Goal: Task Accomplishment & Management: Complete application form

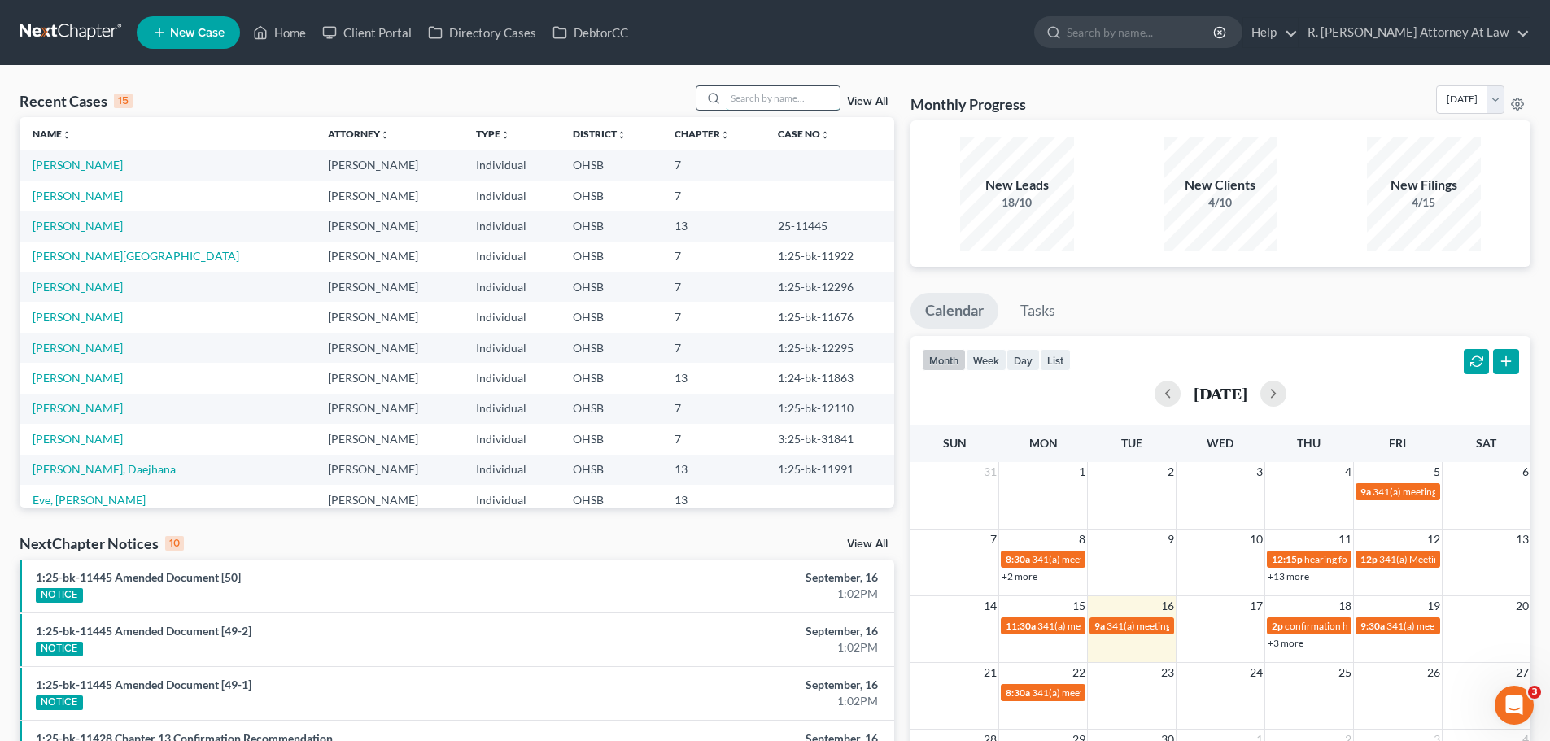
click at [797, 88] on input "search" at bounding box center [783, 98] width 114 height 24
type input "[PERSON_NAME]"
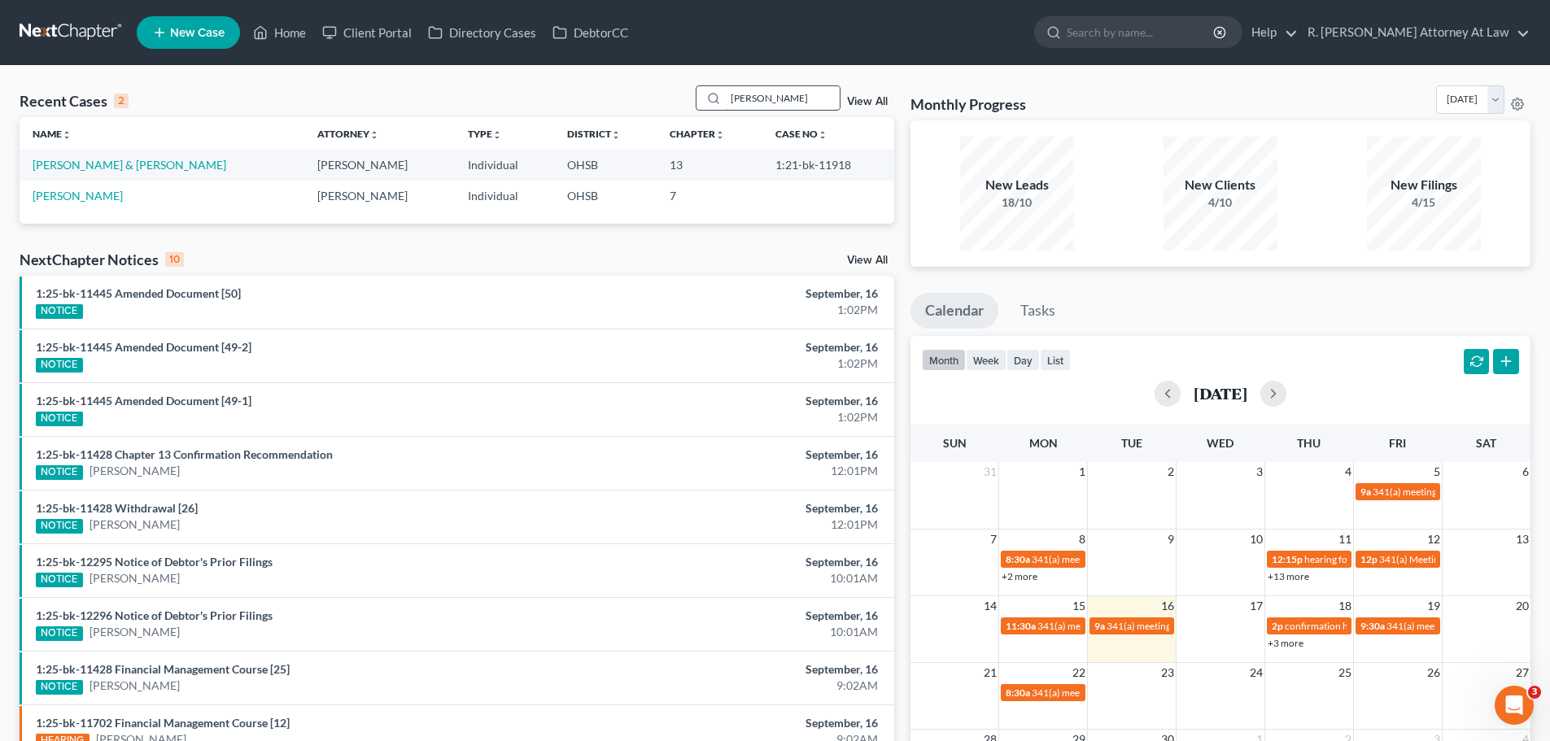
drag, startPoint x: 758, startPoint y: 99, endPoint x: 731, endPoint y: 101, distance: 26.9
click at [732, 101] on input "[PERSON_NAME]" at bounding box center [783, 98] width 114 height 24
click at [200, 34] on span "New Case" at bounding box center [197, 33] width 55 height 12
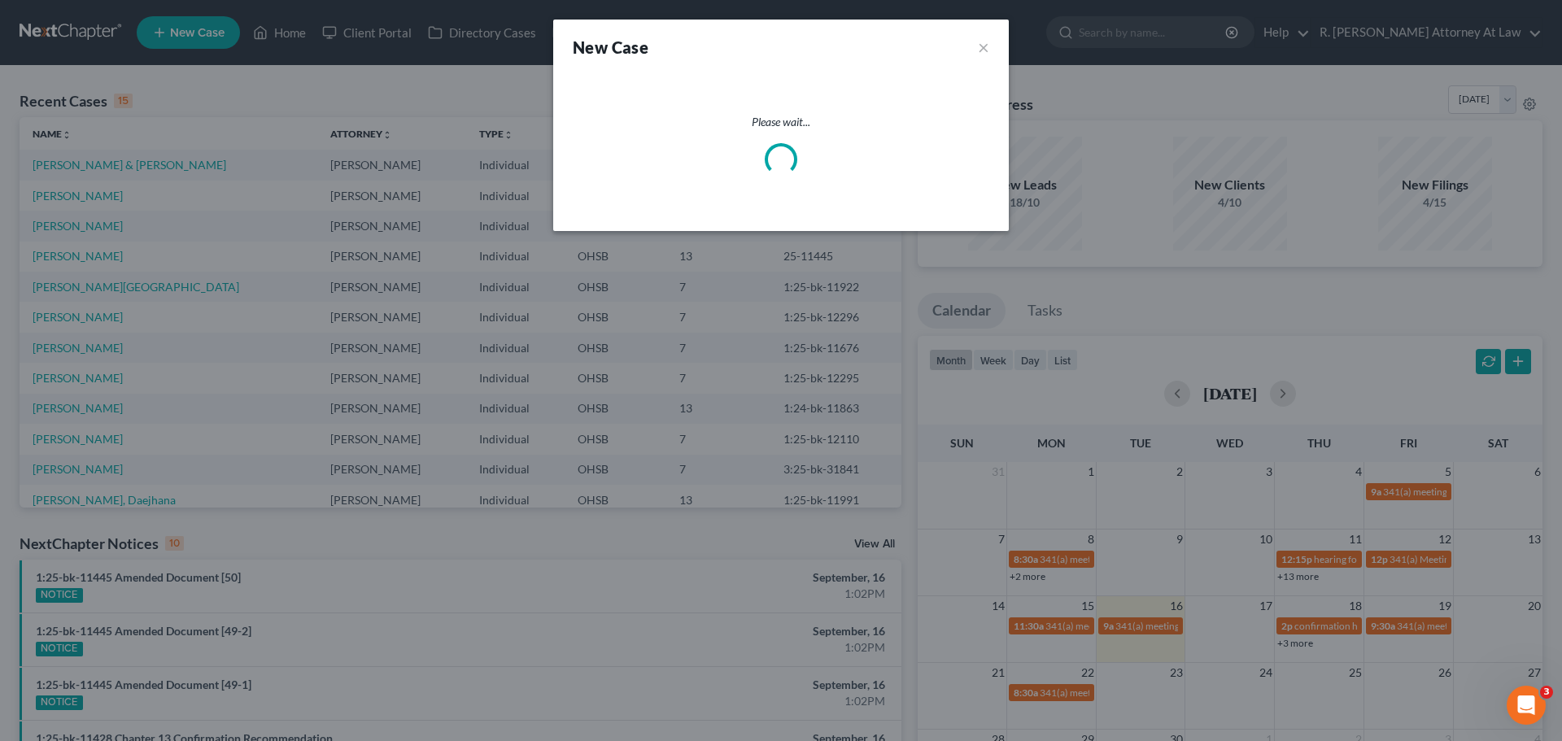
select select "62"
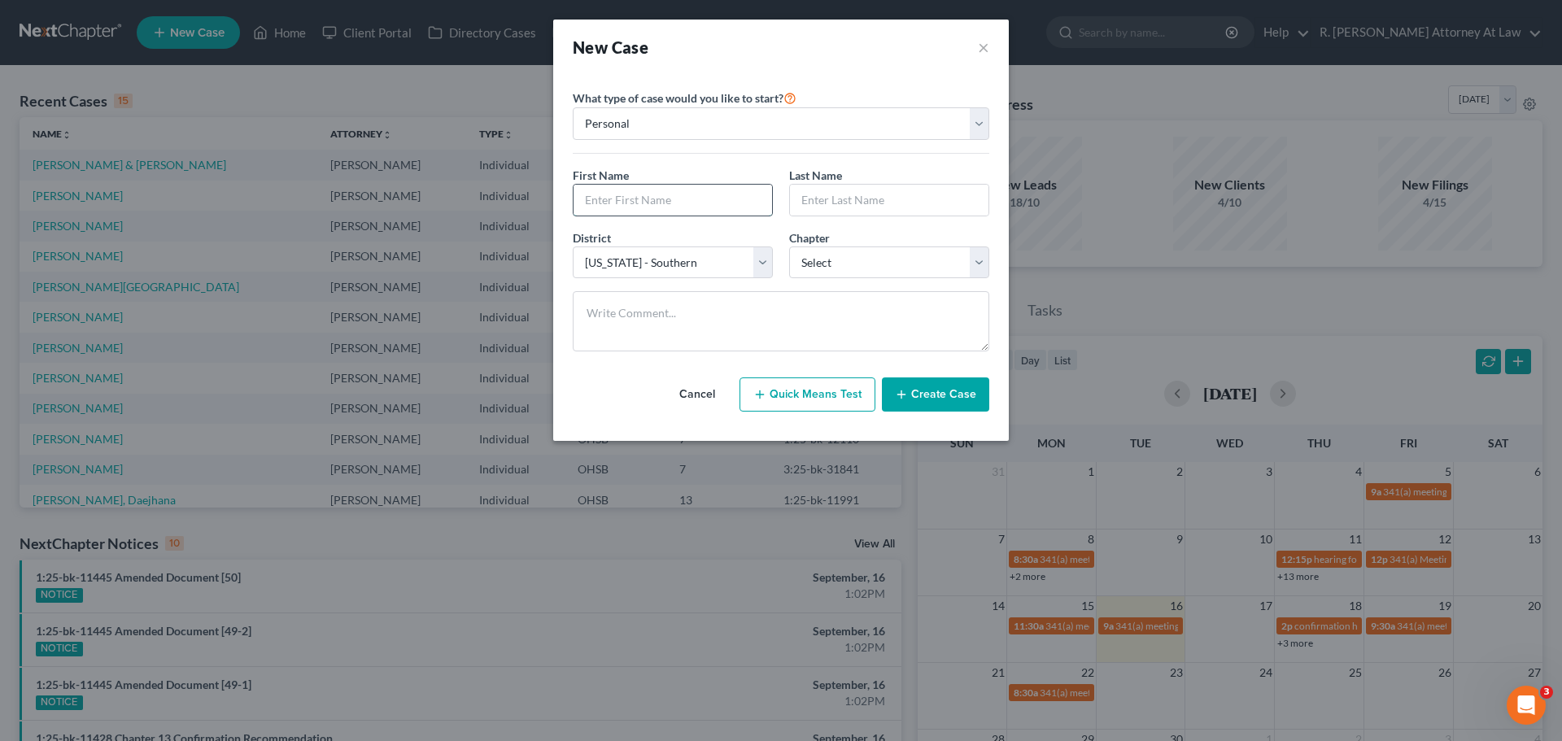
click at [657, 206] on input "text" at bounding box center [673, 200] width 199 height 31
type input "[PERSON_NAME]"
select select "0"
click at [943, 401] on button "Create Case" at bounding box center [935, 395] width 107 height 34
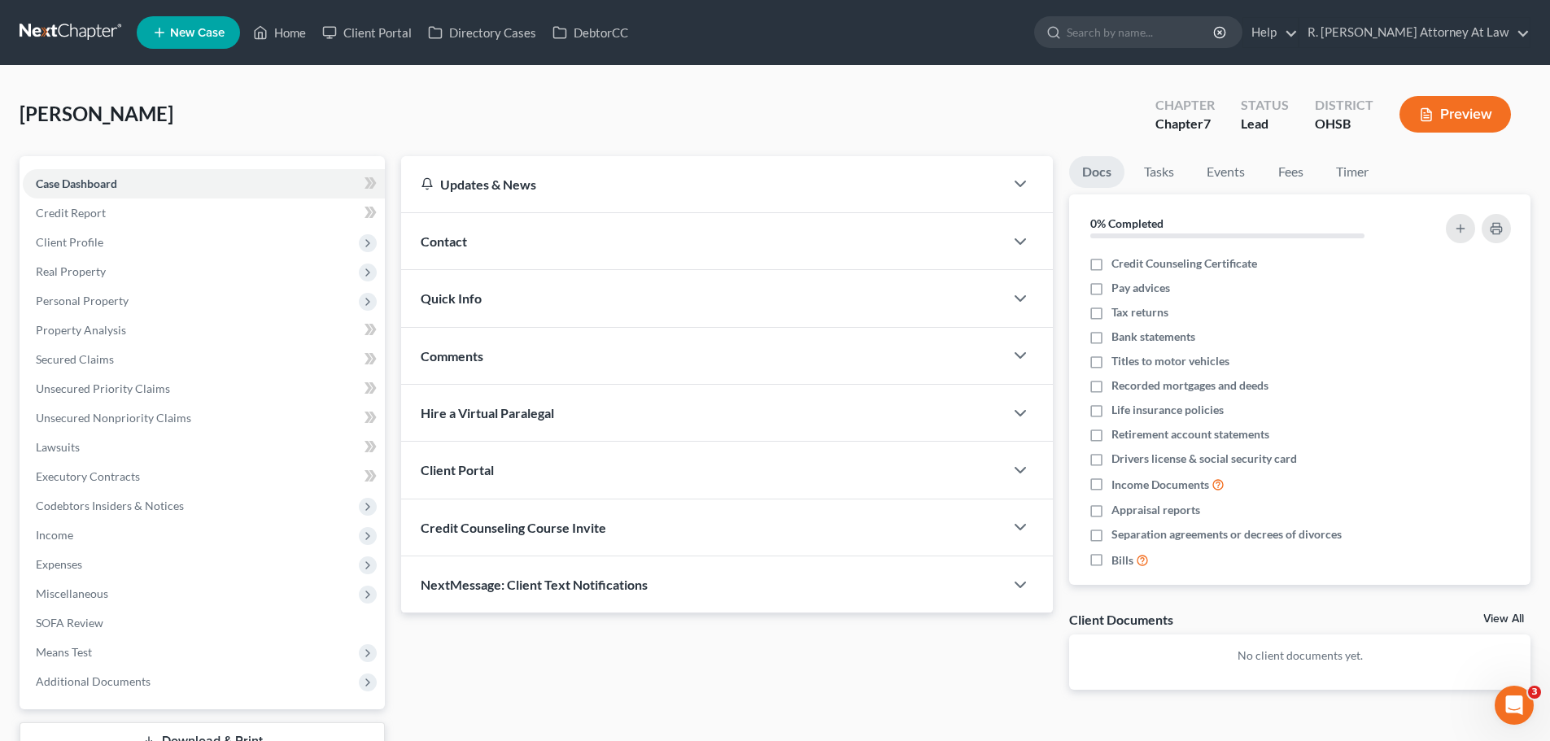
click at [464, 238] on span "Contact" at bounding box center [444, 241] width 46 height 15
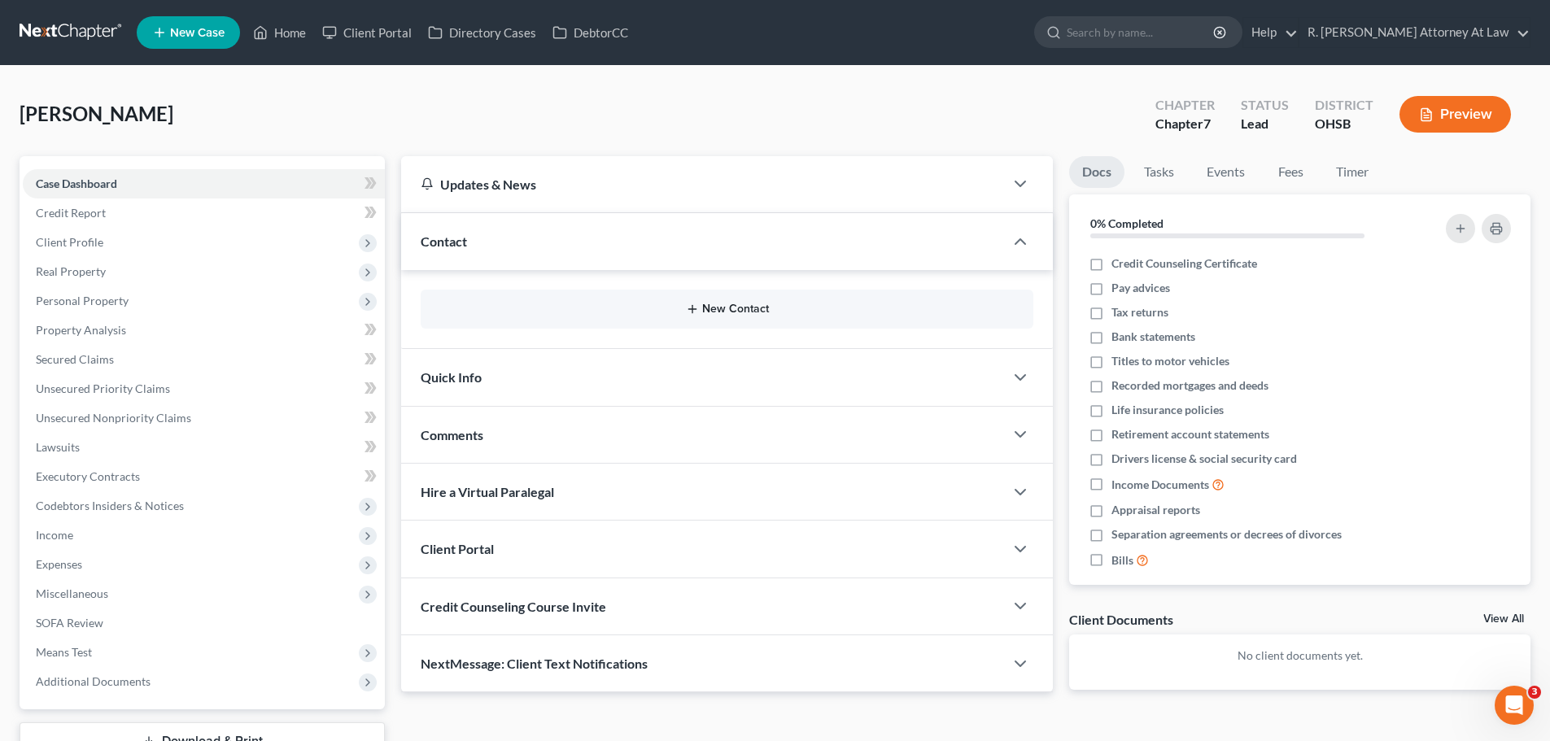
click at [731, 308] on button "New Contact" at bounding box center [727, 309] width 587 height 13
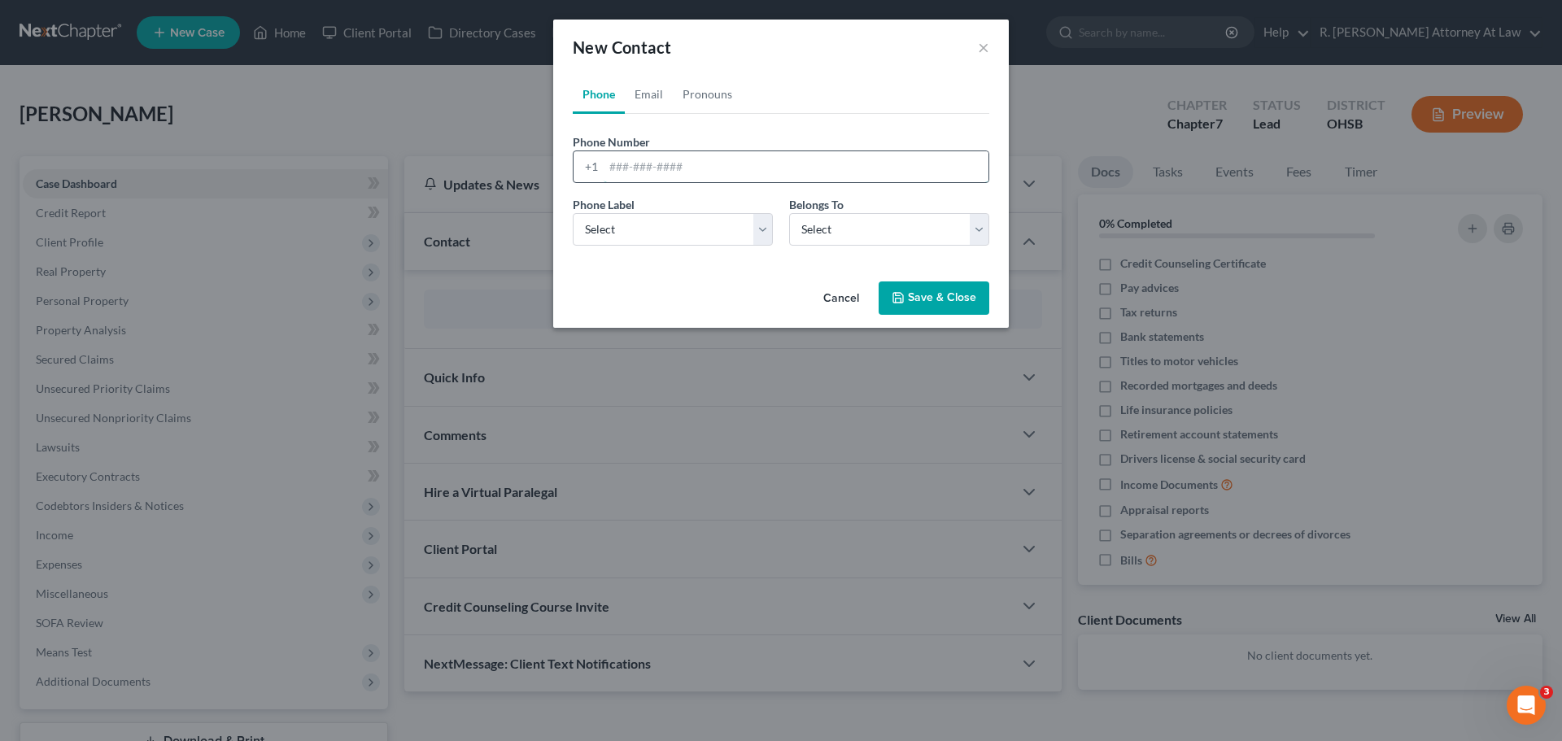
click at [662, 172] on input "tel" at bounding box center [796, 166] width 385 height 31
type input "[PHONE_NUMBER]"
click at [641, 221] on select "Select Mobile Home Work Other" at bounding box center [673, 229] width 200 height 33
select select "0"
click at [573, 213] on select "Select Mobile Home Work Other" at bounding box center [673, 229] width 200 height 33
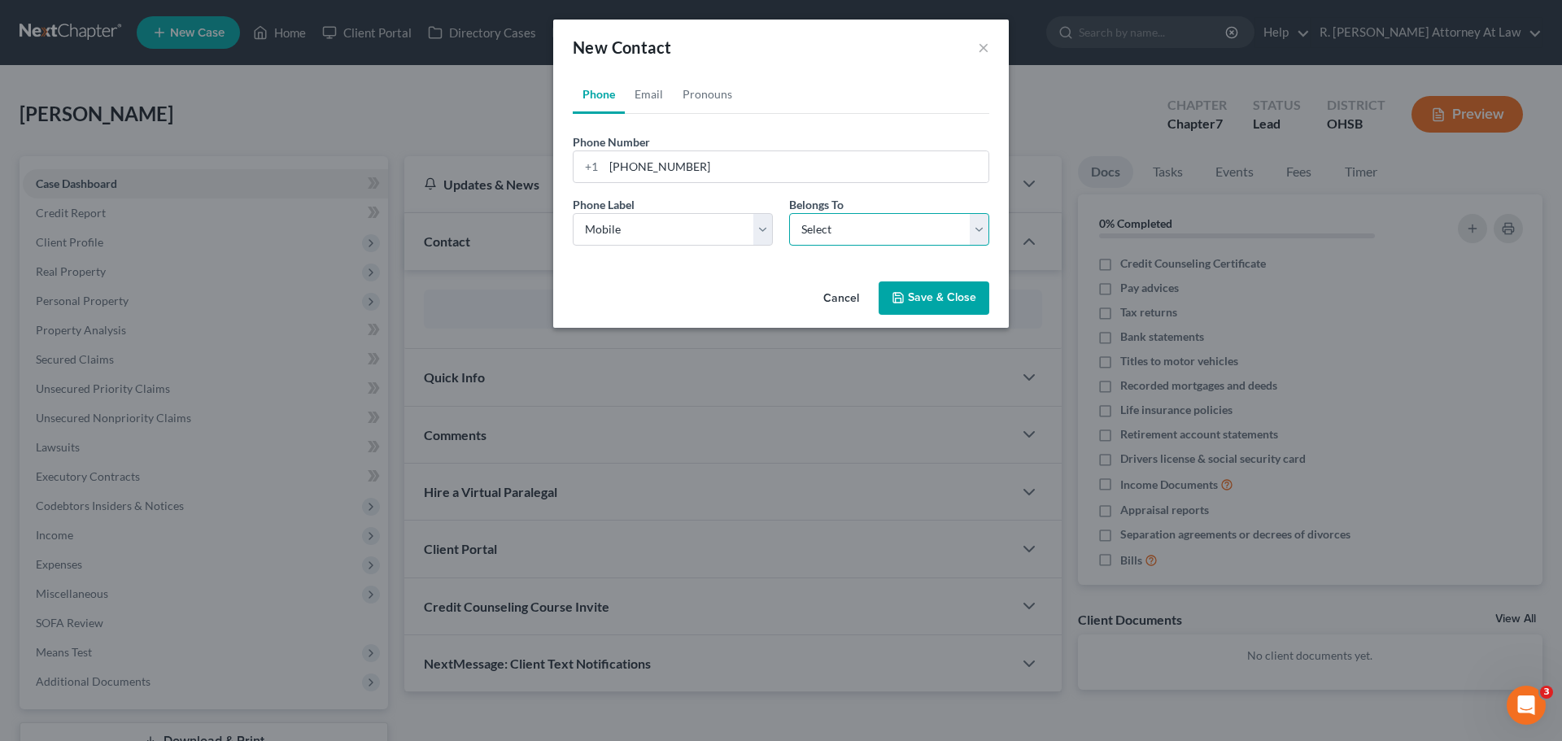
click at [819, 242] on select "Select Client Other" at bounding box center [889, 229] width 200 height 33
select select "0"
click at [789, 213] on select "Select Client Other" at bounding box center [889, 229] width 200 height 33
drag, startPoint x: 897, startPoint y: 296, endPoint x: 970, endPoint y: 329, distance: 80.1
click at [898, 297] on icon "button" at bounding box center [898, 297] width 13 height 13
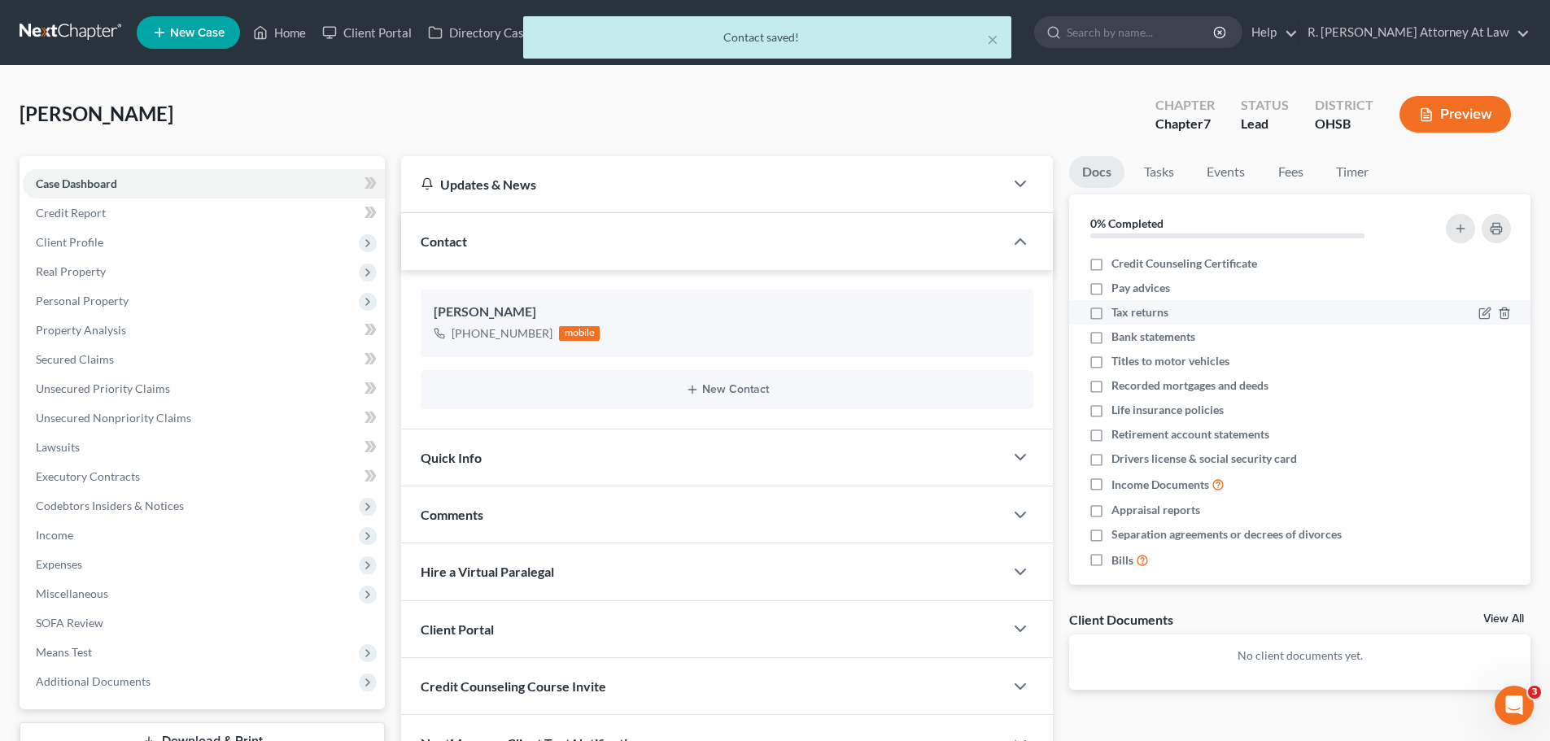
click at [1111, 315] on label "Tax returns" at bounding box center [1139, 312] width 57 height 16
click at [1118, 315] on input "Tax returns" at bounding box center [1123, 309] width 11 height 11
click at [1111, 315] on label "Tax returns" at bounding box center [1139, 312] width 57 height 16
click at [1118, 315] on input "Tax returns" at bounding box center [1123, 309] width 11 height 11
checkbox input "false"
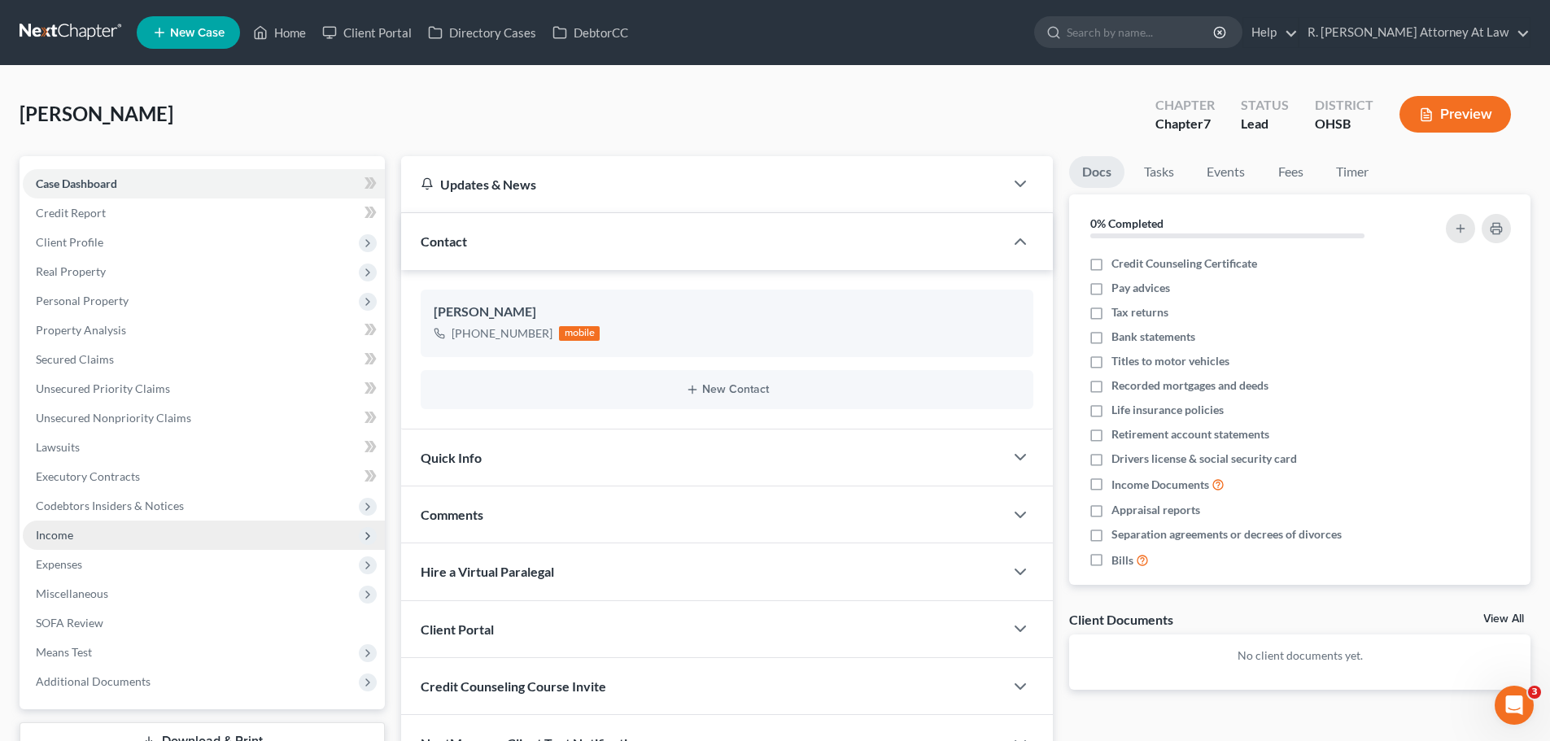
click at [59, 535] on span "Income" at bounding box center [54, 535] width 37 height 14
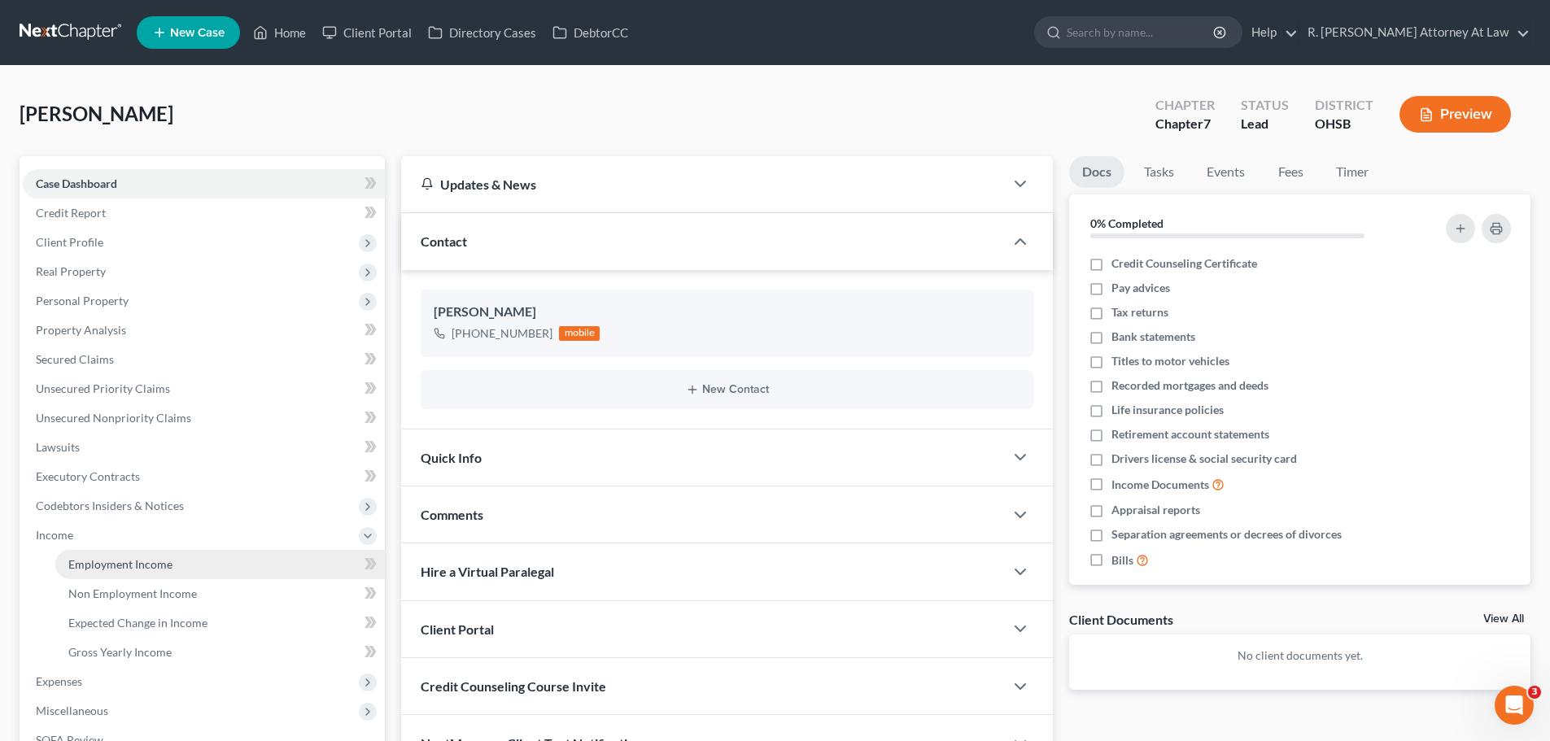
click at [116, 561] on span "Employment Income" at bounding box center [120, 564] width 104 height 14
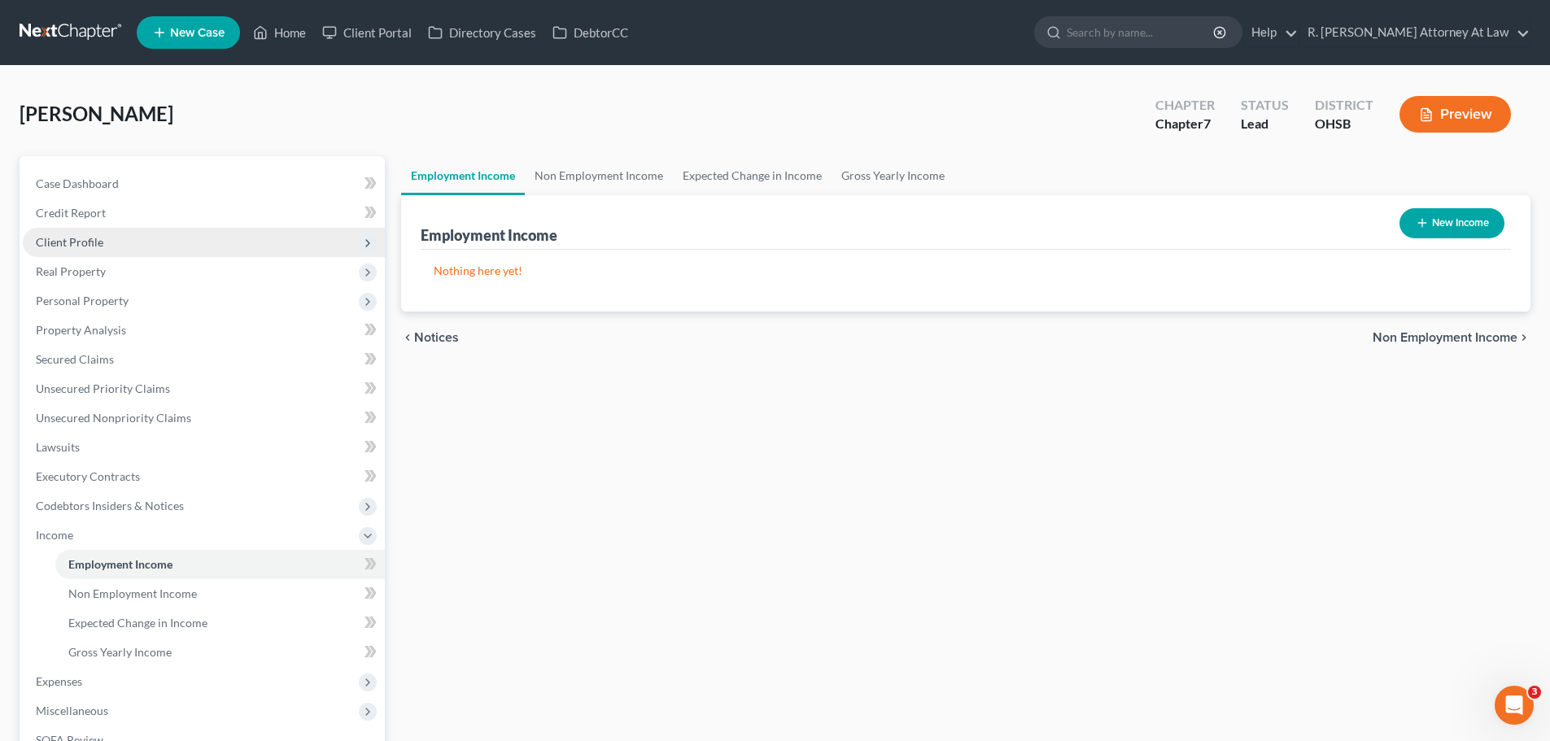
click at [77, 247] on span "Client Profile" at bounding box center [70, 242] width 68 height 14
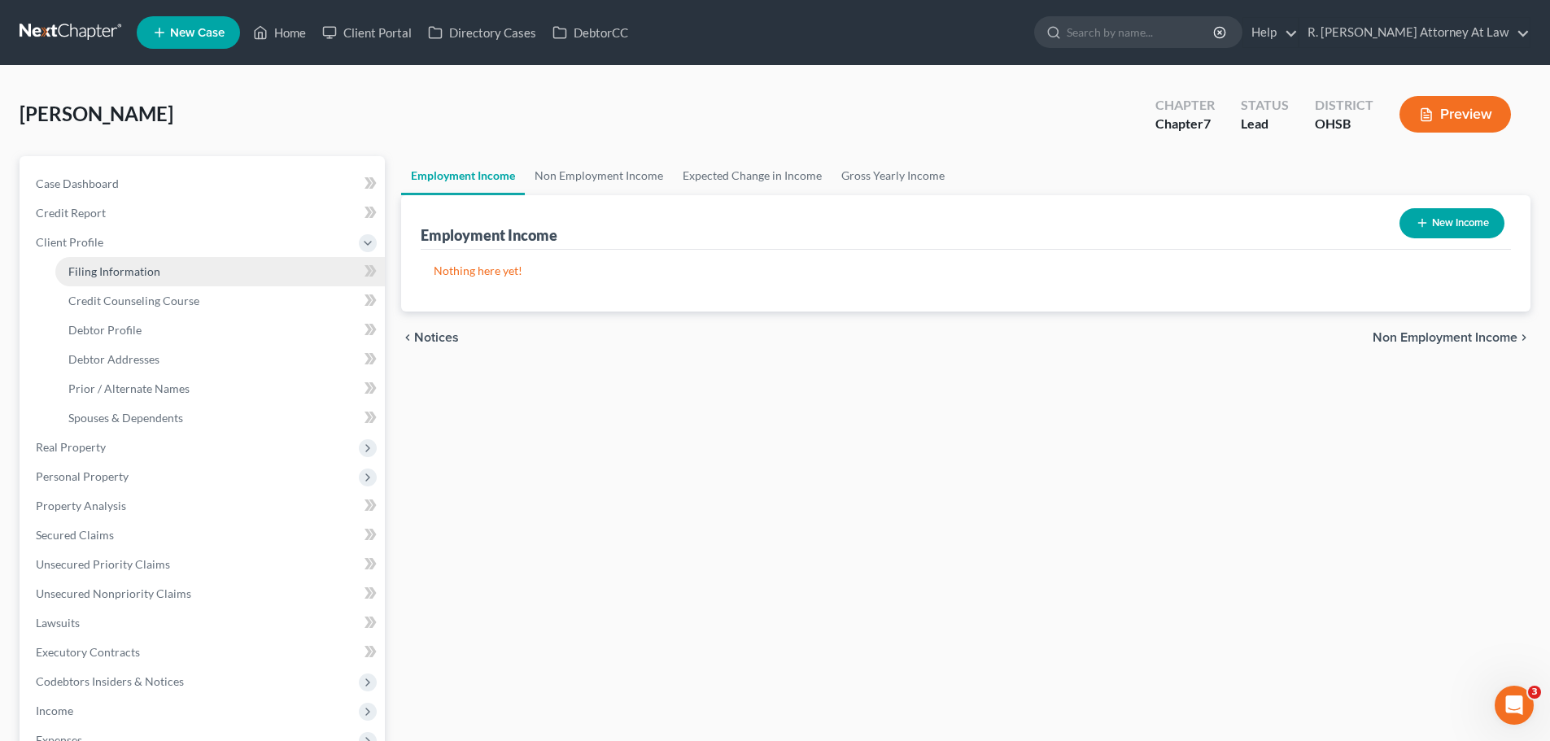
click at [124, 272] on span "Filing Information" at bounding box center [114, 271] width 92 height 14
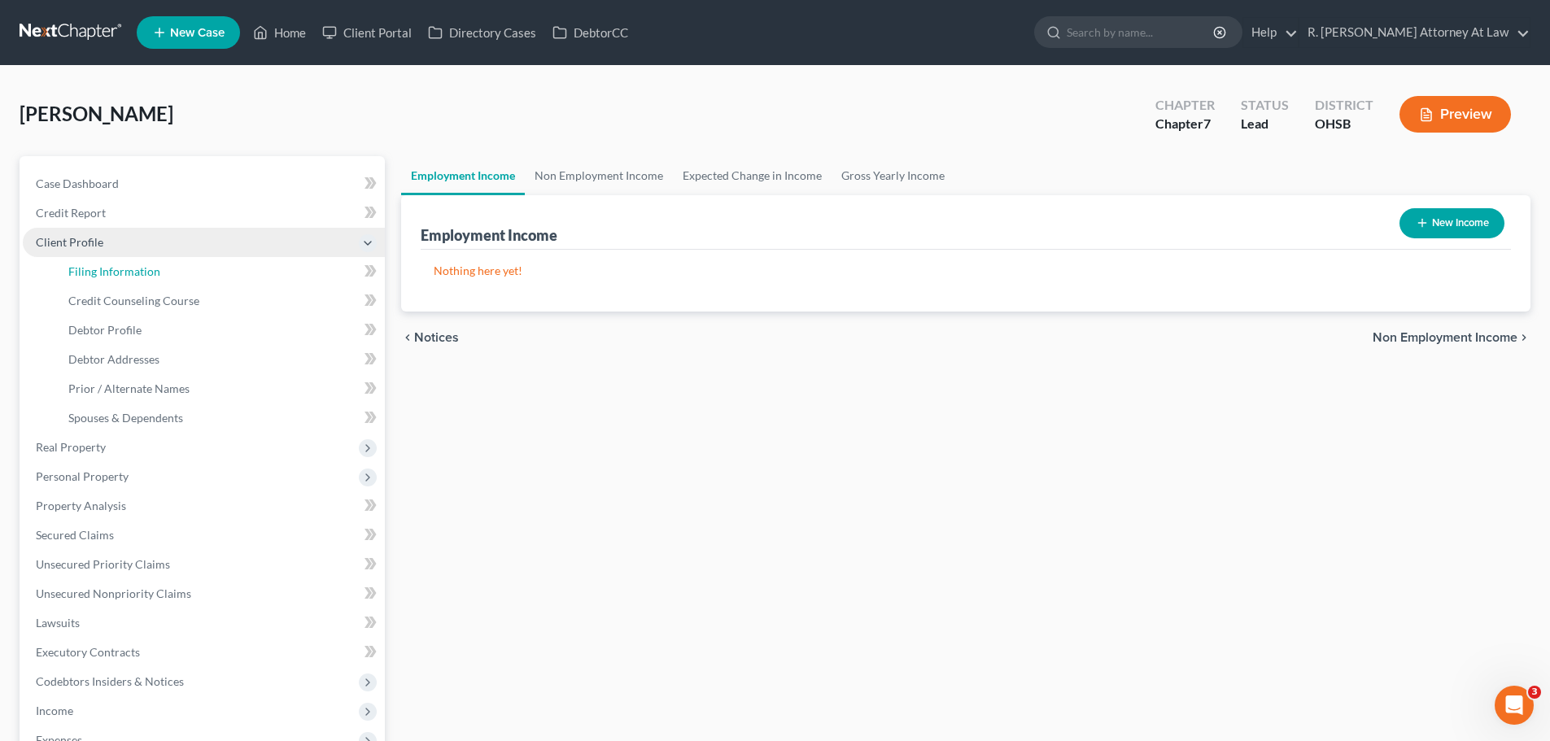
select select "1"
select select "0"
select select "62"
select select "0"
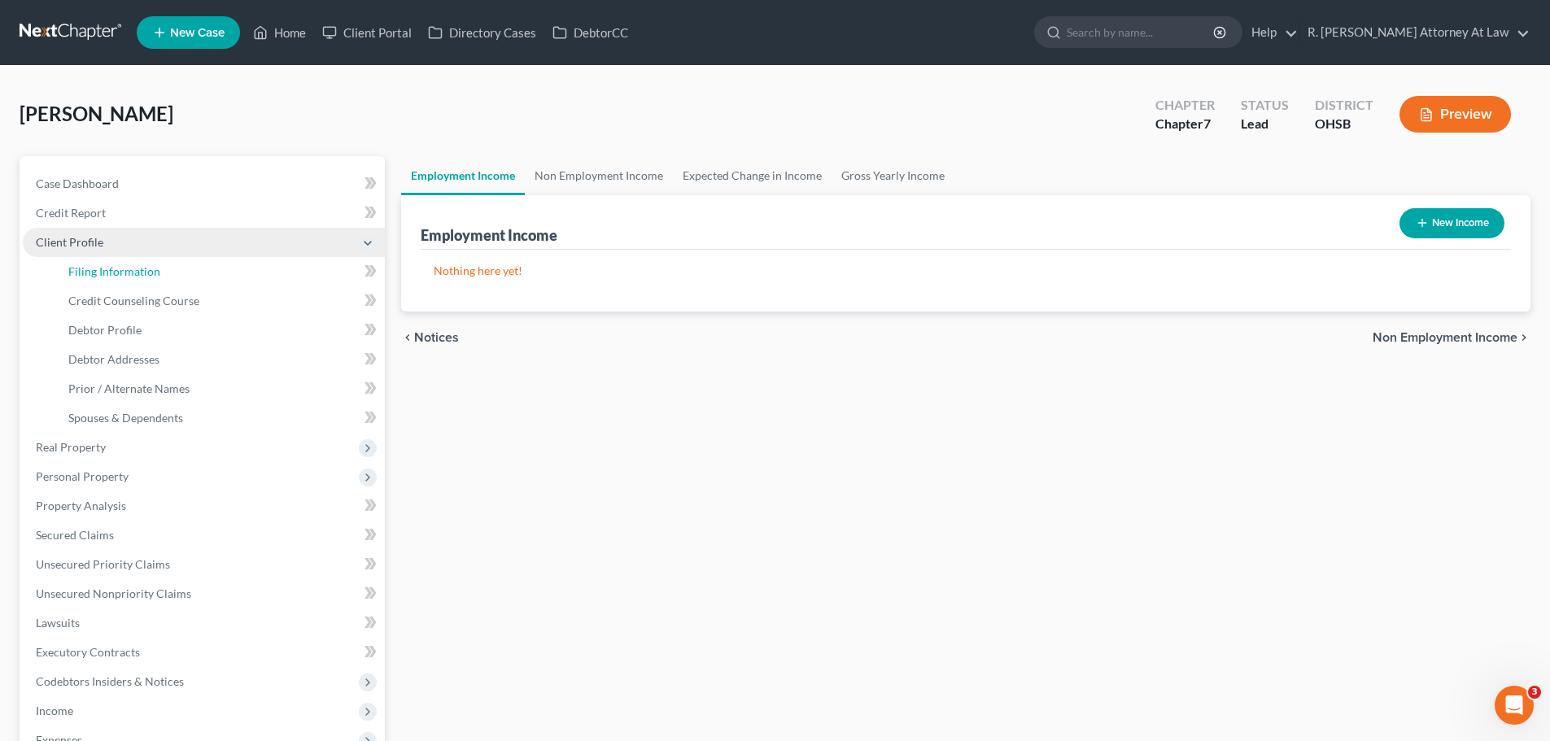
select select "36"
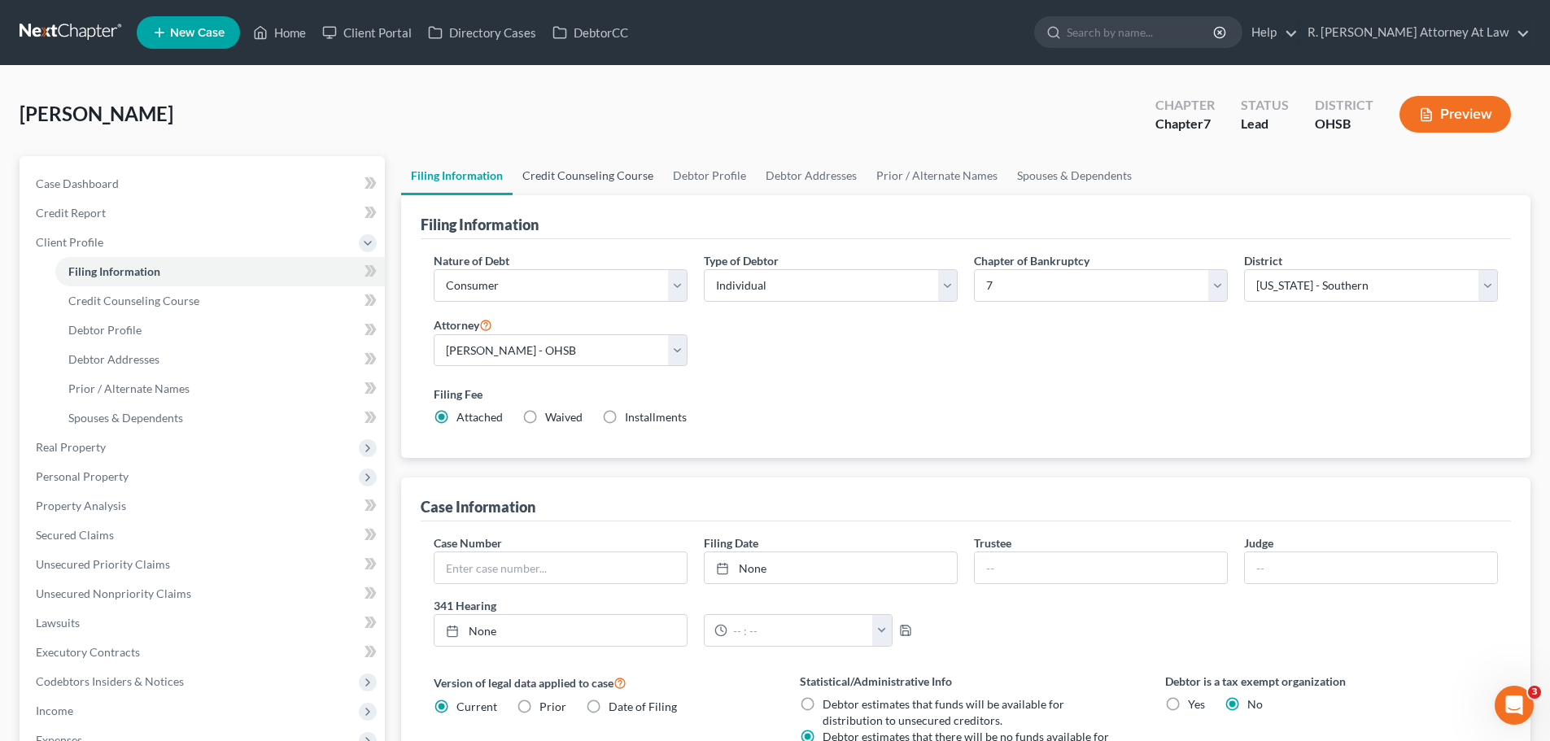
click at [612, 180] on link "Credit Counseling Course" at bounding box center [588, 175] width 151 height 39
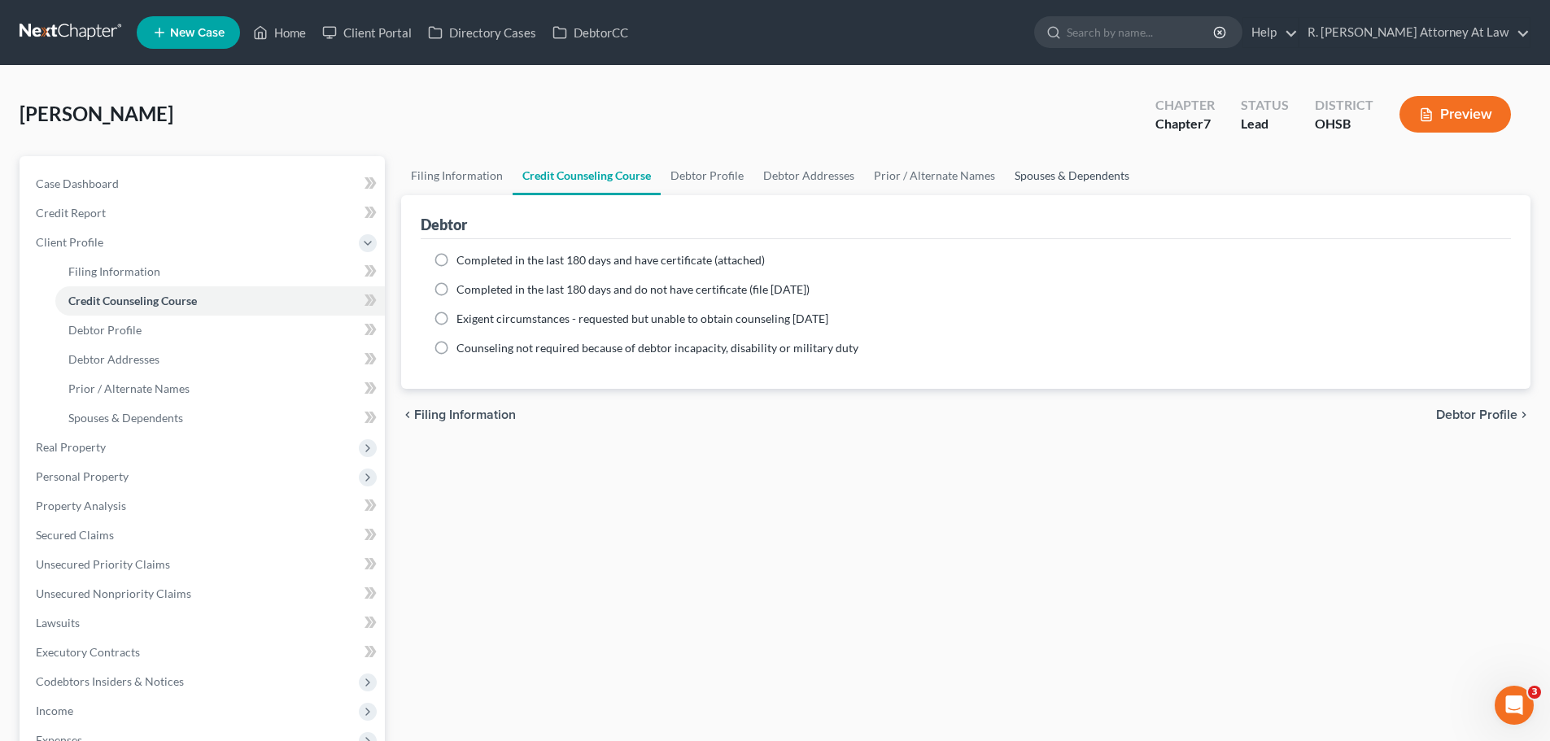
click at [1013, 176] on link "Spouses & Dependents" at bounding box center [1072, 175] width 134 height 39
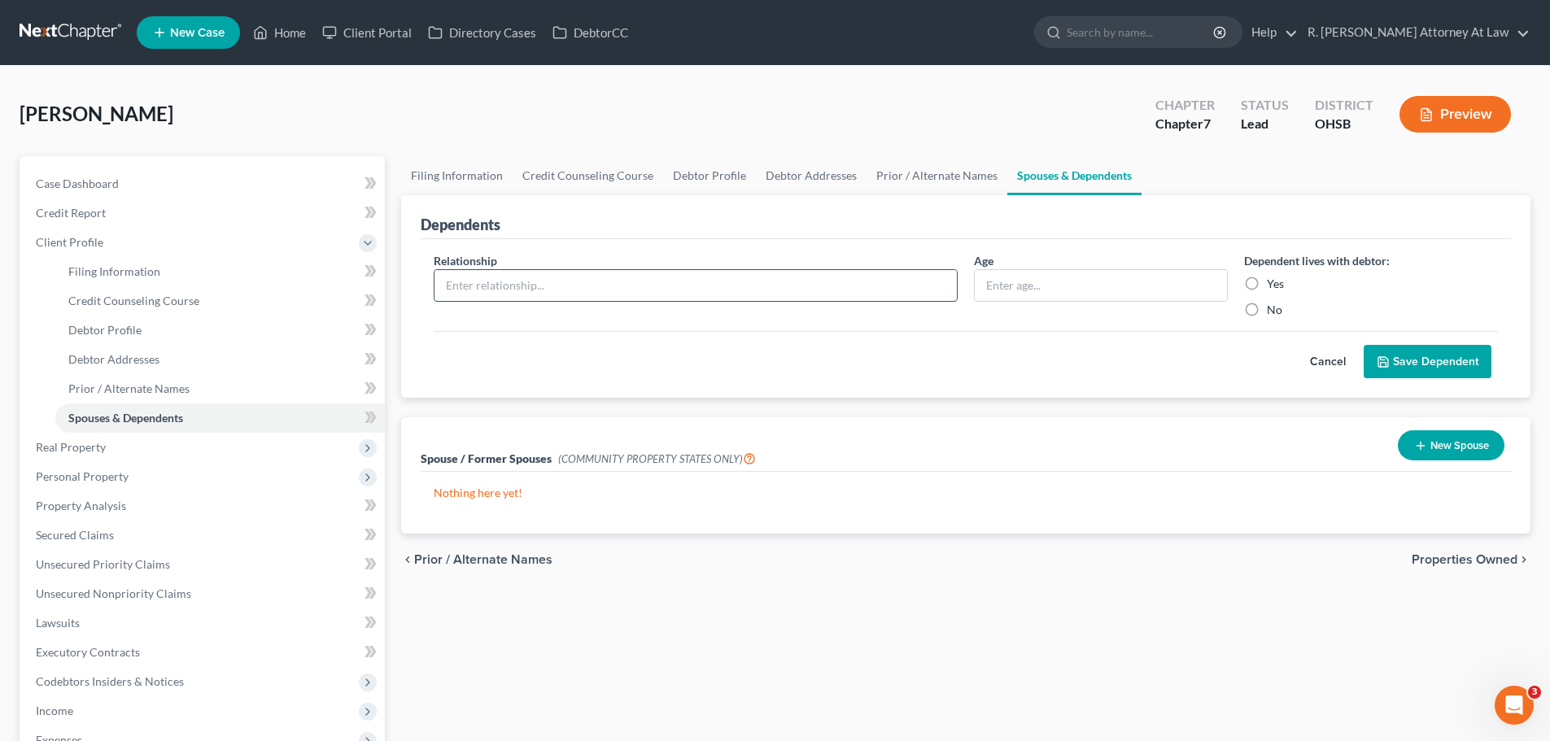
click at [517, 292] on input "text" at bounding box center [695, 285] width 522 height 31
type input "Son"
click at [1267, 283] on label "Yes" at bounding box center [1275, 284] width 17 height 16
click at [1273, 283] on input "Yes" at bounding box center [1278, 281] width 11 height 11
radio input "true"
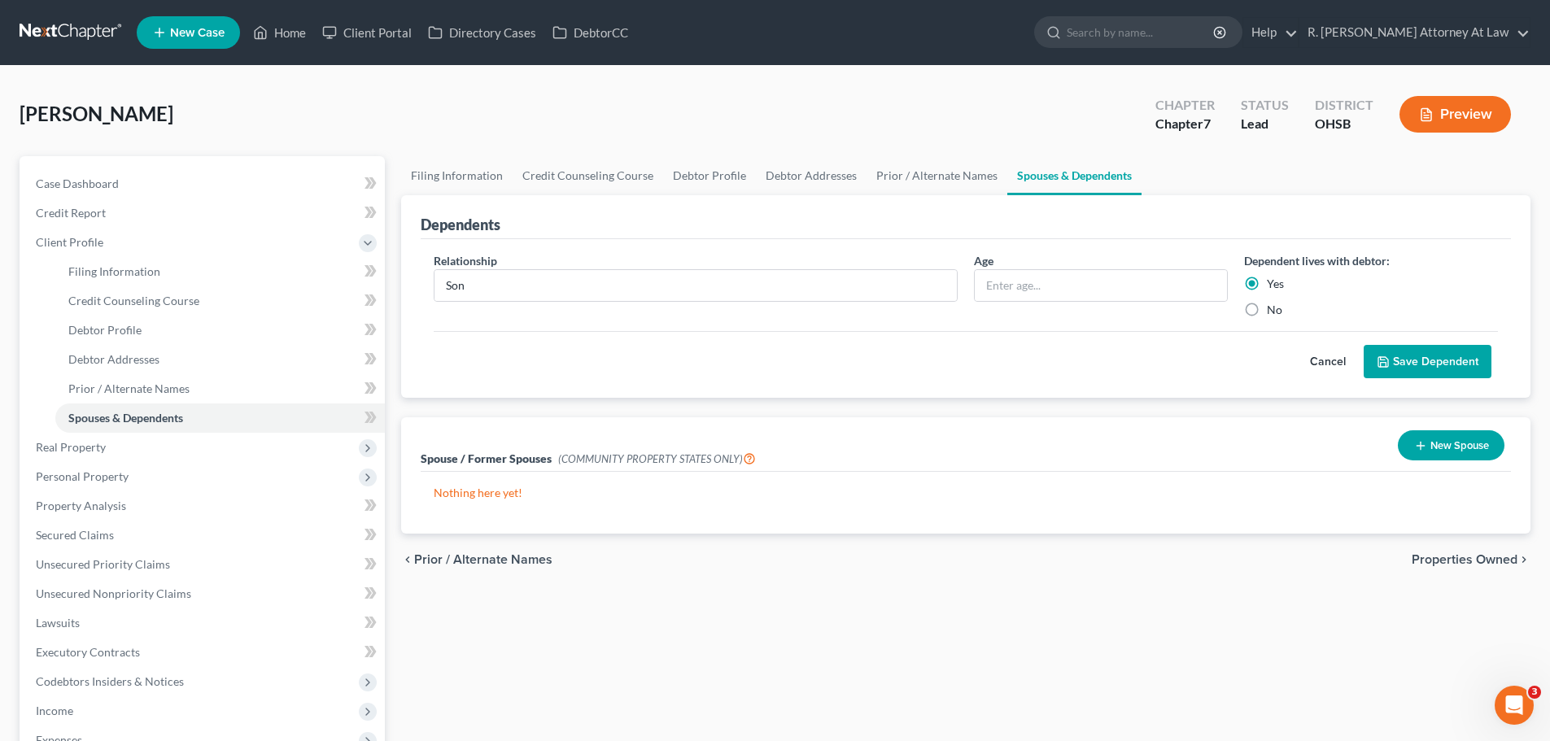
drag, startPoint x: 1406, startPoint y: 361, endPoint x: 1380, endPoint y: 352, distance: 27.8
click at [1406, 362] on button "Save Dependent" at bounding box center [1428, 362] width 128 height 34
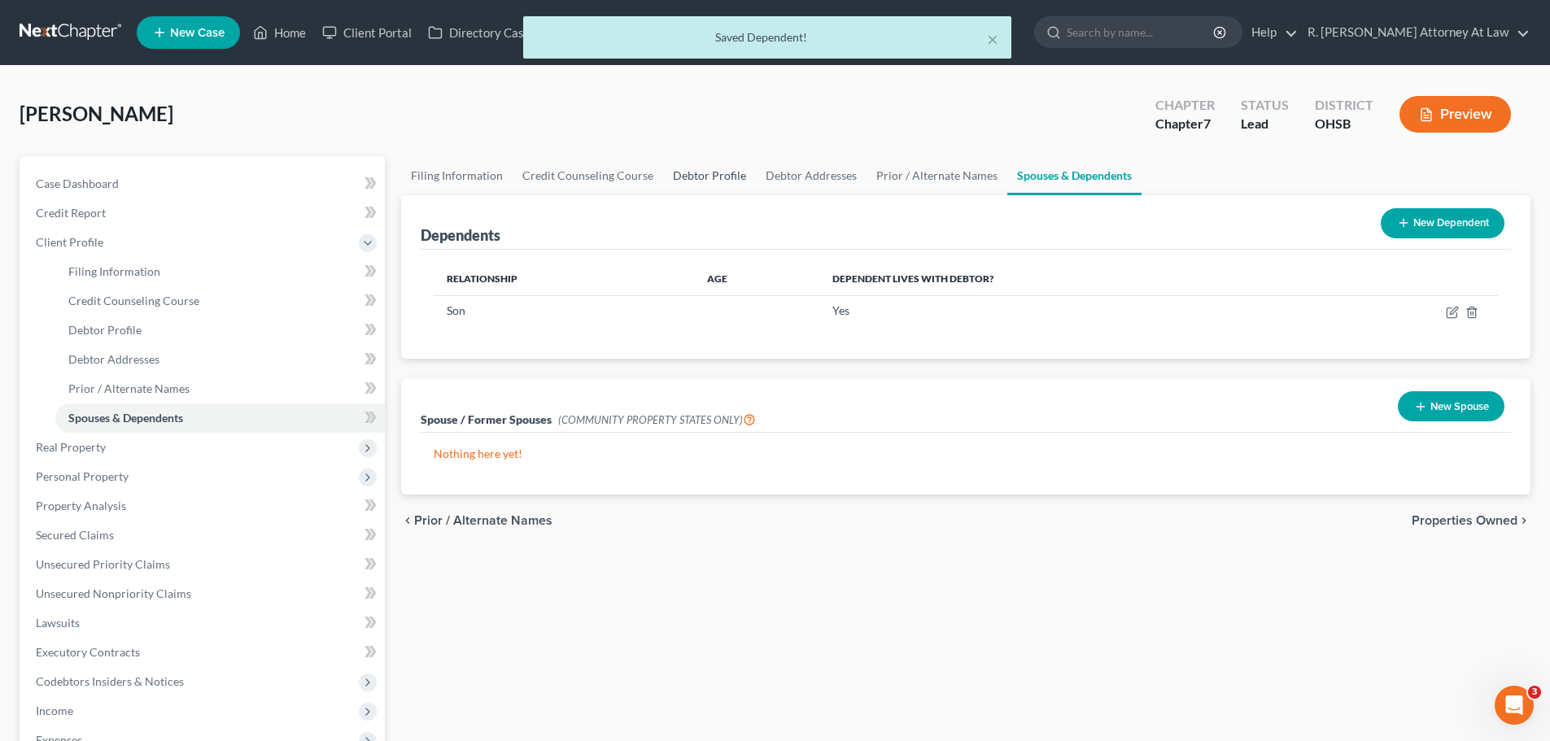
click at [691, 182] on link "Debtor Profile" at bounding box center [709, 175] width 93 height 39
select select "0"
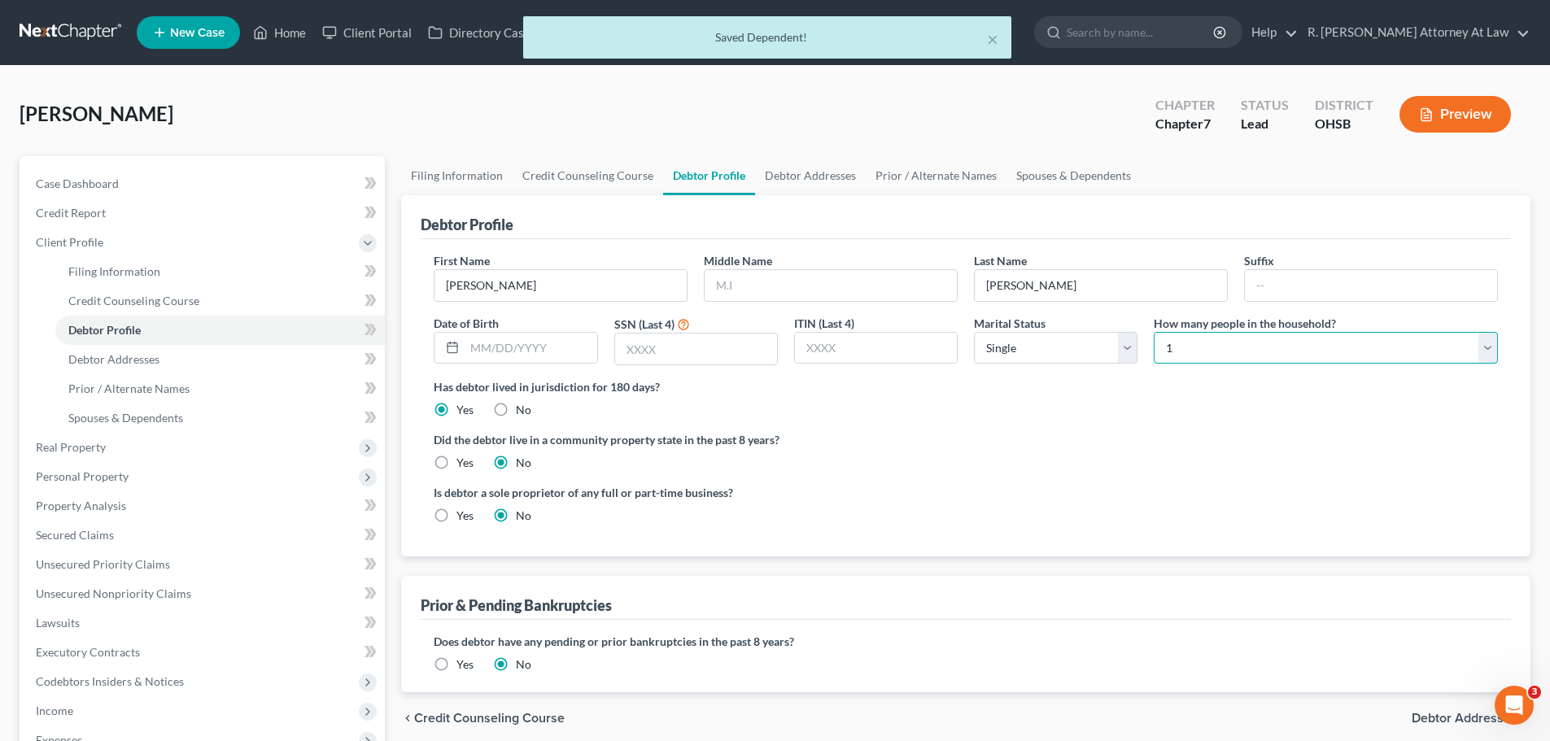
click at [1189, 353] on select "Select 1 2 3 4 5 6 7 8 9 10 11 12 13 14 15 16 17 18 19 20" at bounding box center [1326, 348] width 344 height 33
select select "1"
click at [1154, 332] on select "Select 1 2 3 4 5 6 7 8 9 10 11 12 13 14 15 16 17 18 19 20" at bounding box center [1326, 348] width 344 height 33
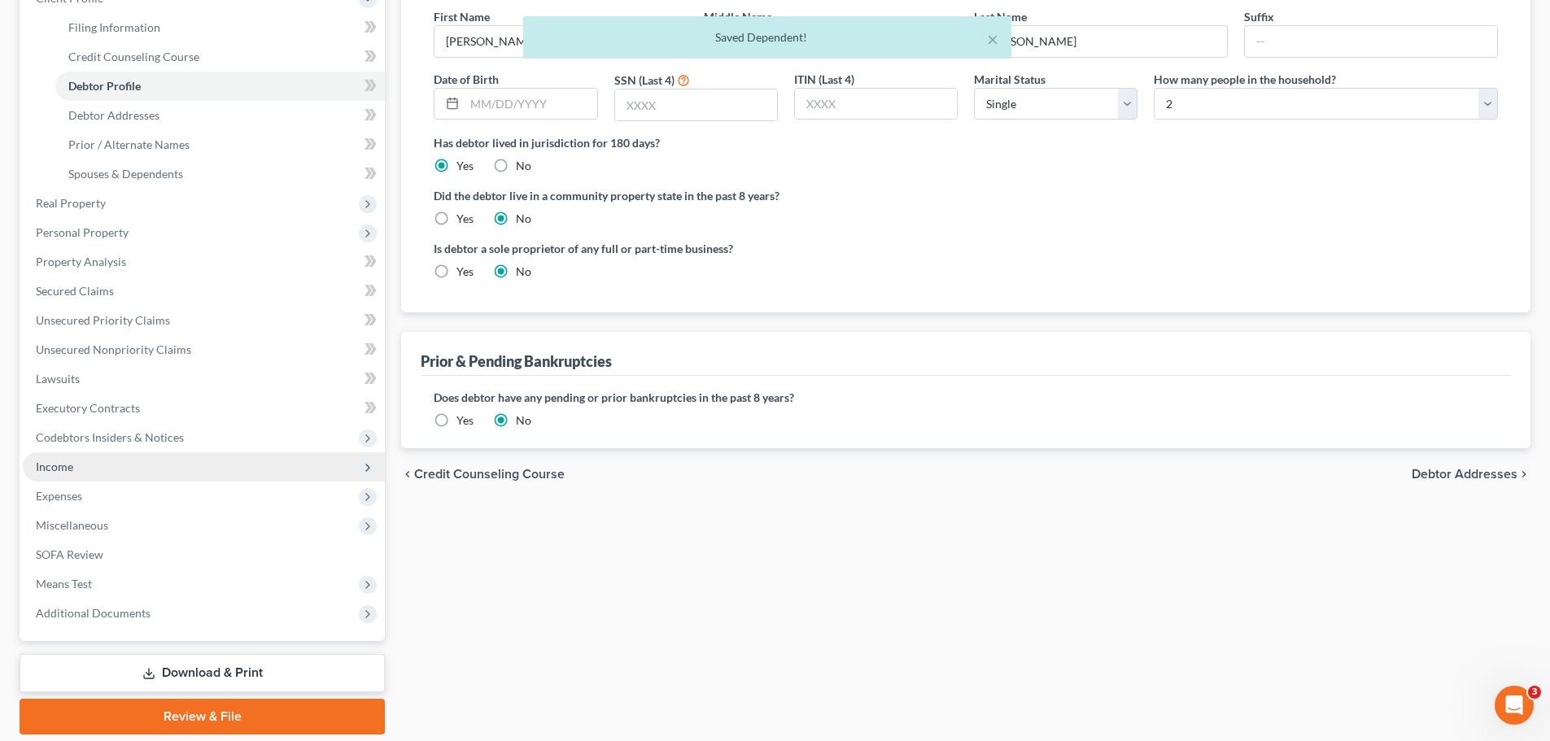
click at [67, 467] on span "Income" at bounding box center [54, 467] width 37 height 14
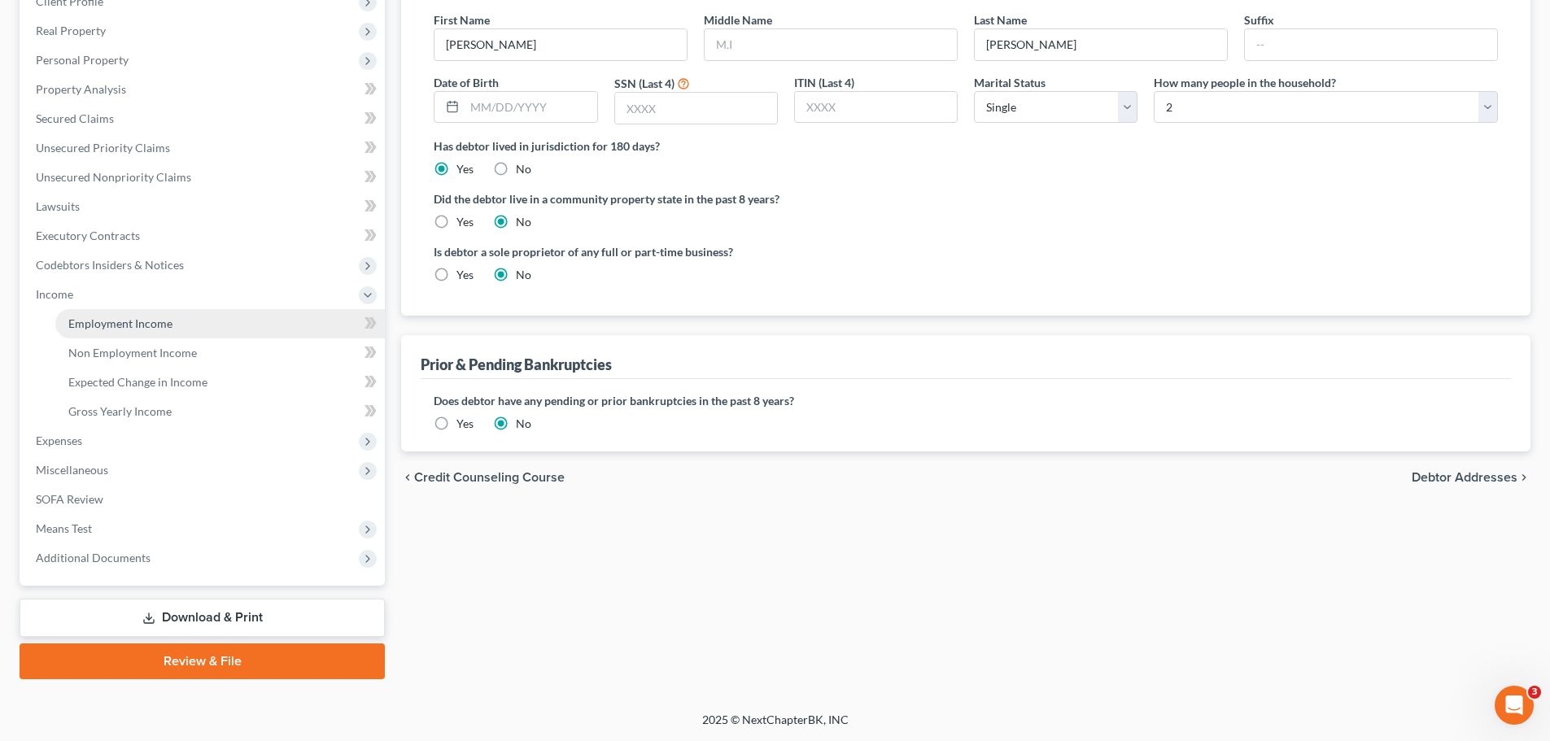
click at [138, 319] on span "Employment Income" at bounding box center [120, 324] width 104 height 14
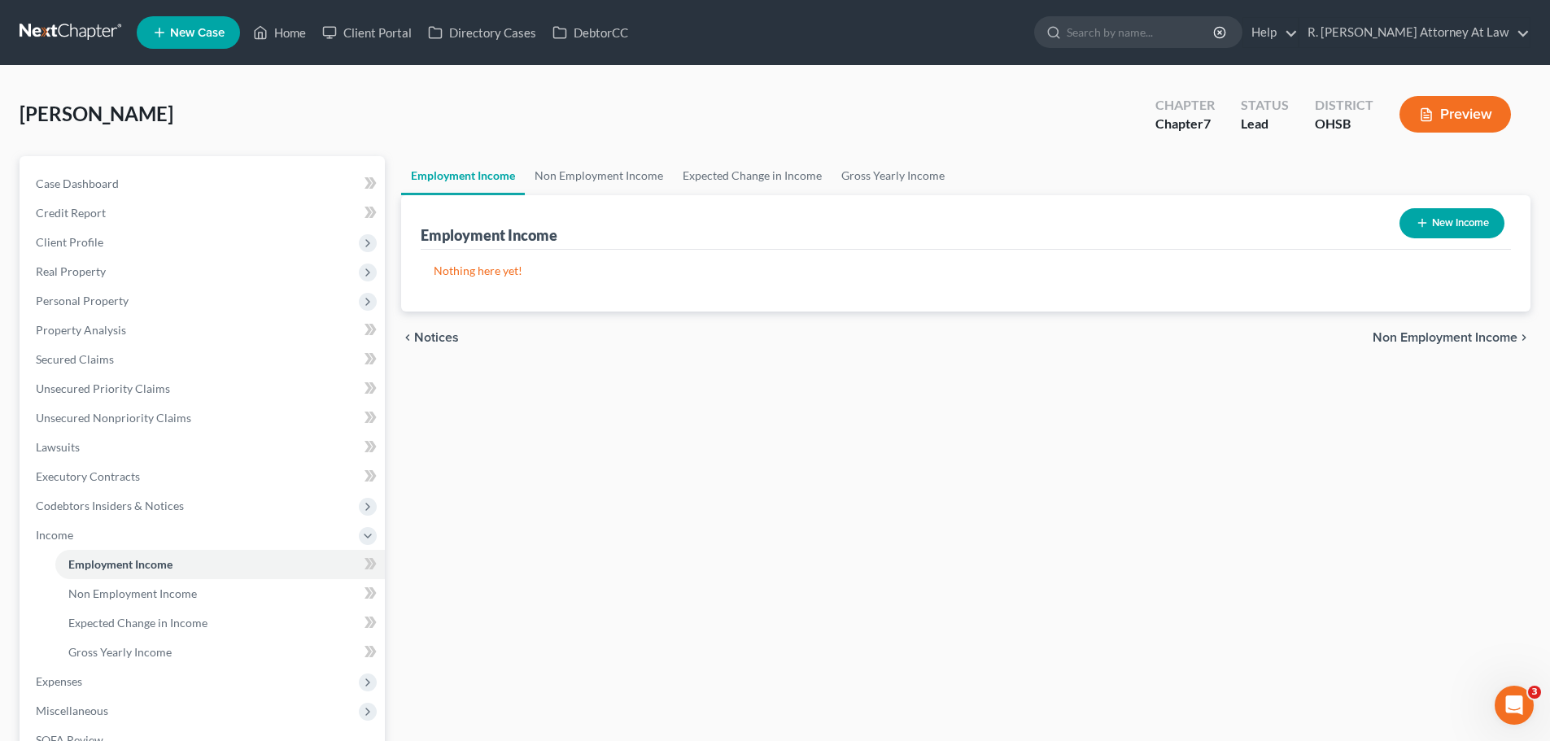
click at [1444, 226] on button "New Income" at bounding box center [1451, 223] width 105 height 30
select select "0"
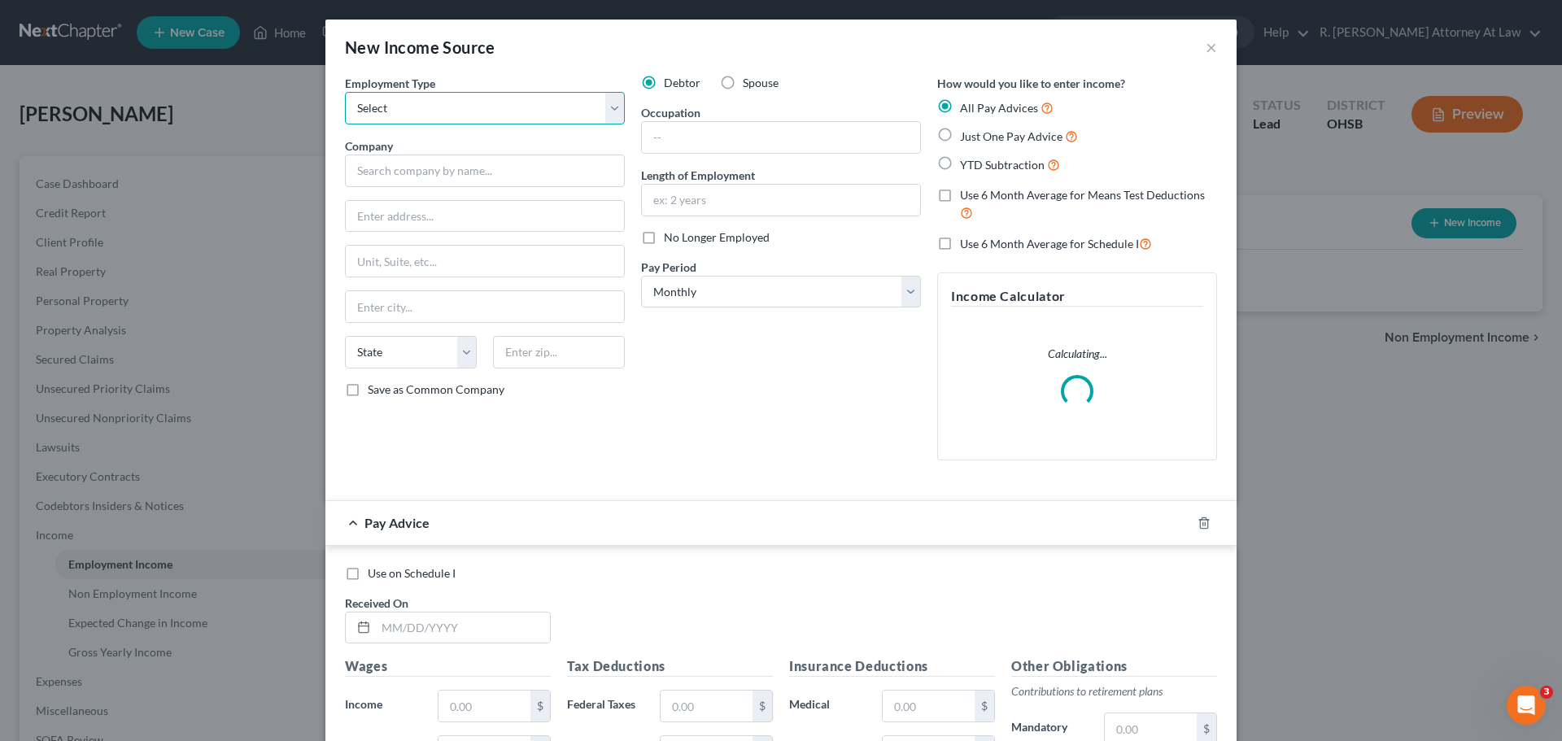
drag, startPoint x: 443, startPoint y: 111, endPoint x: 439, endPoint y: 124, distance: 13.4
click at [441, 112] on select "Select Full or [DEMOGRAPHIC_DATA] Employment Self Employment" at bounding box center [485, 108] width 280 height 33
select select "0"
click at [345, 92] on select "Select Full or [DEMOGRAPHIC_DATA] Employment Self Employment" at bounding box center [485, 108] width 280 height 33
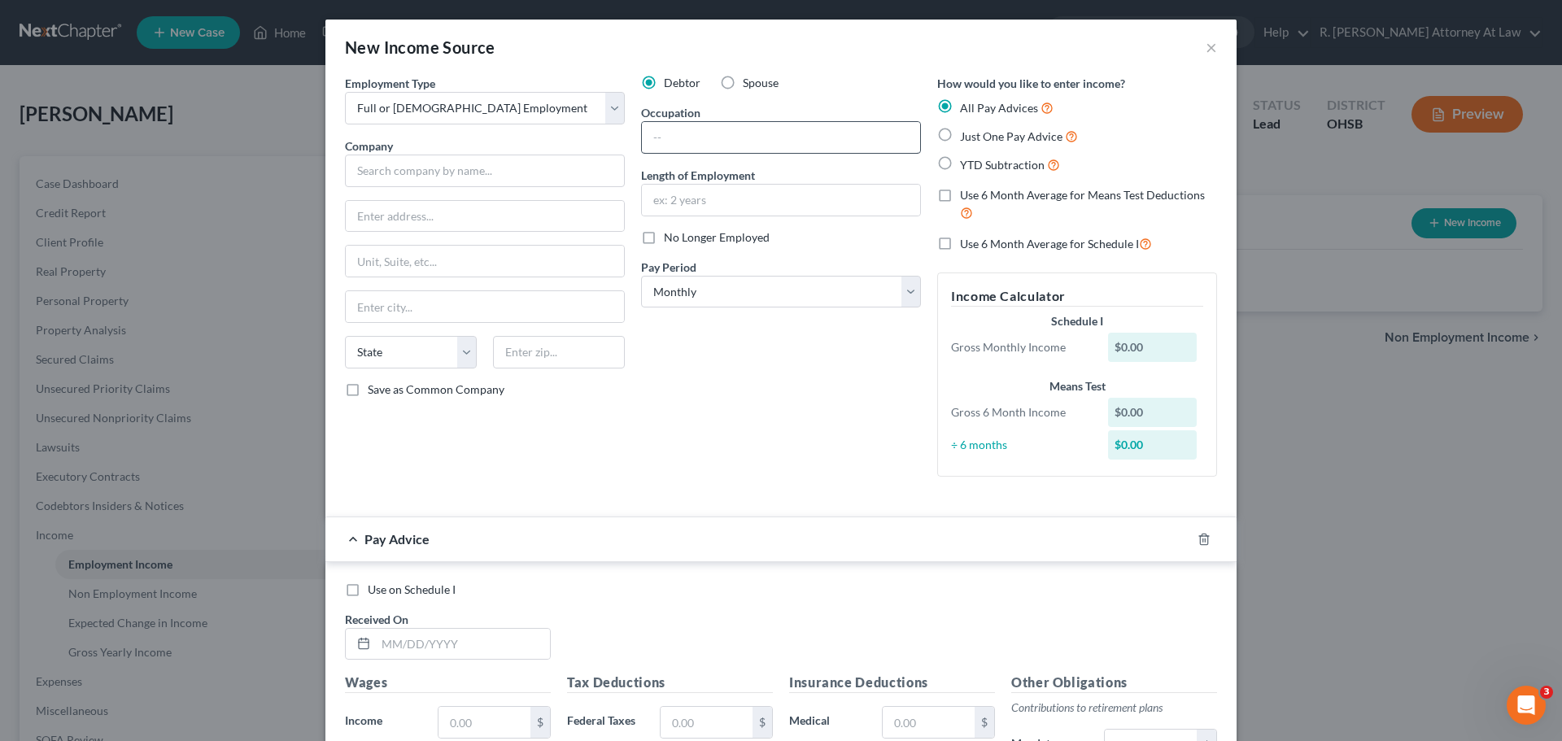
drag, startPoint x: 937, startPoint y: 134, endPoint x: 766, endPoint y: 135, distance: 170.1
click at [960, 137] on label "Just One Pay Advice" at bounding box center [1019, 136] width 118 height 19
click at [967, 137] on input "Just One Pay Advice" at bounding box center [972, 132] width 11 height 11
radio input "true"
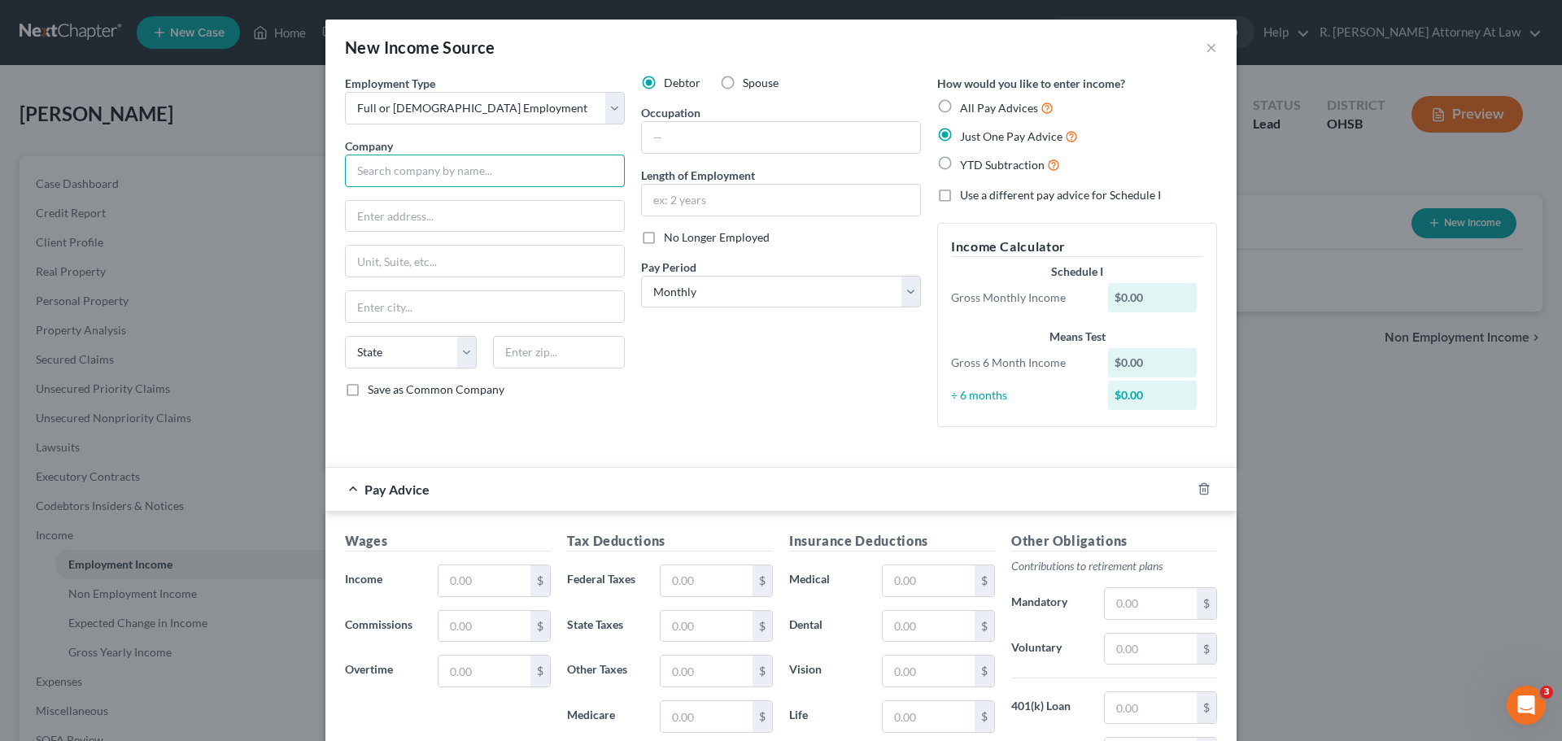
click at [455, 162] on input "text" at bounding box center [485, 171] width 280 height 33
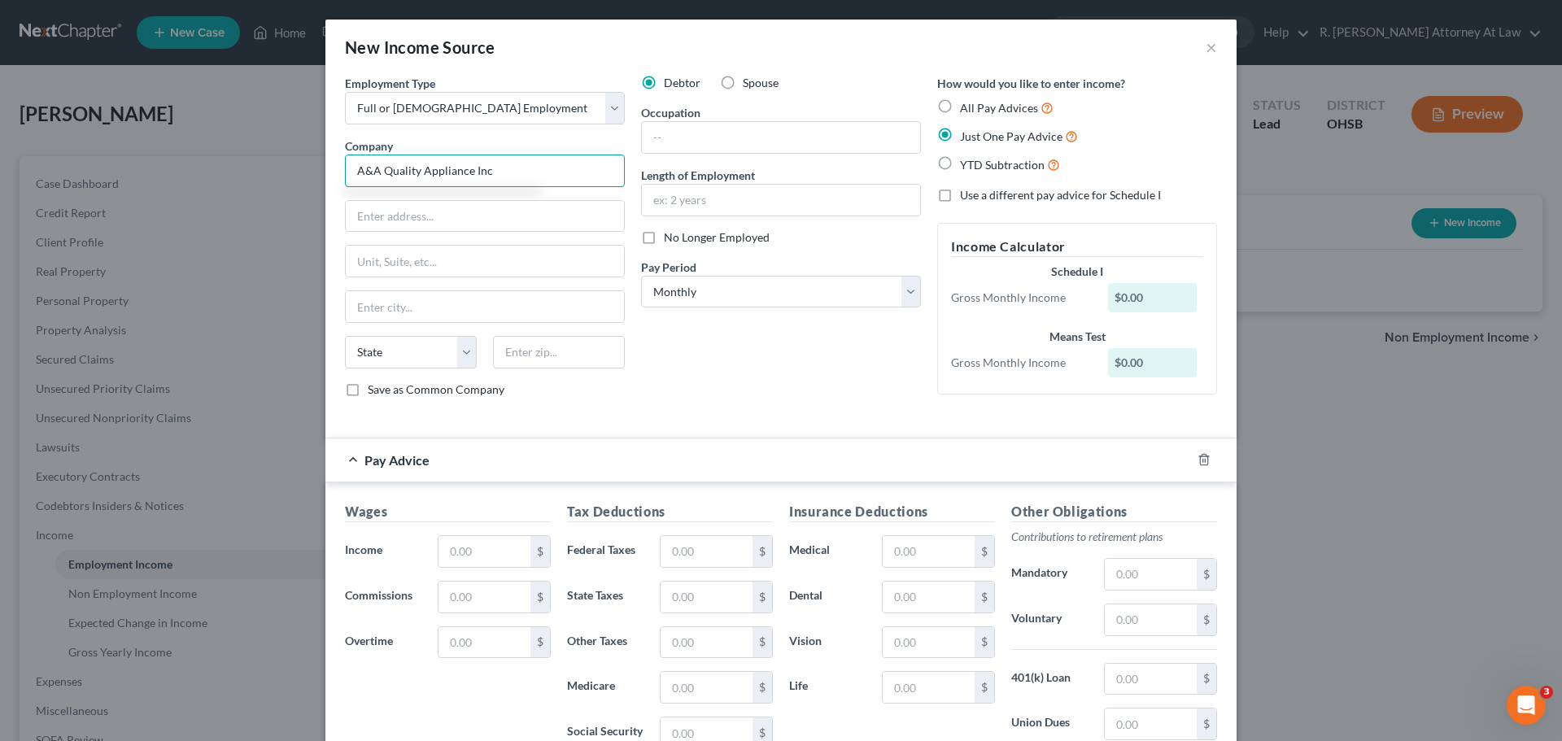
type input "A&A Quality Appliance Inc"
click at [462, 556] on input "text" at bounding box center [485, 551] width 92 height 31
type input "5,693.32"
click at [685, 538] on input "text" at bounding box center [707, 551] width 92 height 31
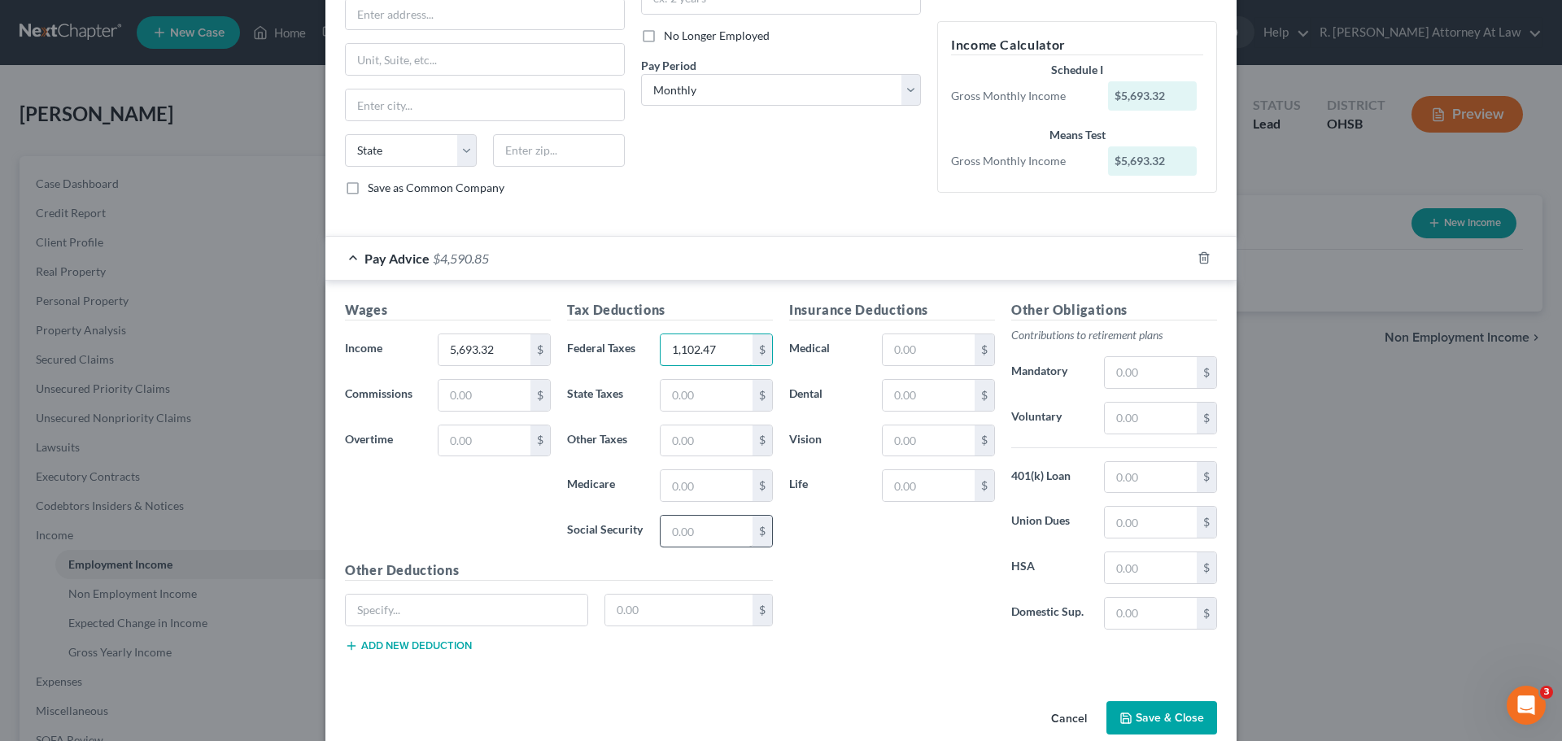
scroll to position [228, 0]
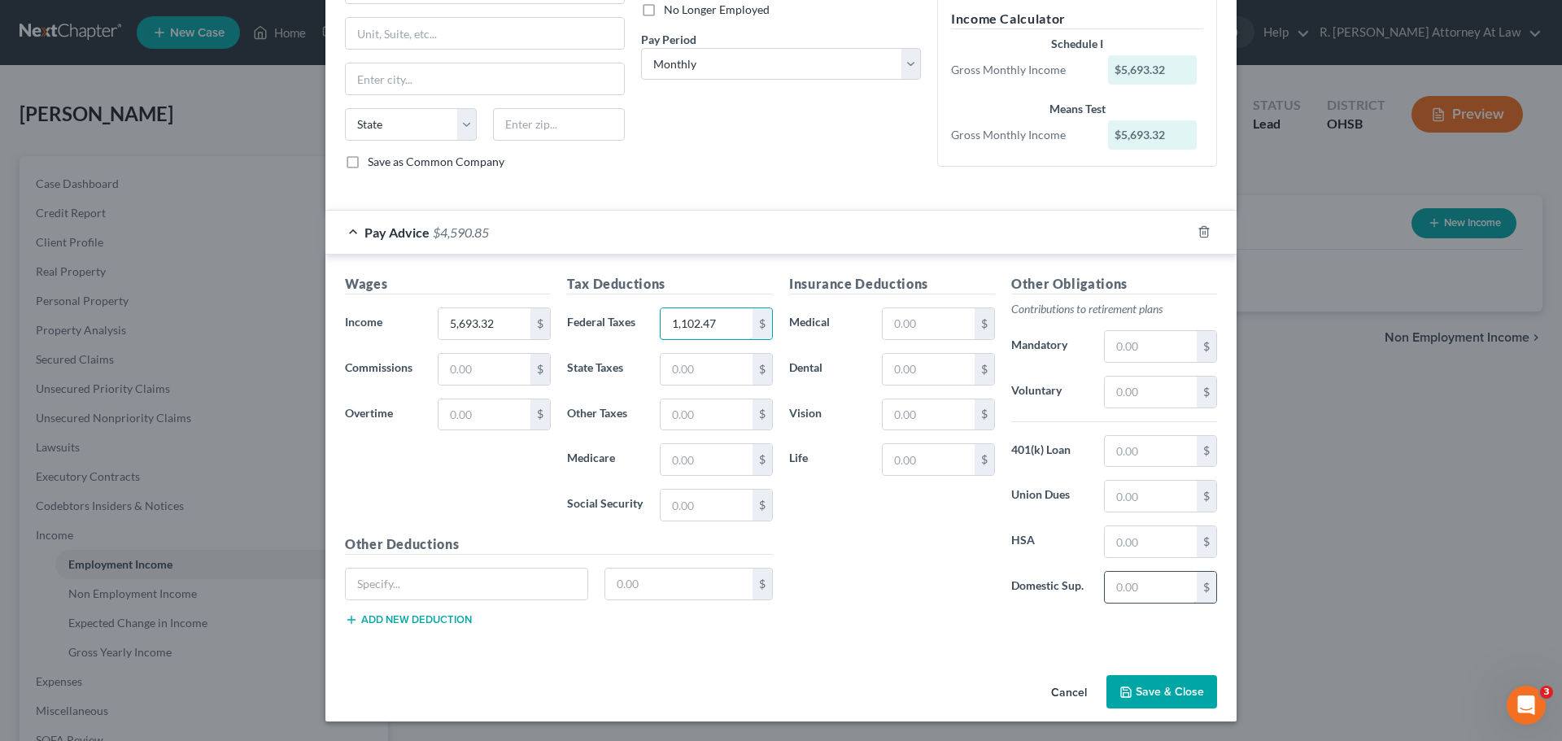
type input "1,102.47"
drag, startPoint x: 1118, startPoint y: 589, endPoint x: 1127, endPoint y: 574, distance: 17.2
click at [1119, 590] on input "text" at bounding box center [1151, 587] width 92 height 31
type input "693.05"
click at [1124, 491] on input "text" at bounding box center [1151, 496] width 92 height 31
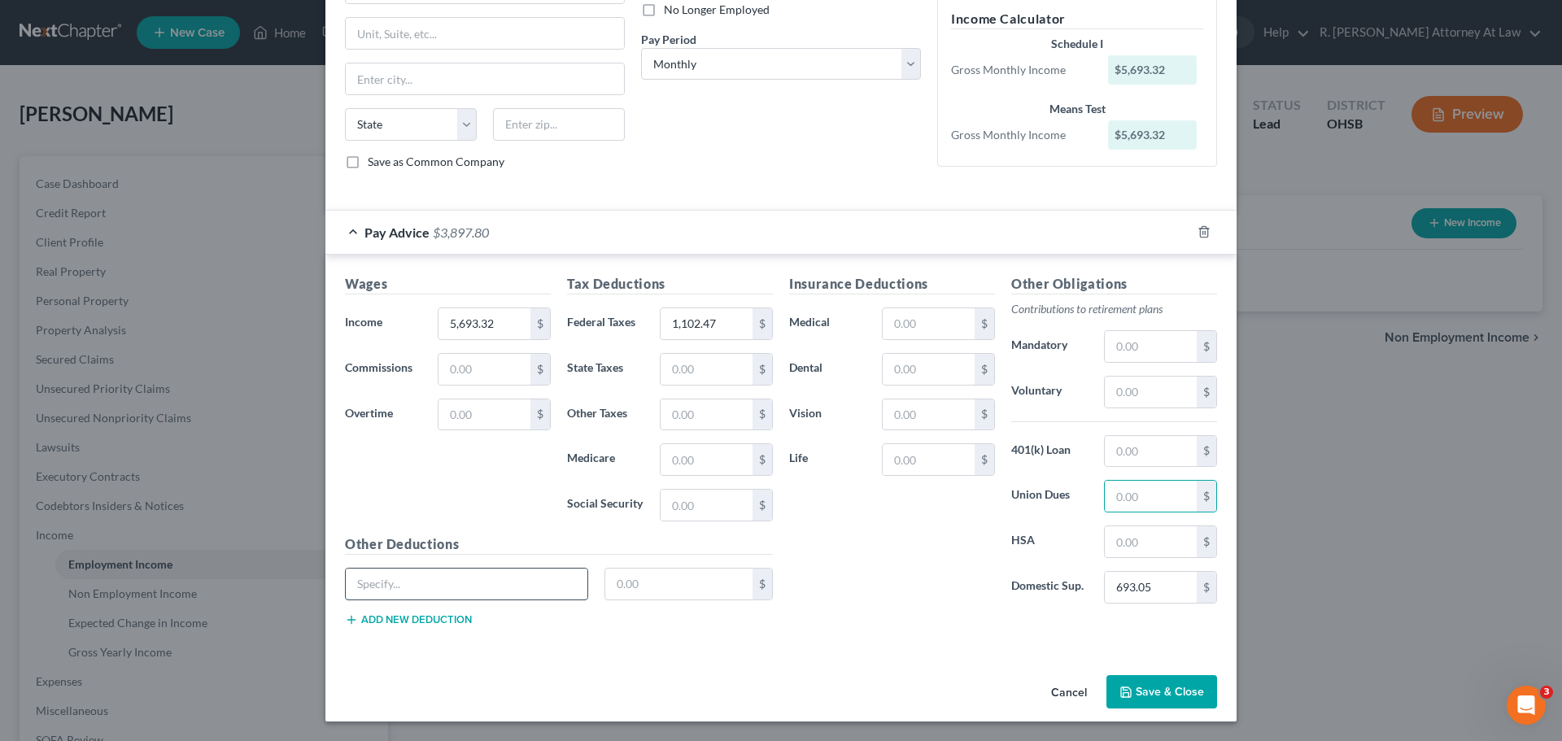
drag, startPoint x: 496, startPoint y: 583, endPoint x: 513, endPoint y: 574, distance: 20.4
click at [496, 583] on input "text" at bounding box center [467, 584] width 242 height 31
type input "Uniform"
type input "4.17"
click at [1137, 686] on button "Save & Close" at bounding box center [1162, 692] width 111 height 34
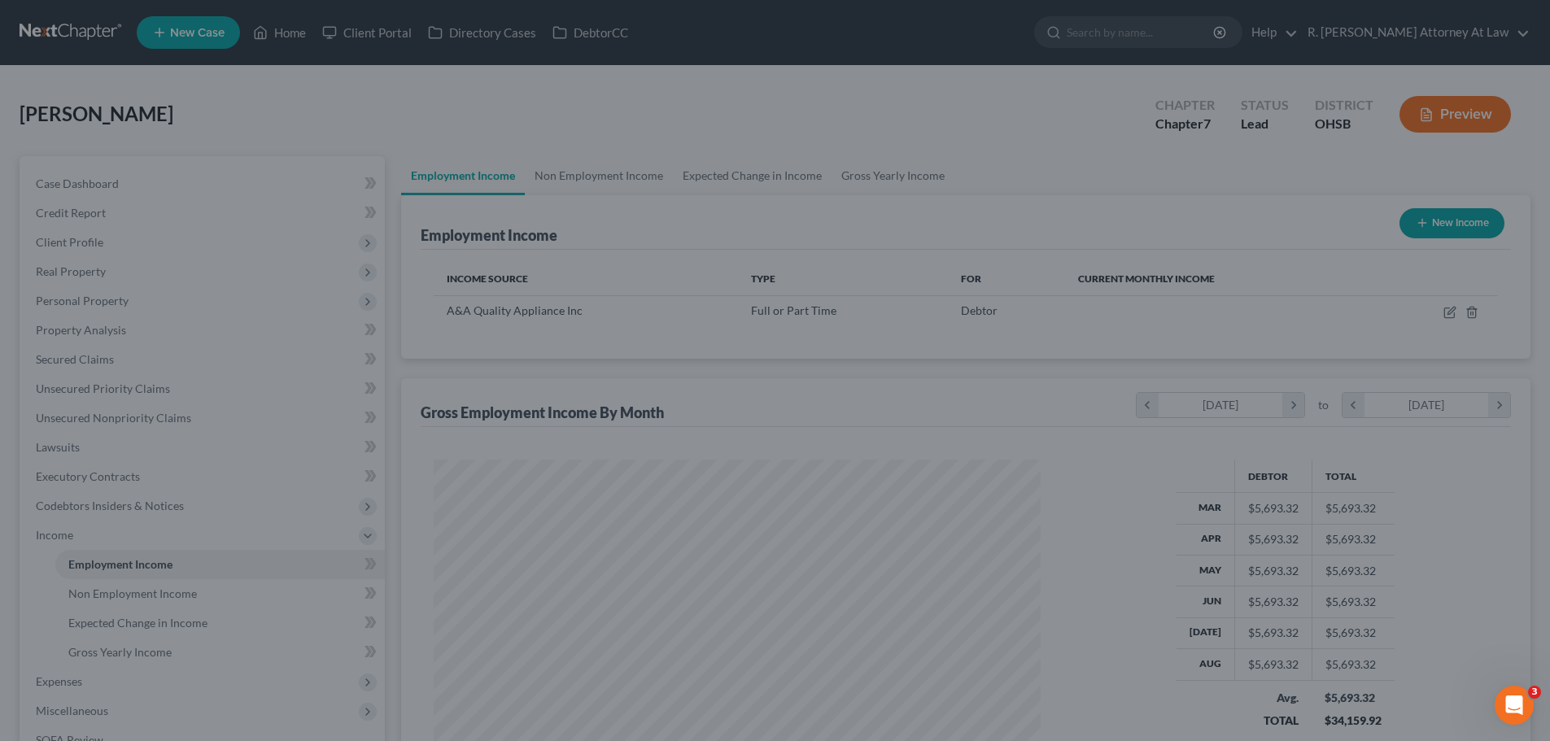
scroll to position [813356, 813020]
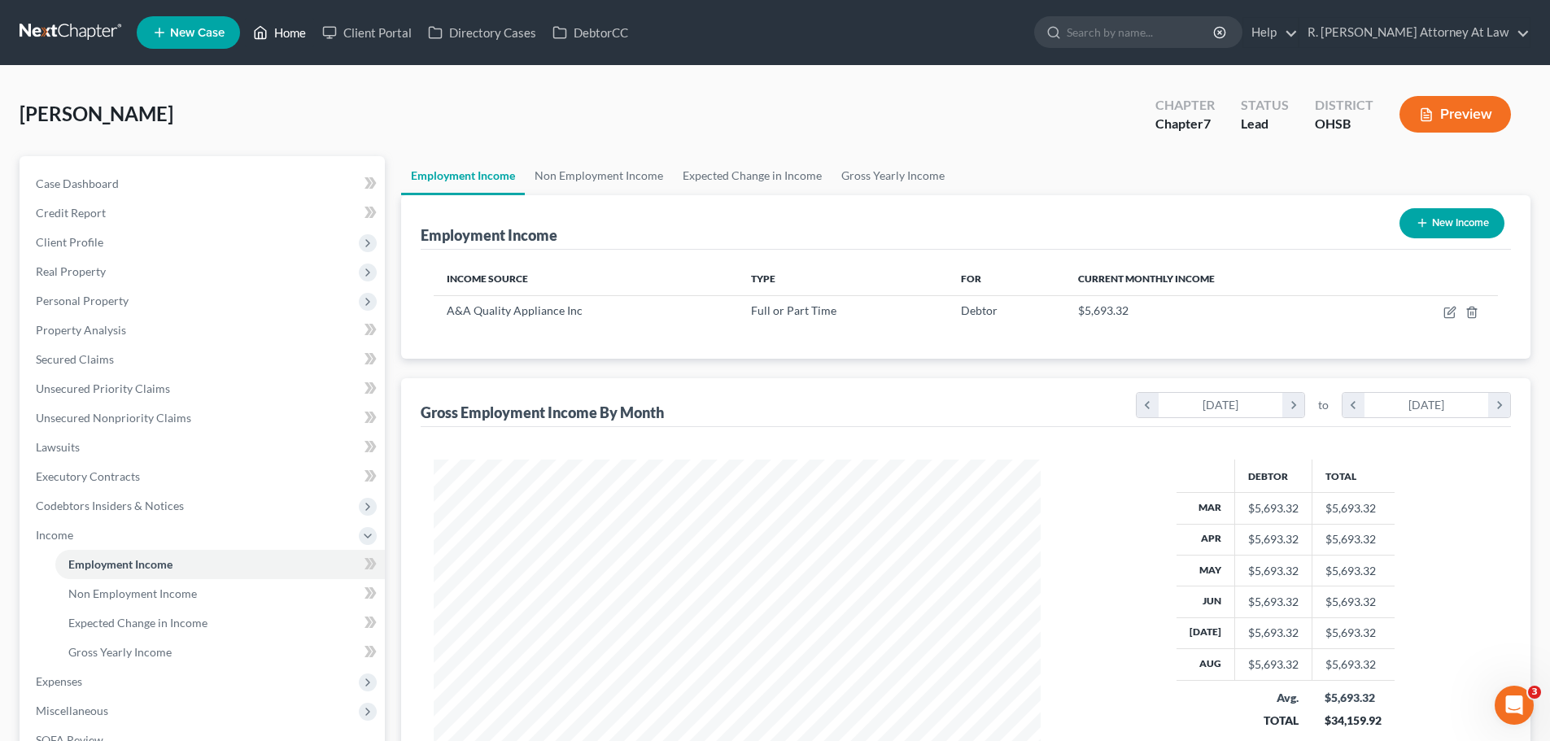
click at [282, 39] on link "Home" at bounding box center [279, 32] width 69 height 29
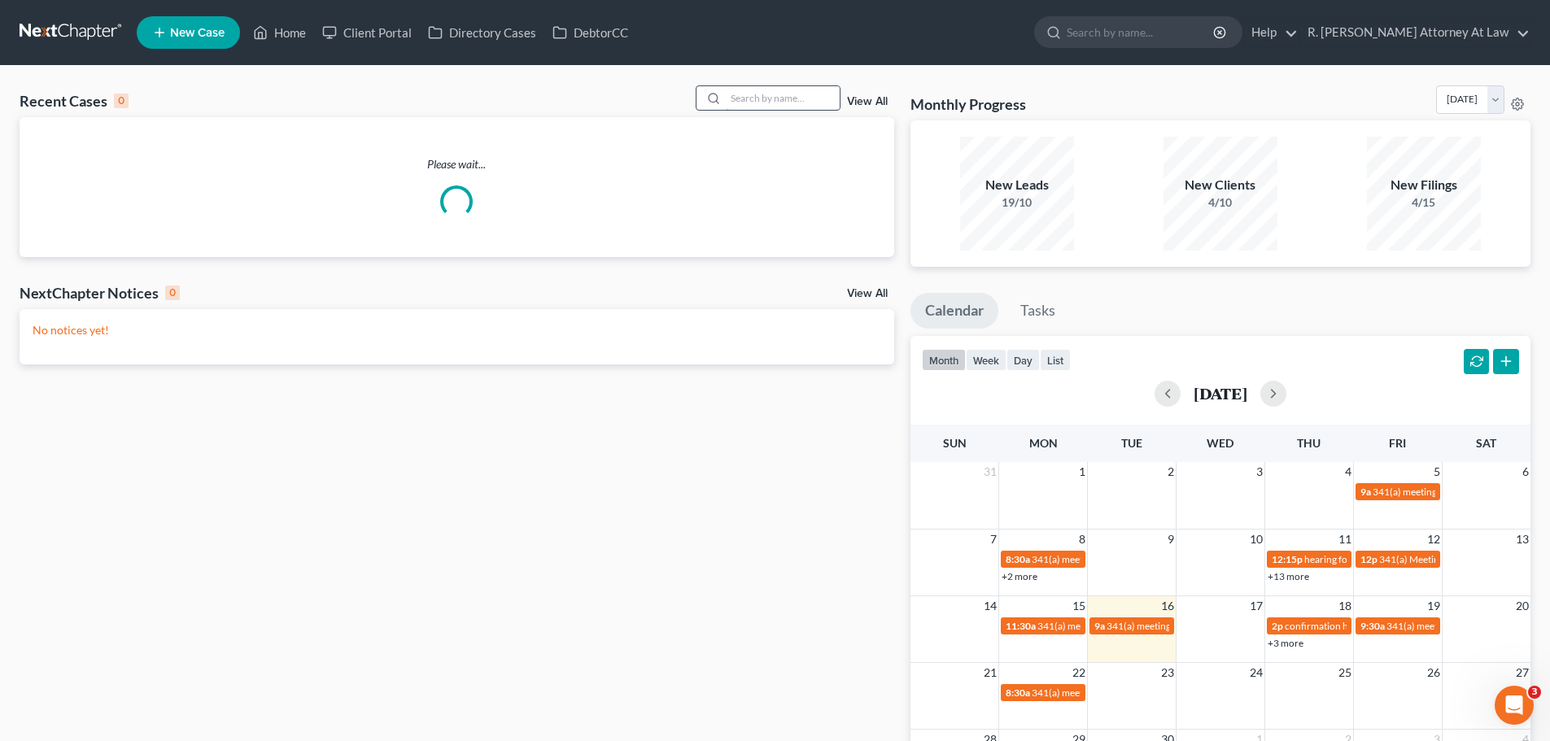
drag, startPoint x: 766, startPoint y: 100, endPoint x: 811, endPoint y: 89, distance: 46.2
click at [767, 100] on input "search" at bounding box center [783, 98] width 114 height 24
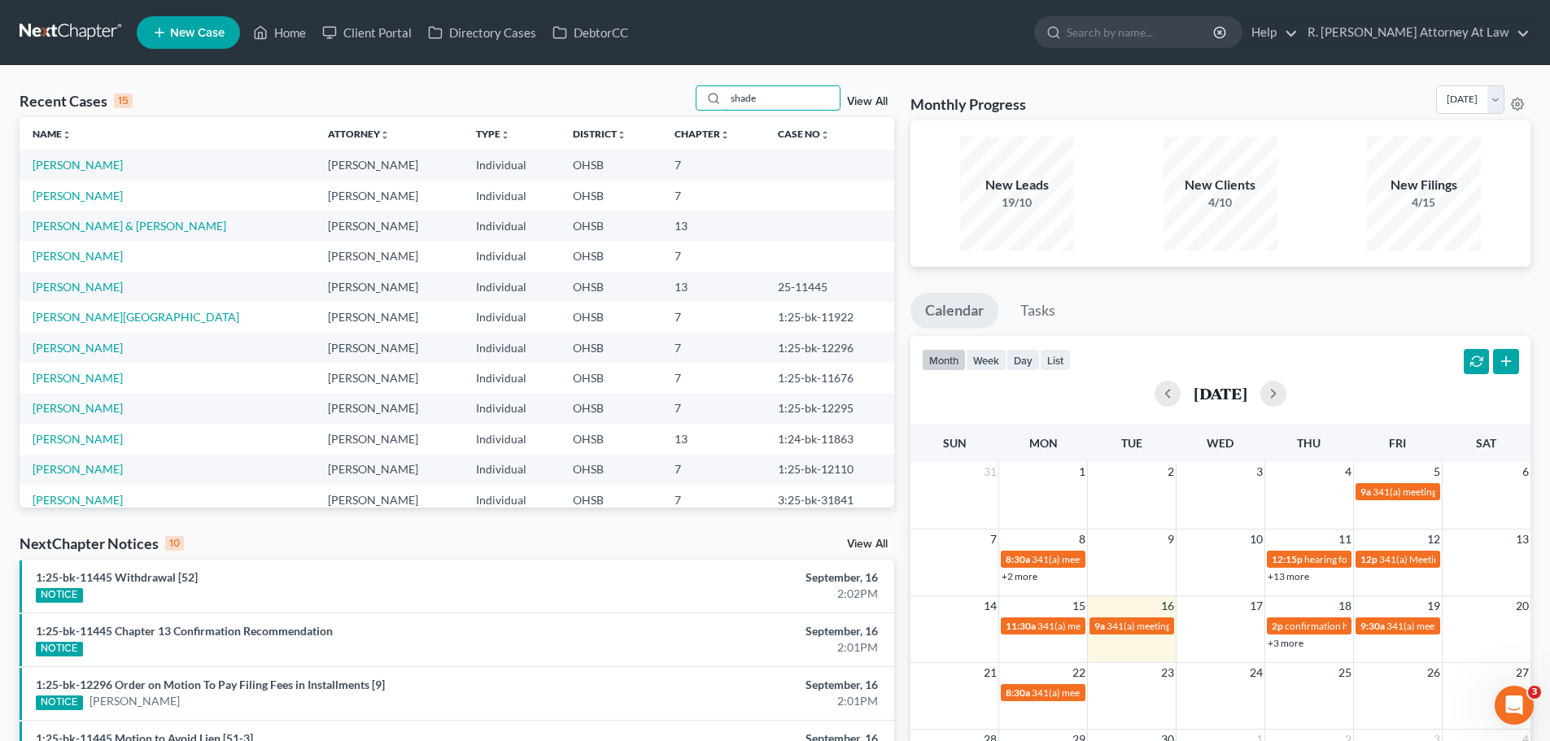
type input "shade"
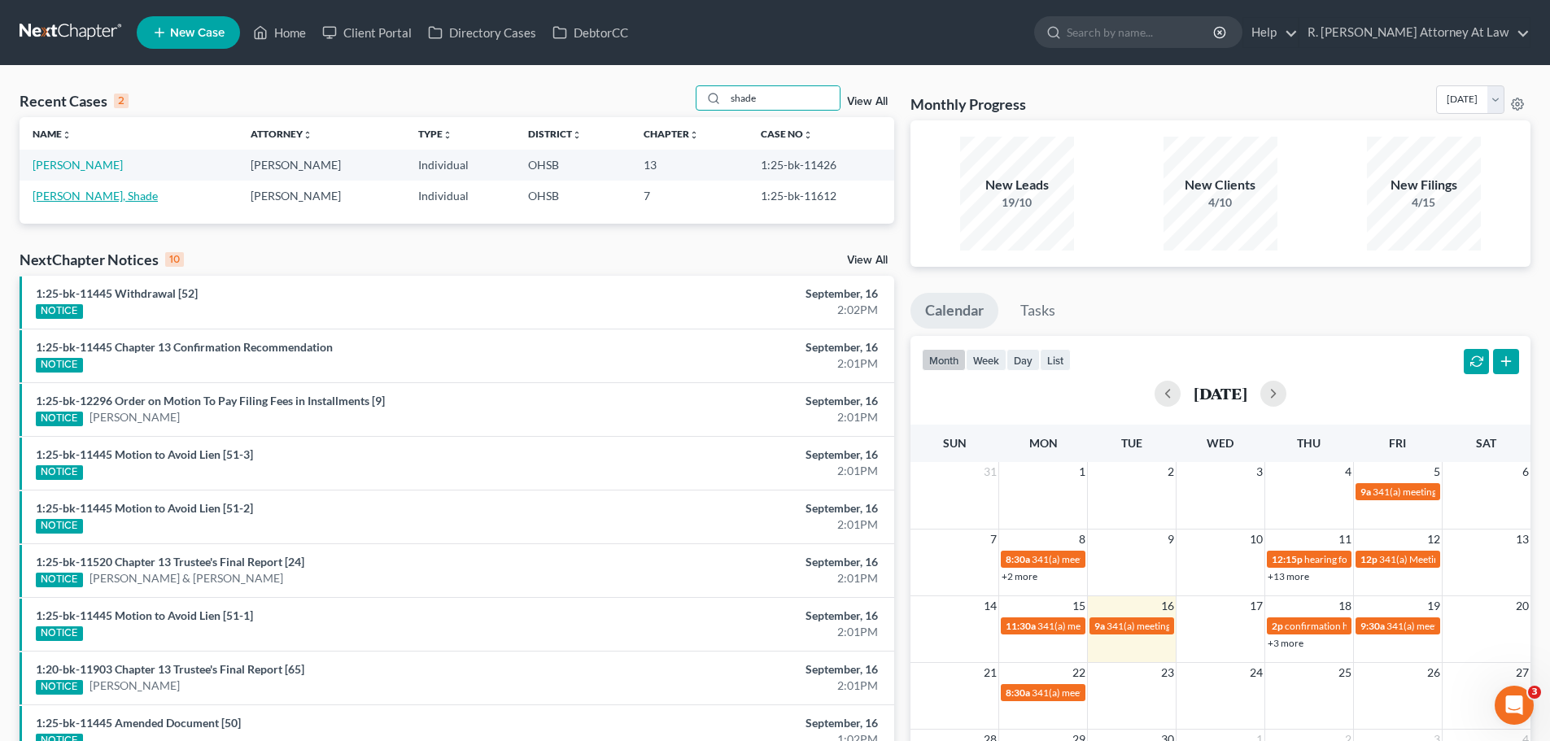
click at [80, 193] on link "[PERSON_NAME], Shade" at bounding box center [95, 196] width 125 height 14
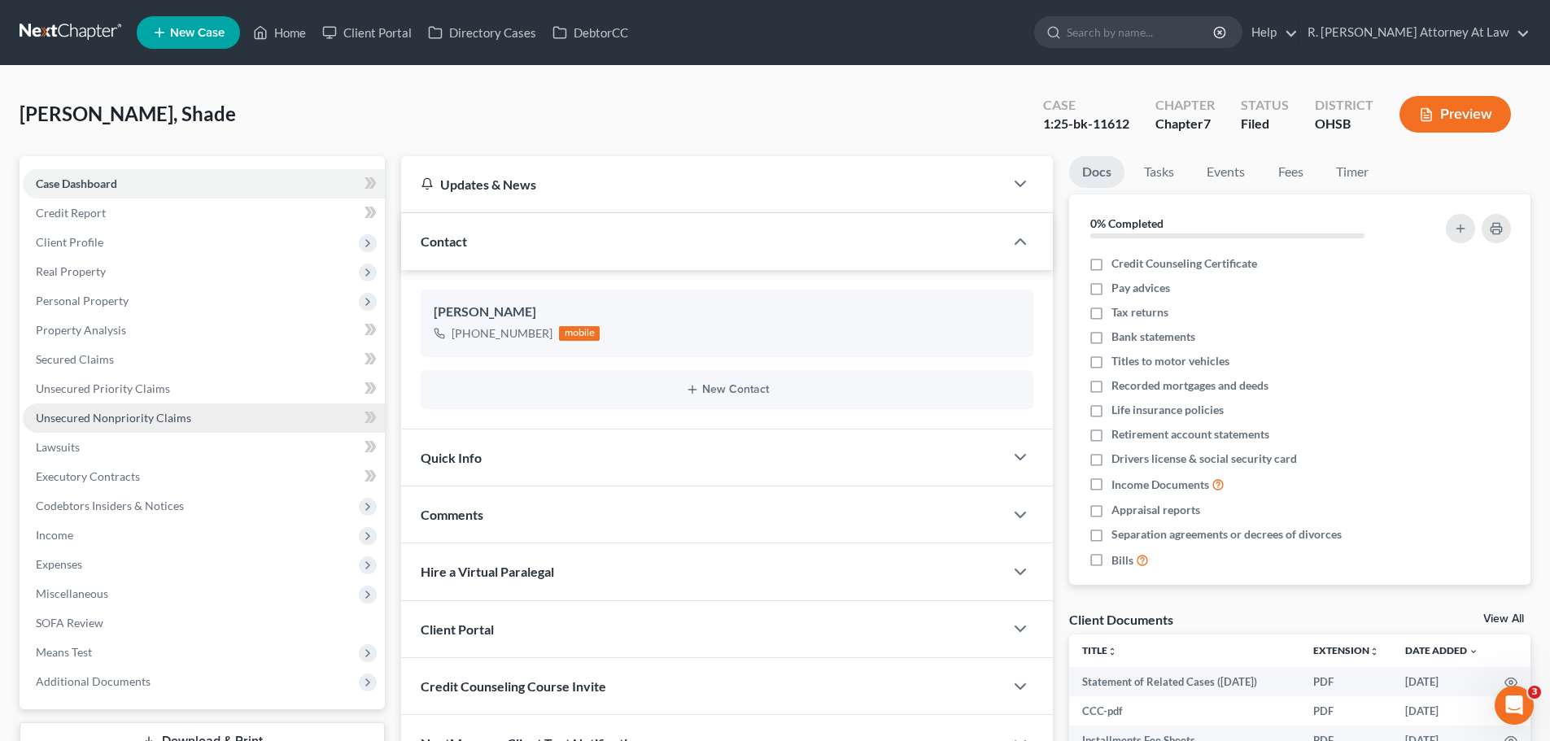
click at [133, 423] on span "Unsecured Nonpriority Claims" at bounding box center [113, 418] width 155 height 14
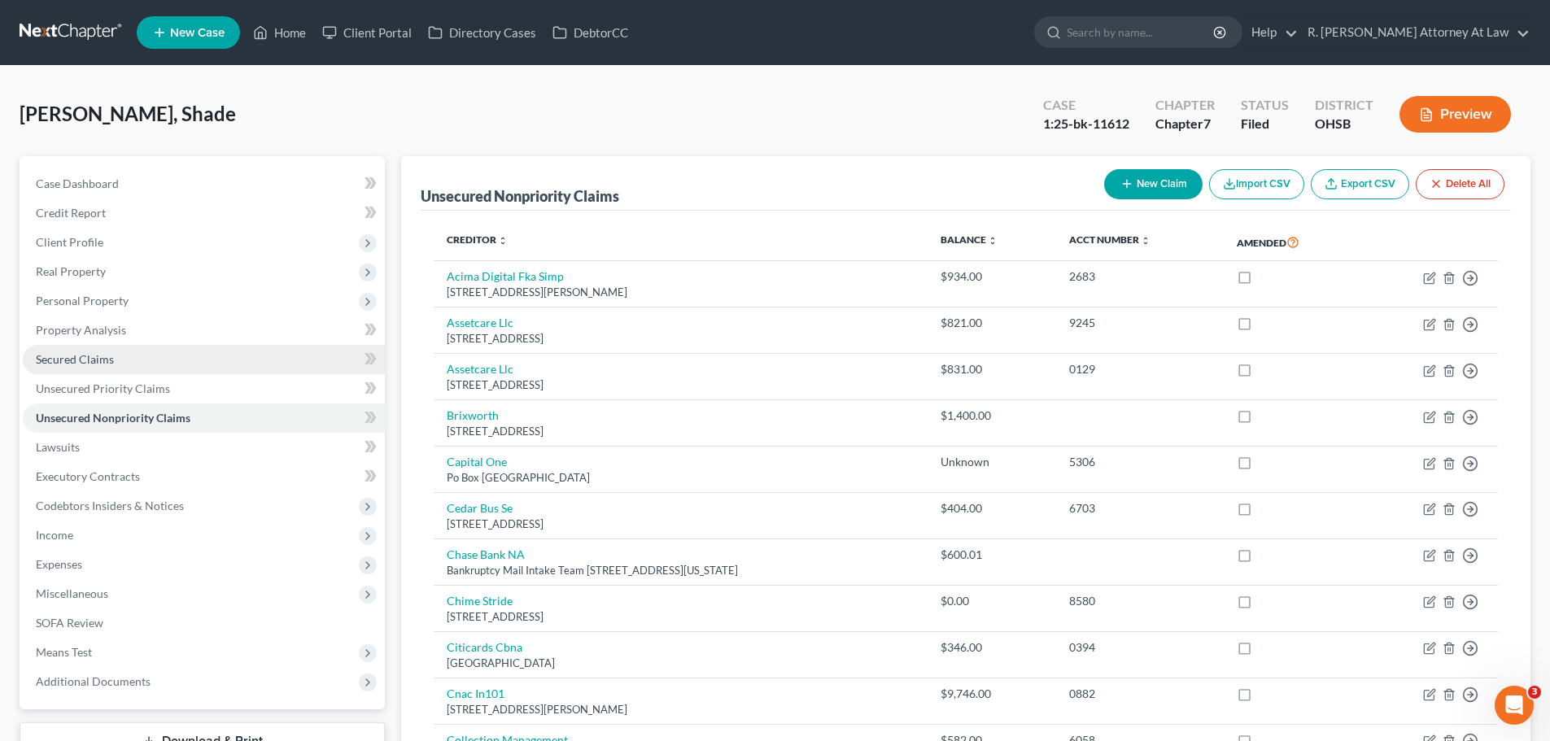
click at [81, 357] on span "Secured Claims" at bounding box center [75, 359] width 78 height 14
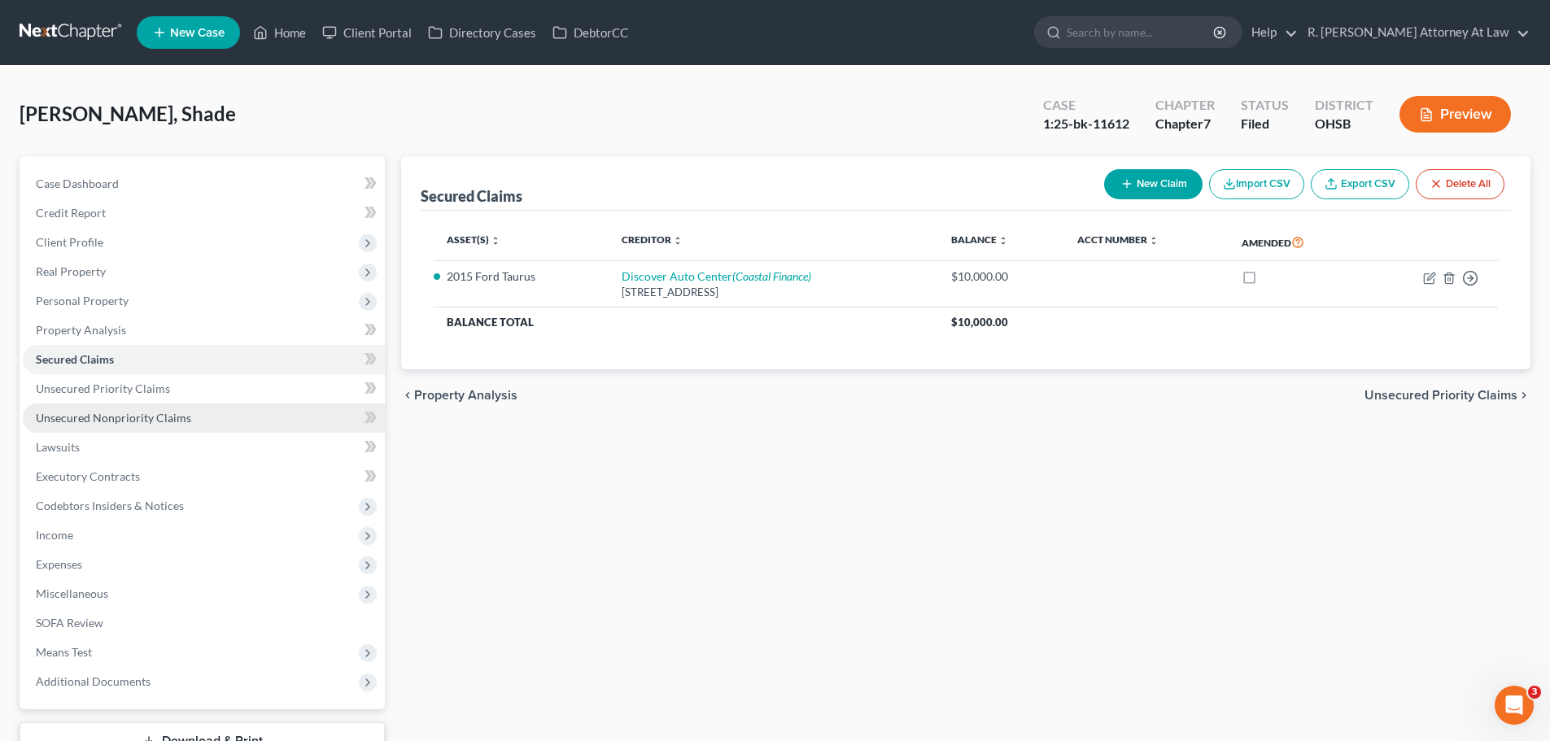
click at [135, 417] on span "Unsecured Nonpriority Claims" at bounding box center [113, 418] width 155 height 14
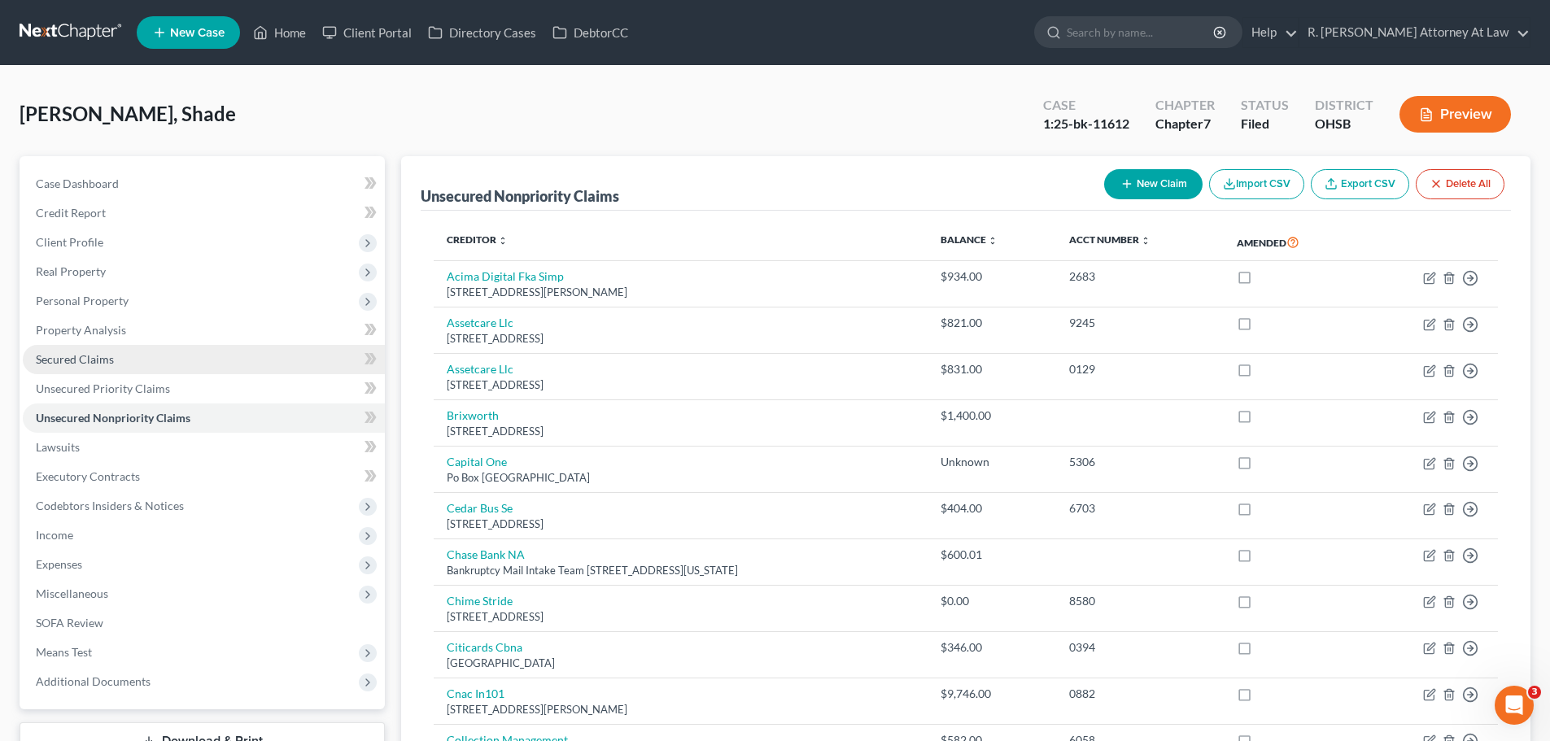
click at [67, 361] on span "Secured Claims" at bounding box center [75, 359] width 78 height 14
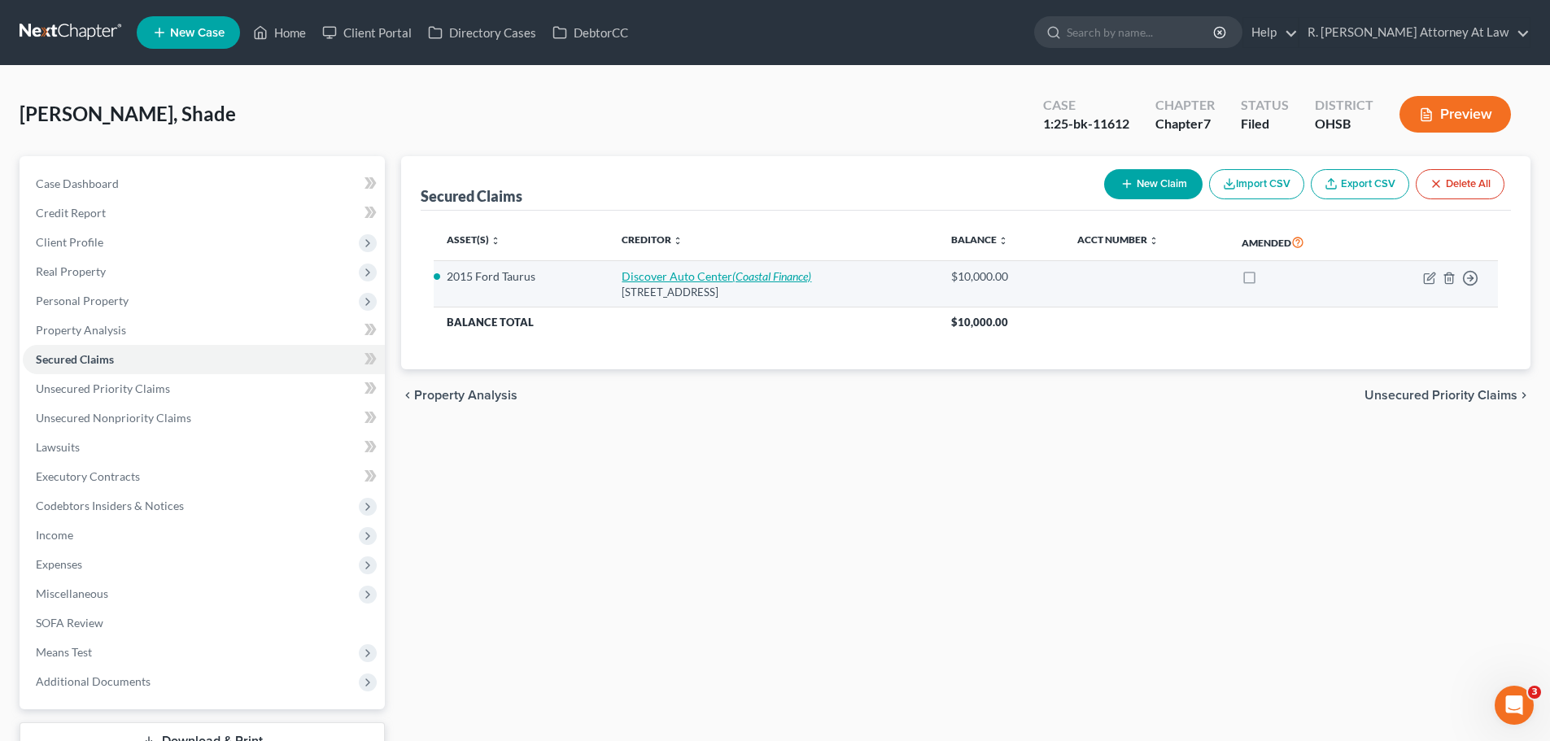
click at [658, 273] on link "Discover Auto Center (Coastal Finance)" at bounding box center [717, 276] width 190 height 14
select select "36"
select select "11"
select select "2"
select select "0"
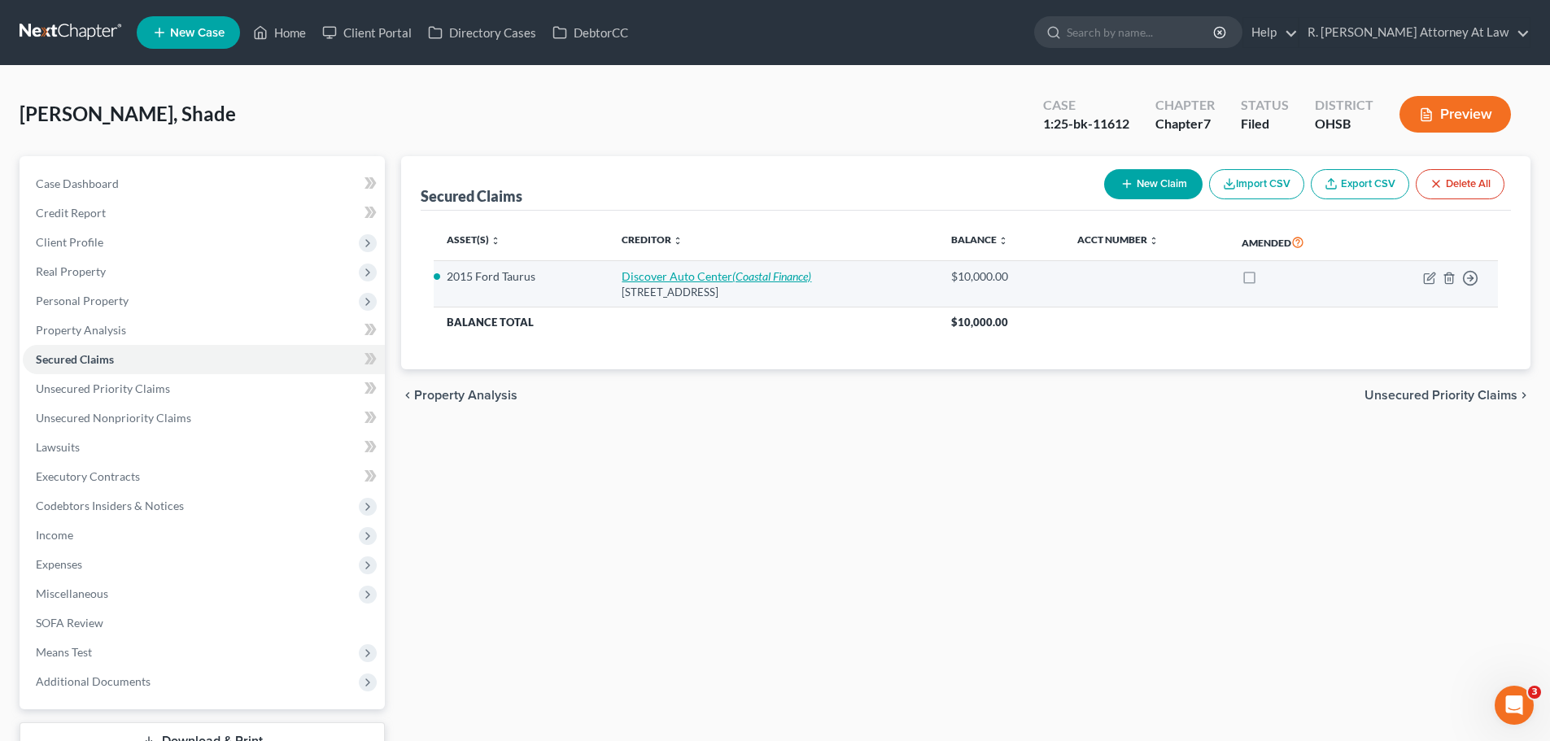
select select "0"
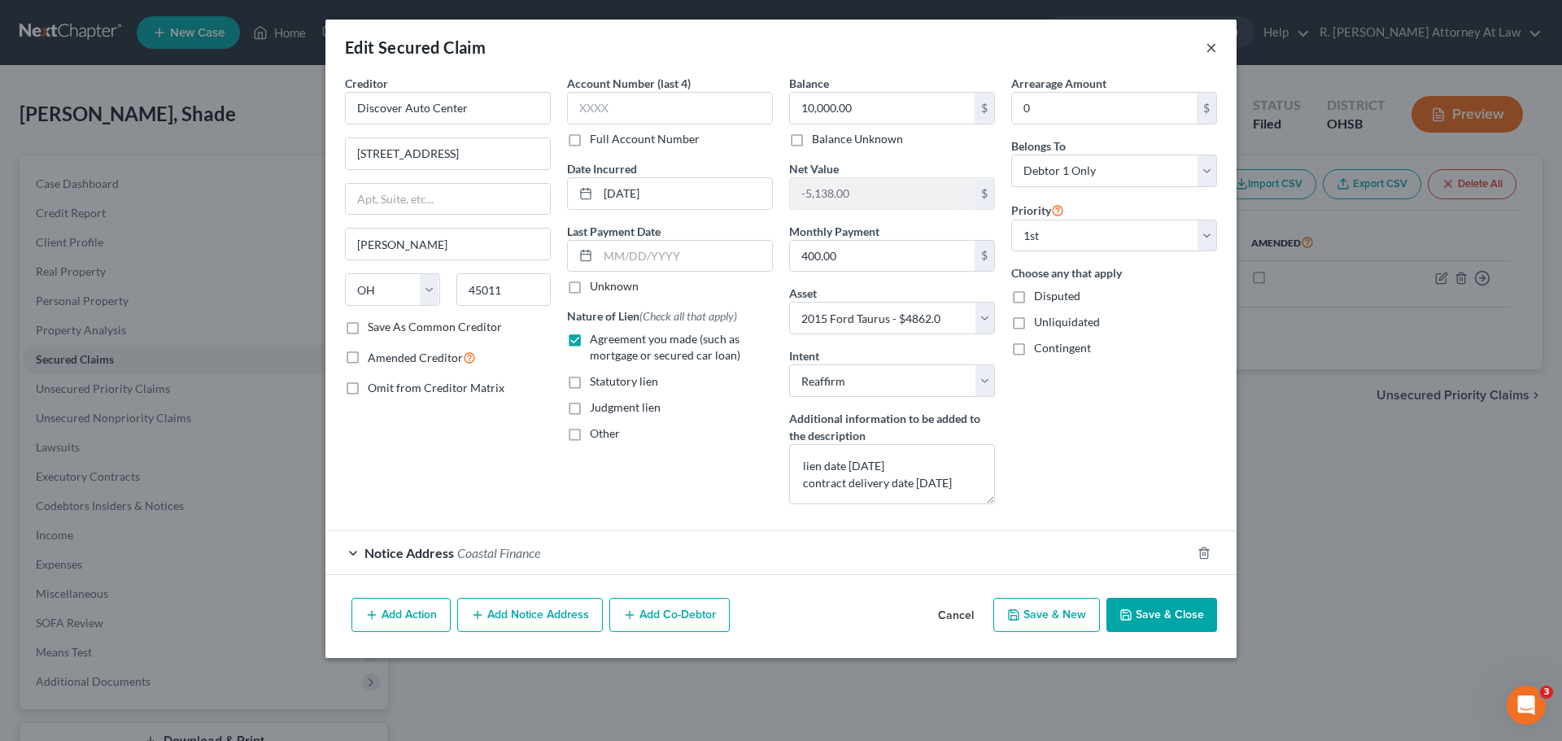
click at [1216, 50] on button "×" at bounding box center [1211, 47] width 11 height 20
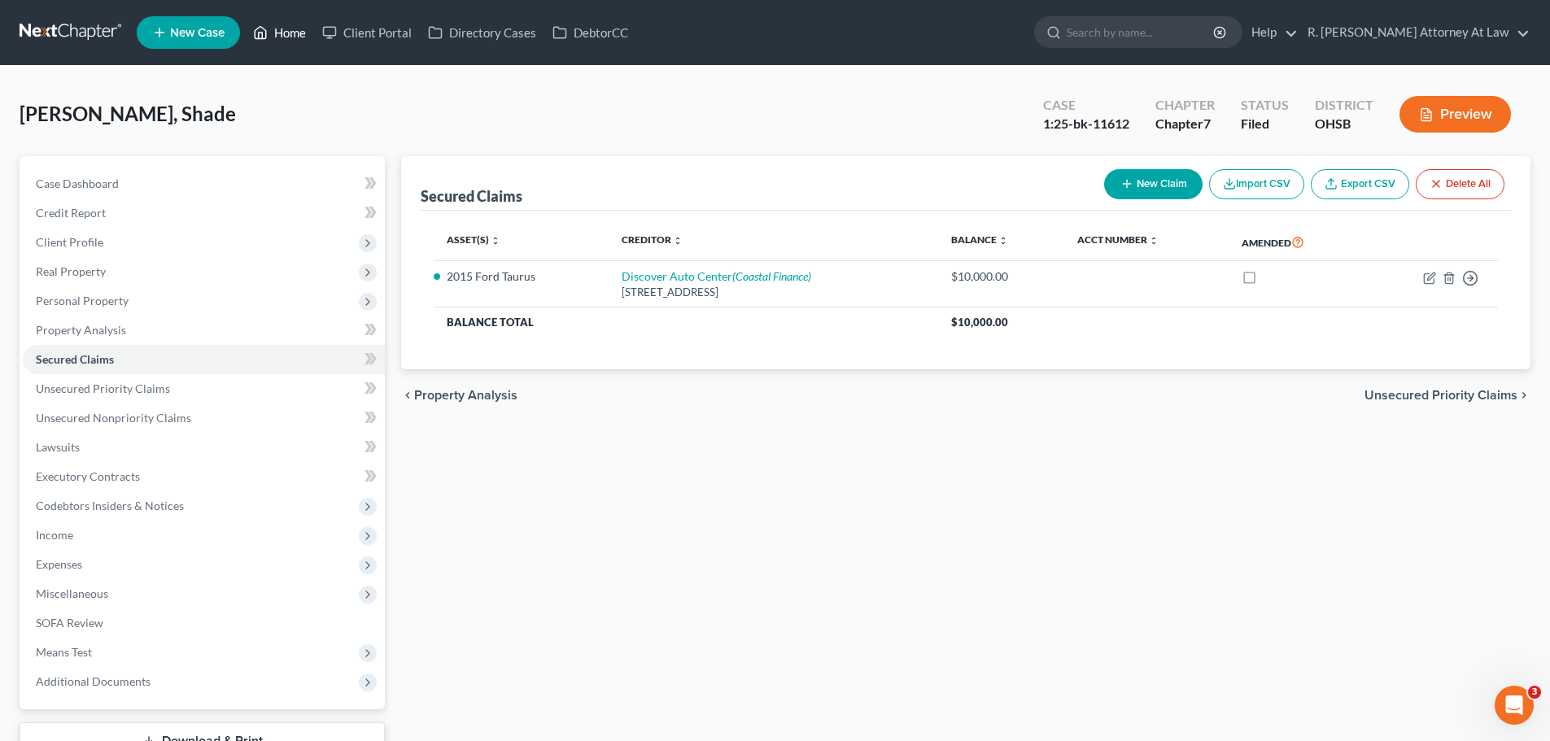
drag, startPoint x: 273, startPoint y: 33, endPoint x: 277, endPoint y: 1, distance: 31.9
click at [273, 33] on link "Home" at bounding box center [279, 32] width 69 height 29
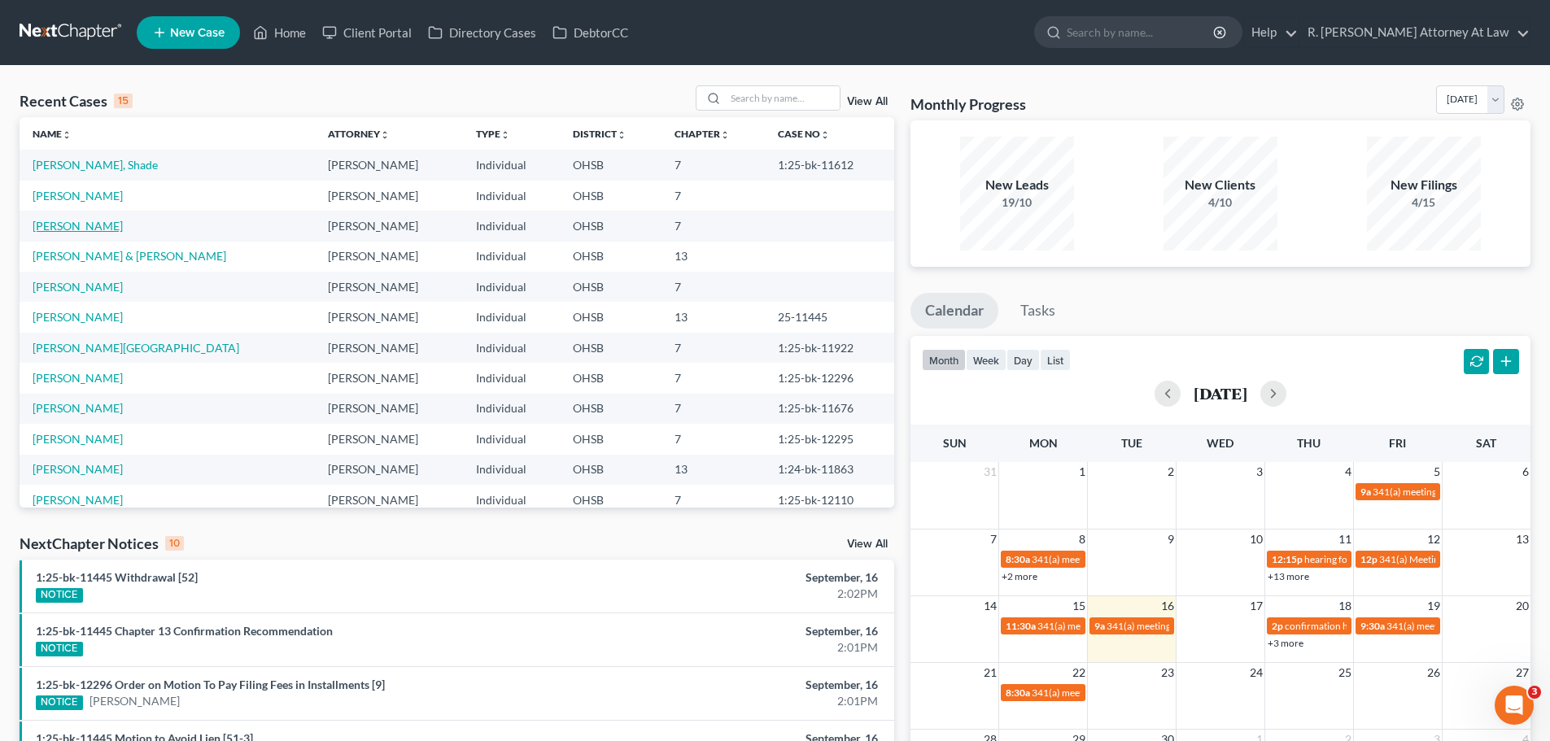
click at [97, 228] on link "[PERSON_NAME]" at bounding box center [78, 226] width 90 height 14
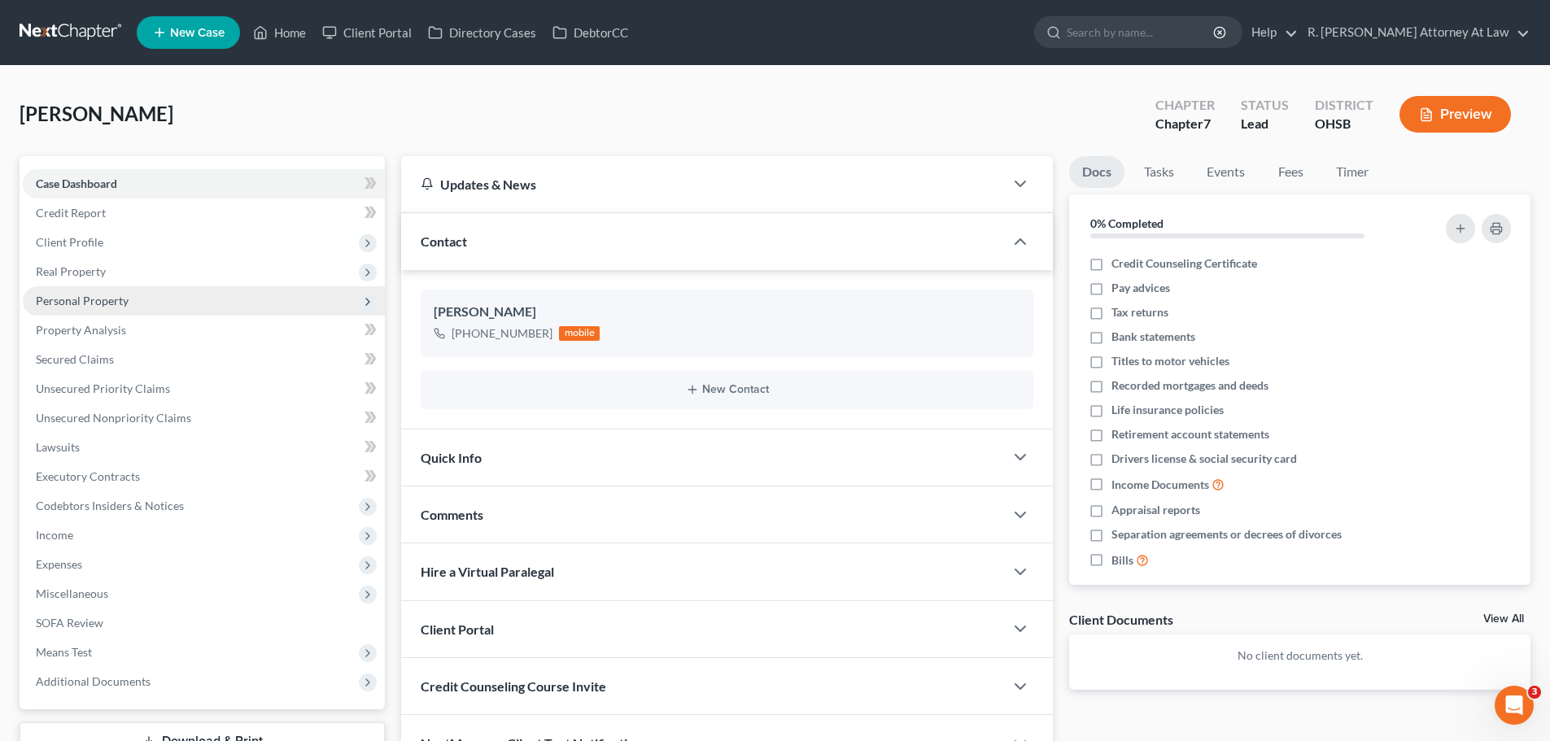
click at [85, 295] on span "Personal Property" at bounding box center [82, 301] width 93 height 14
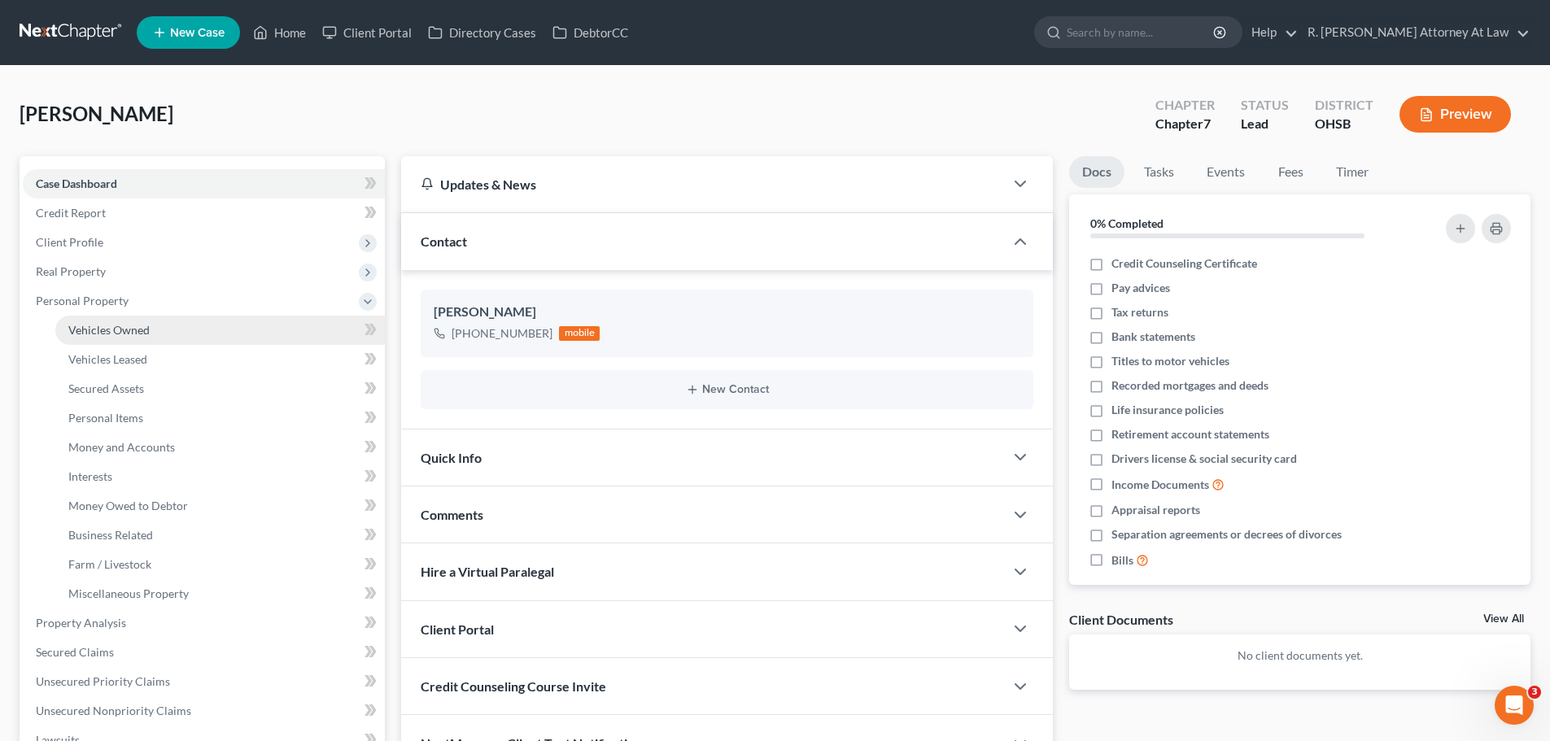
drag, startPoint x: 101, startPoint y: 323, endPoint x: 227, endPoint y: 303, distance: 127.7
click at [102, 323] on span "Vehicles Owned" at bounding box center [108, 330] width 81 height 14
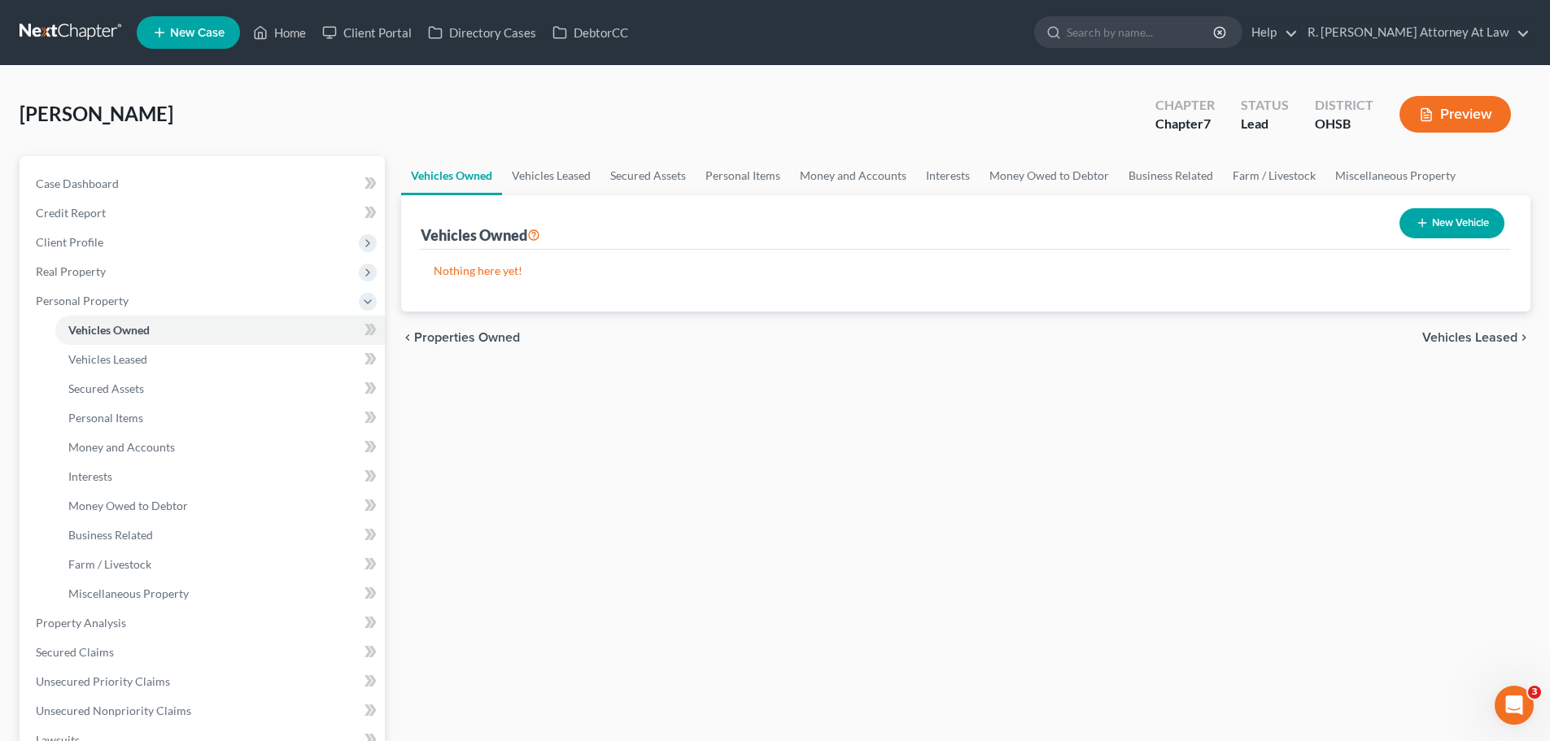
click at [1438, 218] on button "New Vehicle" at bounding box center [1451, 223] width 105 height 30
select select "0"
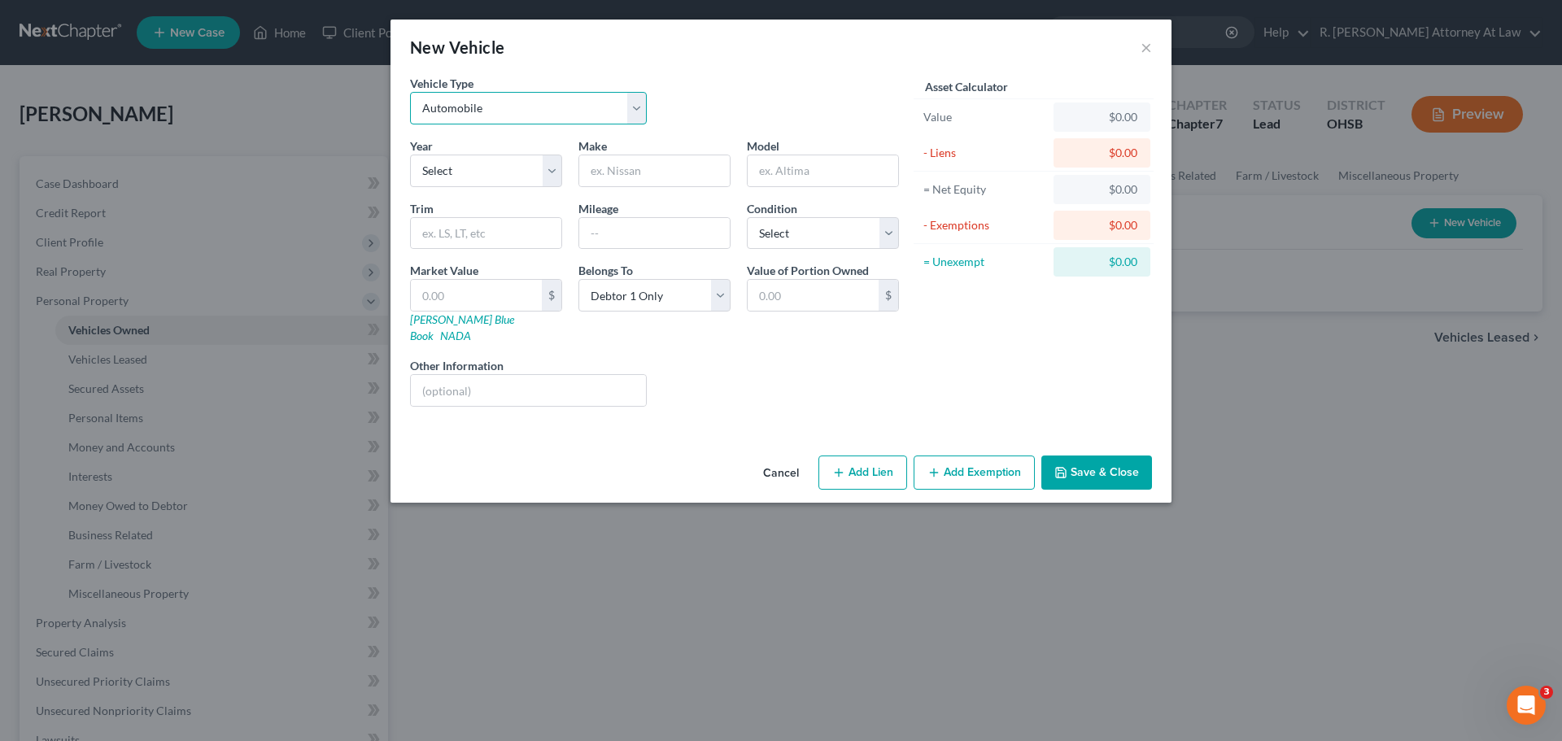
click at [544, 111] on select "Select Automobile Truck Trailer Watercraft Aircraft Motor Home Atv Other Vehicle" at bounding box center [528, 108] width 237 height 33
drag, startPoint x: 544, startPoint y: 111, endPoint x: 535, endPoint y: 115, distance: 9.5
click at [544, 111] on select "Select Automobile Truck Trailer Watercraft Aircraft Motor Home Atv Other Vehicle" at bounding box center [528, 108] width 237 height 33
click at [503, 115] on select "Select Automobile Truck Trailer Watercraft Aircraft Motor Home Atv Other Vehicle" at bounding box center [528, 108] width 237 height 33
click at [708, 111] on div "Vehicle Type Select Automobile Truck Trailer Watercraft Aircraft Motor Home Atv…" at bounding box center [654, 106] width 505 height 63
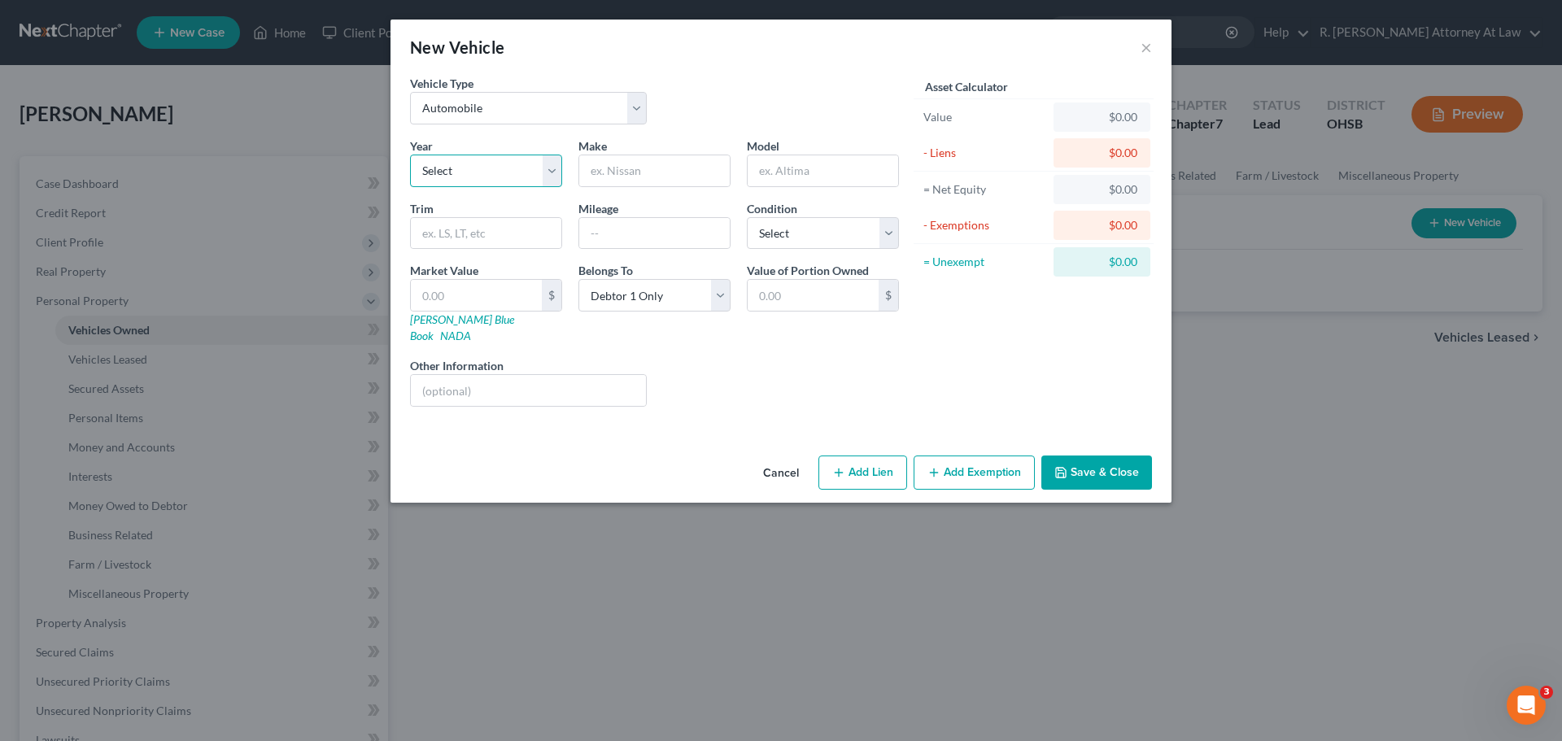
drag, startPoint x: 474, startPoint y: 164, endPoint x: 474, endPoint y: 175, distance: 11.4
click at [474, 164] on select "Select 2026 2025 2024 2023 2022 2021 2020 2019 2018 2017 2016 2015 2014 2013 20…" at bounding box center [486, 171] width 152 height 33
select select "4"
click at [410, 155] on select "Select 2026 2025 2024 2023 2022 2021 2020 2019 2018 2017 2016 2015 2014 2013 20…" at bounding box center [486, 171] width 152 height 33
click at [647, 160] on input "text" at bounding box center [654, 170] width 151 height 31
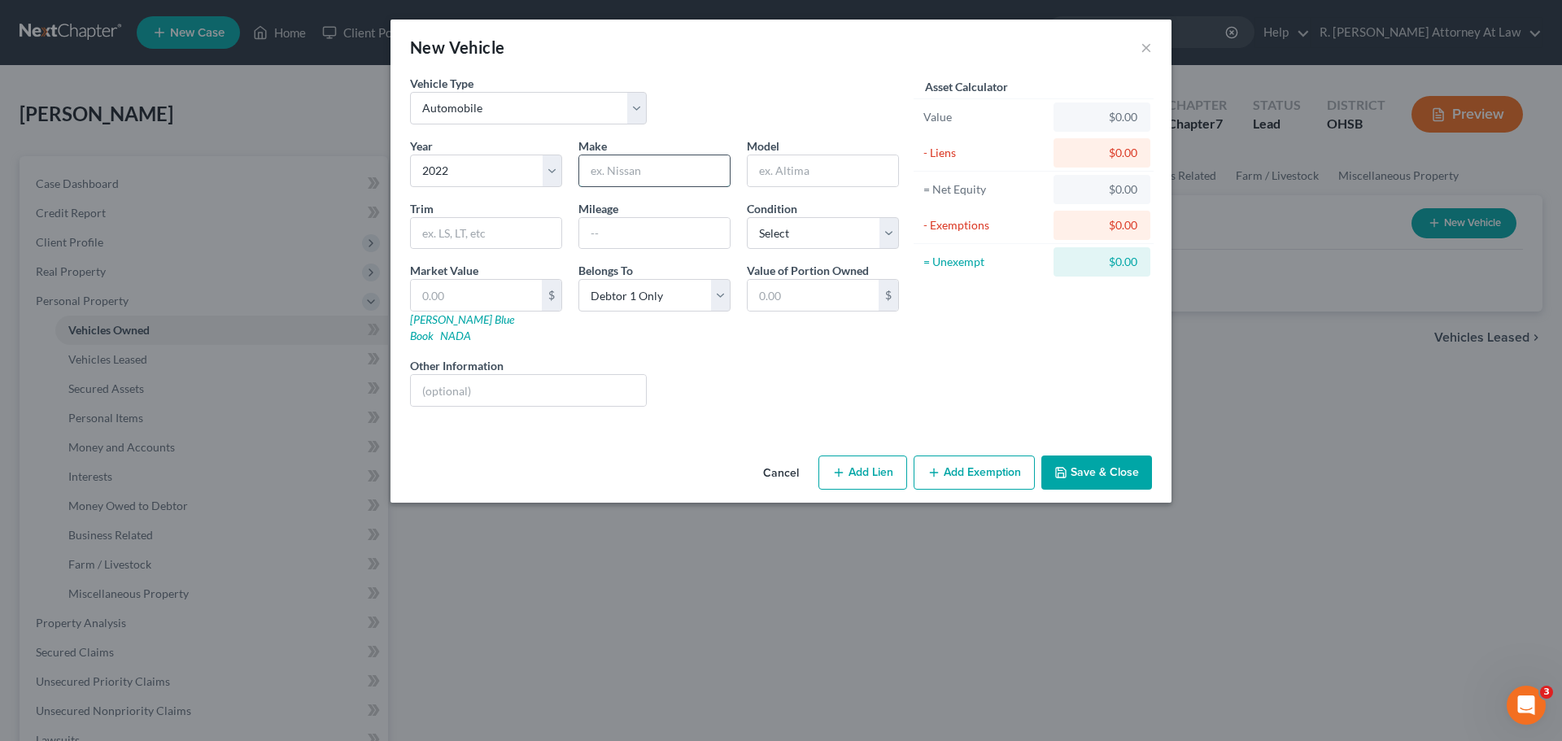
type input "Chevrolet"
click at [802, 173] on input "text" at bounding box center [823, 170] width 151 height 31
type input "Silverado"
click at [1088, 460] on button "Save & Close" at bounding box center [1096, 473] width 111 height 34
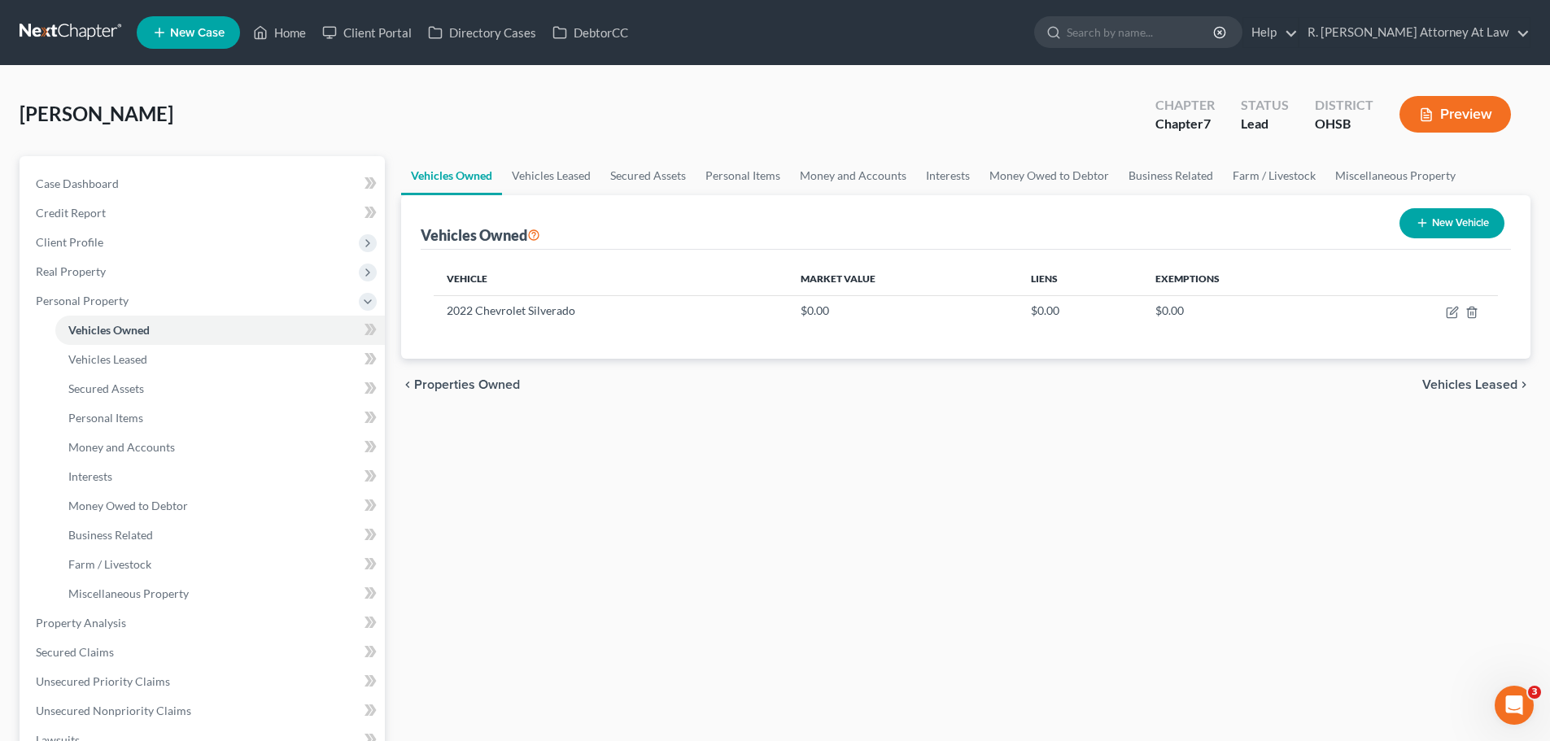
click at [1468, 208] on button "New Vehicle" at bounding box center [1451, 223] width 105 height 30
select select "0"
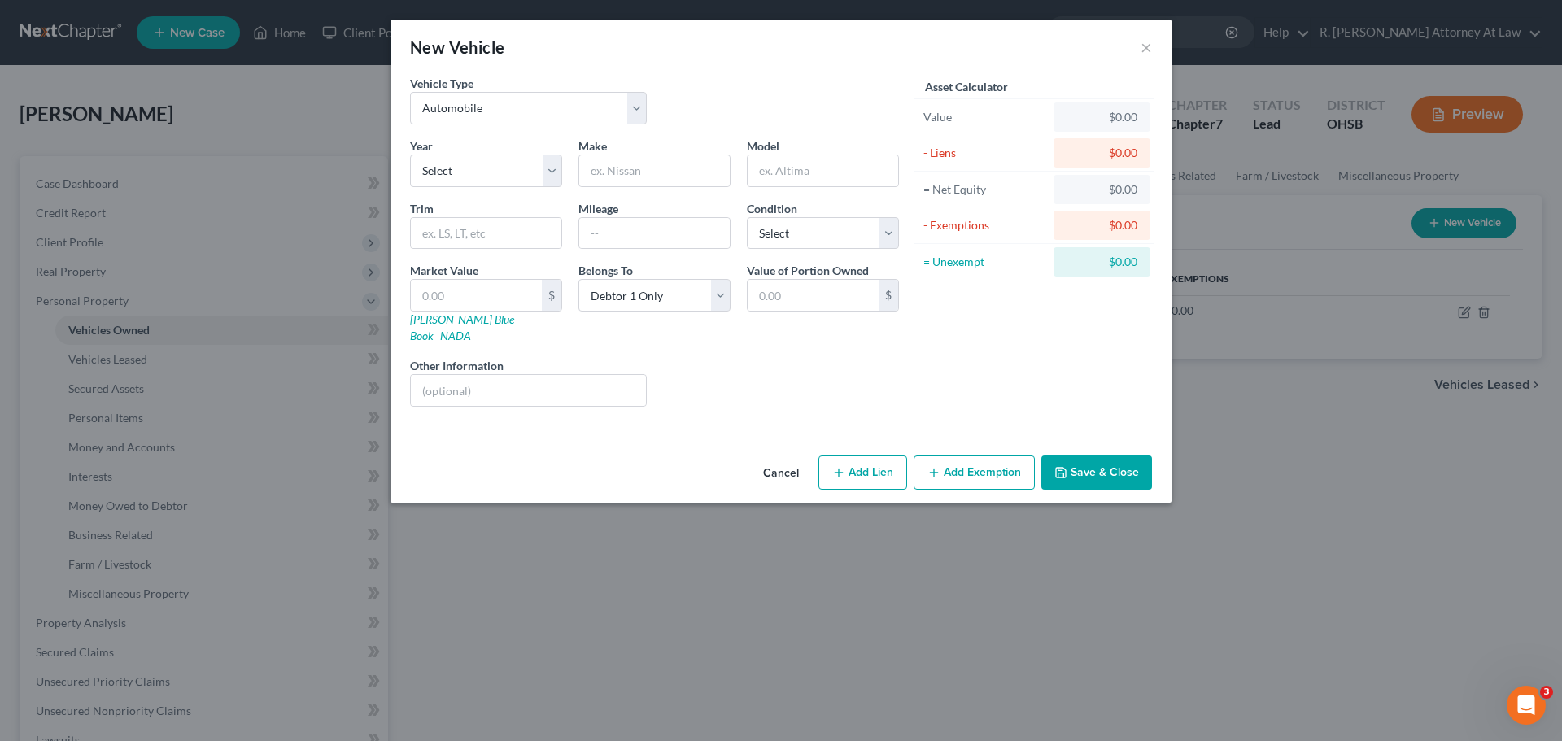
click at [1469, 230] on div "New Vehicle × Vehicle Type Select Automobile Truck Trailer Watercraft Aircraft …" at bounding box center [781, 370] width 1562 height 741
drag, startPoint x: 506, startPoint y: 174, endPoint x: 503, endPoint y: 183, distance: 9.5
click at [503, 177] on select "Select 2026 2025 2024 2023 2022 2021 2020 2019 2018 2017 2016 2015 2014 2013 20…" at bounding box center [486, 171] width 152 height 33
select select "1"
click at [410, 155] on select "Select 2026 2025 2024 2023 2022 2021 2020 2019 2018 2017 2016 2015 2014 2013 20…" at bounding box center [486, 171] width 152 height 33
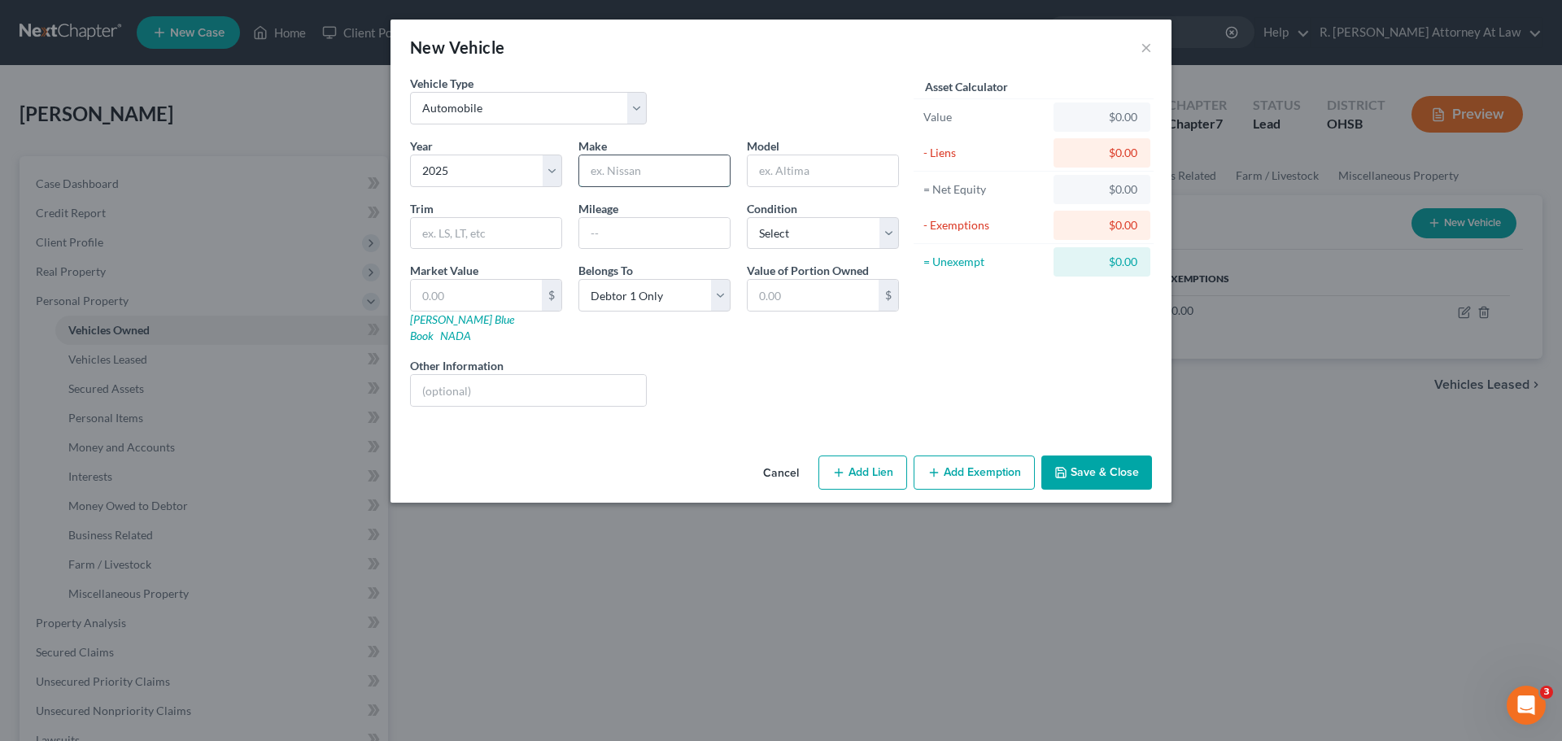
click at [620, 174] on input "text" at bounding box center [654, 170] width 151 height 31
type input "Chevrolet"
click at [806, 172] on input "text" at bounding box center [823, 170] width 151 height 31
type input "Silverado"
click at [1114, 461] on button "Save & Close" at bounding box center [1096, 473] width 111 height 34
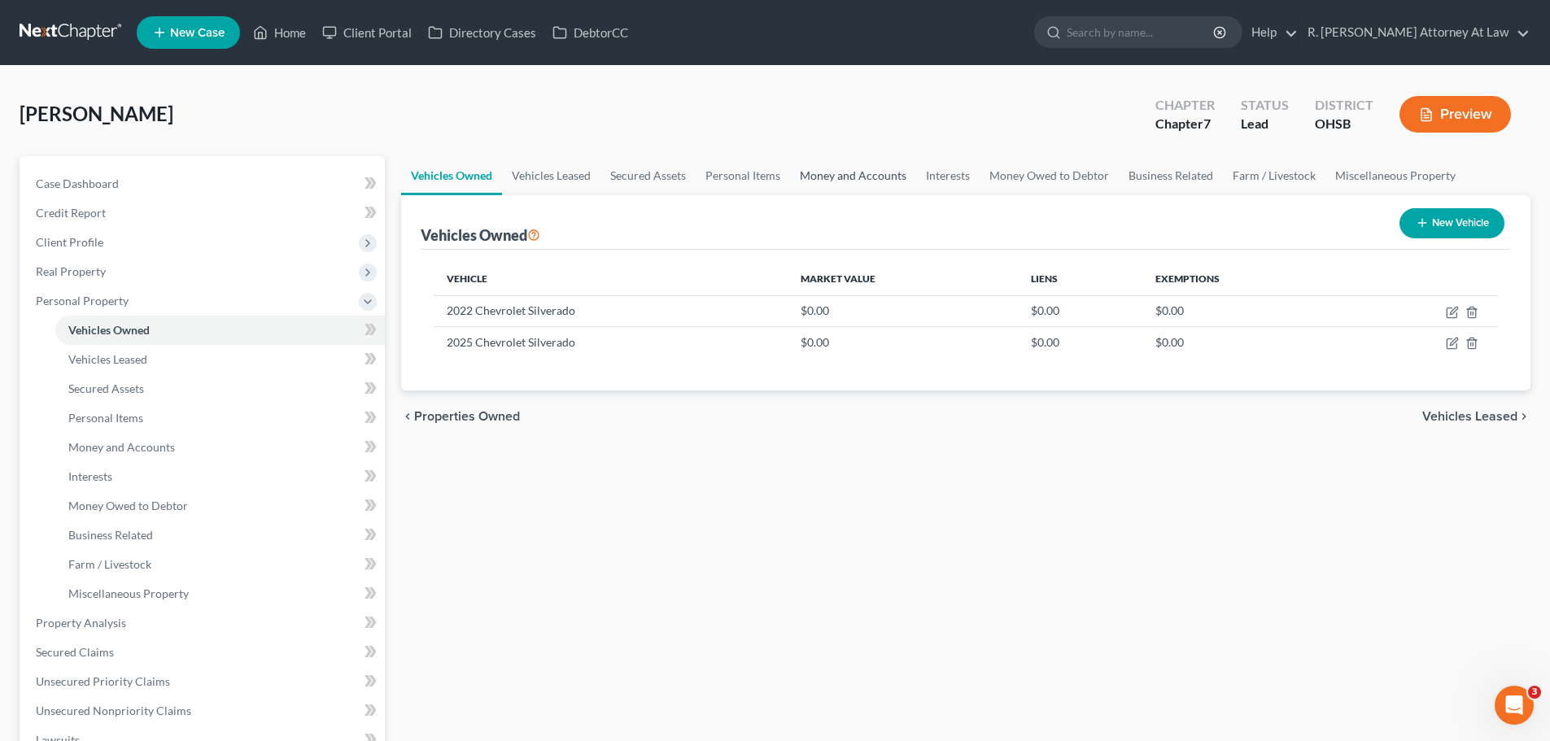
click at [848, 184] on link "Money and Accounts" at bounding box center [853, 175] width 126 height 39
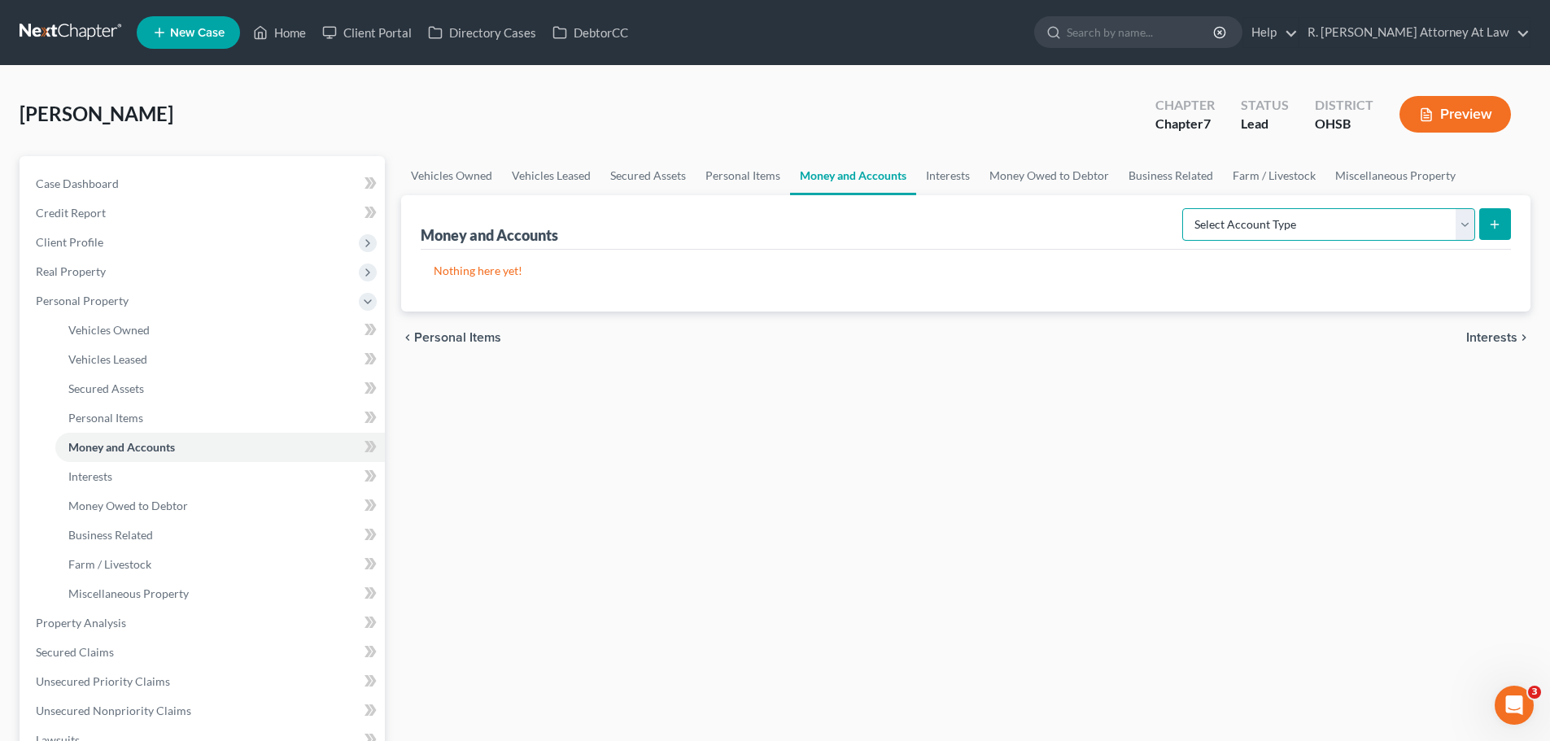
click at [1274, 223] on select "Select Account Type Brokerage Cash on Hand Certificates of Deposit Checking Acc…" at bounding box center [1328, 224] width 293 height 33
select select "checking"
click at [1186, 208] on select "Select Account Type Brokerage Cash on Hand Certificates of Deposit Checking Acc…" at bounding box center [1328, 224] width 293 height 33
click at [1497, 216] on button "submit" at bounding box center [1495, 224] width 32 height 32
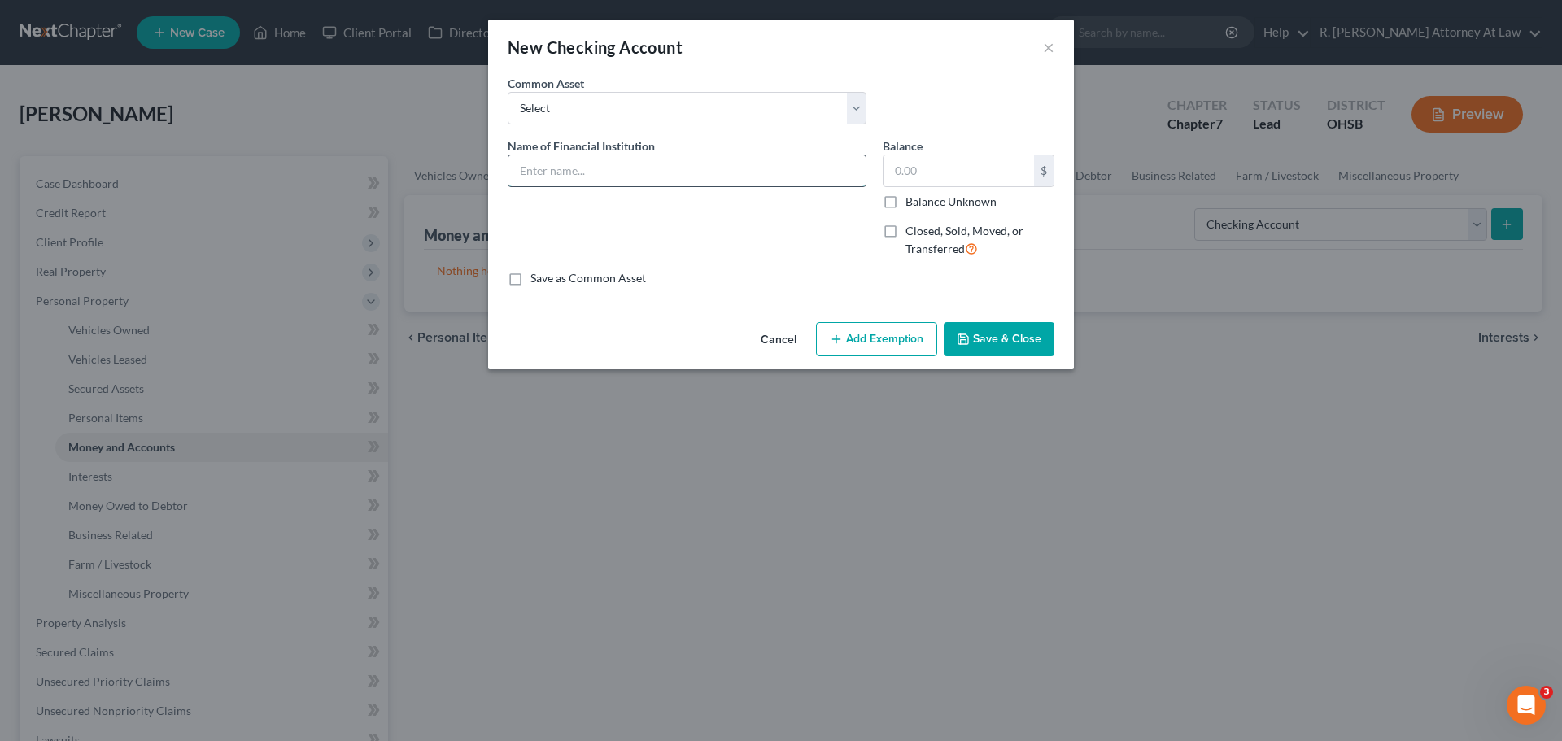
click at [577, 177] on input "text" at bounding box center [687, 170] width 357 height 31
type input "PayPal"
click at [1009, 343] on button "Save & Close" at bounding box center [999, 339] width 111 height 34
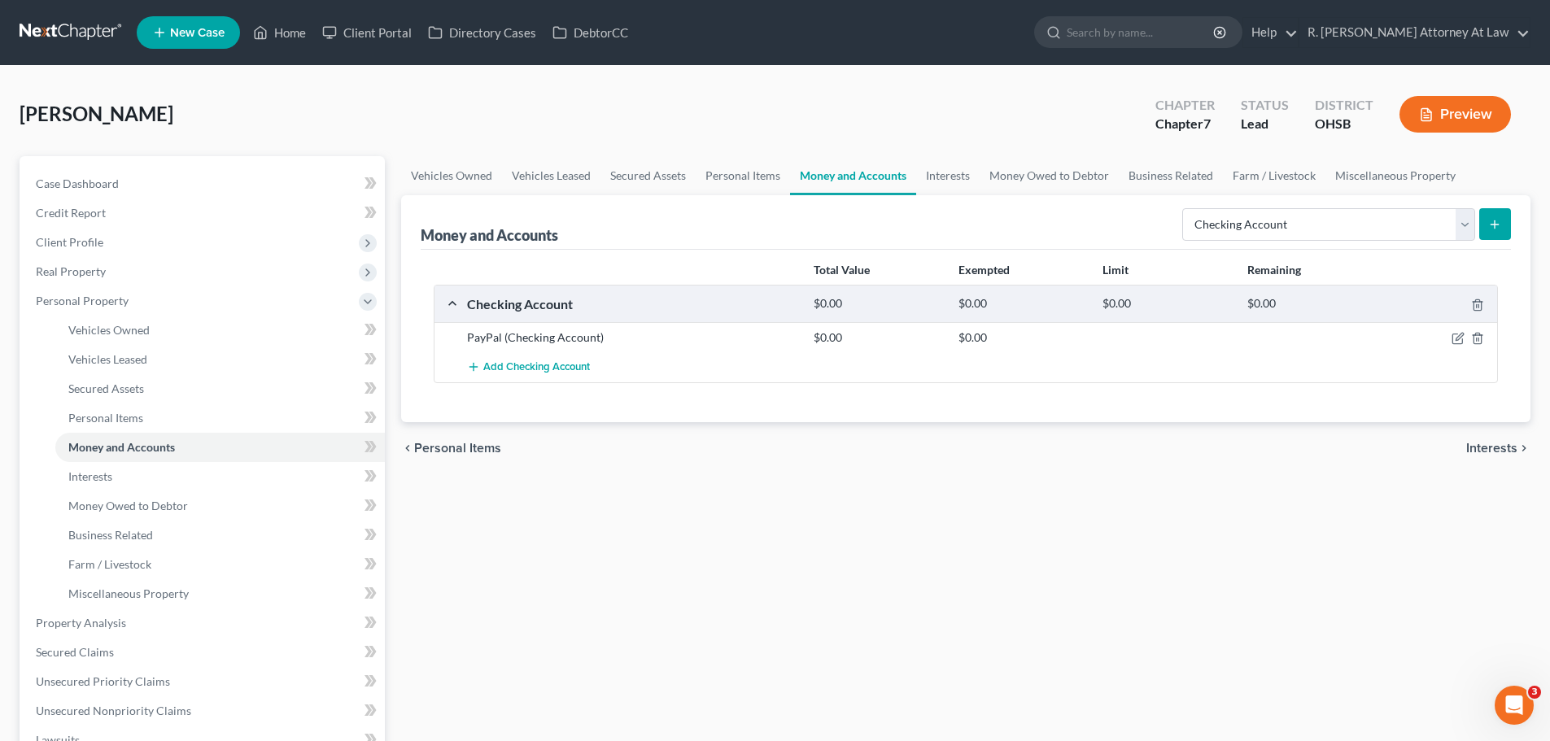
click at [1509, 228] on button "submit" at bounding box center [1495, 224] width 32 height 32
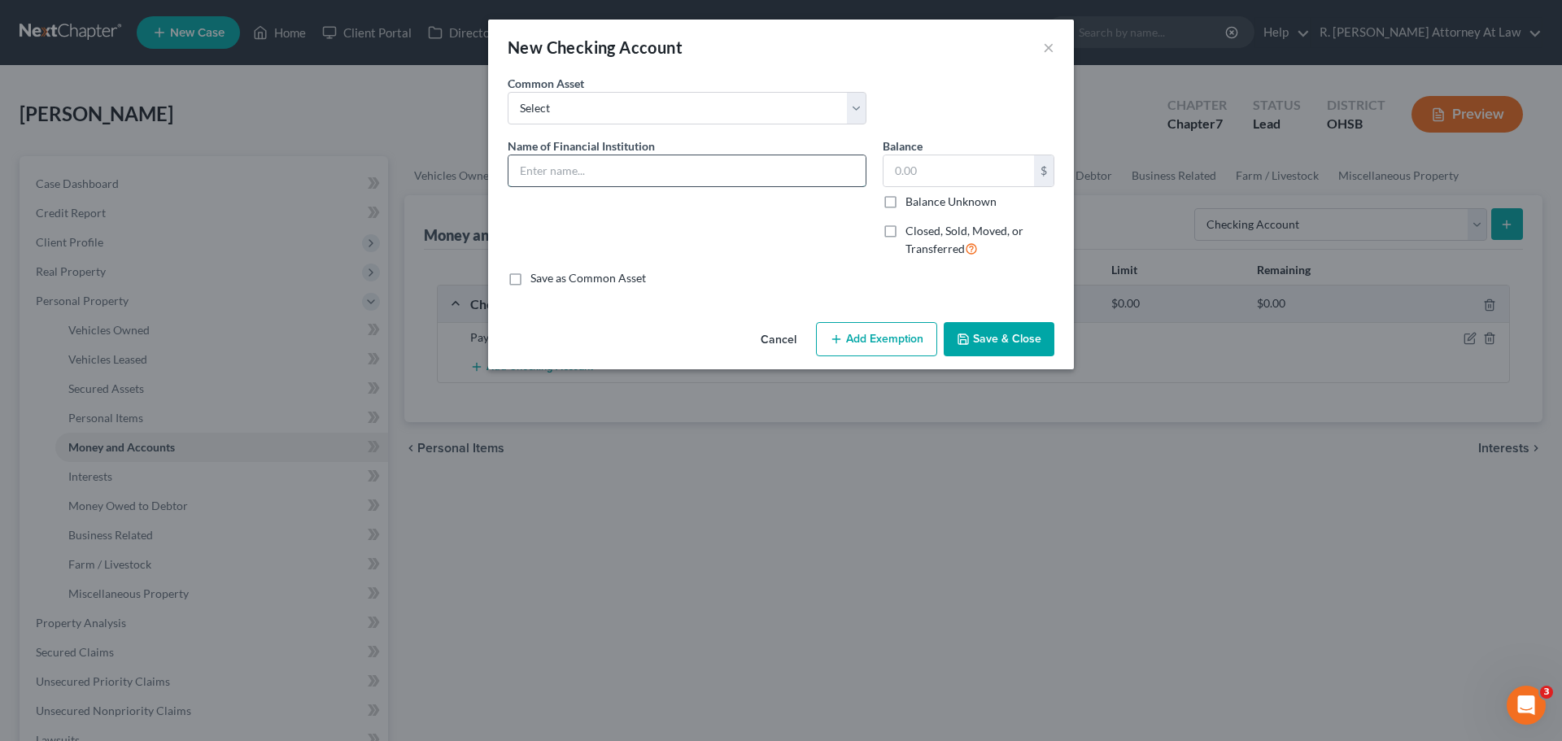
click at [688, 171] on input "text" at bounding box center [687, 170] width 357 height 31
type input "US Bank Checking #7978"
click at [1016, 328] on button "Save & Close" at bounding box center [999, 339] width 111 height 34
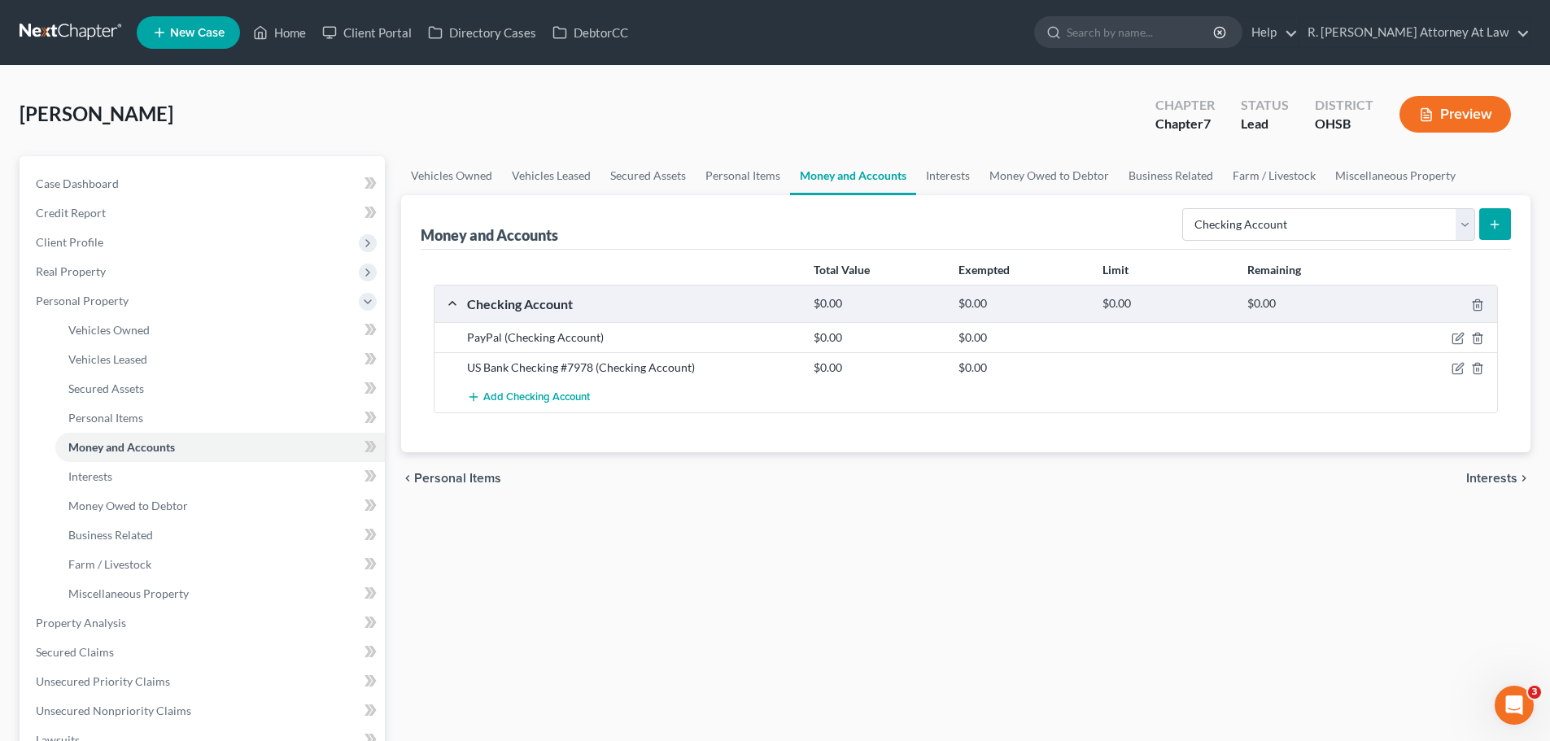
click at [1485, 226] on button "submit" at bounding box center [1495, 224] width 32 height 32
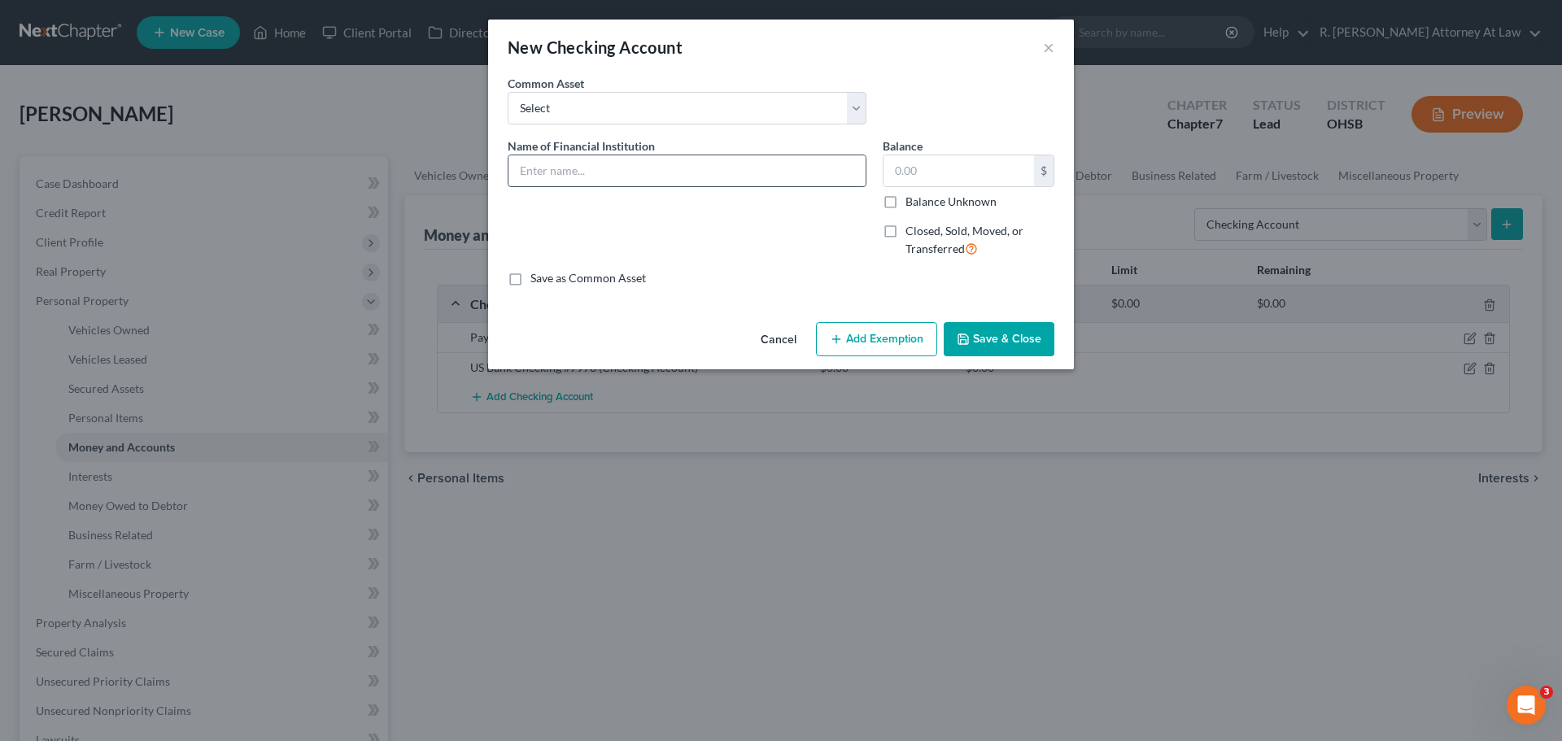
click at [519, 165] on input "text" at bounding box center [687, 170] width 357 height 31
type input "Cash App"
click at [1007, 328] on button "Save & Close" at bounding box center [999, 339] width 111 height 34
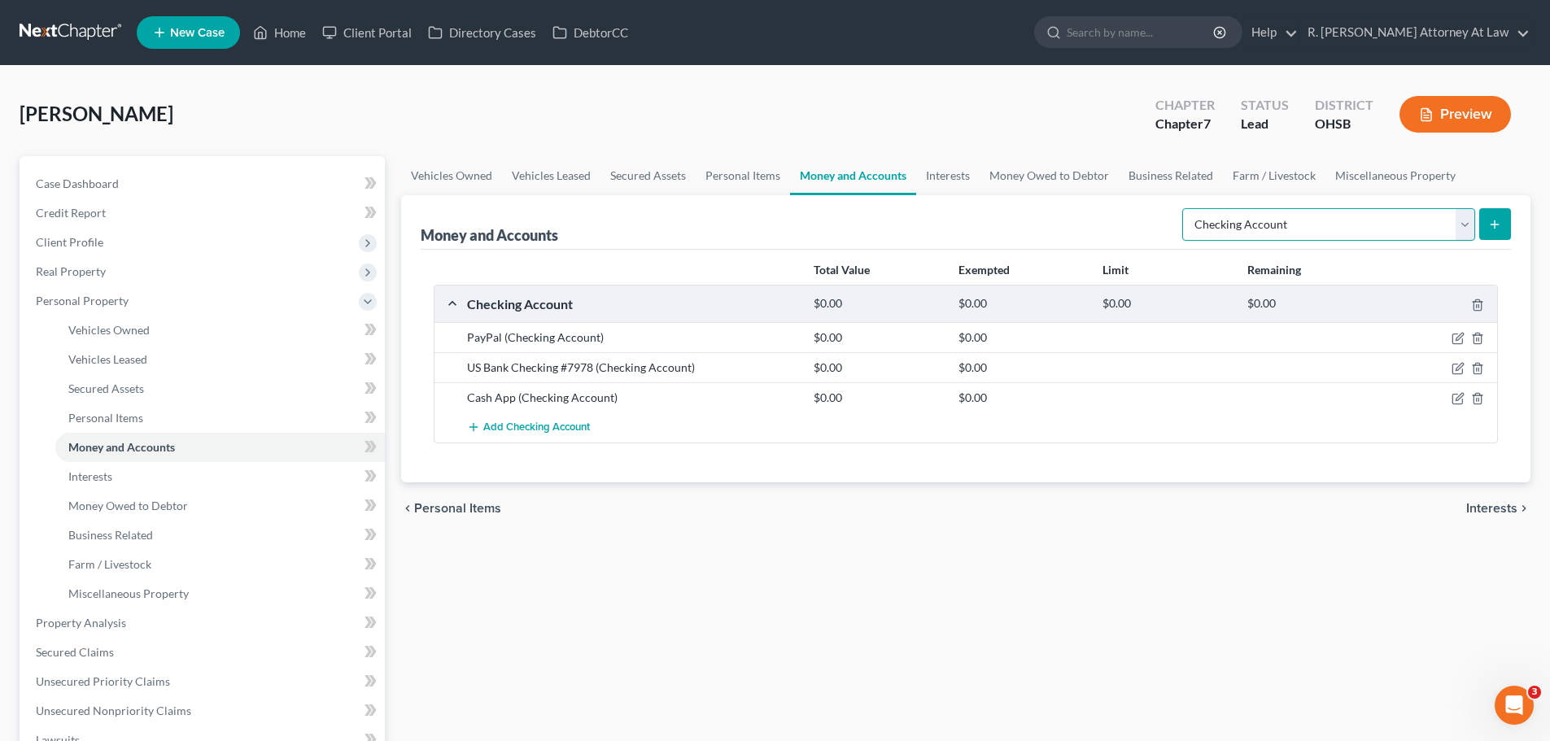
click at [1314, 223] on select "Select Account Type Brokerage Cash on Hand Certificates of Deposit Checking Acc…" at bounding box center [1328, 224] width 293 height 33
select select "savings"
click at [1186, 208] on select "Select Account Type Brokerage Cash on Hand Certificates of Deposit Checking Acc…" at bounding box center [1328, 224] width 293 height 33
click at [1507, 231] on button "submit" at bounding box center [1495, 224] width 32 height 32
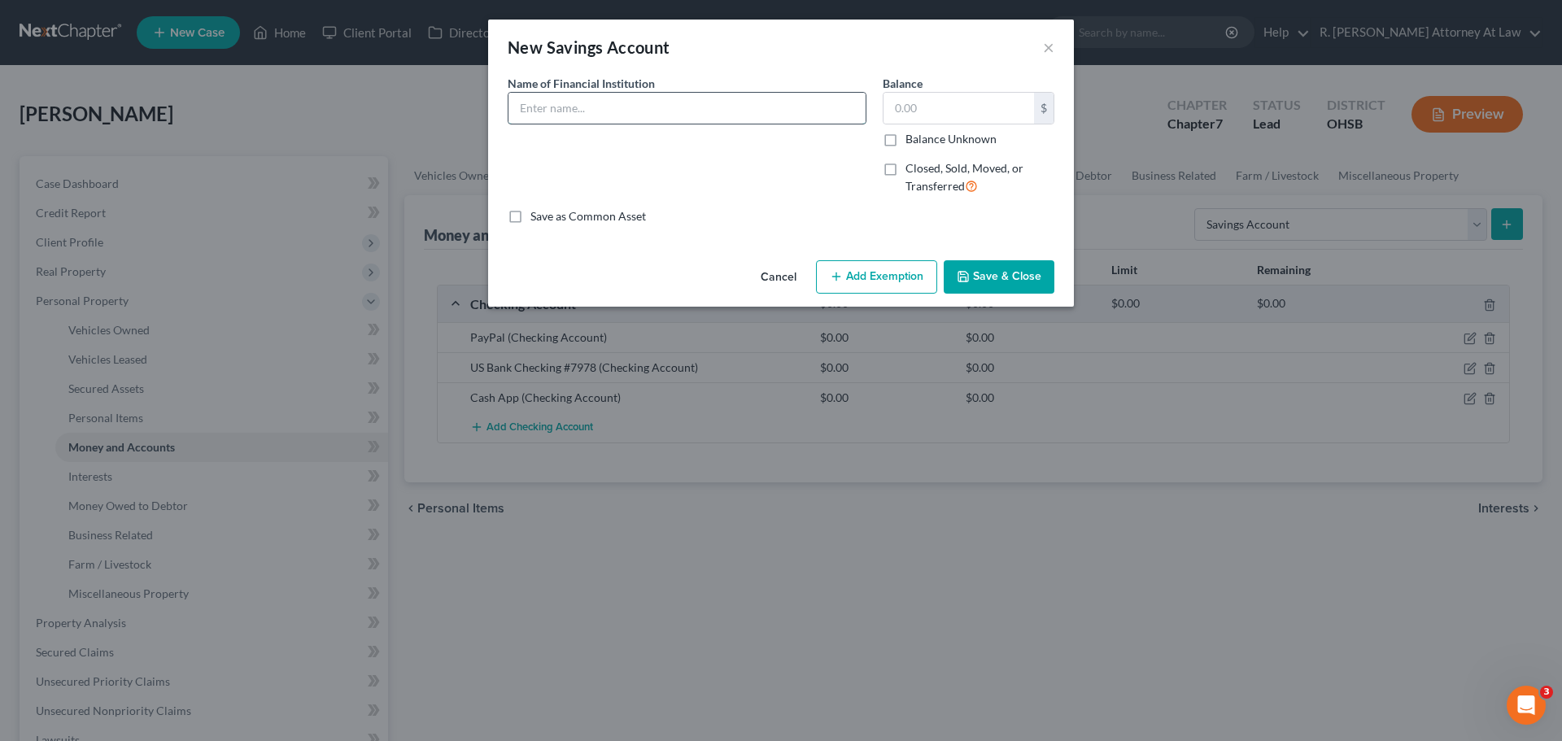
click at [687, 107] on input "text" at bounding box center [687, 108] width 357 height 31
type input "US Bank Savings #8161"
click at [1002, 275] on button "Save & Close" at bounding box center [999, 277] width 111 height 34
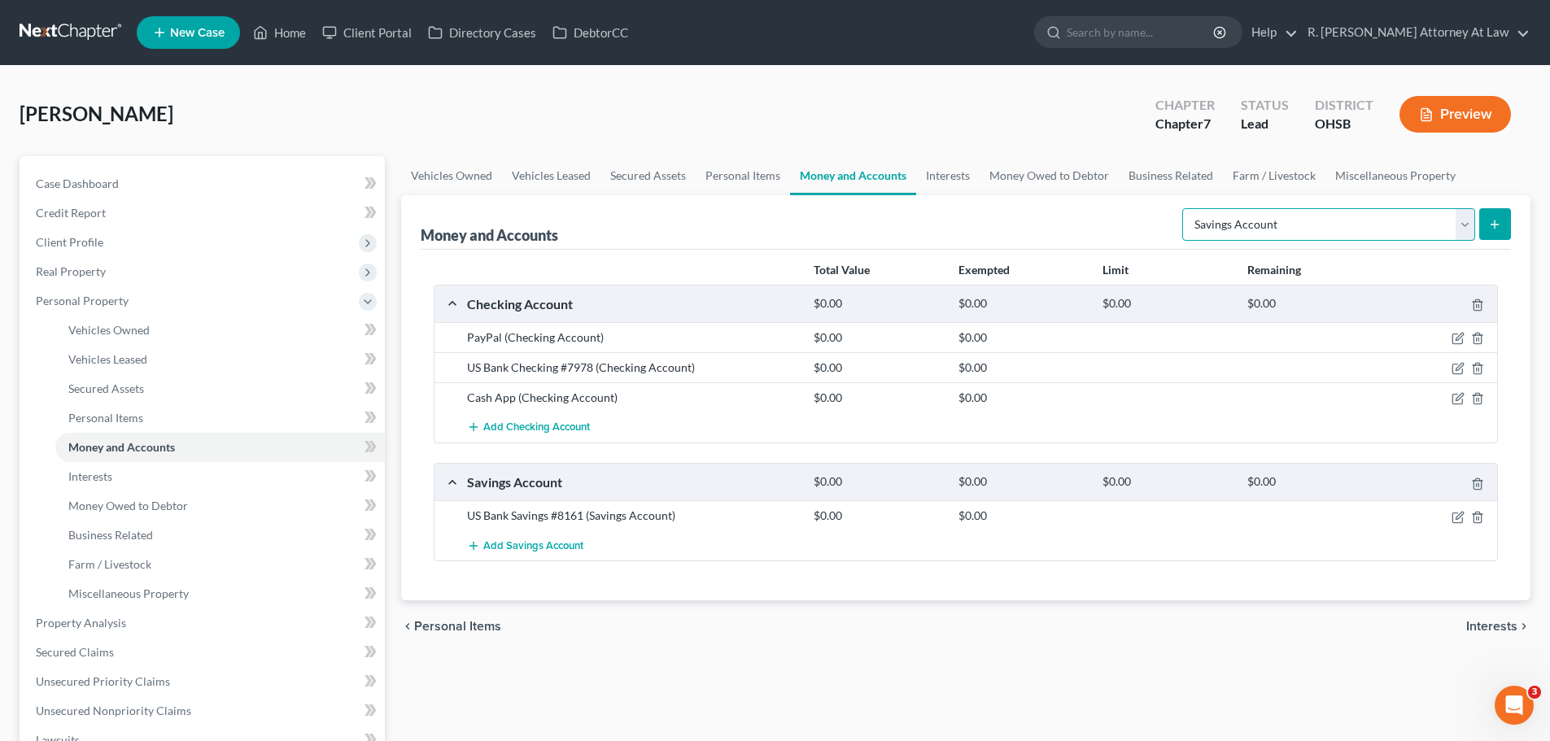
click at [1280, 228] on select "Select Account Type Brokerage Cash on Hand Certificates of Deposit Checking Acc…" at bounding box center [1328, 224] width 293 height 33
select select "checking"
click at [1186, 208] on select "Select Account Type Brokerage Cash on Hand Certificates of Deposit Checking Acc…" at bounding box center [1328, 224] width 293 height 33
click at [1491, 227] on icon "submit" at bounding box center [1494, 224] width 13 height 13
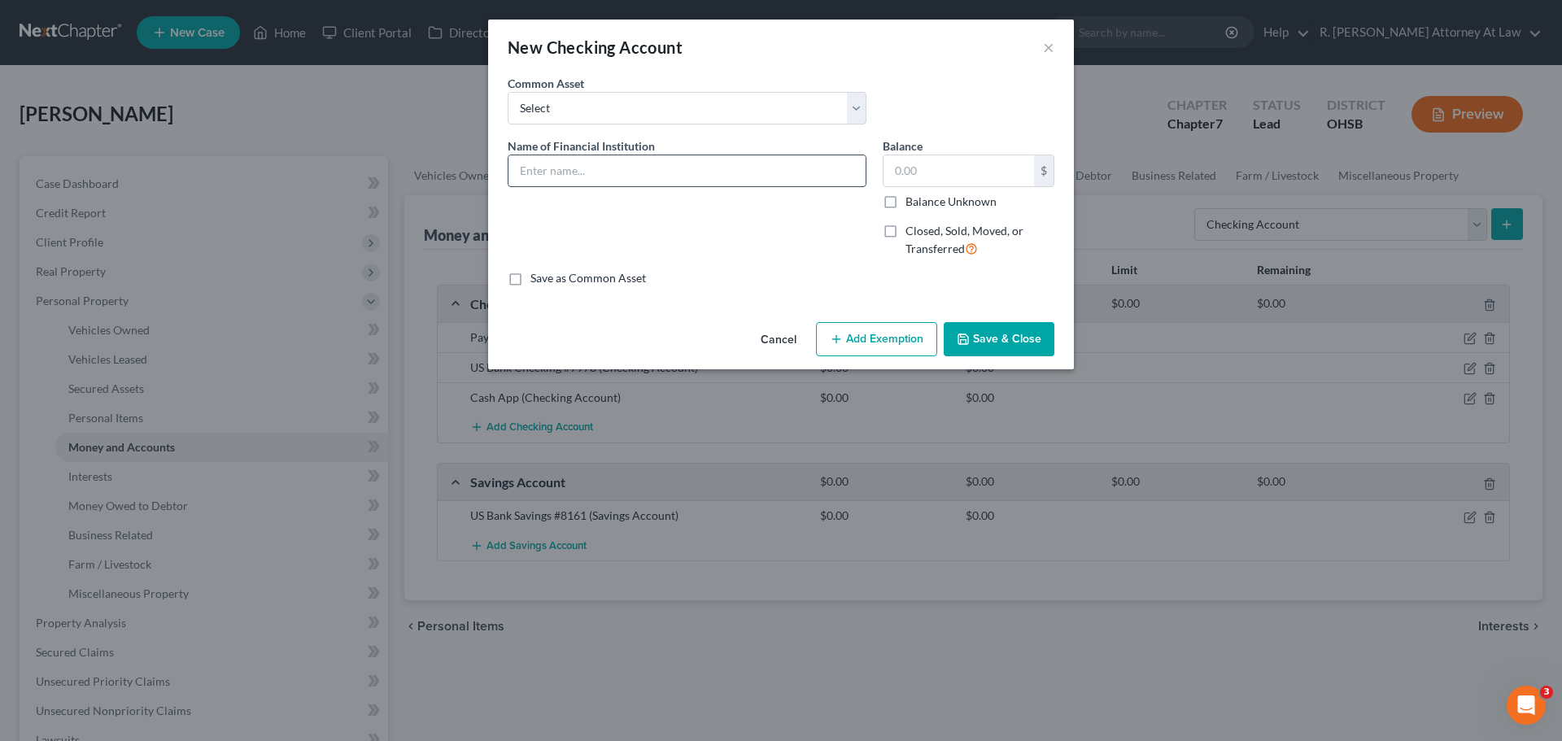
click at [699, 169] on input "text" at bounding box center [687, 170] width 357 height 31
type input "Huntington Checking #4552"
click at [958, 343] on icon "button" at bounding box center [963, 339] width 13 height 13
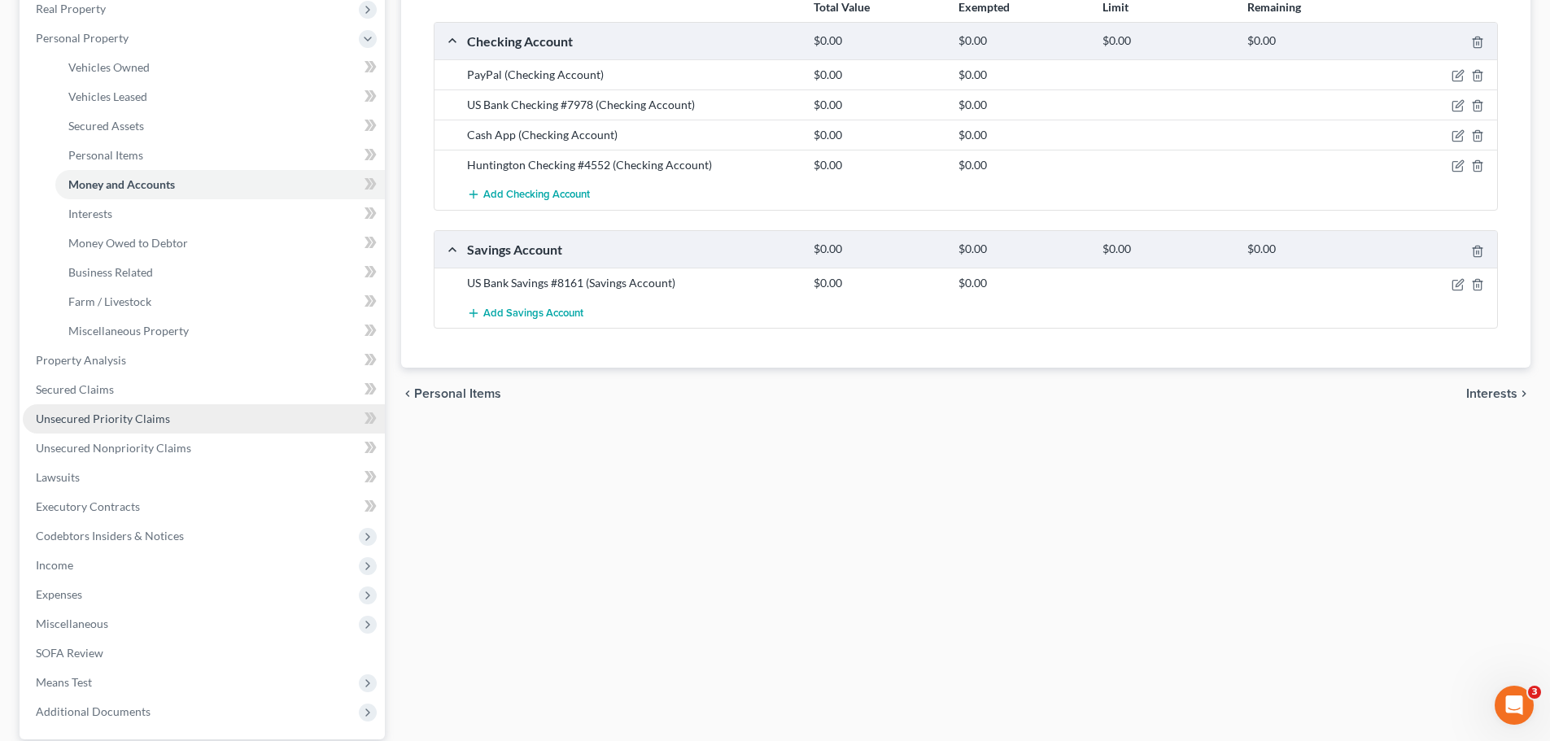
scroll to position [325, 0]
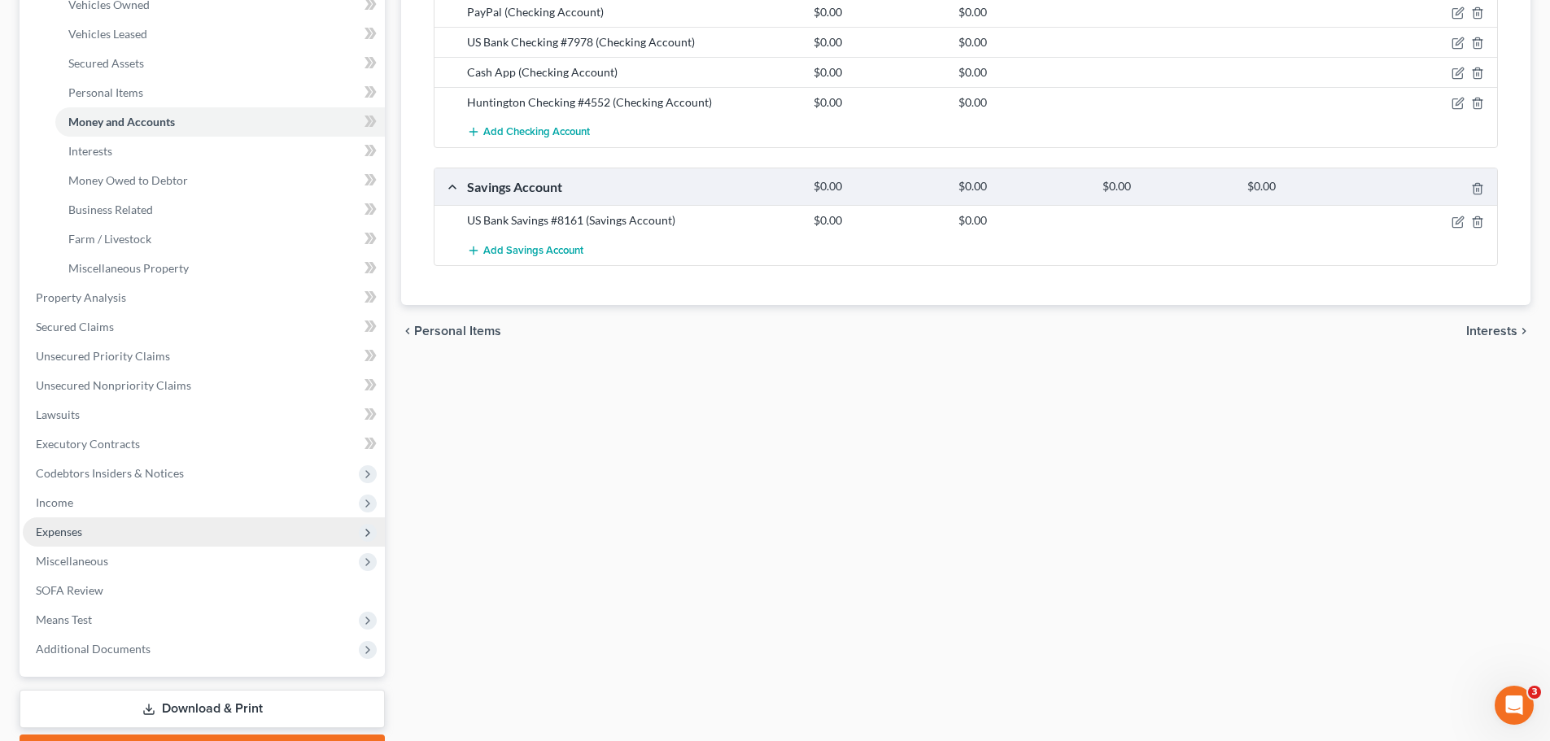
click at [75, 535] on span "Expenses" at bounding box center [59, 532] width 46 height 14
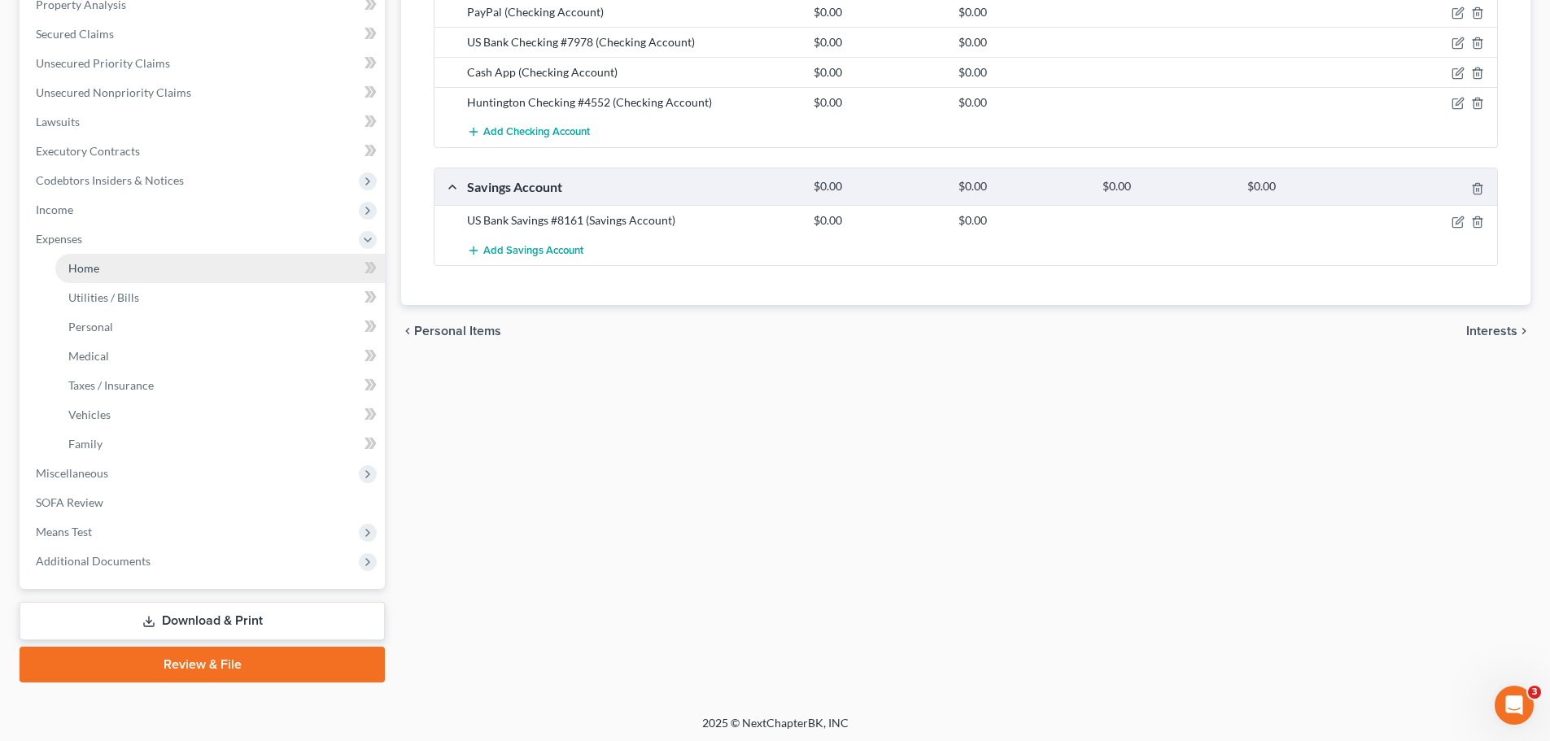
click at [101, 277] on link "Home" at bounding box center [220, 268] width 330 height 29
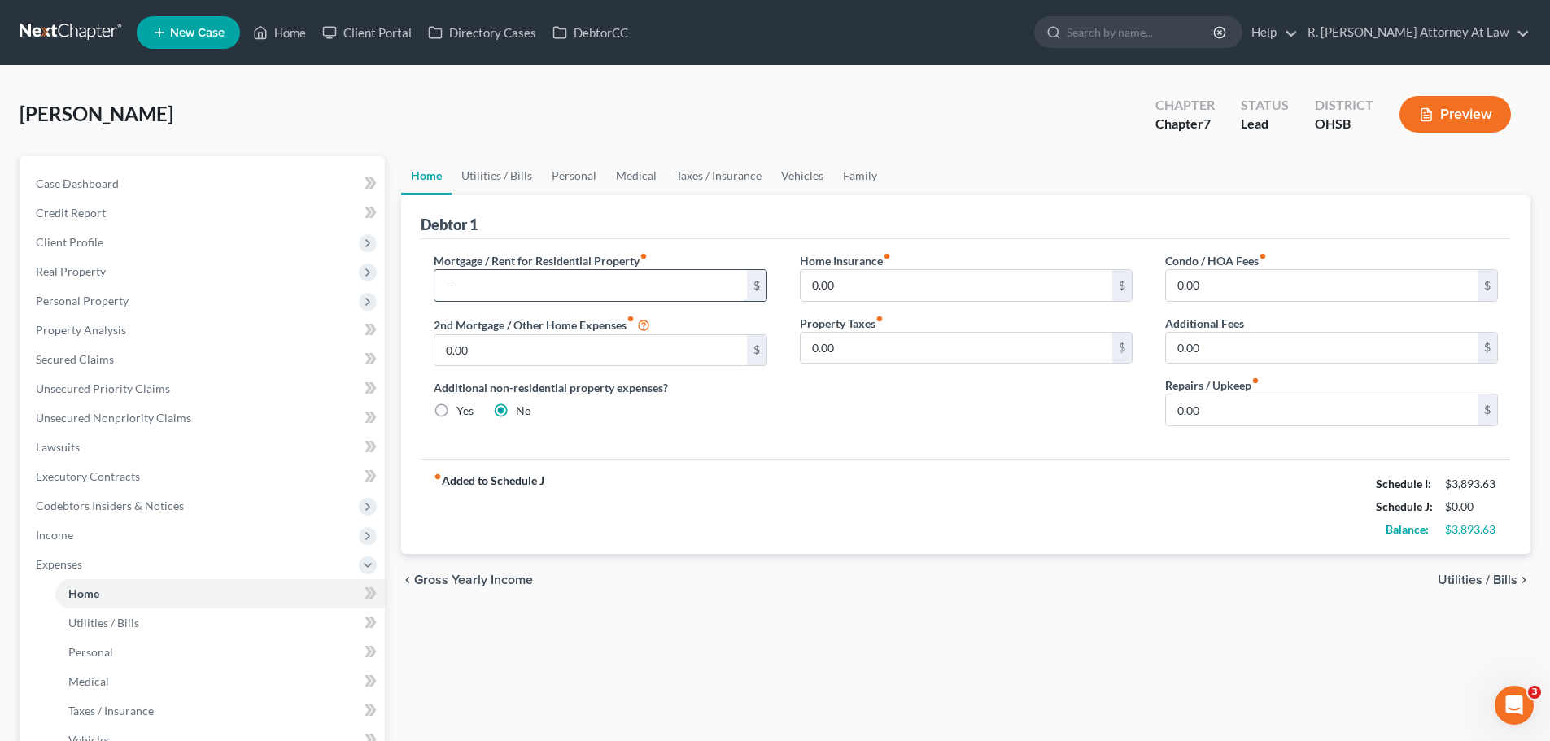
drag, startPoint x: 543, startPoint y: 286, endPoint x: 628, endPoint y: 272, distance: 86.7
click at [546, 286] on input "text" at bounding box center [590, 285] width 312 height 31
type input "1,147"
click at [509, 173] on link "Utilities / Bills" at bounding box center [497, 175] width 90 height 39
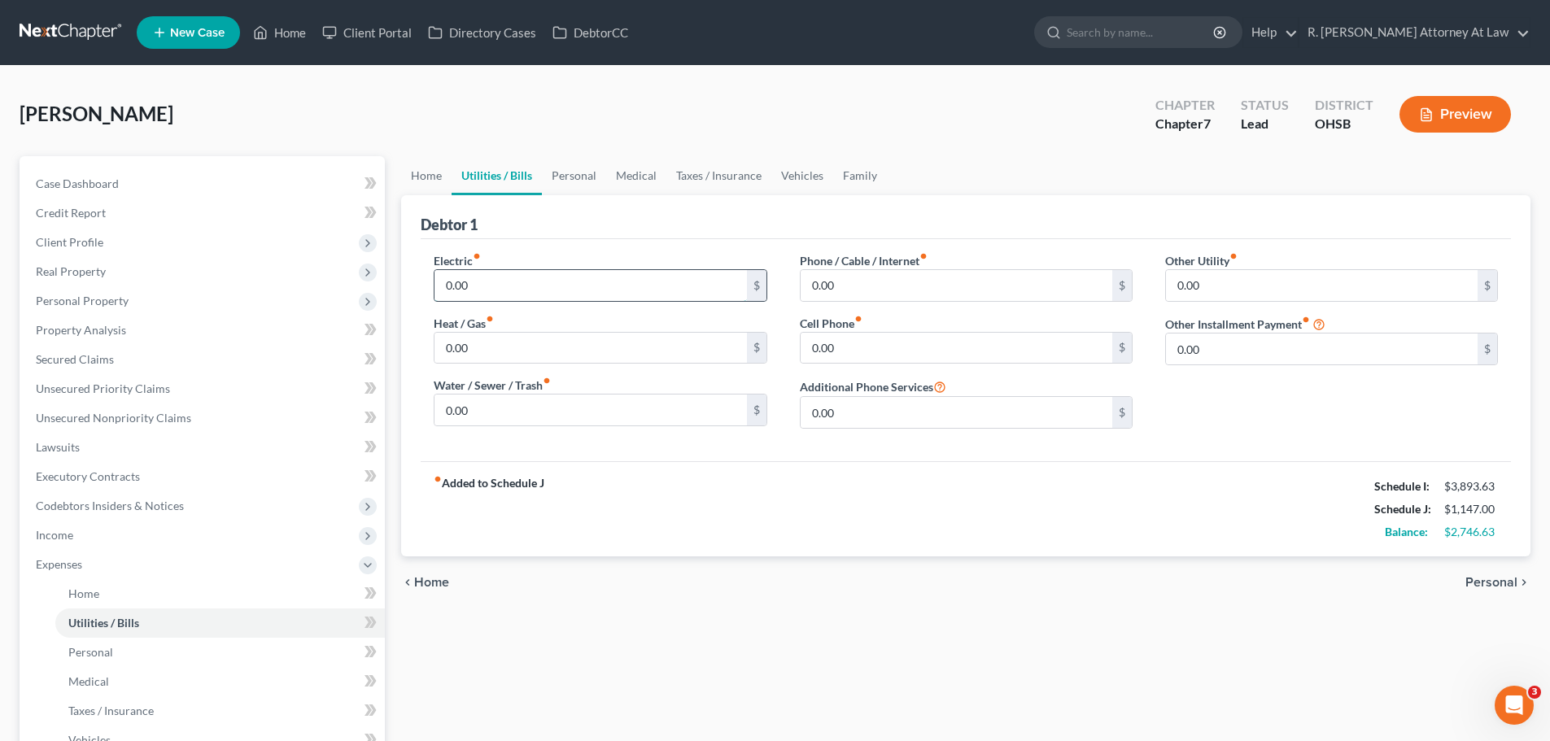
click at [482, 273] on input "0.00" at bounding box center [590, 285] width 312 height 31
type input "160"
click at [486, 413] on input "0.00" at bounding box center [590, 410] width 312 height 31
type input "100"
click at [876, 355] on input "0.00" at bounding box center [957, 348] width 312 height 31
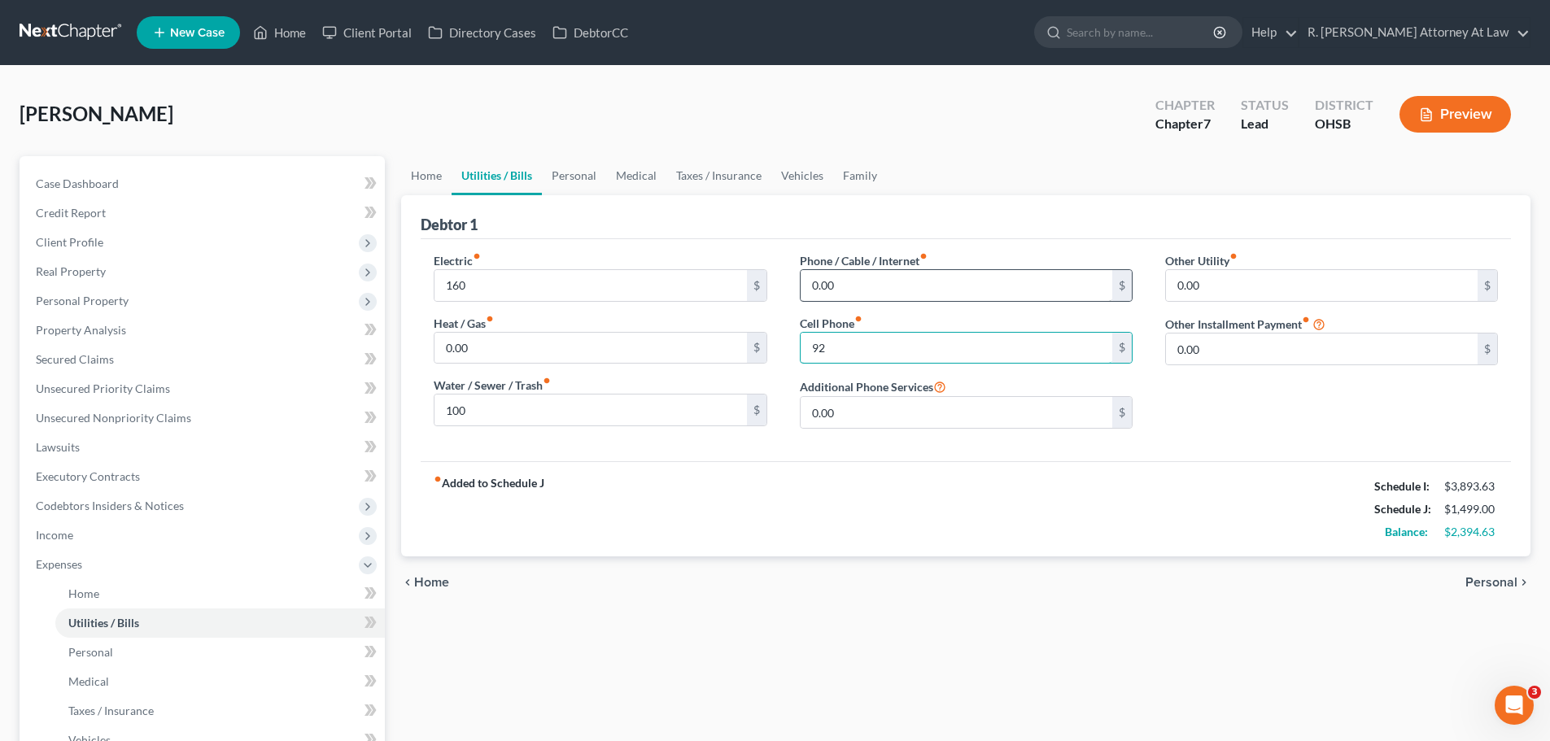
type input "92"
click at [849, 295] on input "0.00" at bounding box center [957, 285] width 312 height 31
type input "40"
click at [573, 181] on link "Personal" at bounding box center [574, 175] width 64 height 39
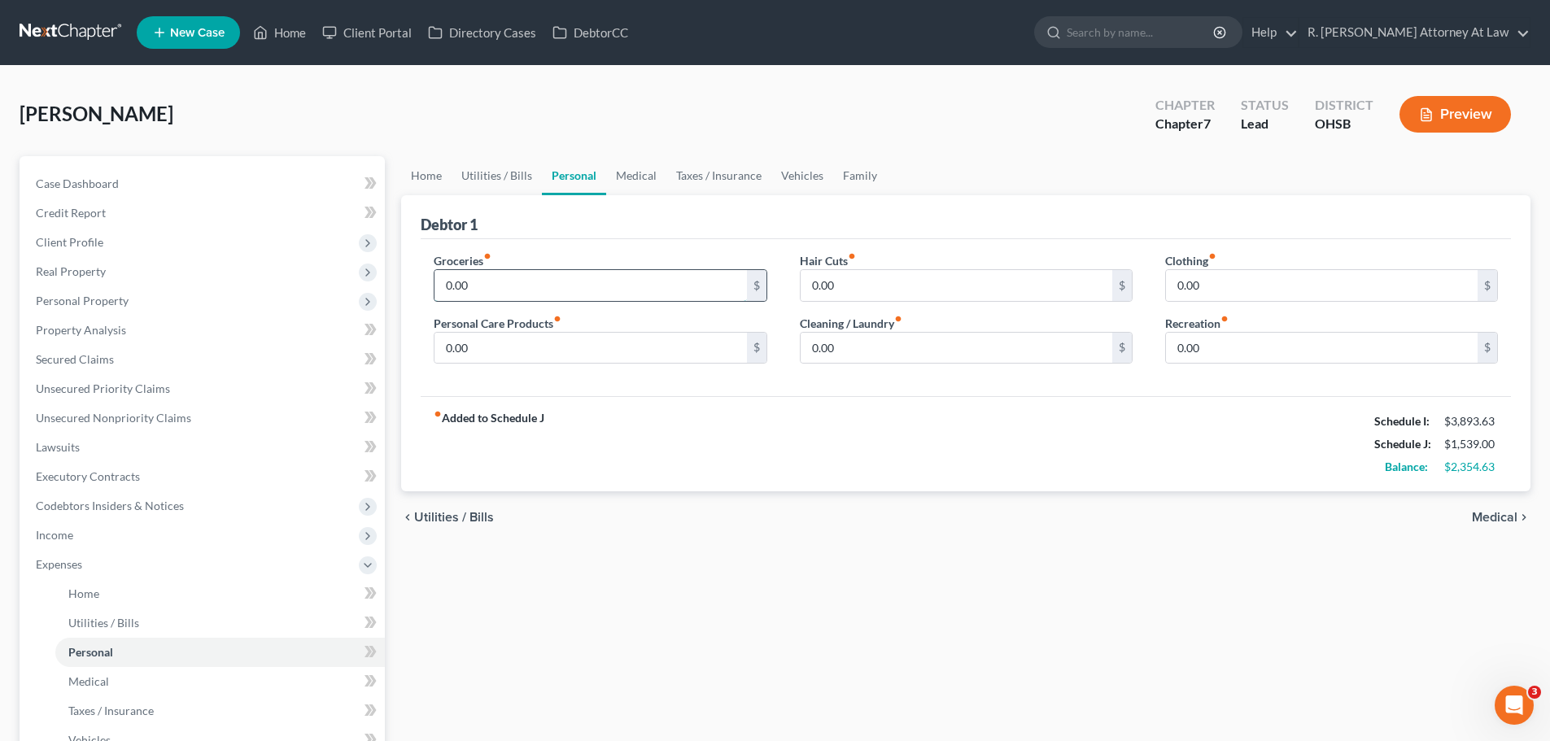
click at [492, 282] on input "0.00" at bounding box center [590, 285] width 312 height 31
type input "800"
click at [456, 353] on input "0.00" at bounding box center [590, 348] width 312 height 31
type input "15"
click at [832, 352] on input "0.00" at bounding box center [957, 348] width 312 height 31
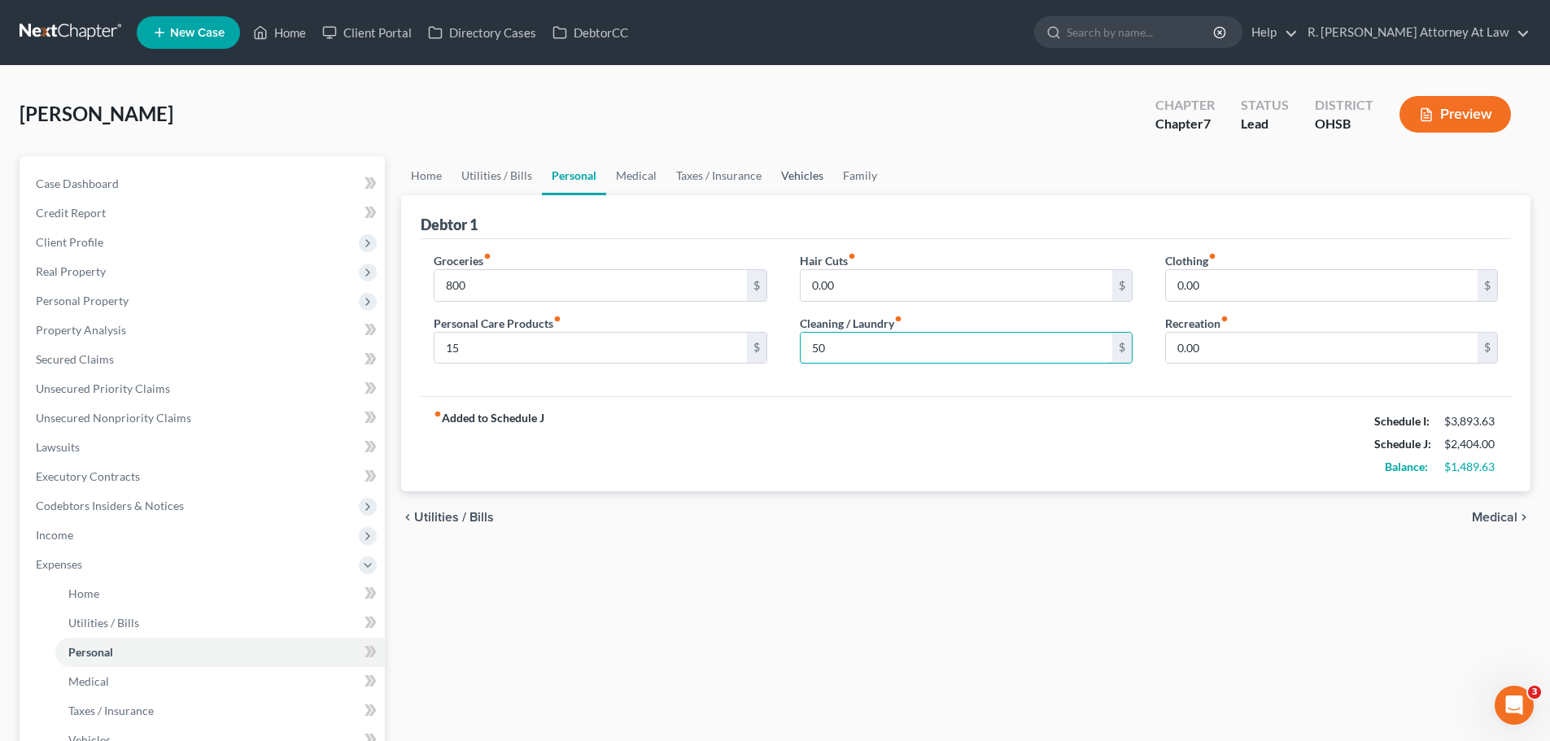
type input "50"
click at [809, 183] on link "Vehicles" at bounding box center [802, 175] width 62 height 39
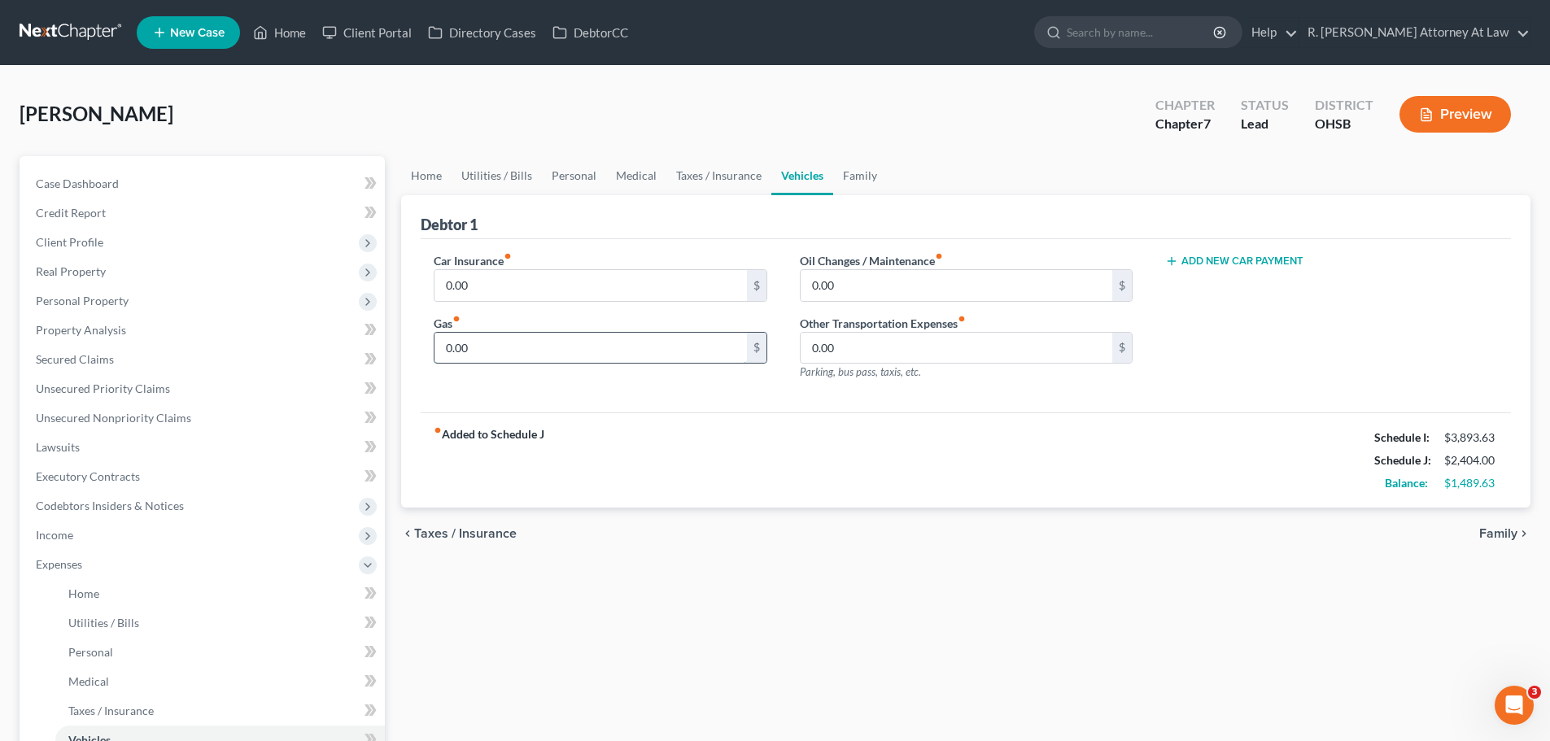
click at [493, 345] on input "0.00" at bounding box center [590, 348] width 312 height 31
type input "600"
drag, startPoint x: 557, startPoint y: 182, endPoint x: 574, endPoint y: 182, distance: 17.1
click at [557, 182] on link "Personal" at bounding box center [574, 175] width 64 height 39
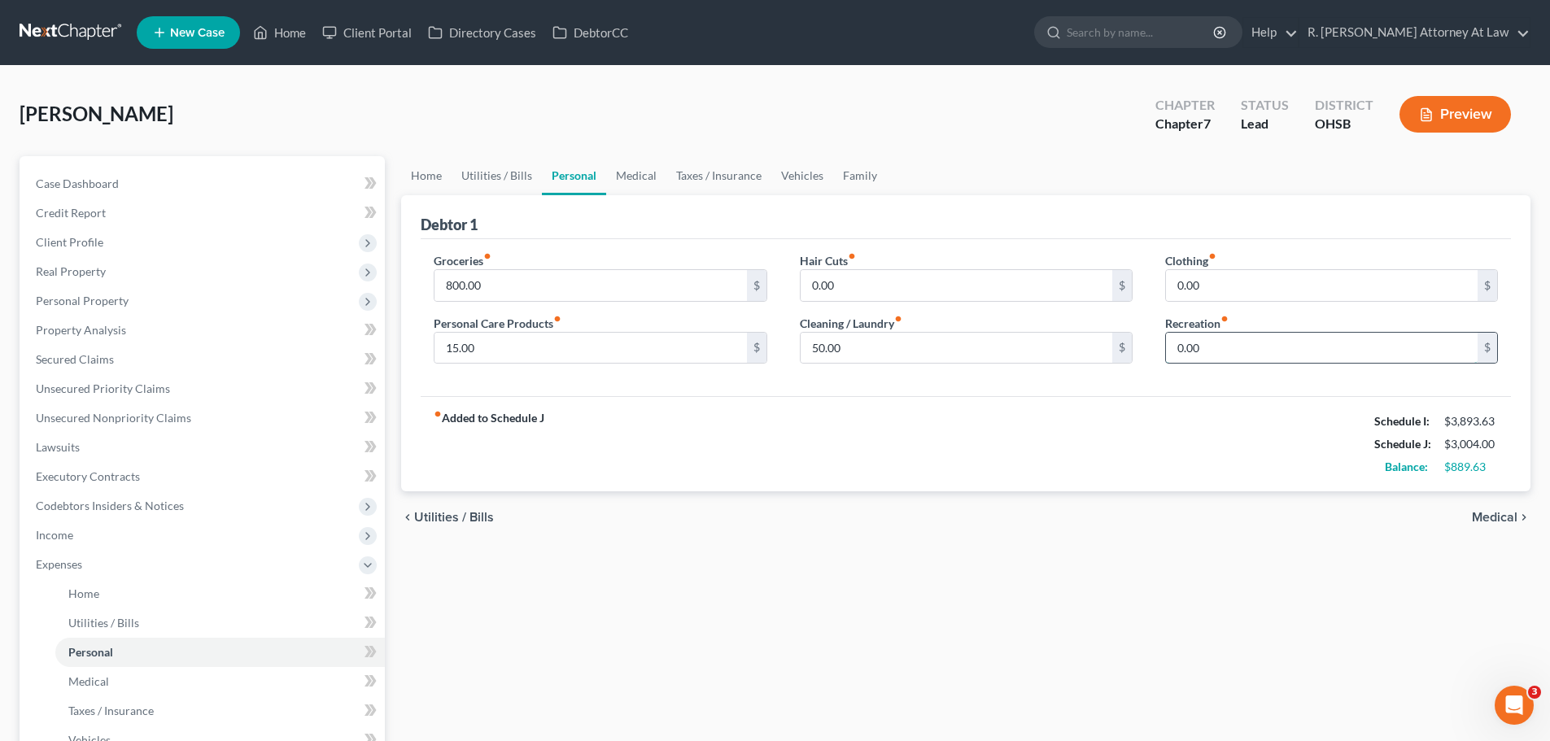
click at [1208, 356] on input "0.00" at bounding box center [1322, 348] width 312 height 31
type input "100"
click at [426, 177] on link "Home" at bounding box center [426, 175] width 50 height 39
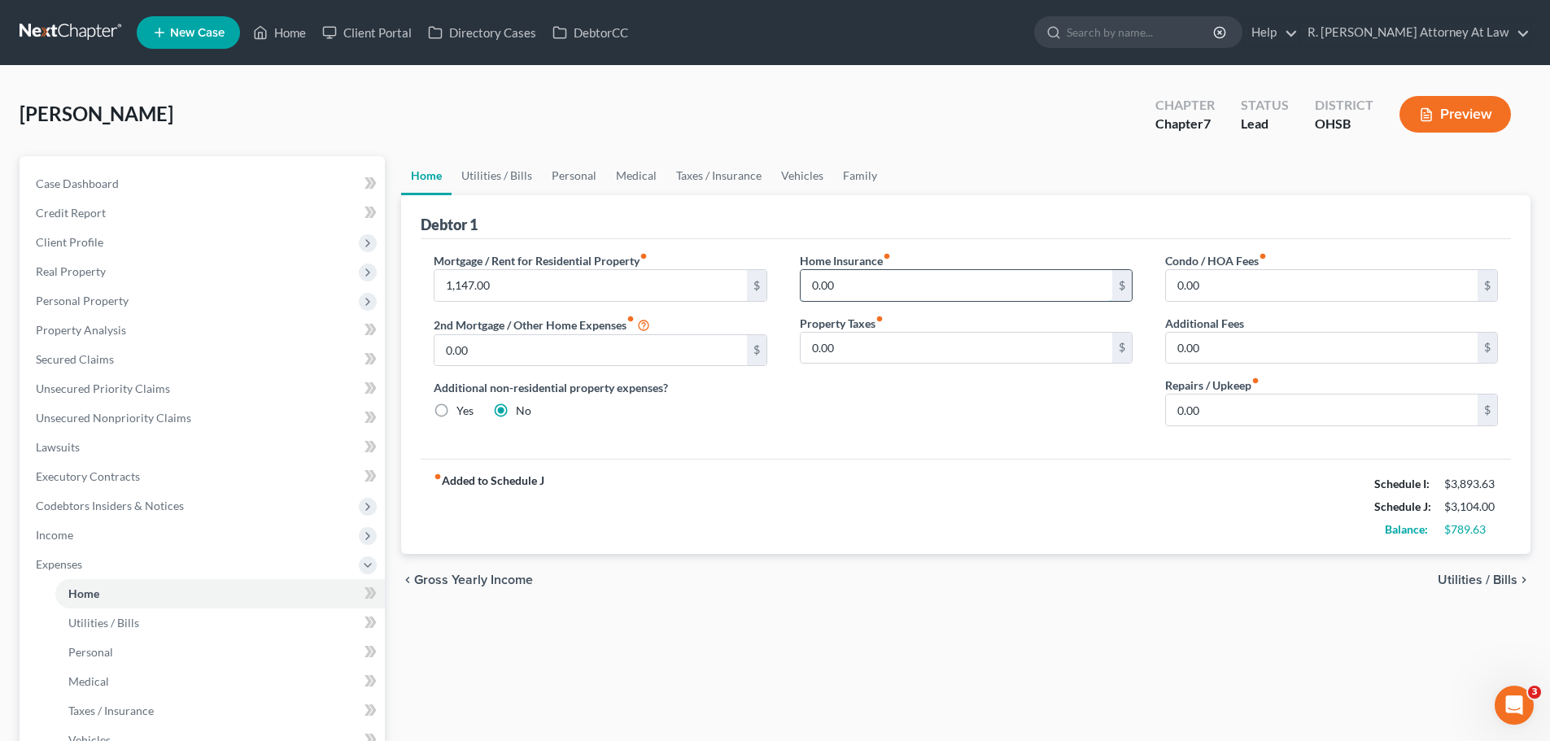
click at [884, 294] on input "0.00" at bounding box center [957, 285] width 312 height 31
type input "17"
click at [846, 175] on link "Family" at bounding box center [860, 175] width 54 height 39
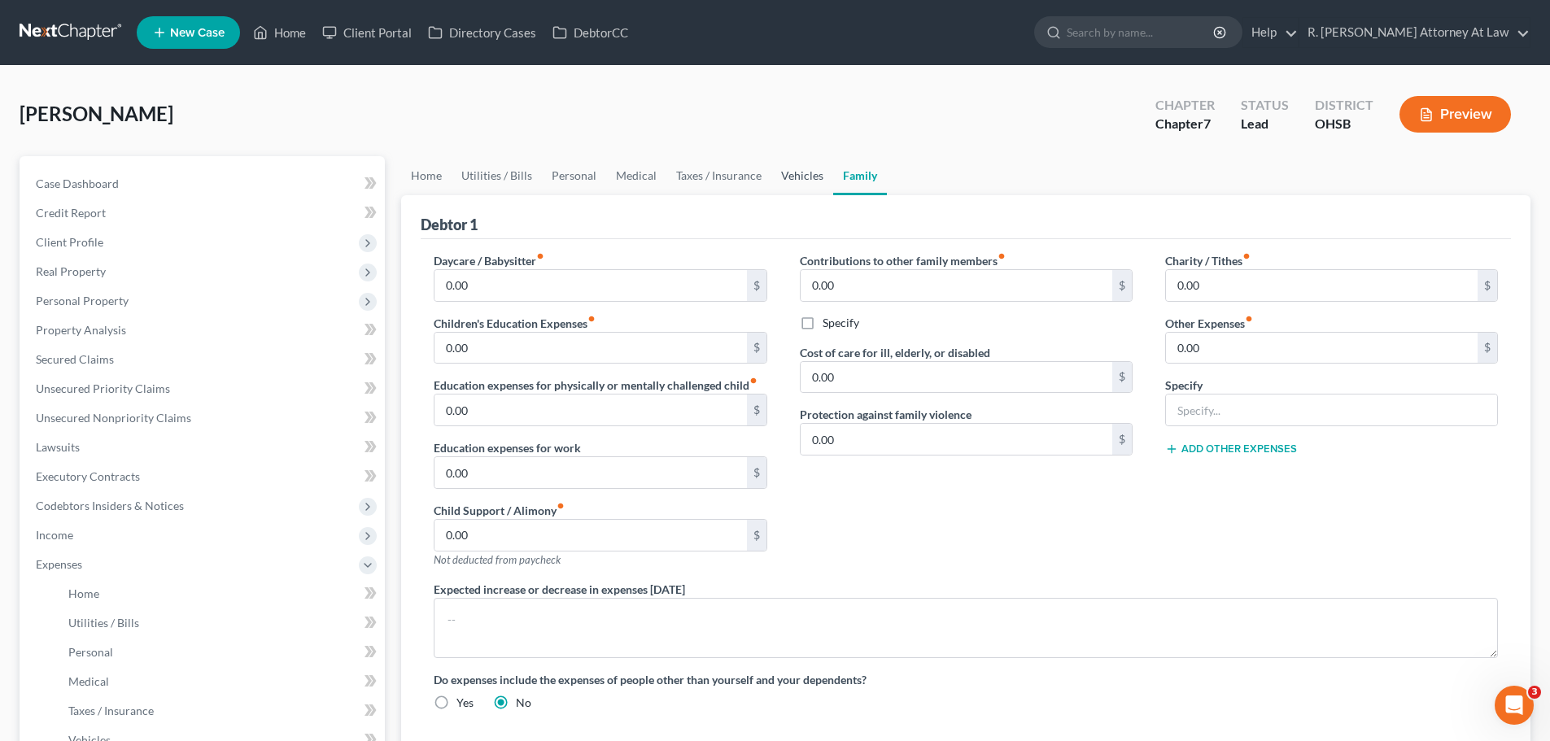
click at [799, 175] on link "Vehicles" at bounding box center [802, 175] width 62 height 39
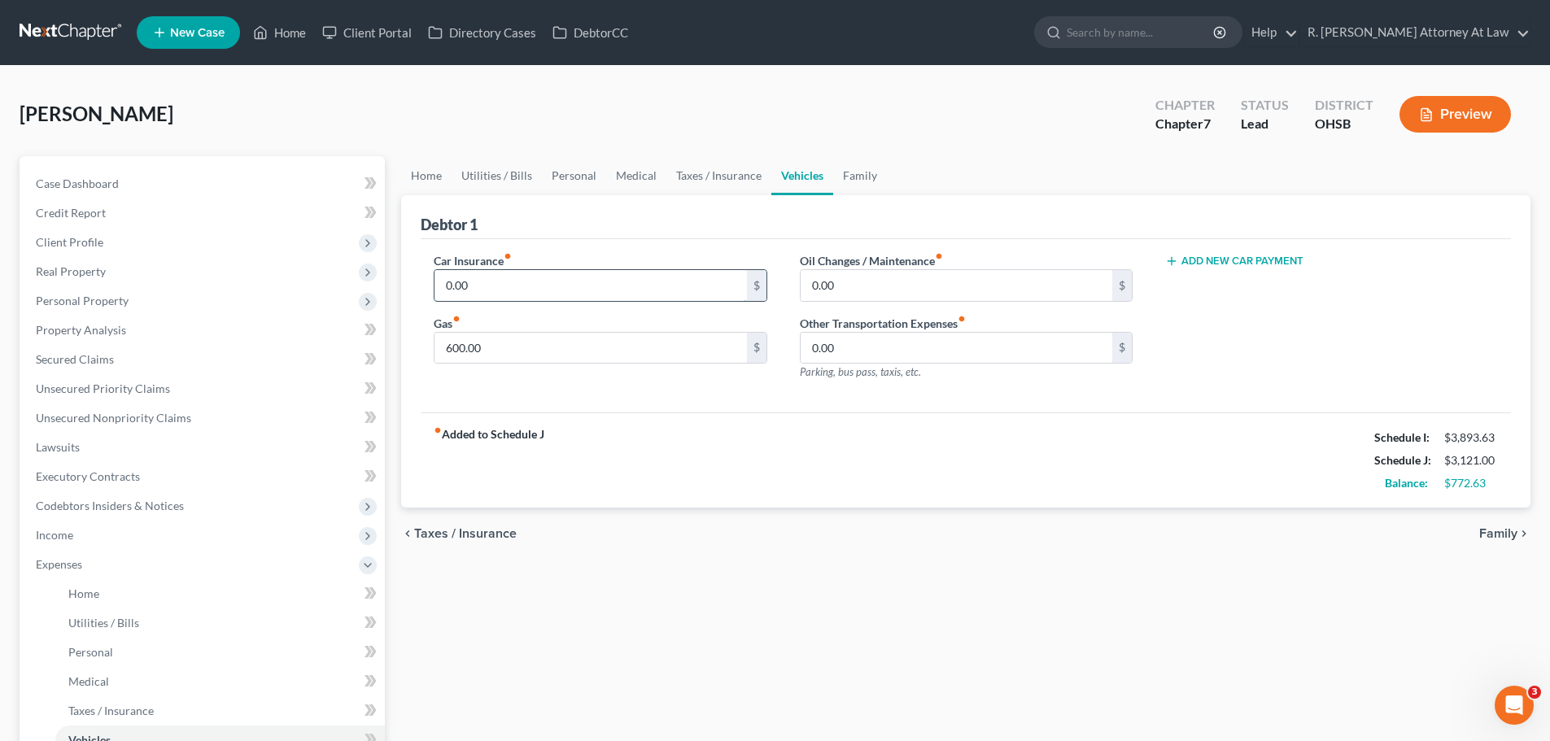
click at [504, 297] on input "0.00" at bounding box center [590, 285] width 312 height 31
type input "164"
drag, startPoint x: 704, startPoint y: 177, endPoint x: 723, endPoint y: 177, distance: 18.7
click at [704, 177] on link "Taxes / Insurance" at bounding box center [718, 175] width 105 height 39
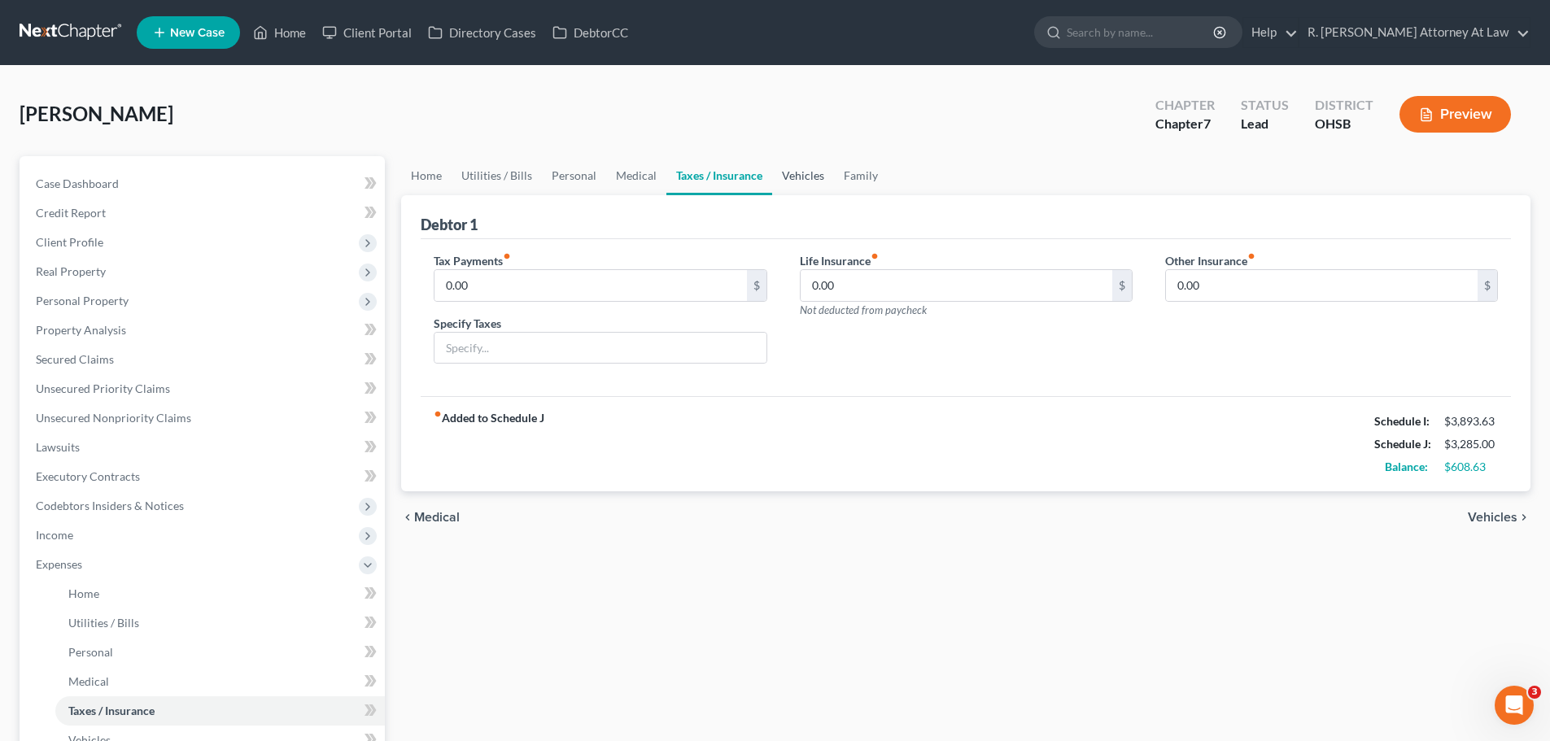
click at [807, 177] on link "Vehicles" at bounding box center [803, 175] width 62 height 39
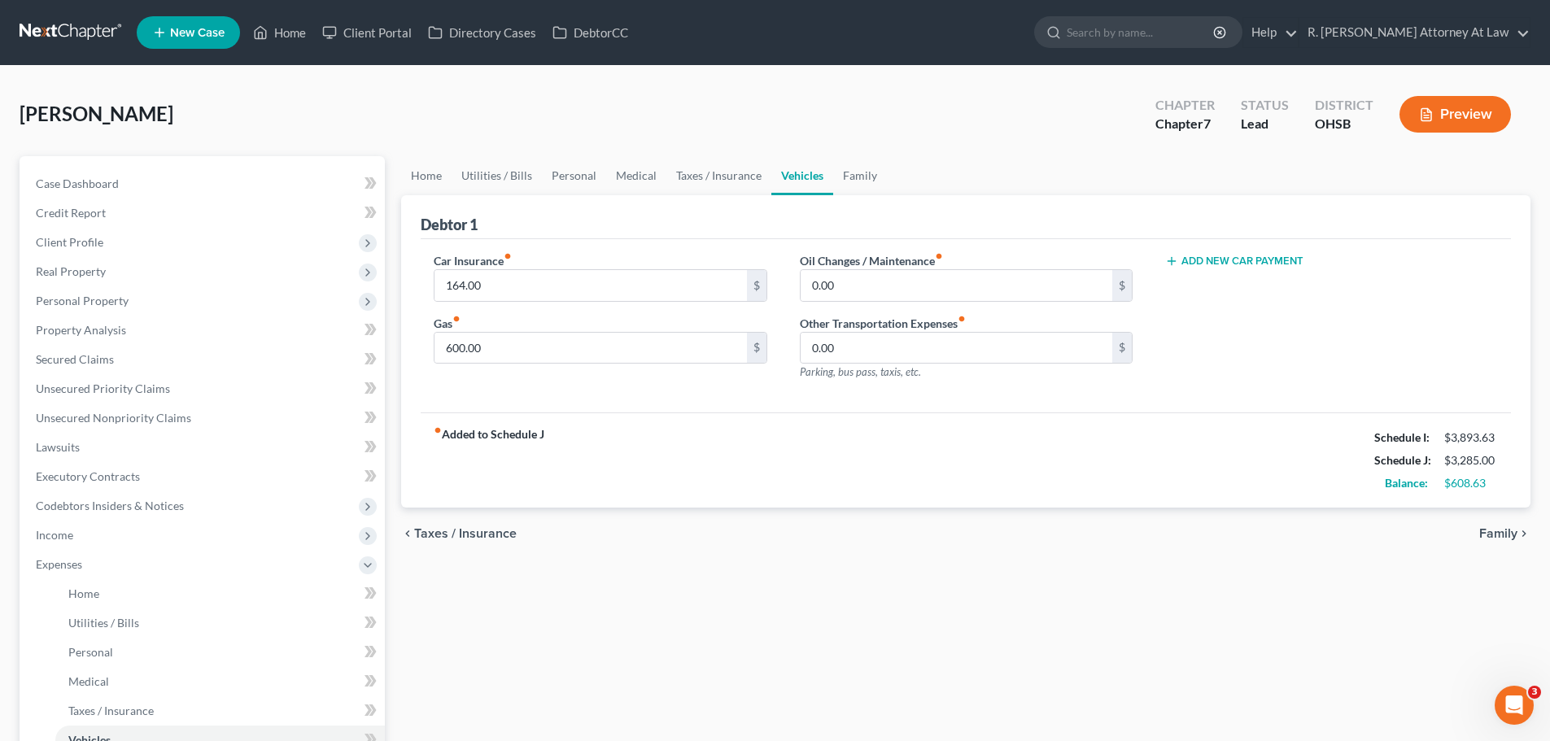
click at [1288, 256] on button "Add New Car Payment" at bounding box center [1234, 261] width 138 height 13
click at [1229, 284] on input "text" at bounding box center [1307, 285] width 282 height 31
type input "1,426"
click at [839, 281] on input "0.00" at bounding box center [957, 285] width 312 height 31
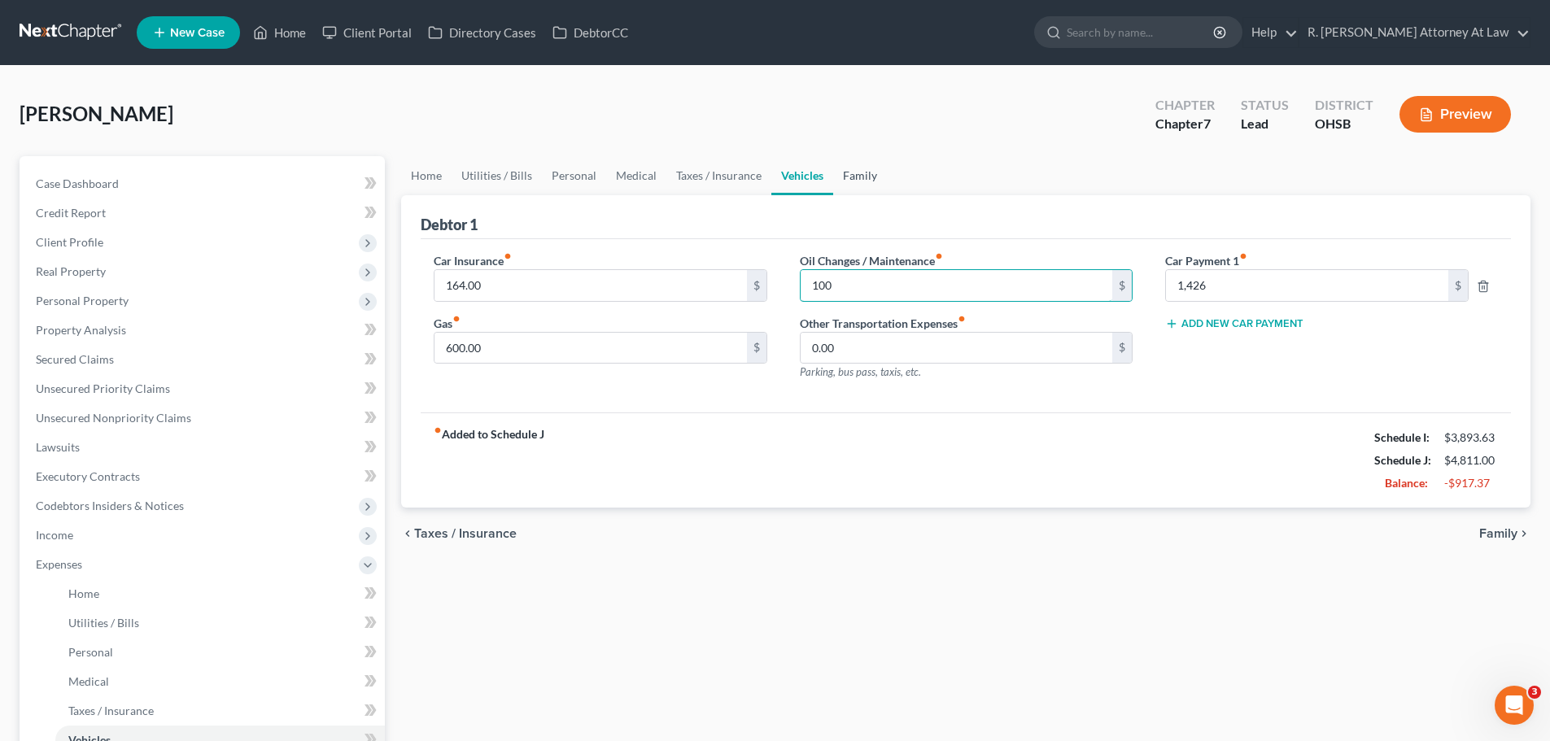
type input "100"
click at [854, 181] on link "Family" at bounding box center [860, 175] width 54 height 39
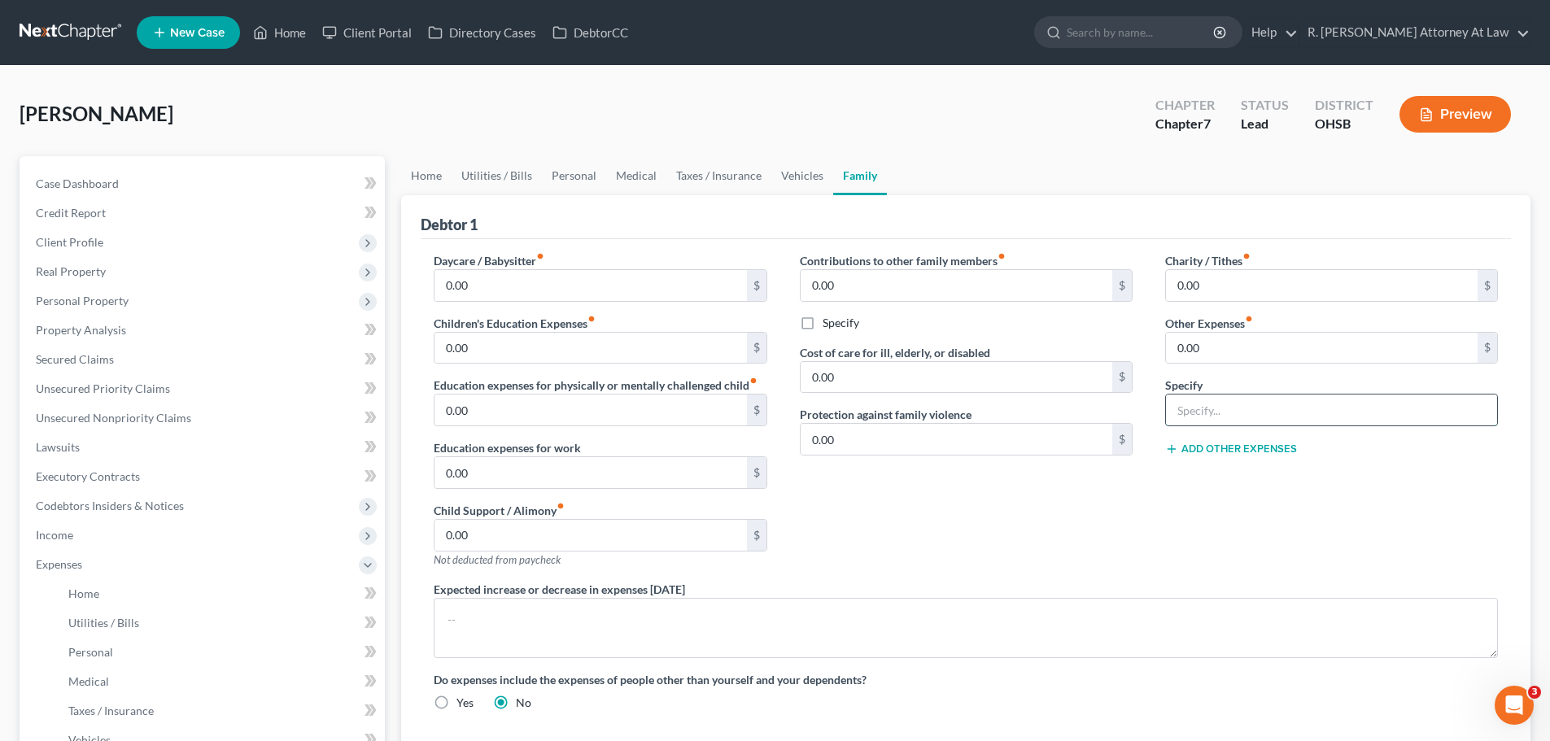
click at [1251, 404] on input "text" at bounding box center [1331, 410] width 331 height 31
type input "Work Lunches 240"
click at [1229, 360] on input "0.00" at bounding box center [1322, 348] width 312 height 31
click at [985, 278] on input "0.00" at bounding box center [957, 285] width 312 height 31
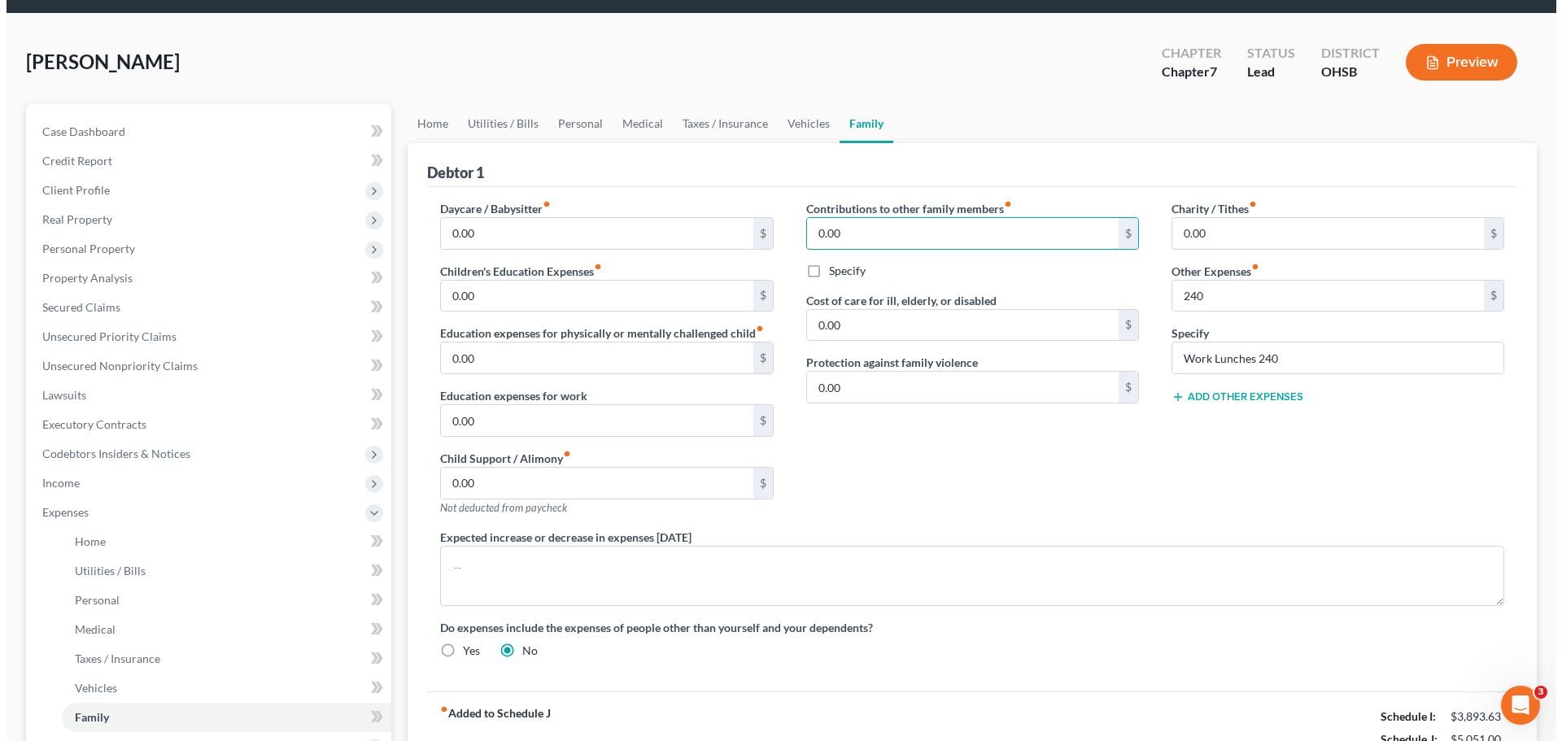
scroll to position [81, 0]
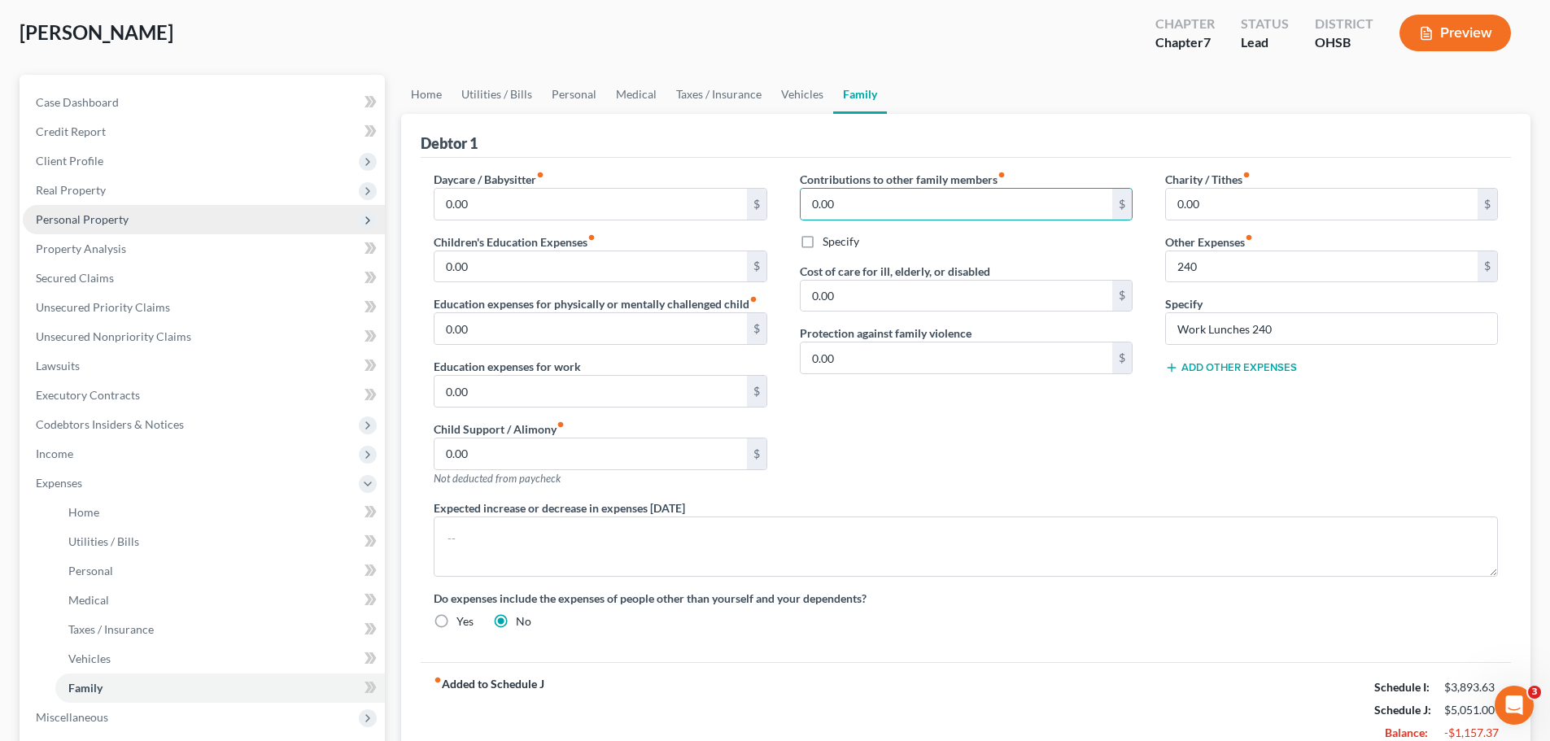
click at [81, 225] on span "Personal Property" at bounding box center [82, 219] width 93 height 14
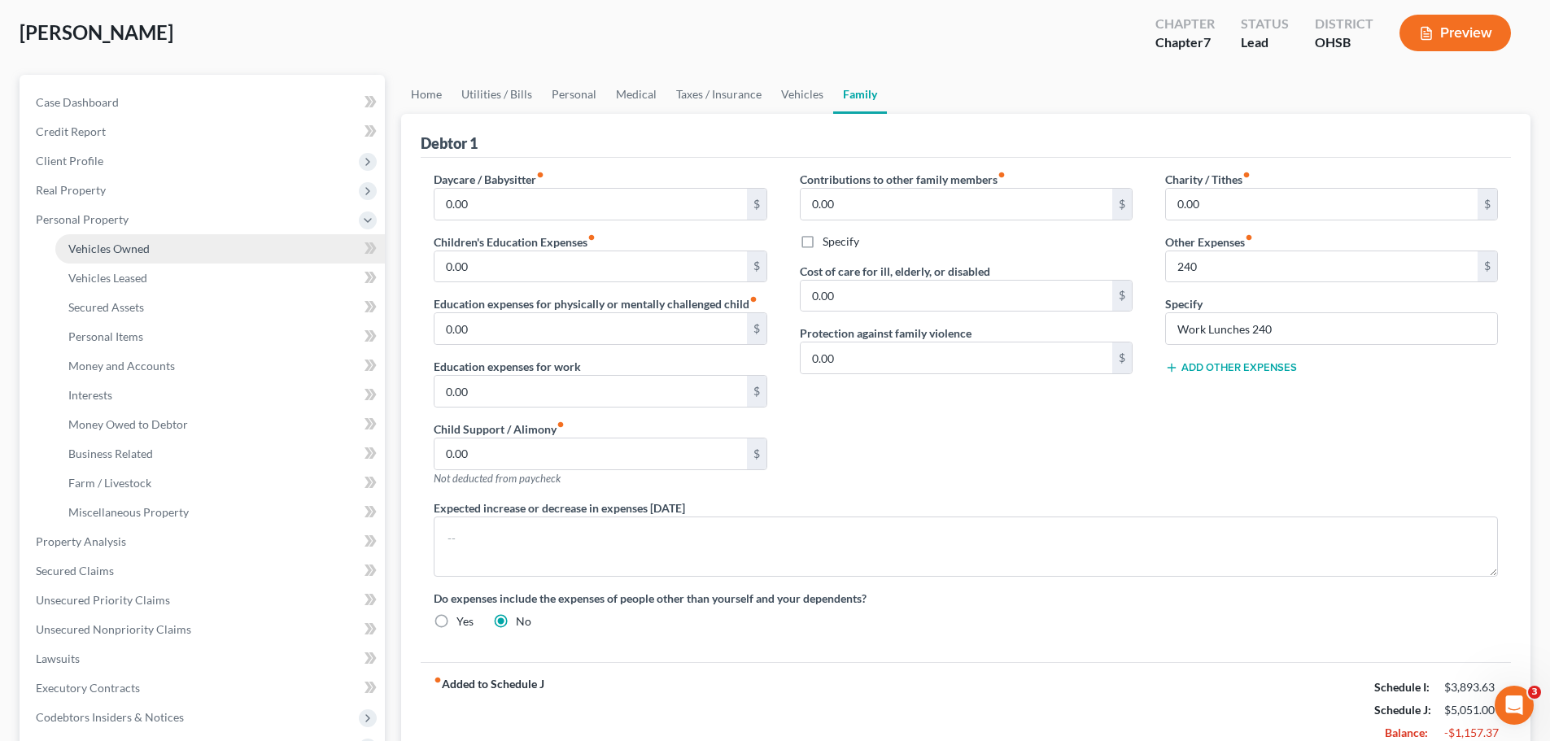
click at [142, 250] on span "Vehicles Owned" at bounding box center [108, 249] width 81 height 14
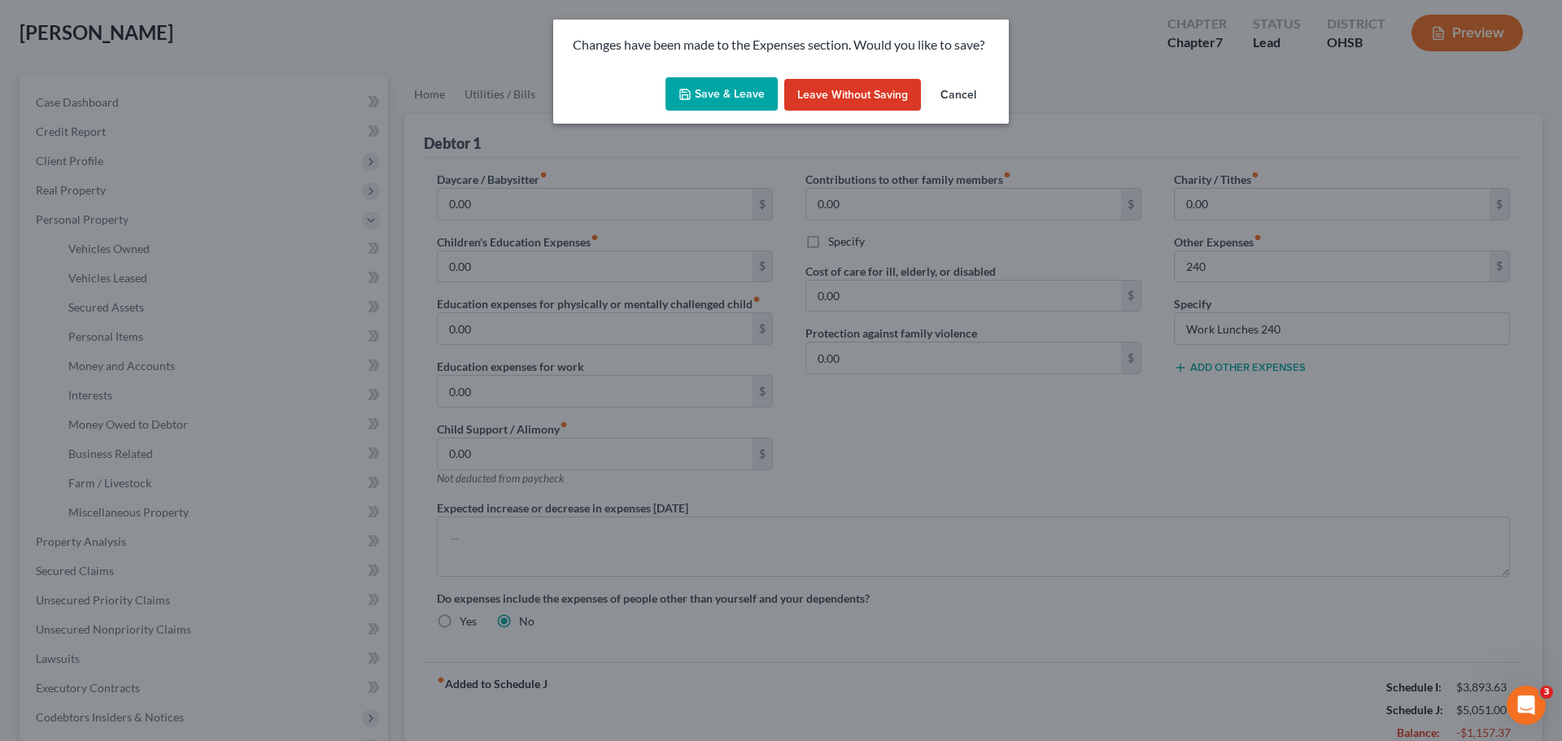
click at [725, 98] on button "Save & Leave" at bounding box center [722, 94] width 112 height 34
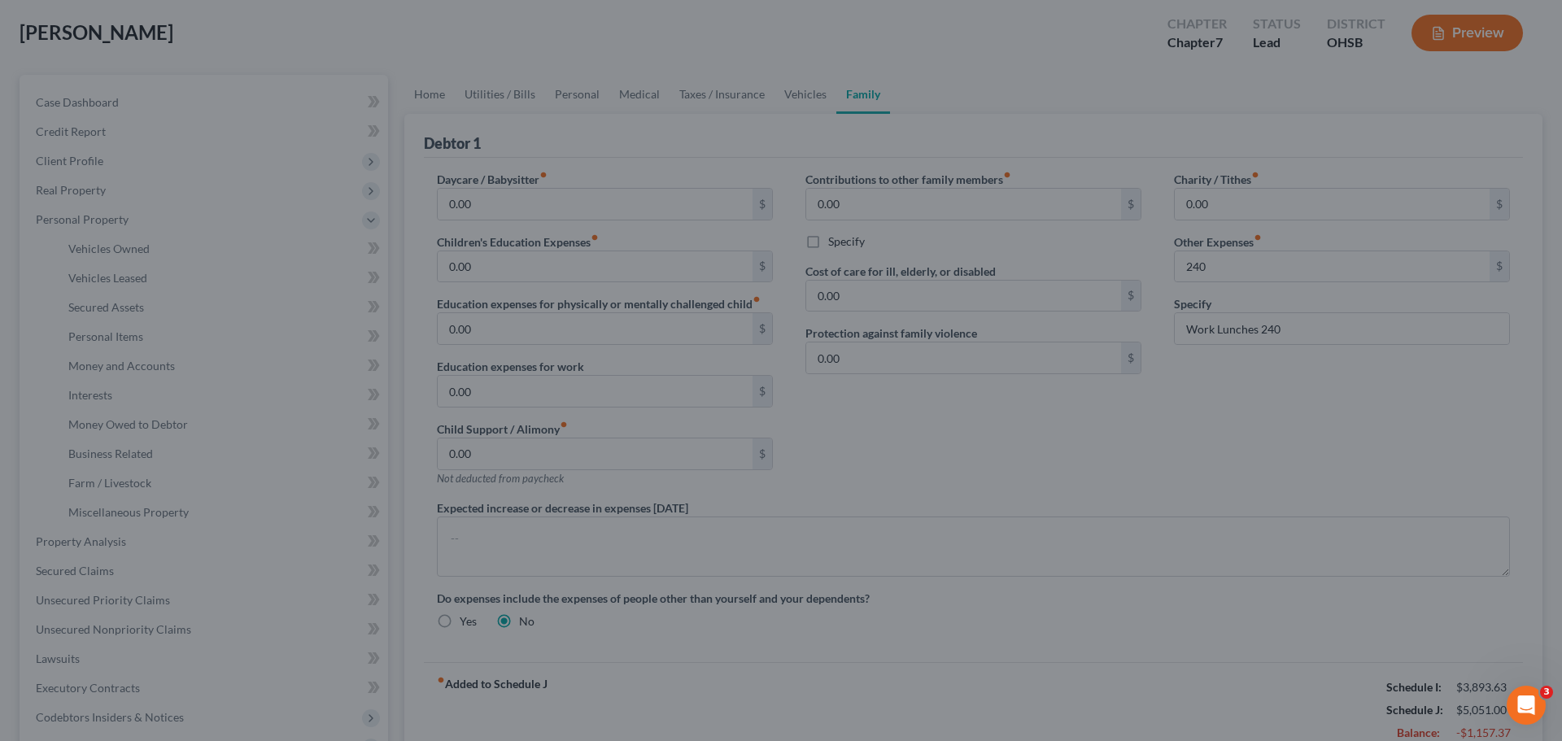
type input "240.00"
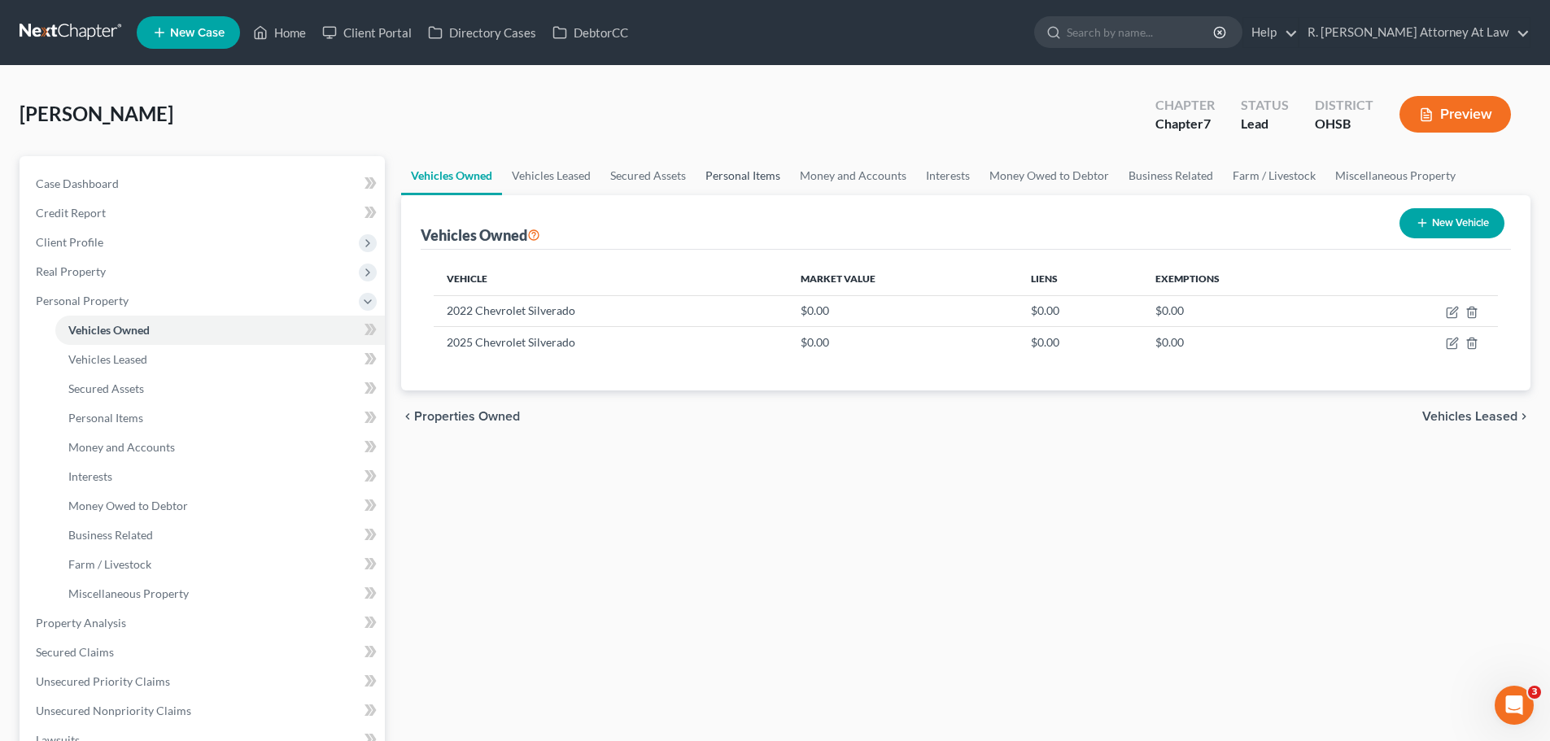
click at [756, 174] on link "Personal Items" at bounding box center [743, 175] width 94 height 39
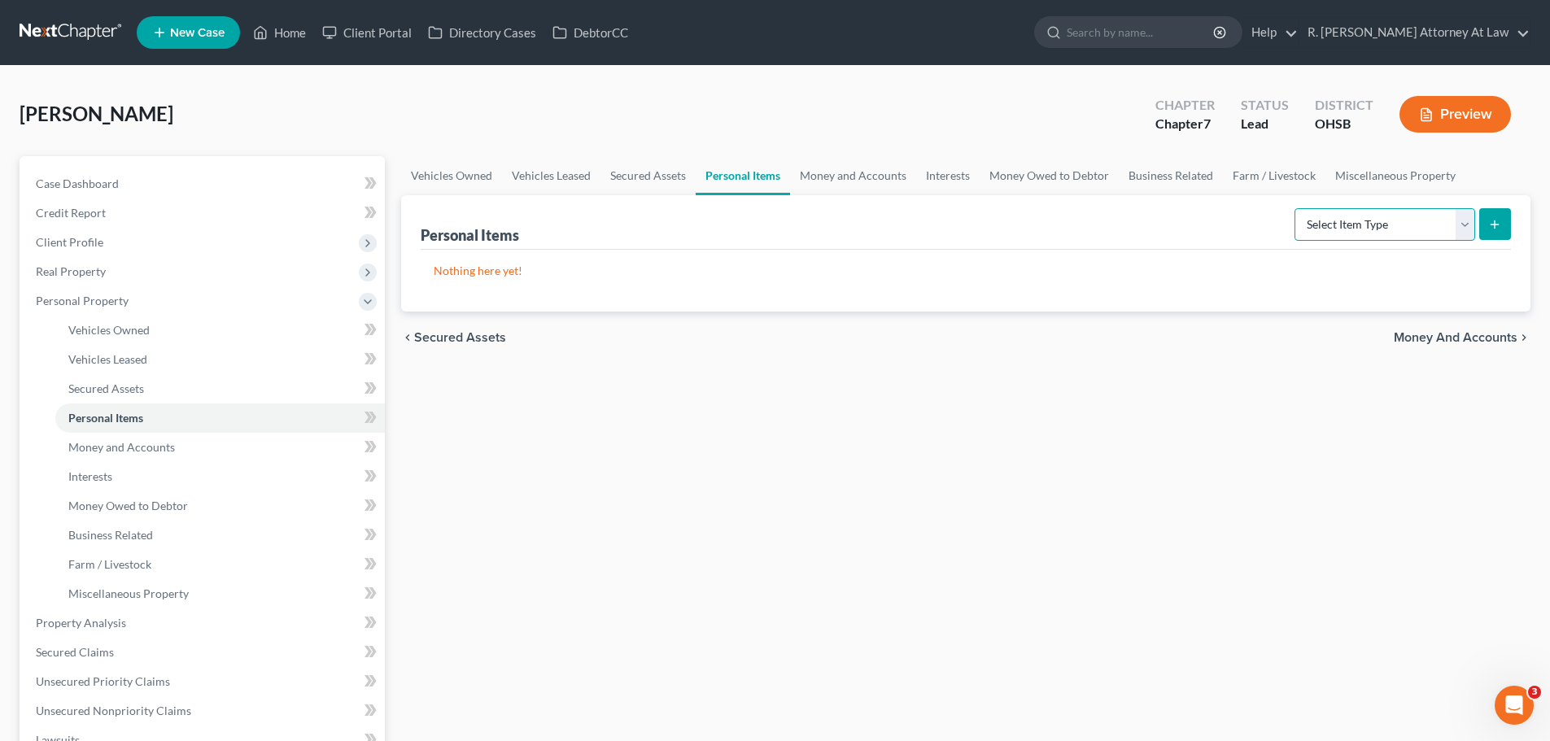
click at [1367, 234] on select "Select Item Type Clothing Collectibles Of Value Electronics Firearms Household …" at bounding box center [1385, 224] width 181 height 33
select select "household_goods"
click at [1296, 208] on select "Select Item Type Clothing Collectibles Of Value Electronics Firearms Household …" at bounding box center [1385, 224] width 181 height 33
click at [1480, 224] on button "submit" at bounding box center [1495, 224] width 32 height 32
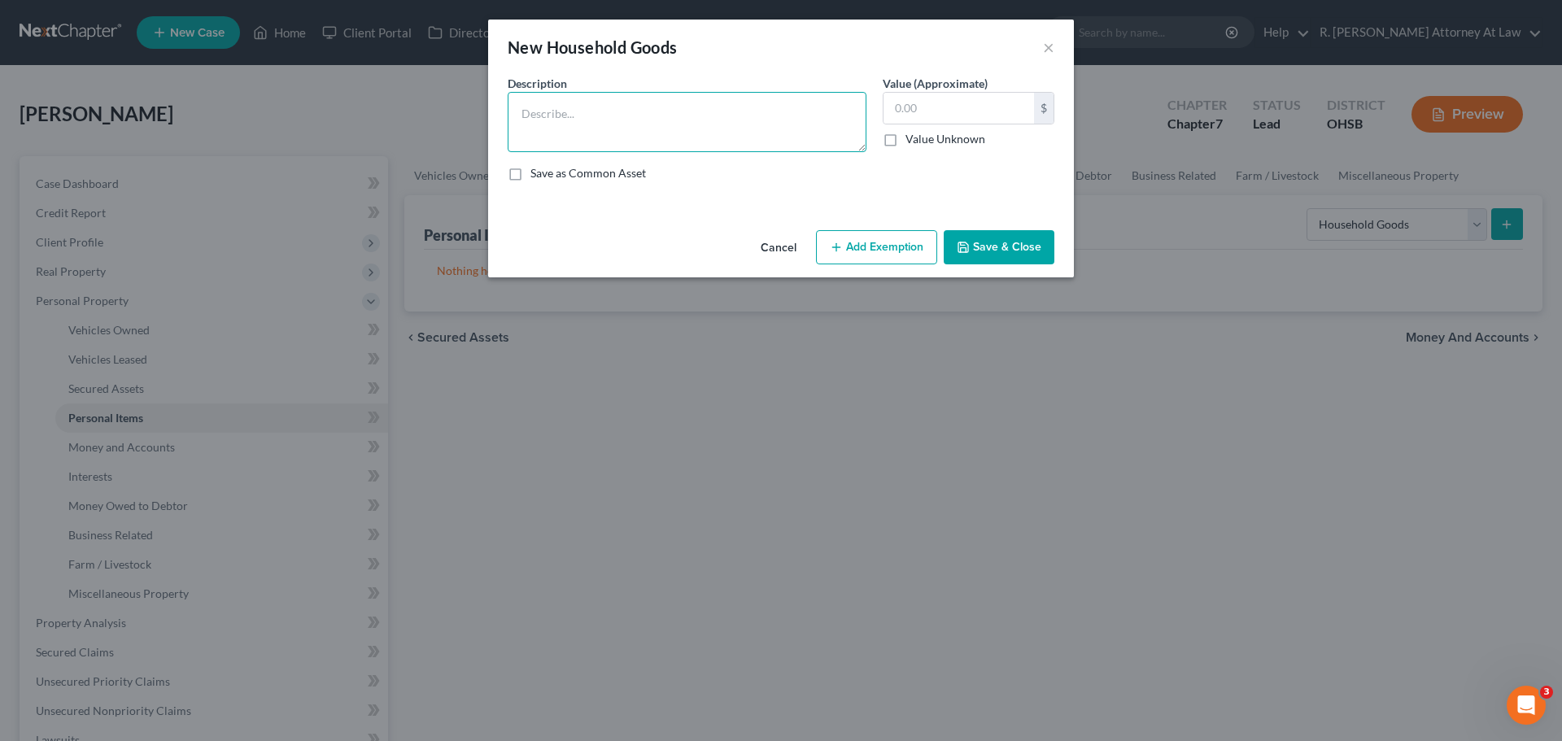
click at [631, 134] on textarea at bounding box center [687, 122] width 359 height 60
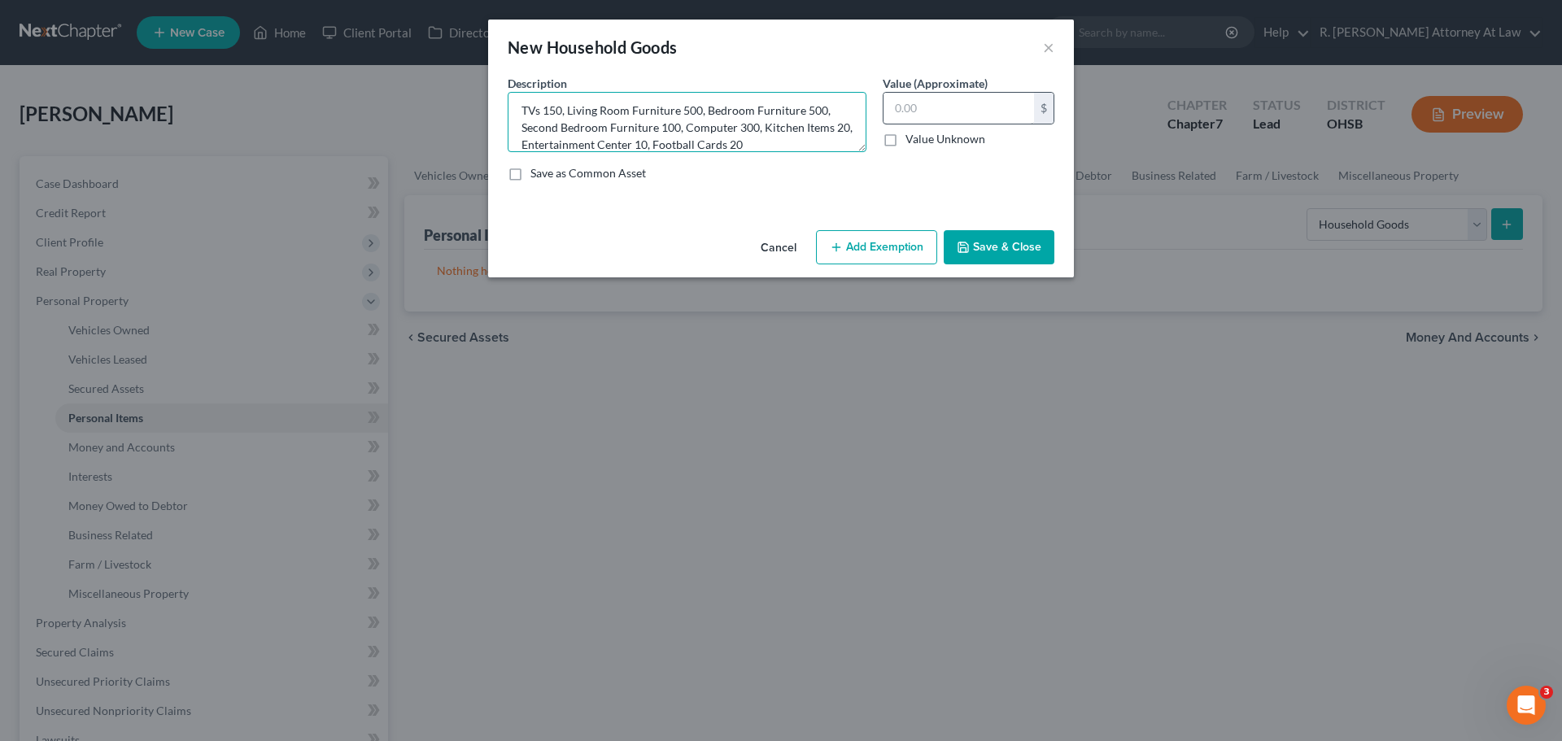
type textarea "TVs 150, Living Room Furniture 500, Bedroom Furniture 500, Second Bedroom Furni…"
click at [914, 98] on input "text" at bounding box center [959, 108] width 151 height 31
type input "1,600"
click at [884, 238] on button "Add Exemption" at bounding box center [876, 247] width 121 height 34
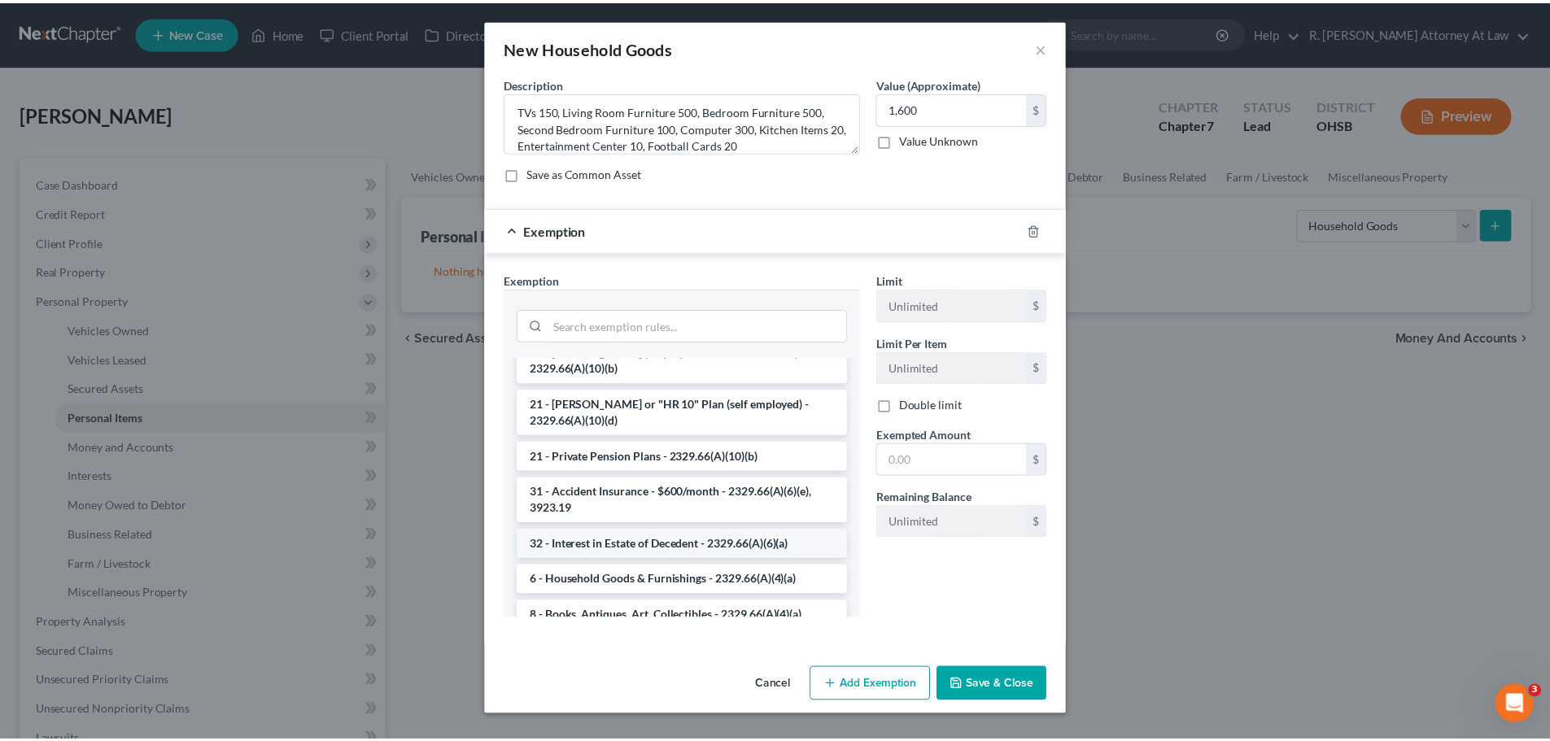
scroll to position [244, 0]
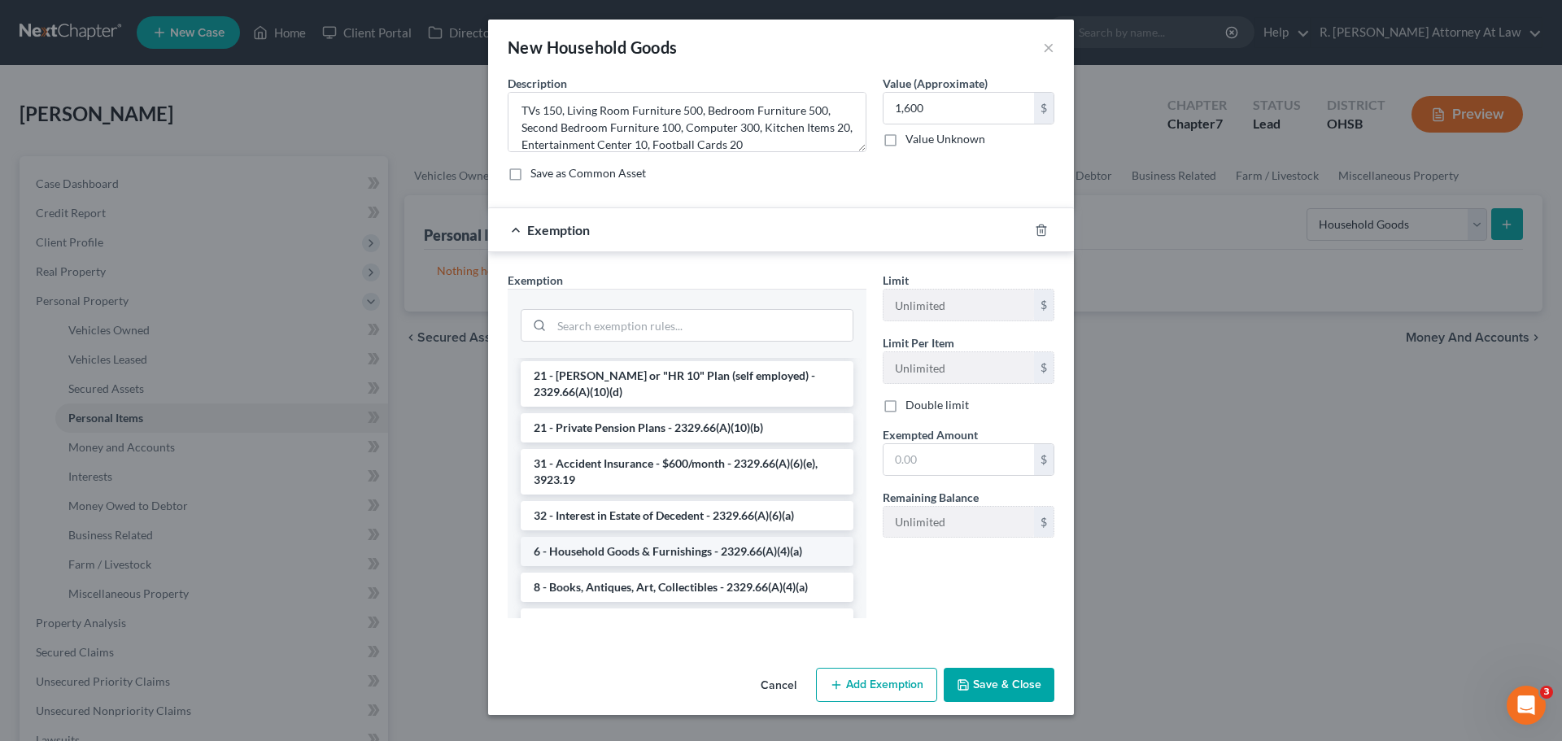
click at [565, 537] on li "6 - Household Goods & Furnishings - 2329.66(A)(4)(a)" at bounding box center [687, 551] width 333 height 29
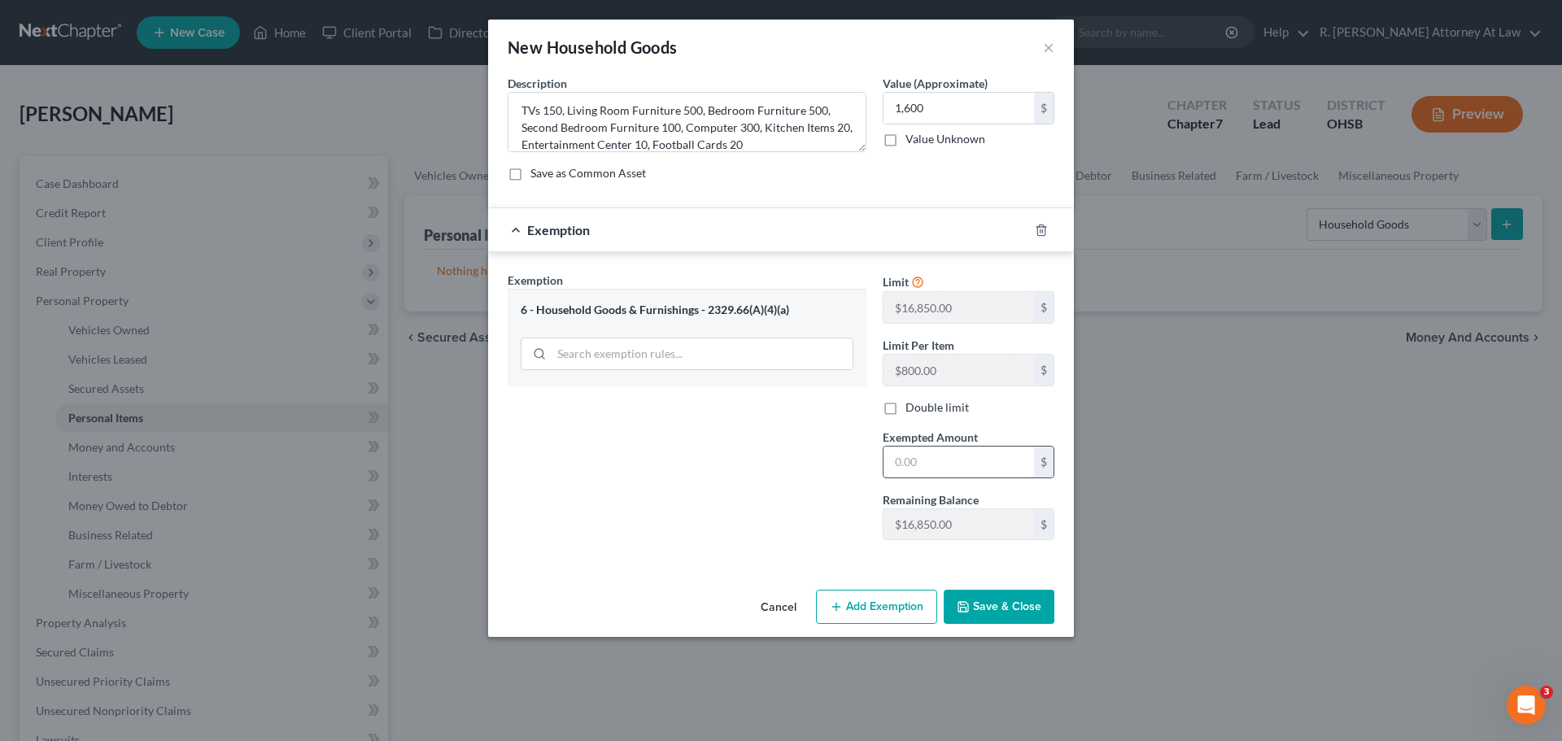
drag, startPoint x: 935, startPoint y: 470, endPoint x: 963, endPoint y: 457, distance: 30.6
click at [935, 469] on input "text" at bounding box center [959, 462] width 151 height 31
type input "1,600"
click at [1014, 615] on button "Save & Close" at bounding box center [999, 607] width 111 height 34
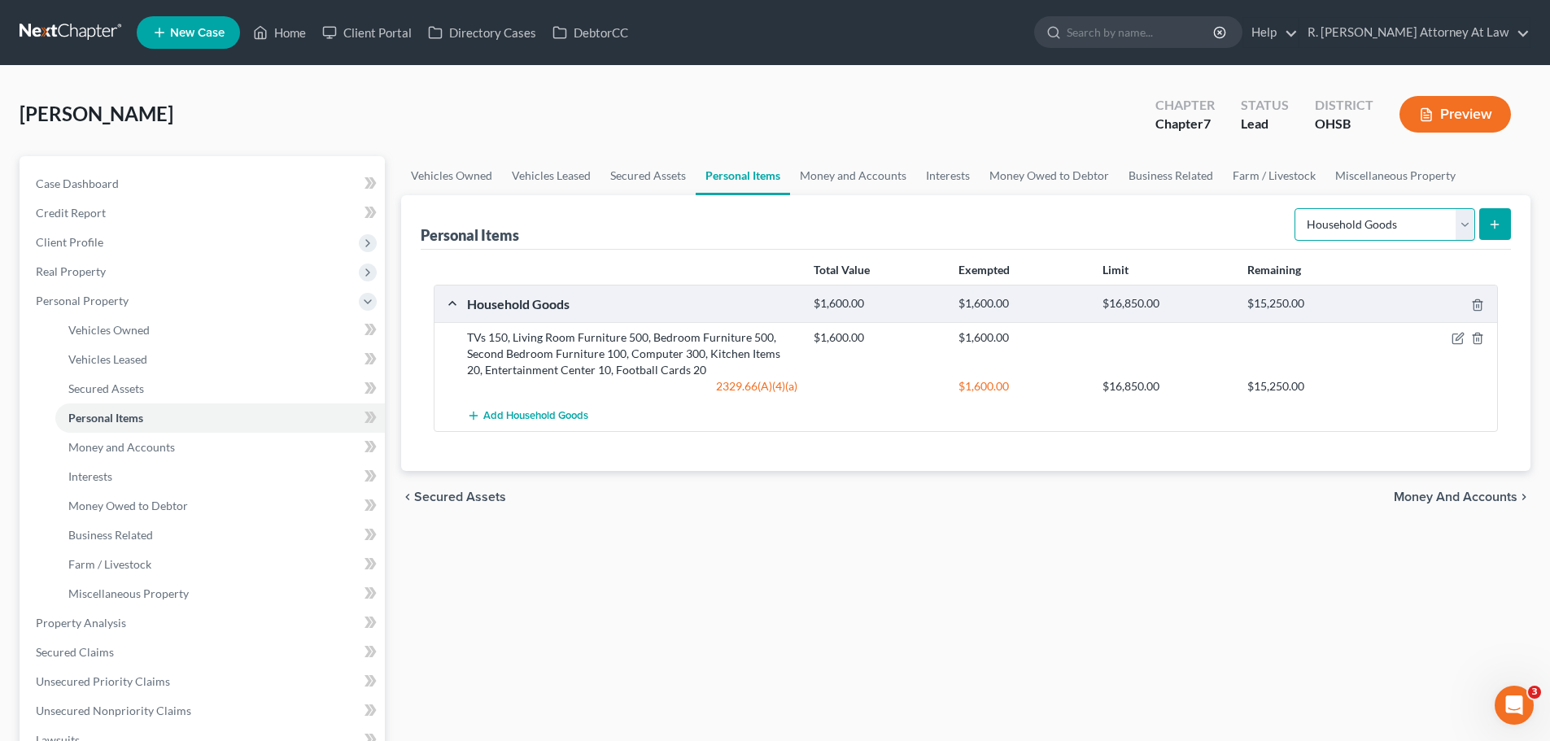
click at [1369, 229] on select "Select Item Type Clothing Collectibles Of Value Electronics Firearms Household …" at bounding box center [1385, 224] width 181 height 33
select select "sports_and_hobby_equipment"
click at [1296, 208] on select "Select Item Type Clothing Collectibles Of Value Electronics Firearms Household …" at bounding box center [1385, 224] width 181 height 33
click at [1500, 228] on icon "submit" at bounding box center [1494, 224] width 13 height 13
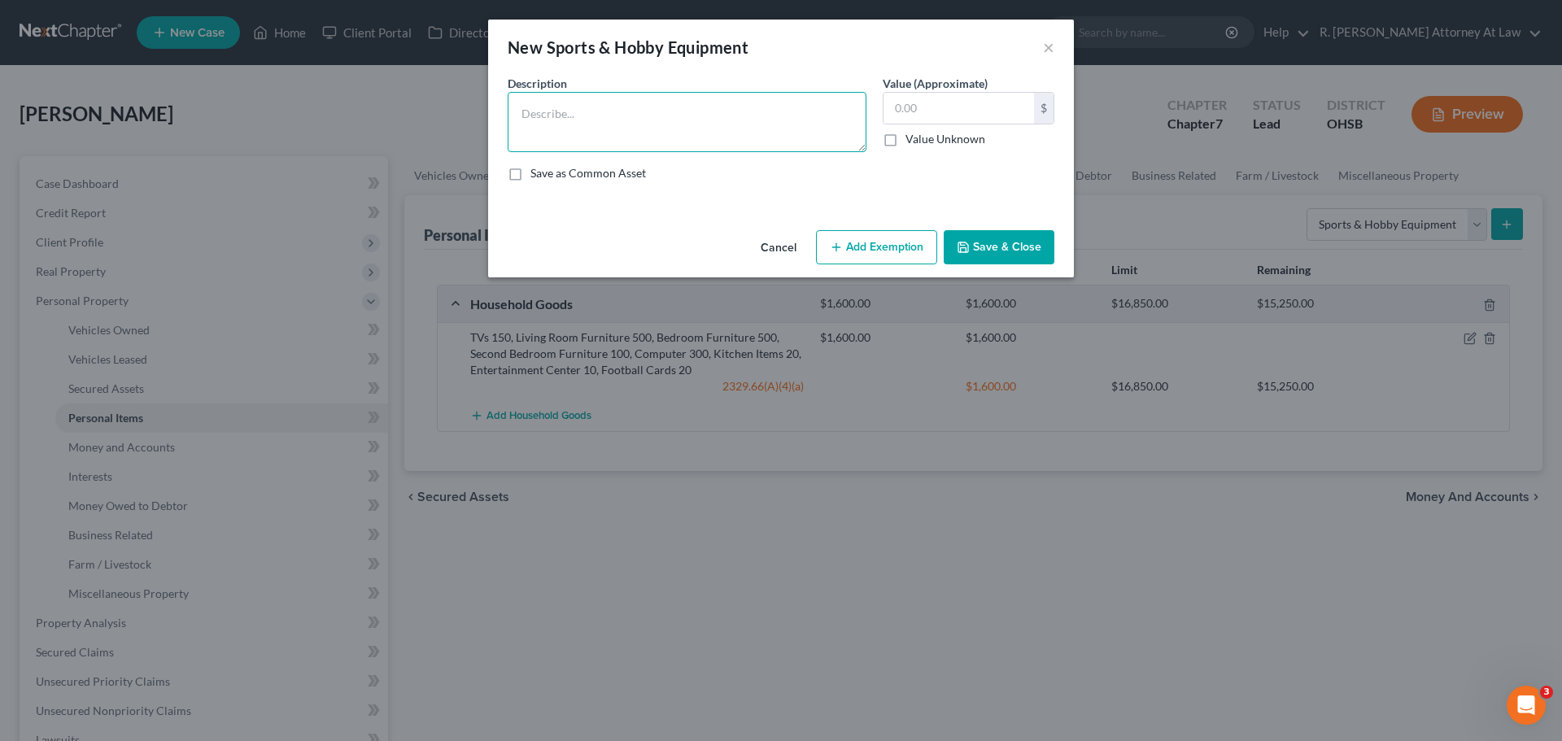
click at [680, 120] on textarea at bounding box center [687, 122] width 359 height 60
type textarea "PS5 and games 200, Golf Clubs 200"
type input "400"
click at [851, 256] on button "Add Exemption" at bounding box center [876, 247] width 121 height 34
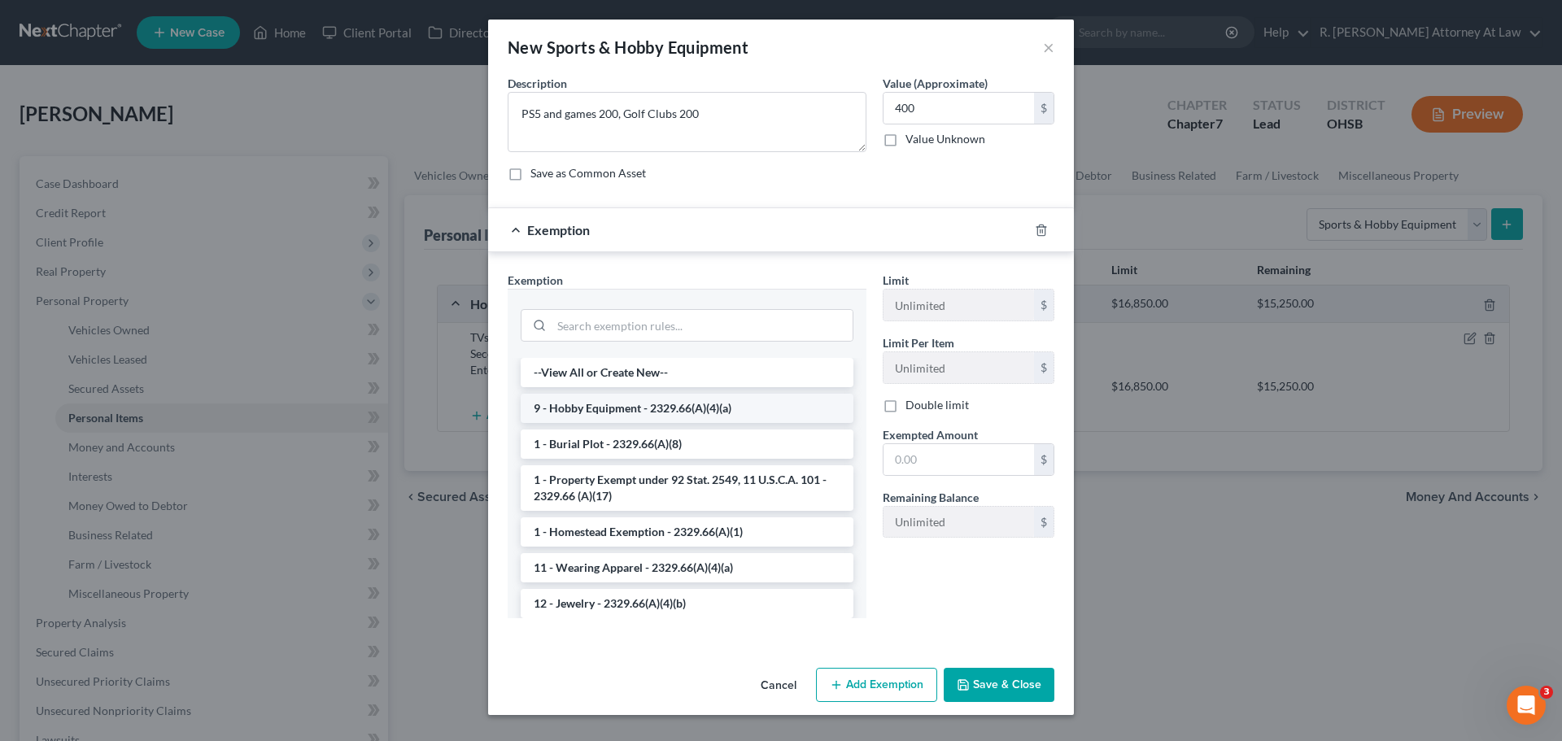
click at [625, 408] on li "9 - Hobby Equipment - 2329.66(A)(4)(a)" at bounding box center [687, 408] width 333 height 29
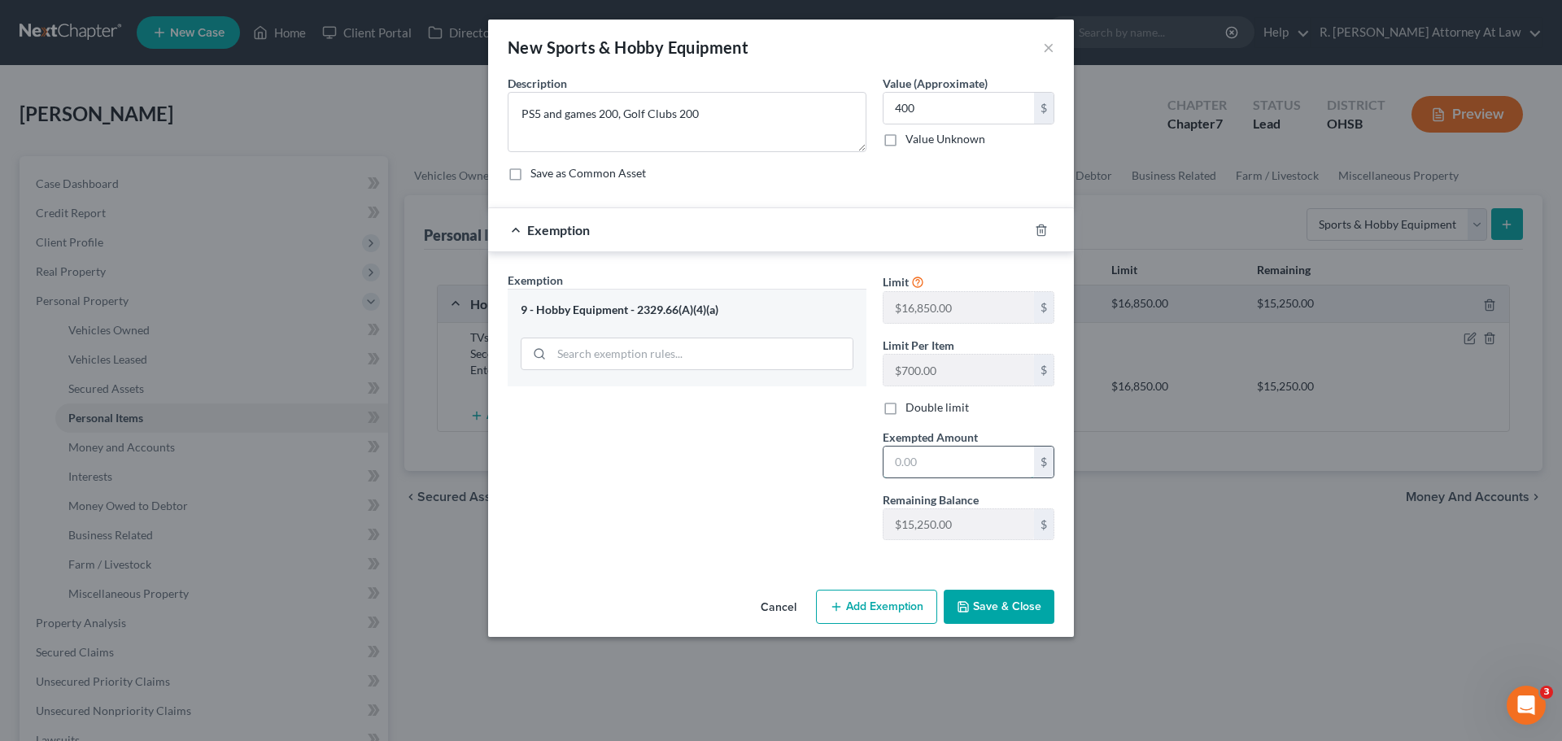
click at [988, 470] on input "text" at bounding box center [959, 462] width 151 height 31
type input "400"
click at [977, 615] on button "Save & Close" at bounding box center [999, 607] width 111 height 34
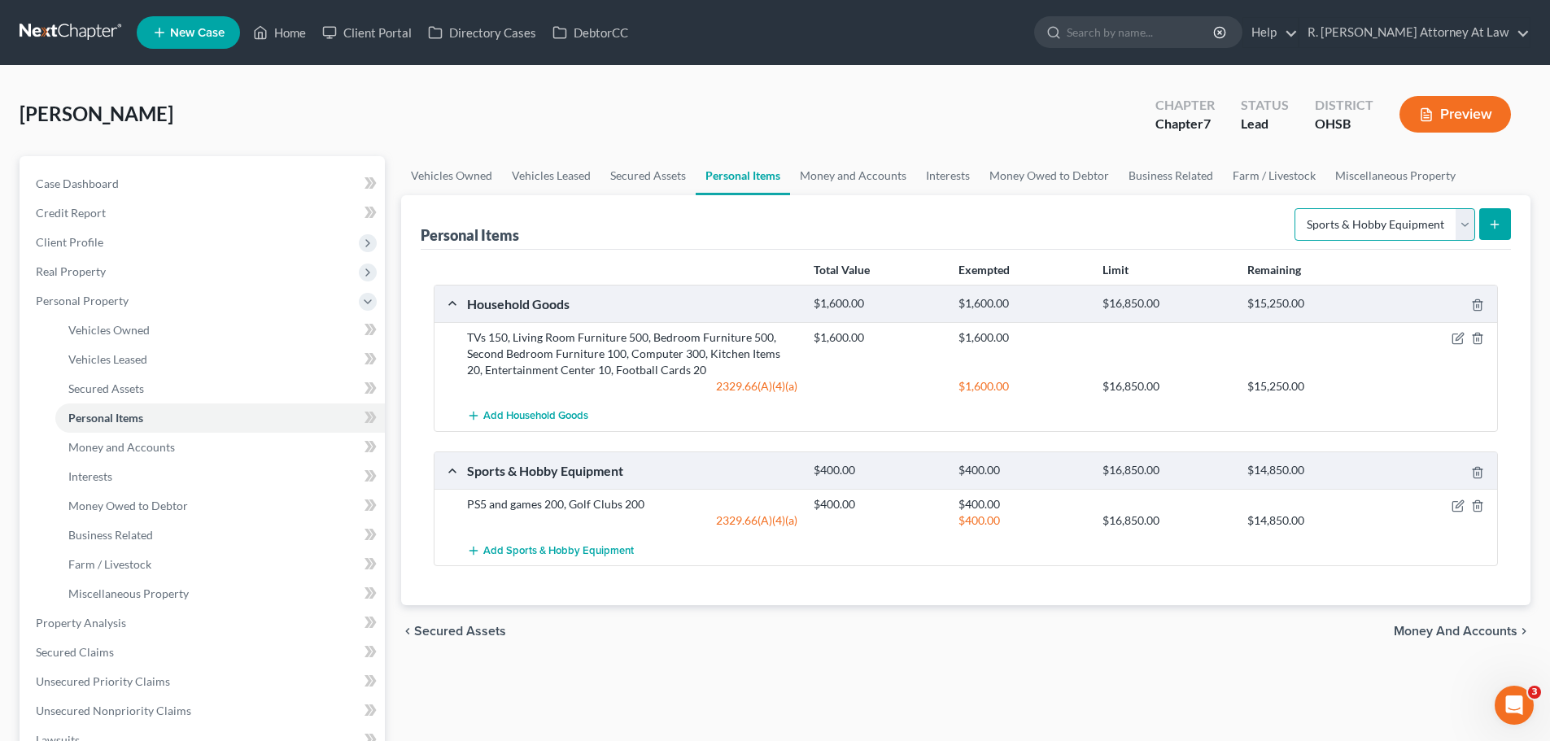
click at [1384, 236] on select "Select Item Type Clothing Collectibles Of Value Electronics Firearms Household …" at bounding box center [1385, 224] width 181 height 33
select select "clothing"
click at [1296, 208] on select "Select Item Type Clothing Collectibles Of Value Electronics Firearms Household …" at bounding box center [1385, 224] width 181 height 33
click at [1503, 215] on button "submit" at bounding box center [1495, 224] width 32 height 32
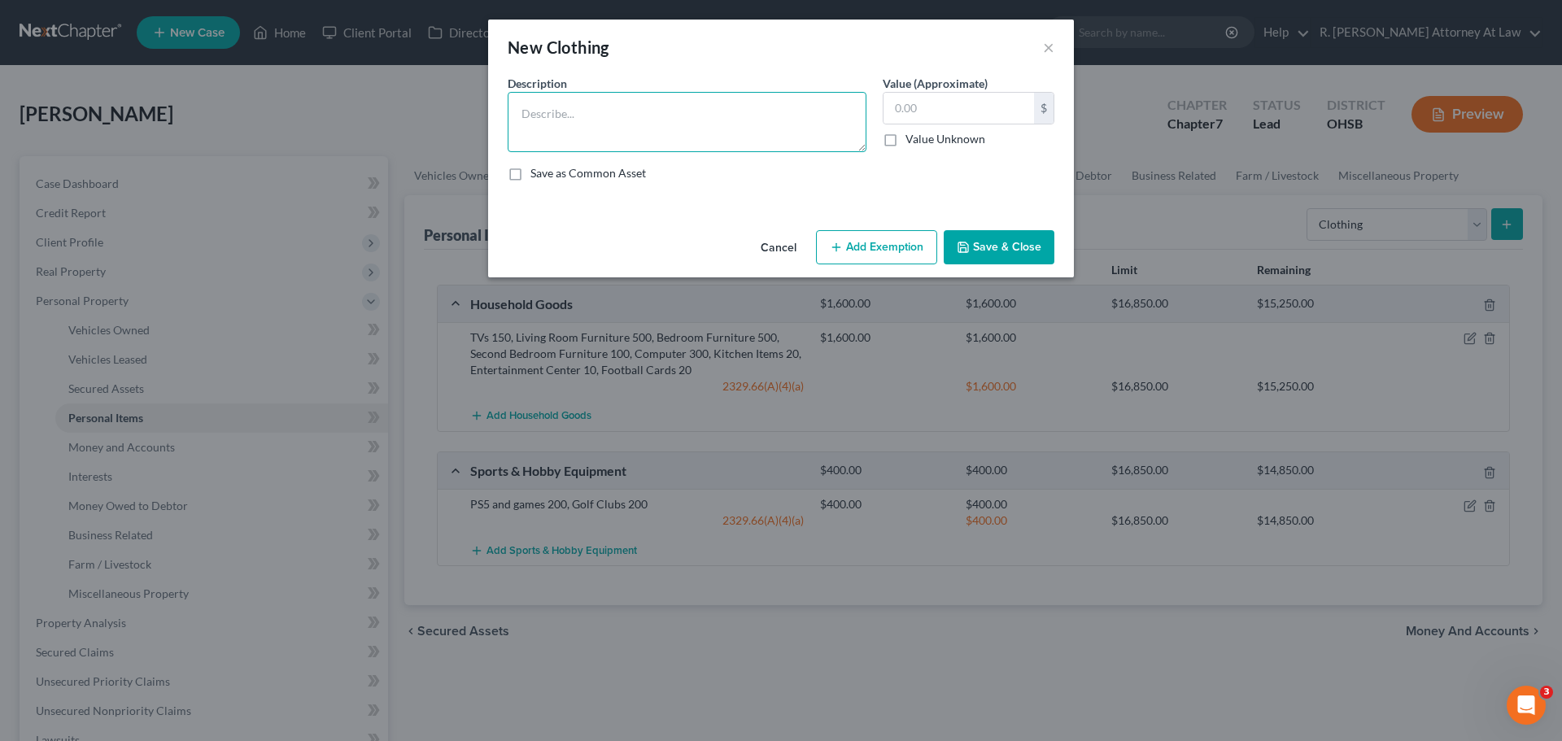
click at [710, 118] on textarea at bounding box center [687, 122] width 359 height 60
type textarea "Clothing 300"
type input "300"
click at [1041, 244] on button "Save & Close" at bounding box center [999, 247] width 111 height 34
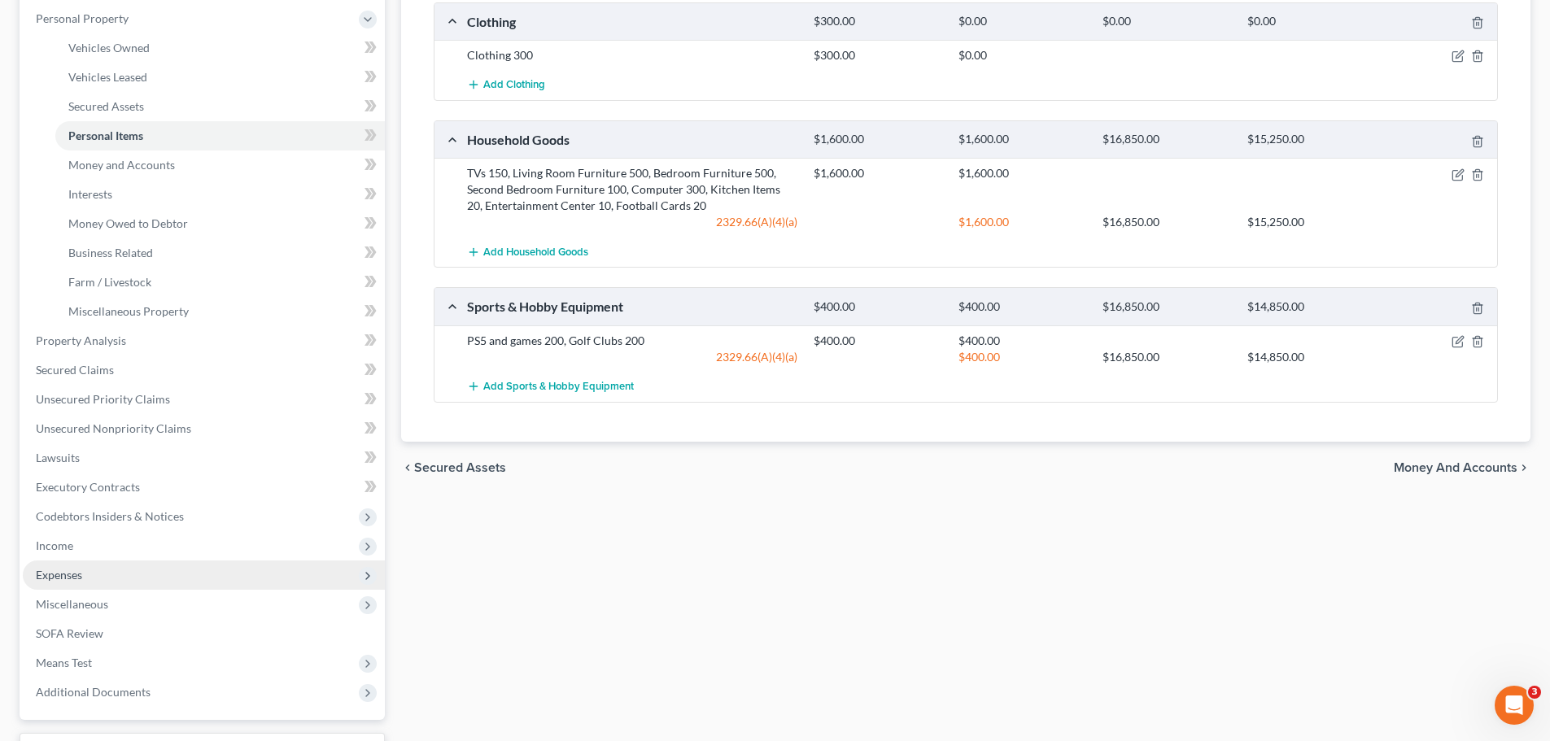
scroll to position [407, 0]
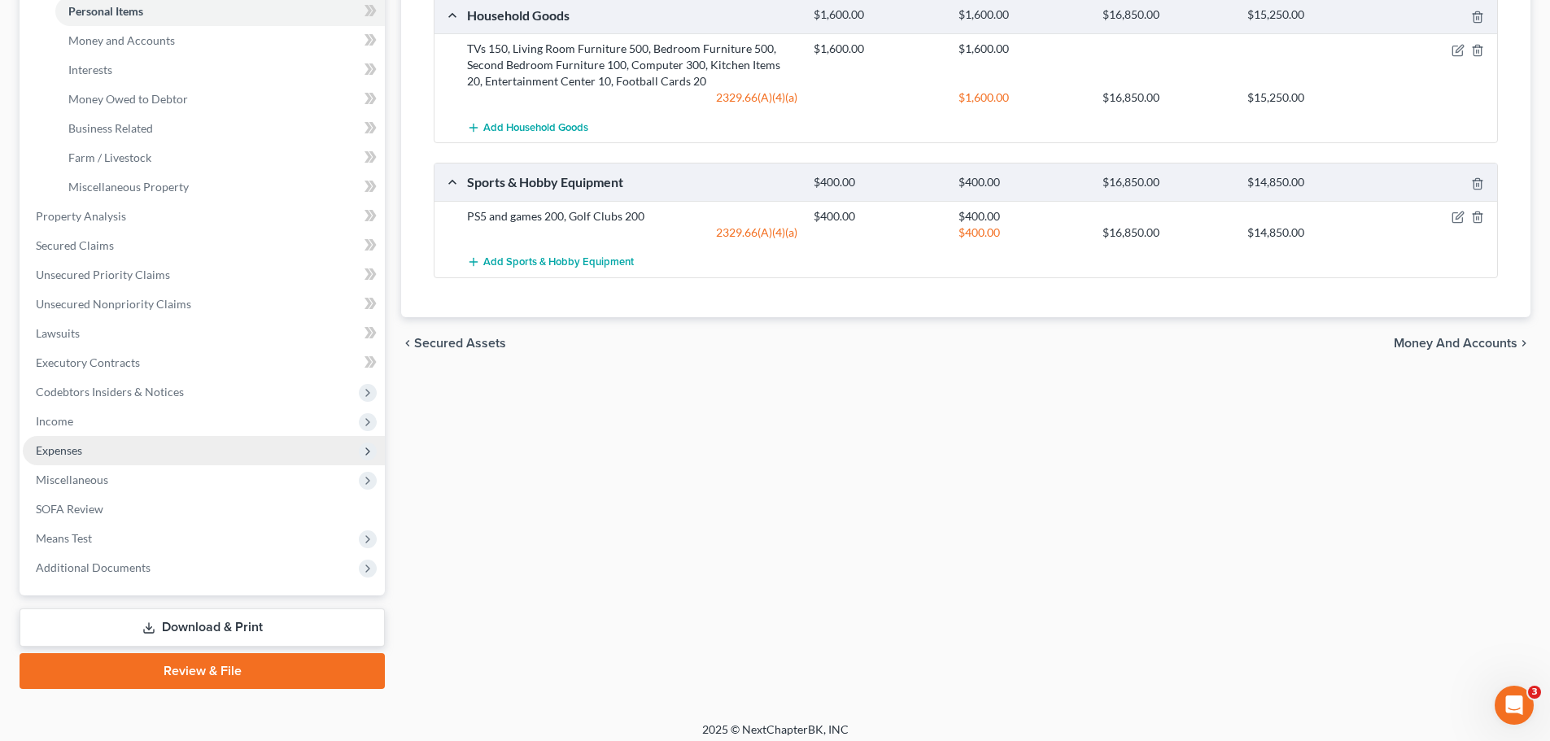
click at [61, 443] on span "Expenses" at bounding box center [59, 450] width 46 height 14
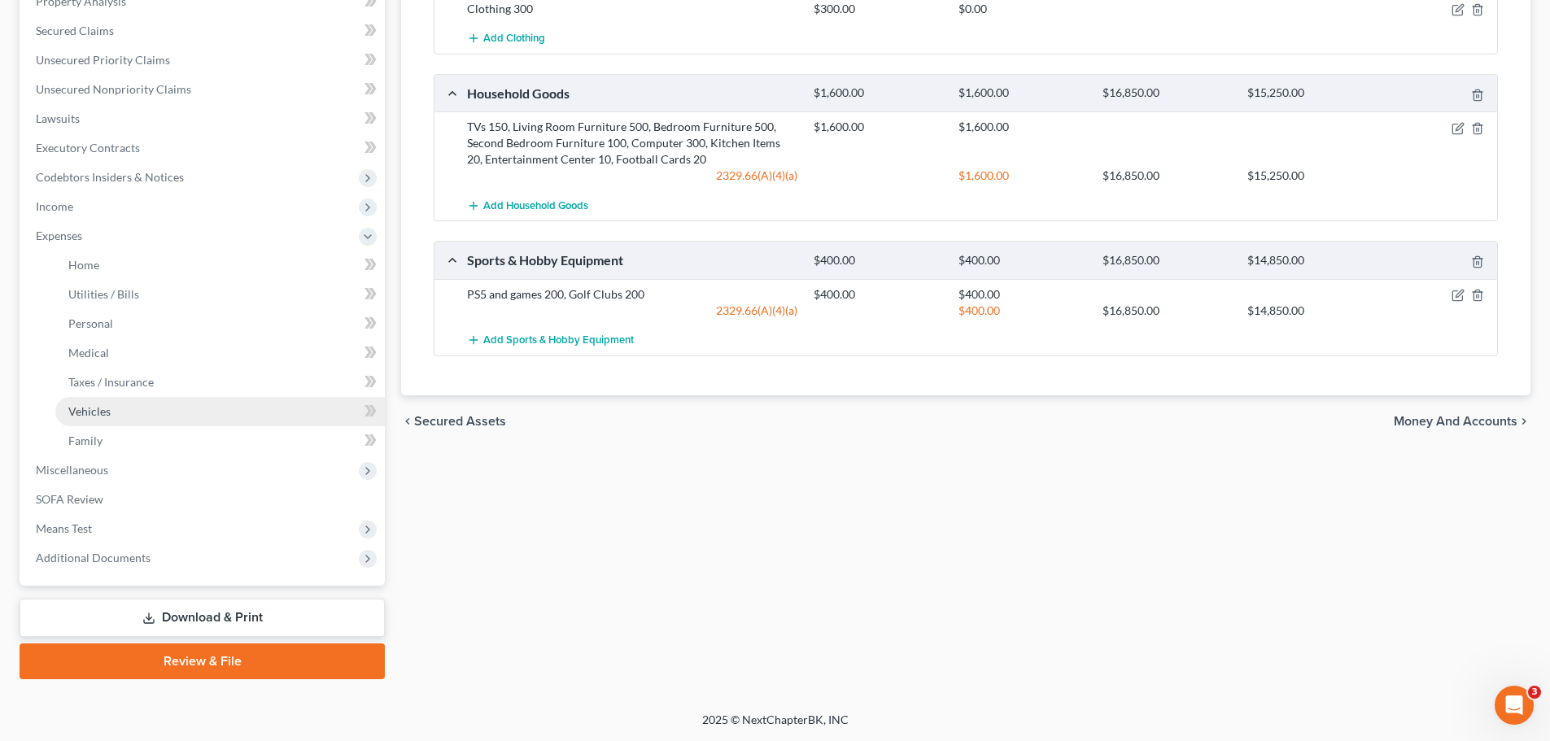
scroll to position [329, 0]
click at [63, 201] on span "Income" at bounding box center [54, 206] width 37 height 14
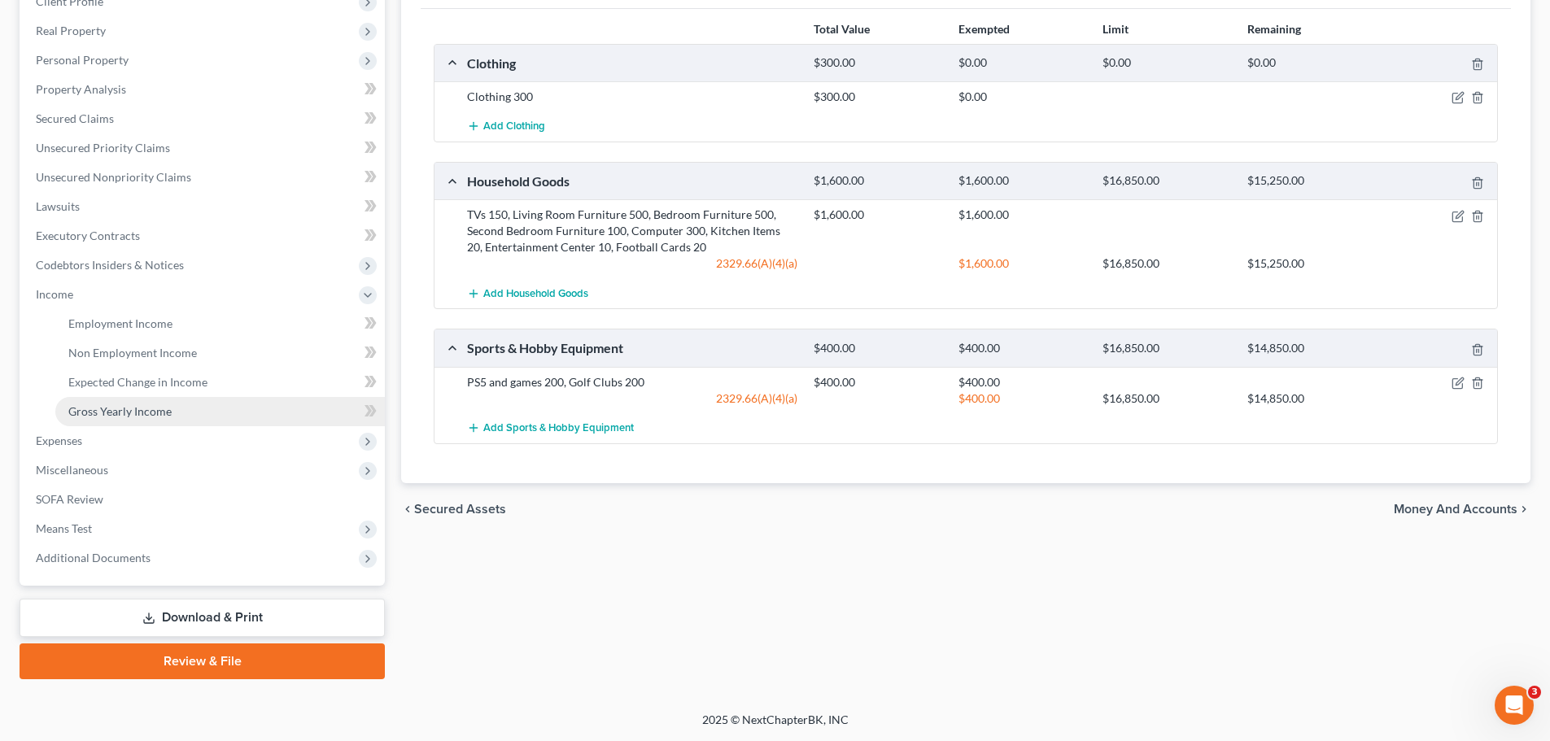
click at [139, 409] on span "Gross Yearly Income" at bounding box center [119, 411] width 103 height 14
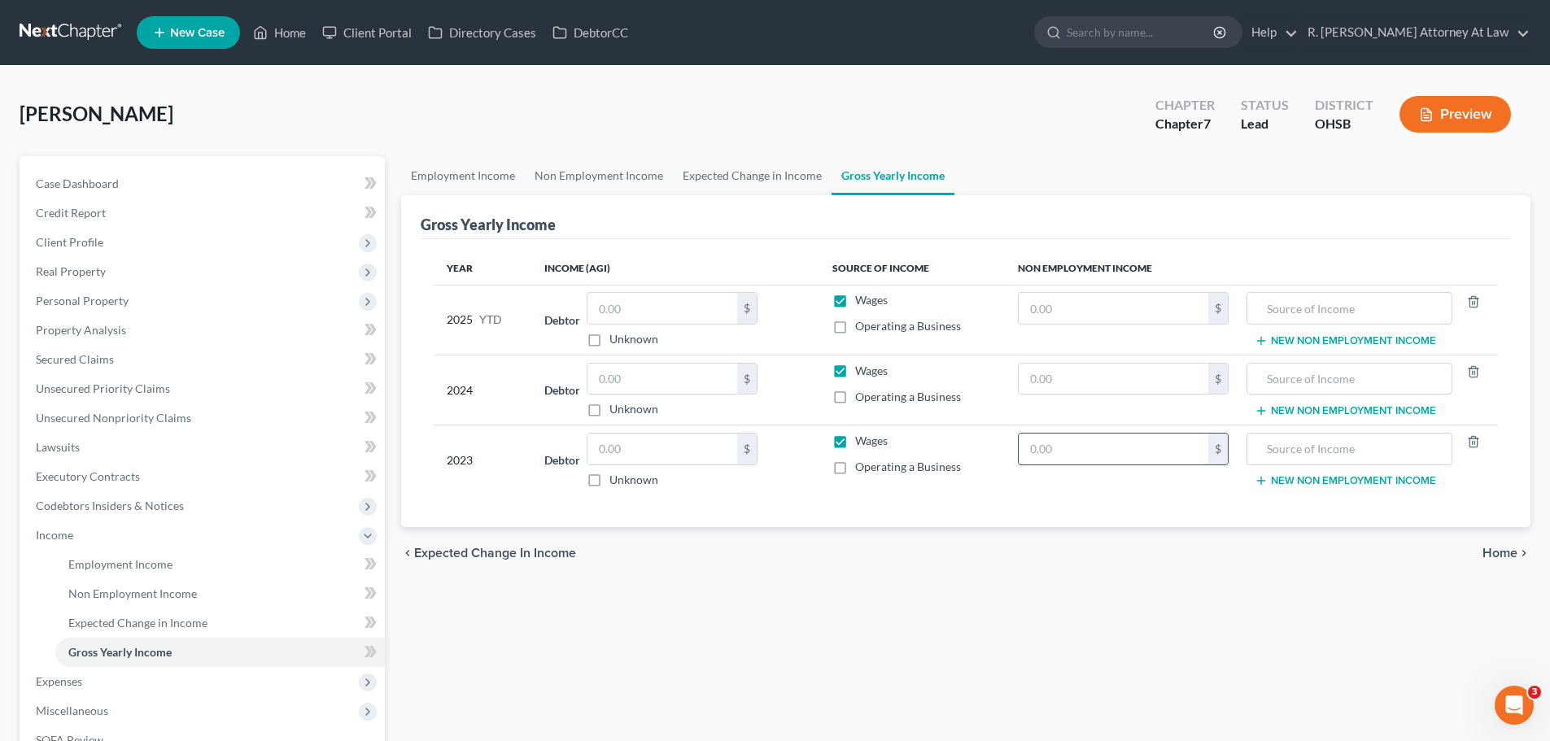
click at [1116, 458] on input "text" at bounding box center [1114, 449] width 190 height 31
type input "3,964.00"
click at [1349, 458] on input "text" at bounding box center [1348, 449] width 187 height 31
type input "2022 Federal Refund"
click at [679, 435] on input "text" at bounding box center [662, 449] width 150 height 31
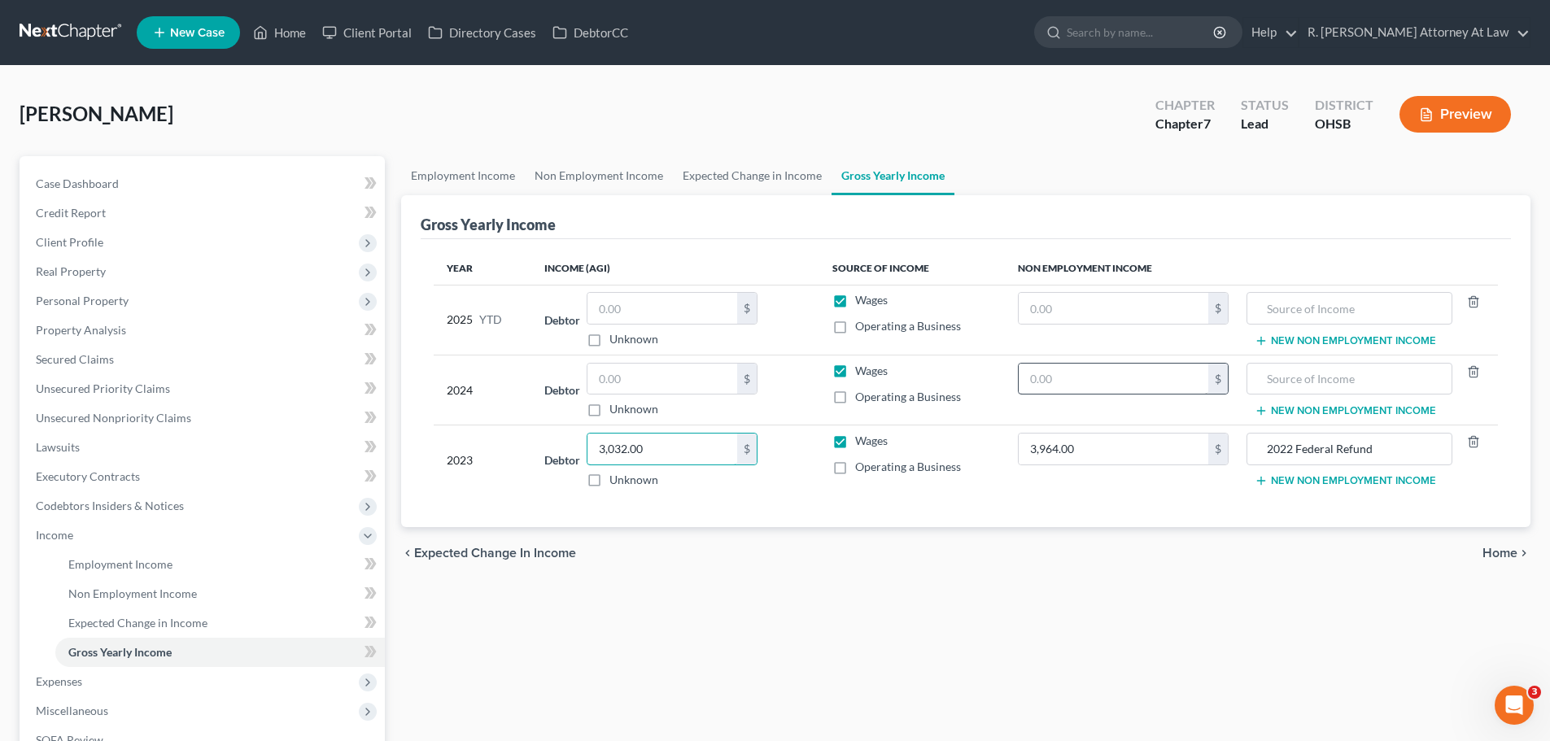
type input "3,032.00"
click at [1124, 382] on input "text" at bounding box center [1114, 379] width 190 height 31
type input "306.00"
click at [1312, 383] on input "text" at bounding box center [1348, 379] width 187 height 31
type input "2023 Federal Refund"
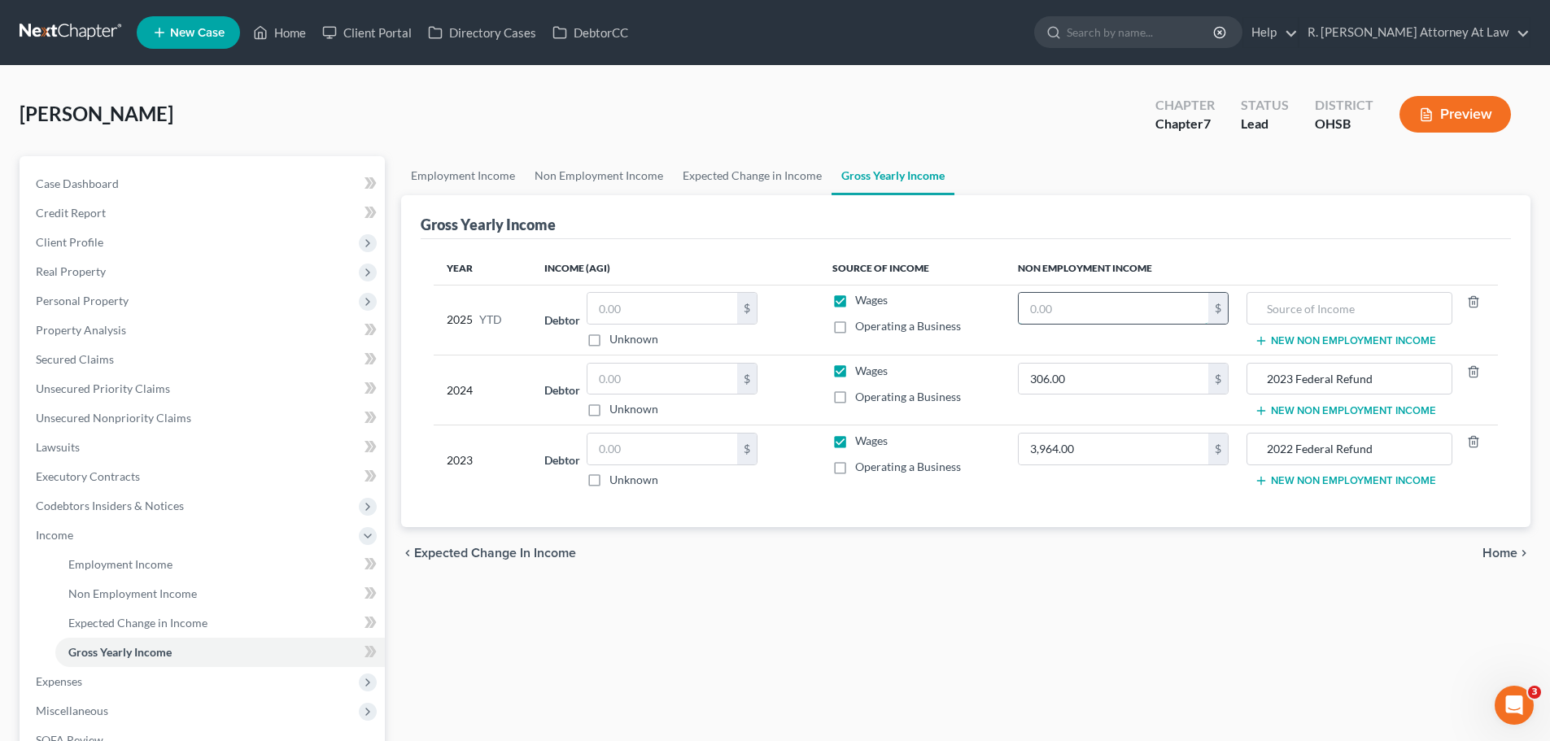
click at [1109, 301] on input "text" at bounding box center [1114, 308] width 190 height 31
type input "3,811.00"
click at [1310, 314] on input "text" at bounding box center [1348, 308] width 187 height 31
type input "2024 Federal Refund"
click at [98, 415] on span "Unsecured Nonpriority Claims" at bounding box center [113, 418] width 155 height 14
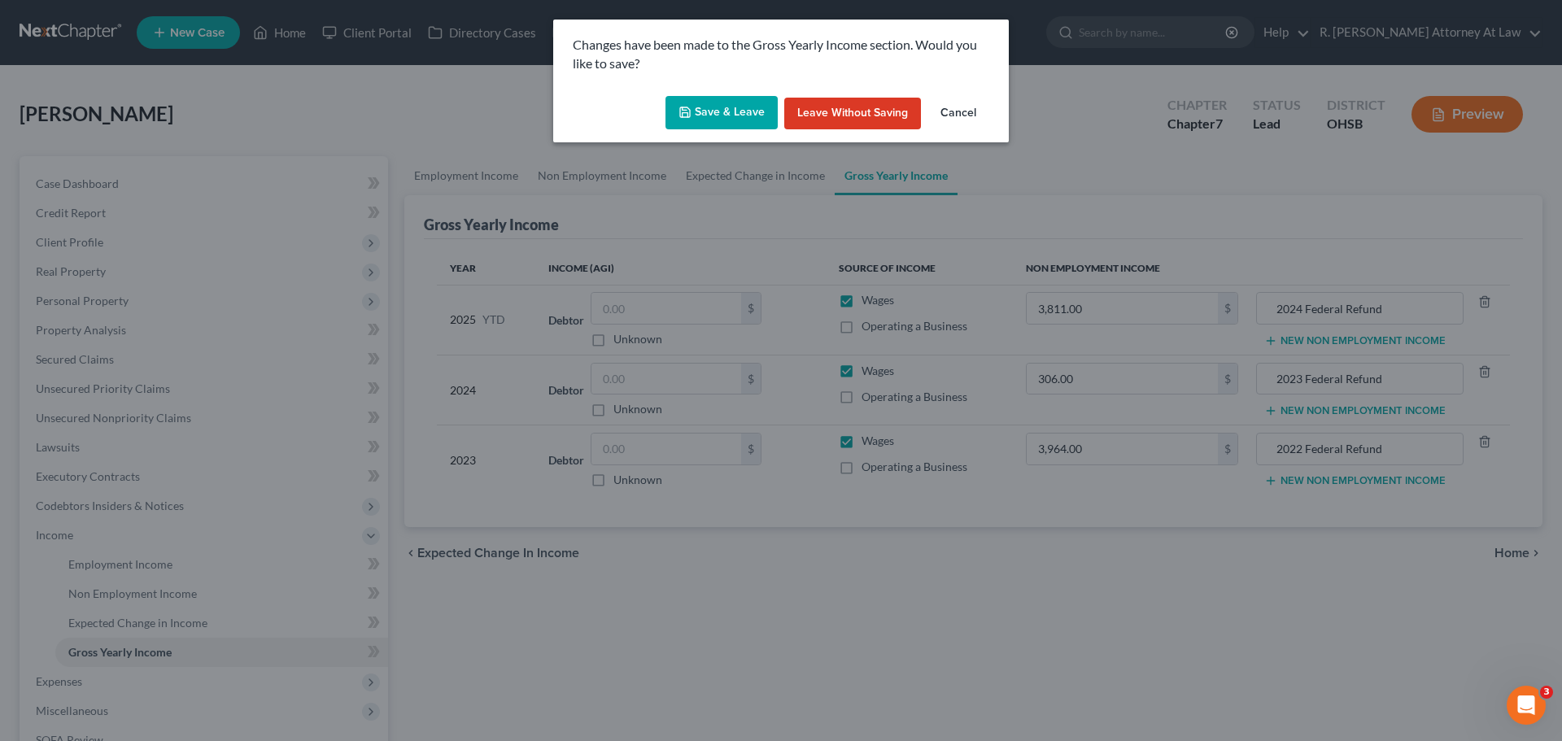
click at [692, 116] on icon "button" at bounding box center [685, 112] width 13 height 13
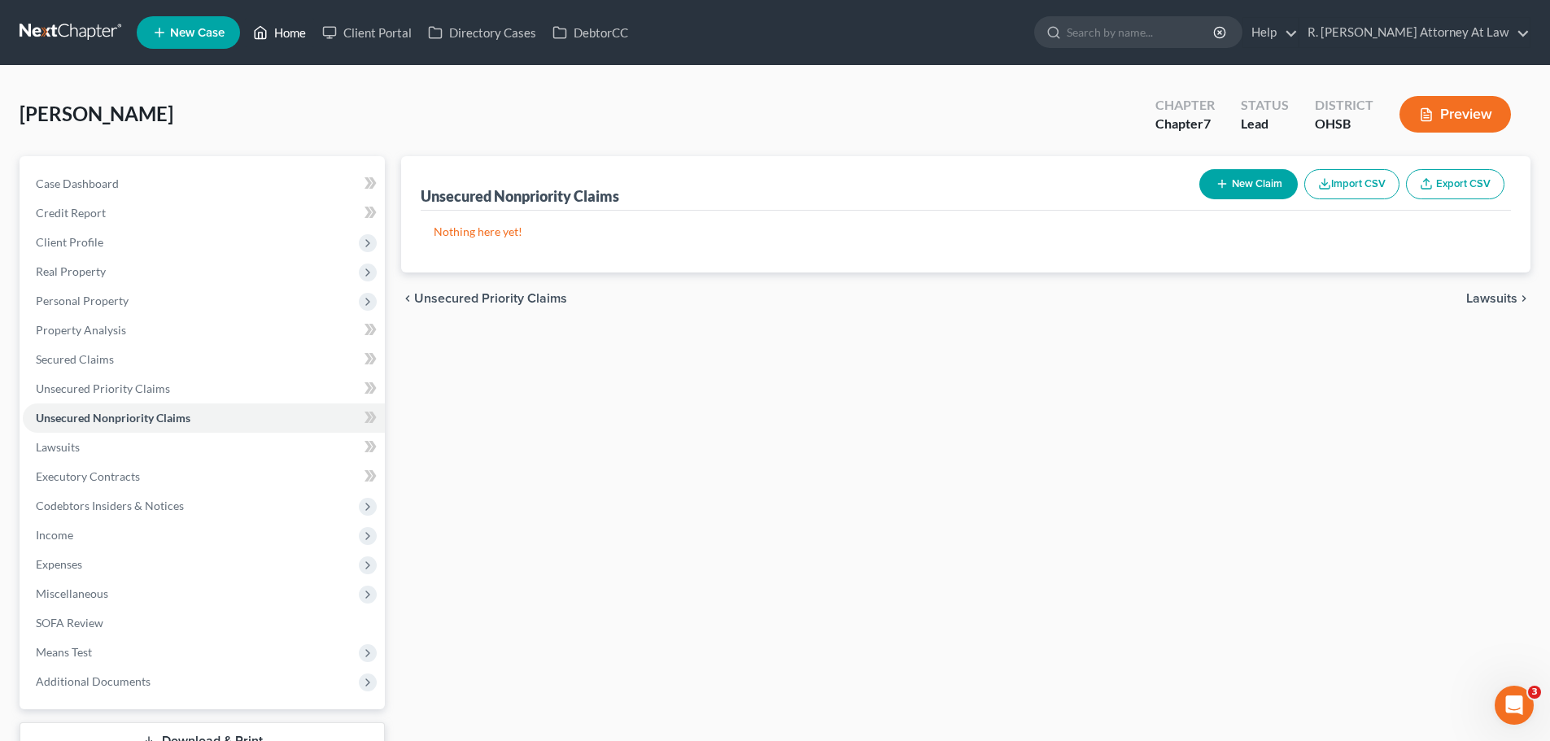
click at [268, 30] on icon at bounding box center [260, 33] width 15 height 20
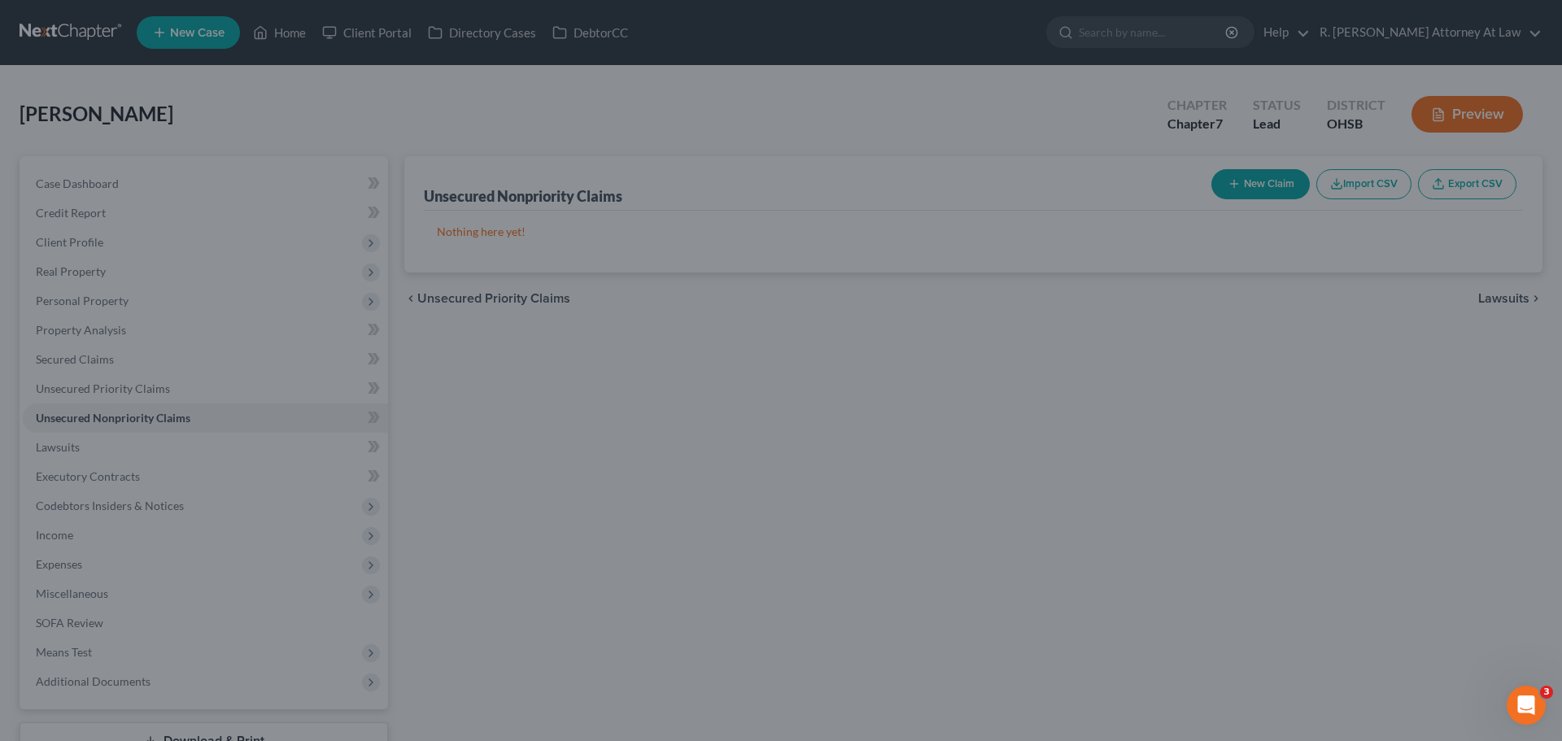
click at [284, 32] on div at bounding box center [781, 370] width 1562 height 741
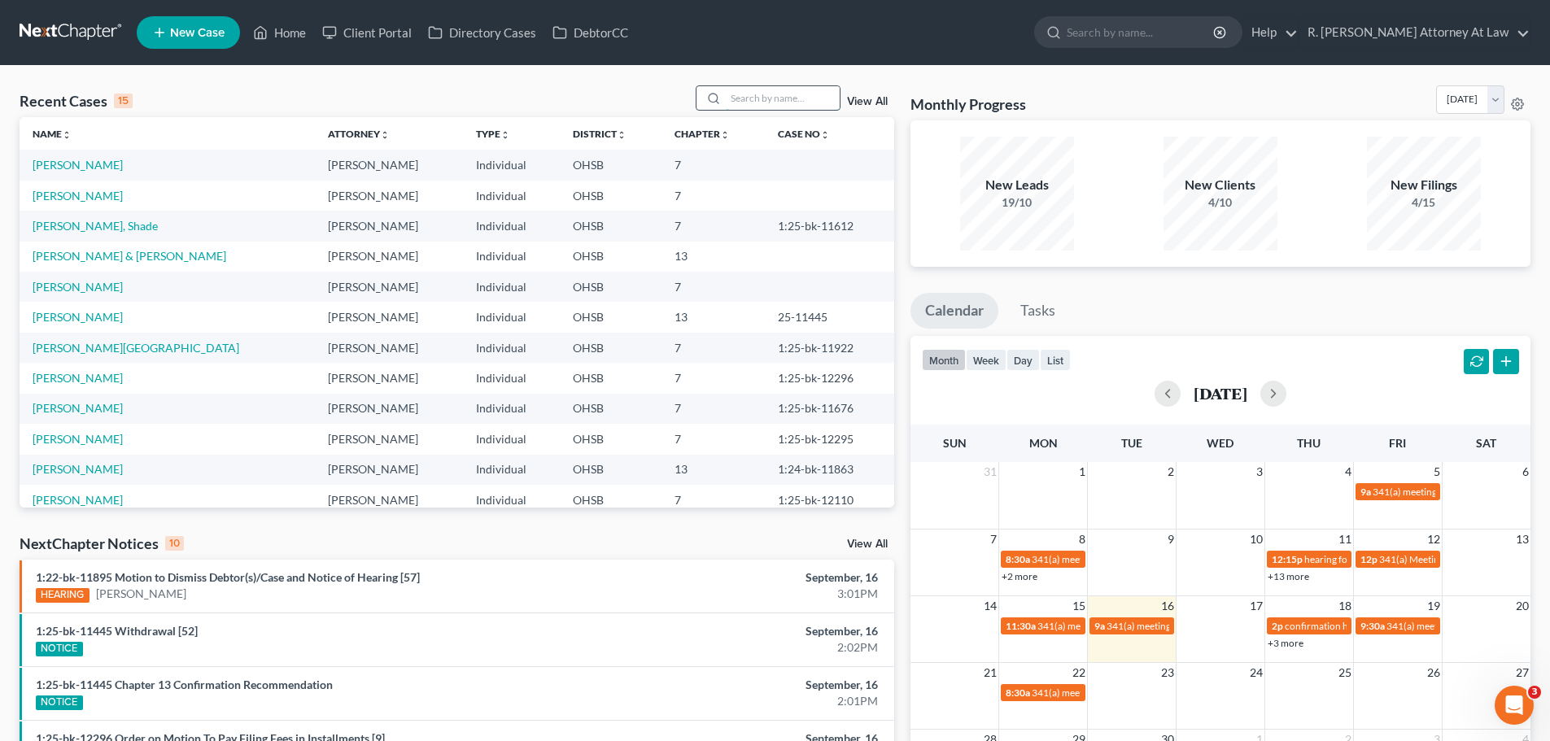
click at [751, 94] on input "search" at bounding box center [783, 98] width 114 height 24
type input "25-11445"
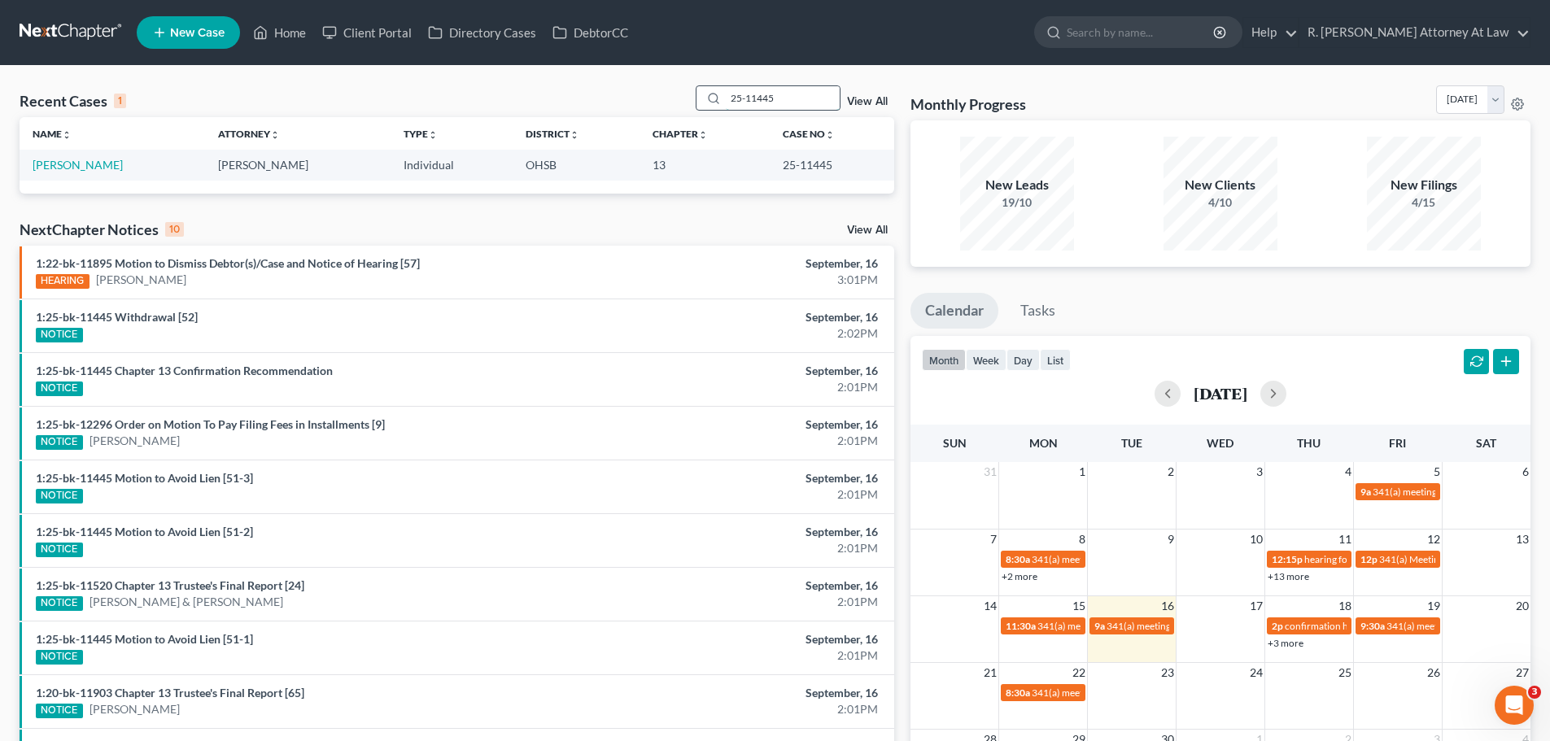
drag, startPoint x: 779, startPoint y: 103, endPoint x: 699, endPoint y: 103, distance: 79.7
click at [699, 103] on div "25-11445" at bounding box center [768, 97] width 145 height 25
click at [290, 29] on link "Home" at bounding box center [279, 32] width 69 height 29
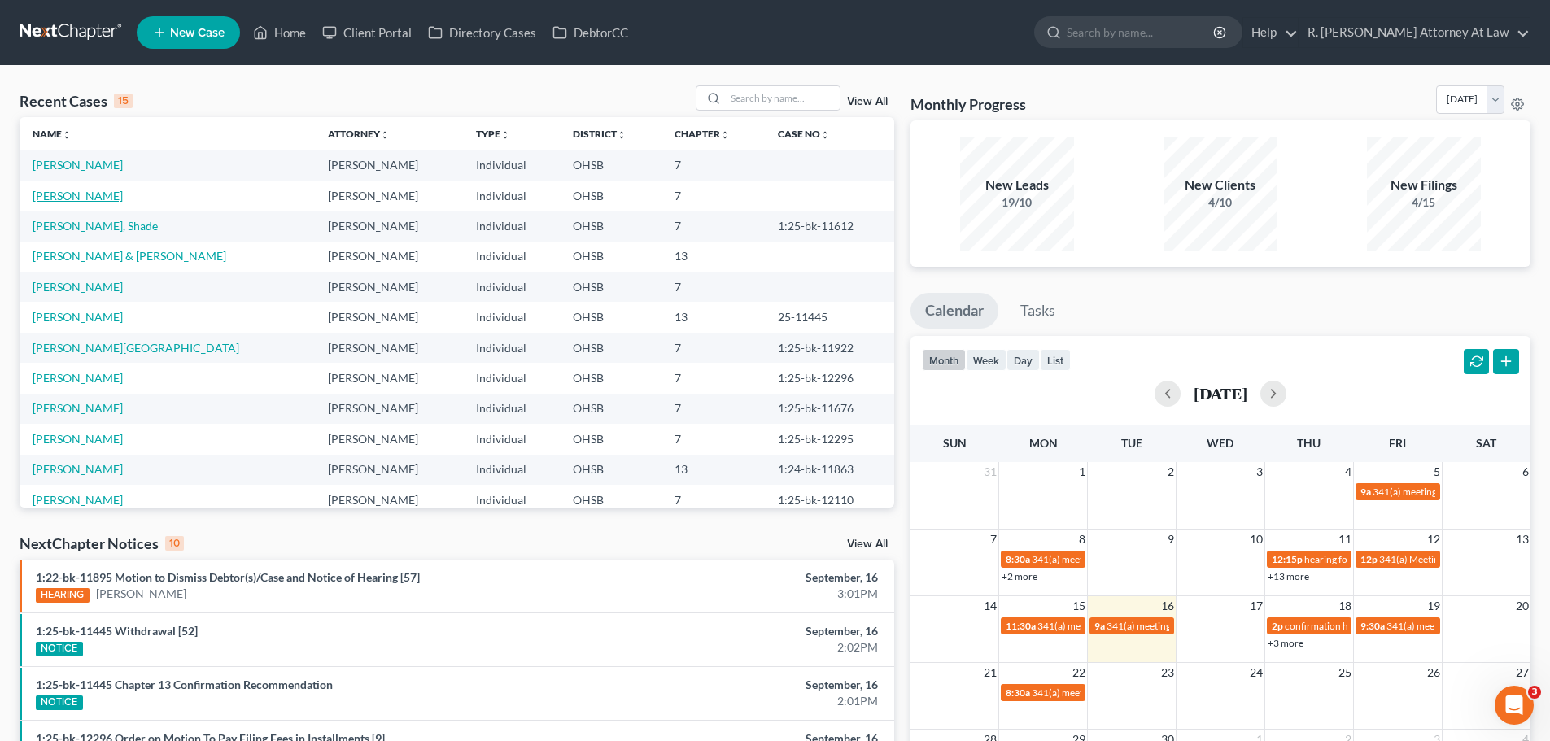
click at [95, 198] on link "[PERSON_NAME]" at bounding box center [78, 196] width 90 height 14
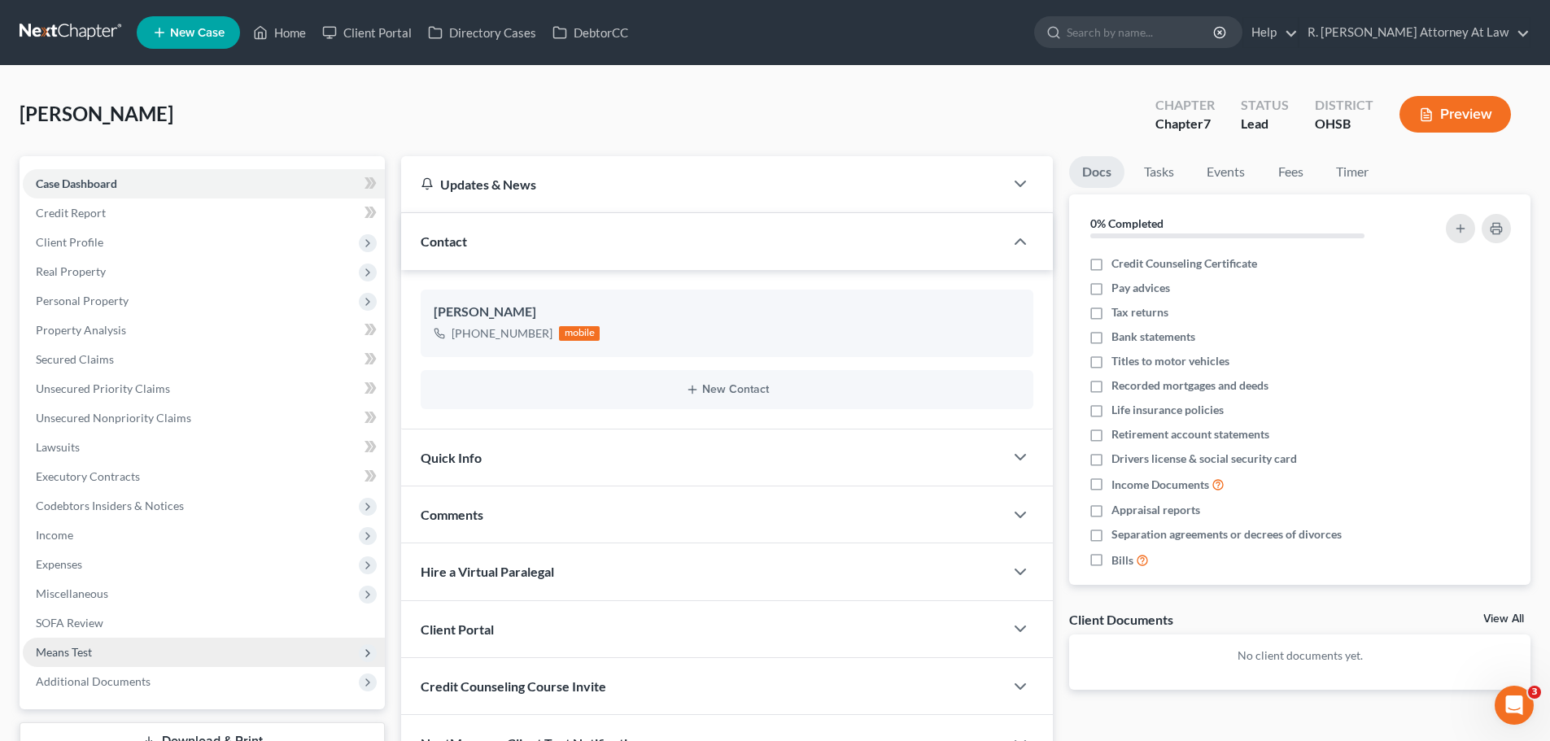
click at [70, 653] on span "Means Test" at bounding box center [64, 652] width 56 height 14
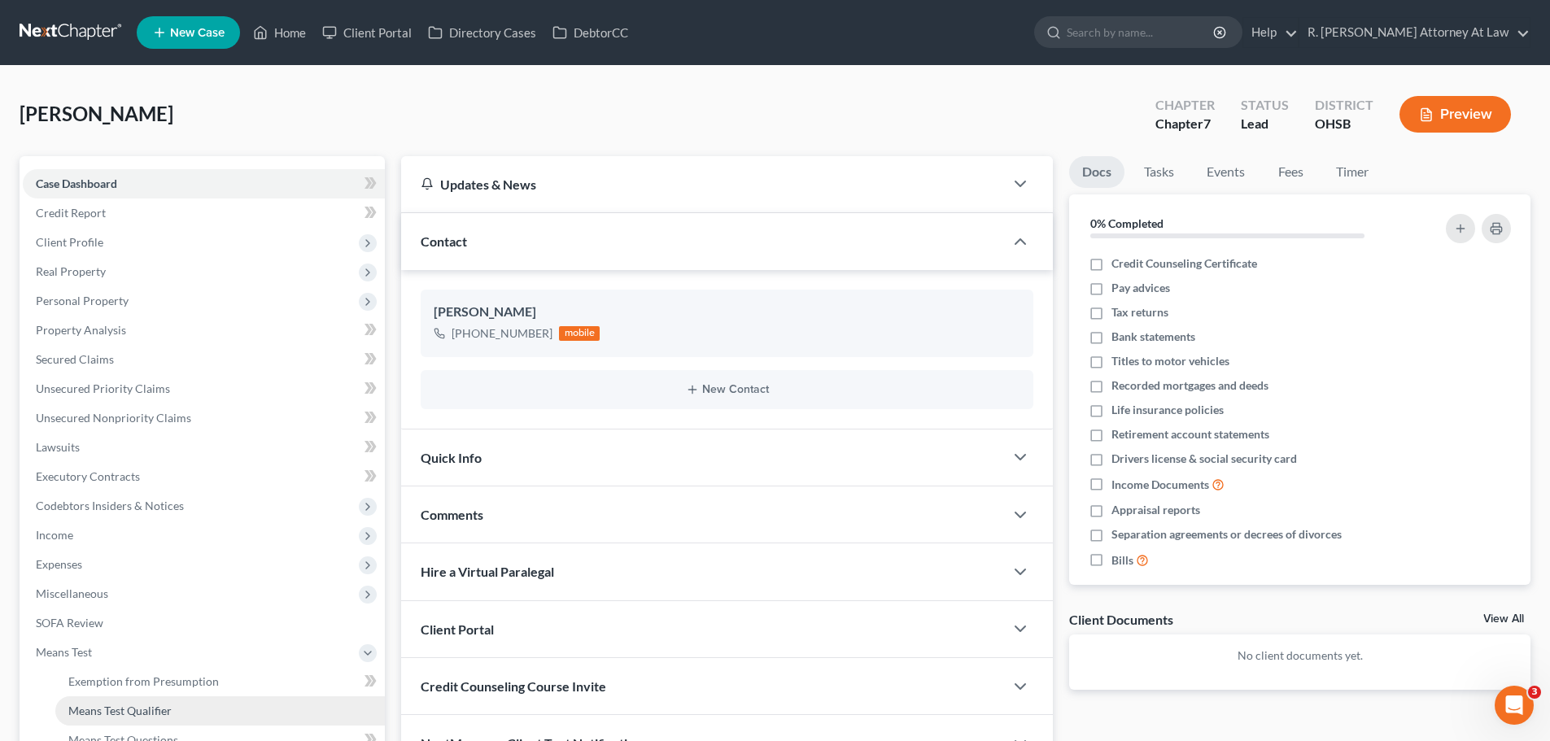
click at [151, 710] on span "Means Test Qualifier" at bounding box center [119, 711] width 103 height 14
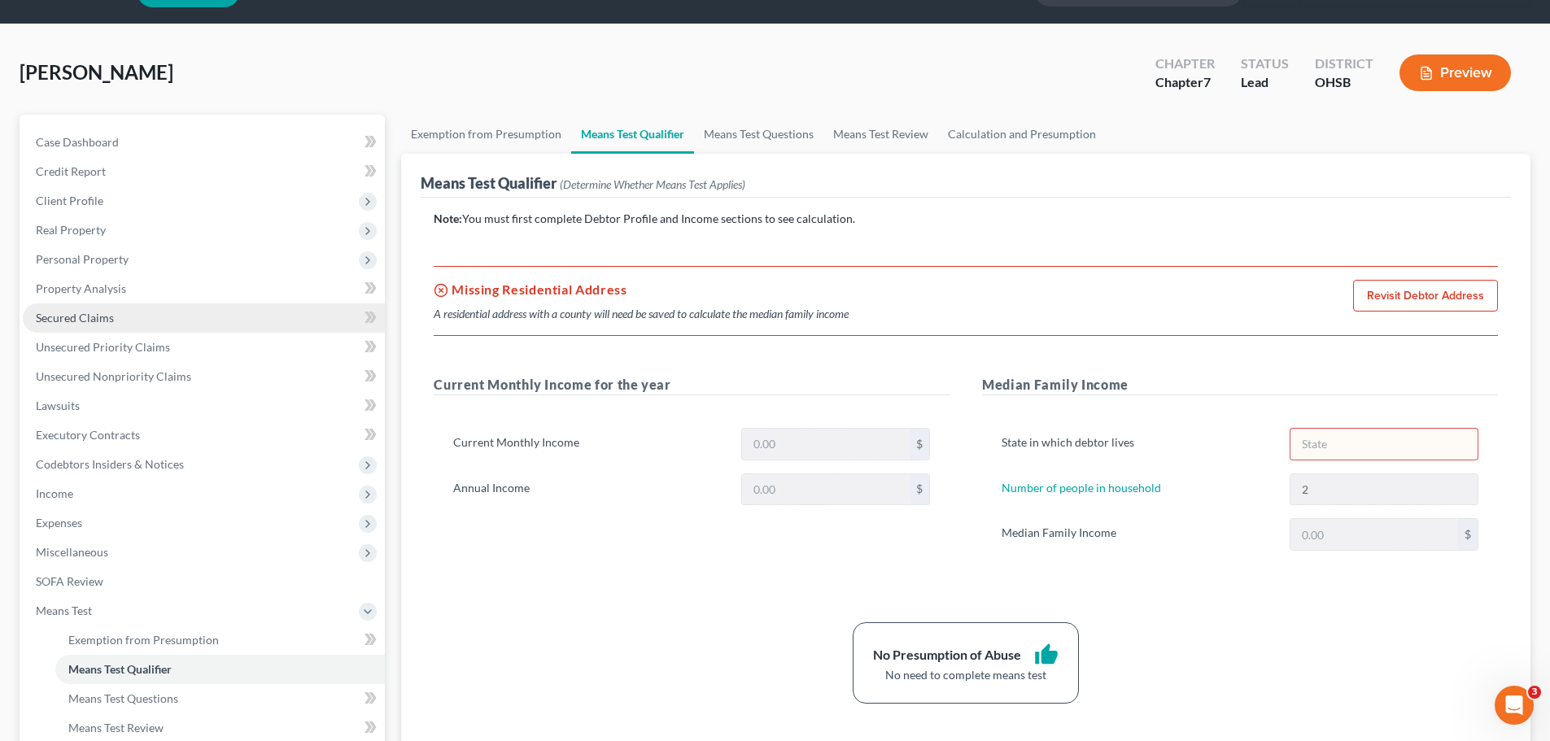
scroll to position [81, 0]
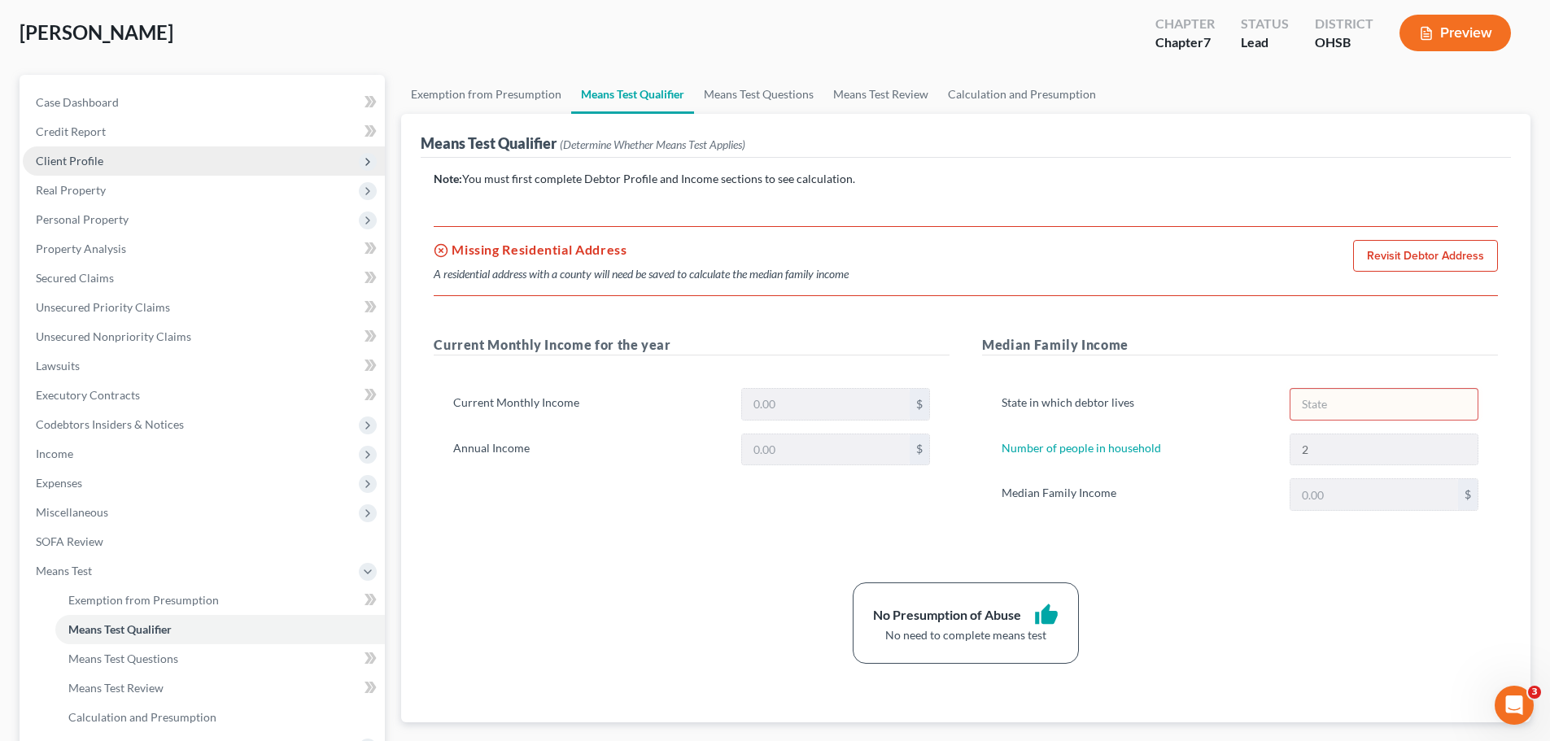
click at [66, 157] on span "Client Profile" at bounding box center [70, 161] width 68 height 14
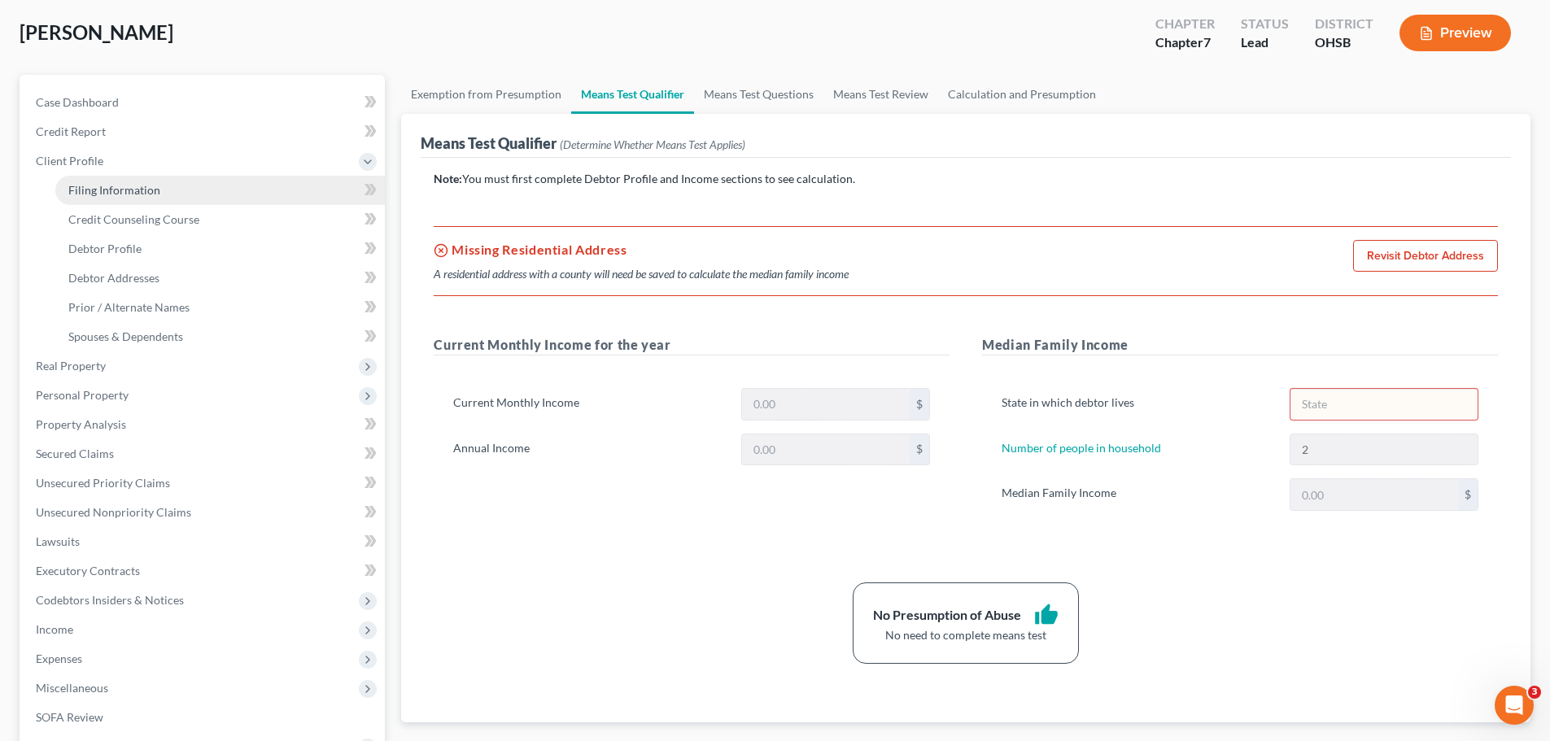
click at [146, 193] on span "Filing Information" at bounding box center [114, 190] width 92 height 14
select select "1"
select select "0"
select select "36"
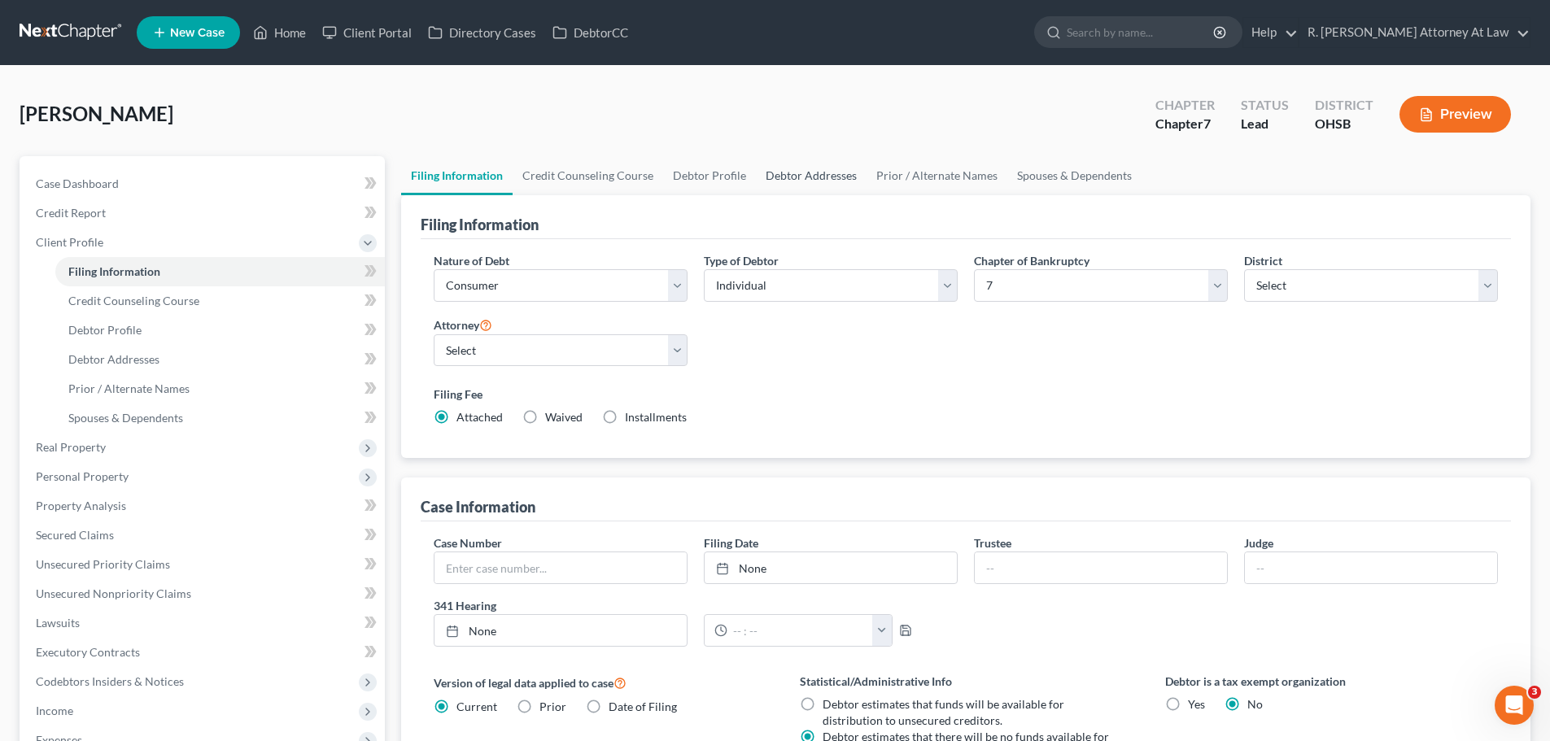
click at [802, 189] on link "Debtor Addresses" at bounding box center [811, 175] width 111 height 39
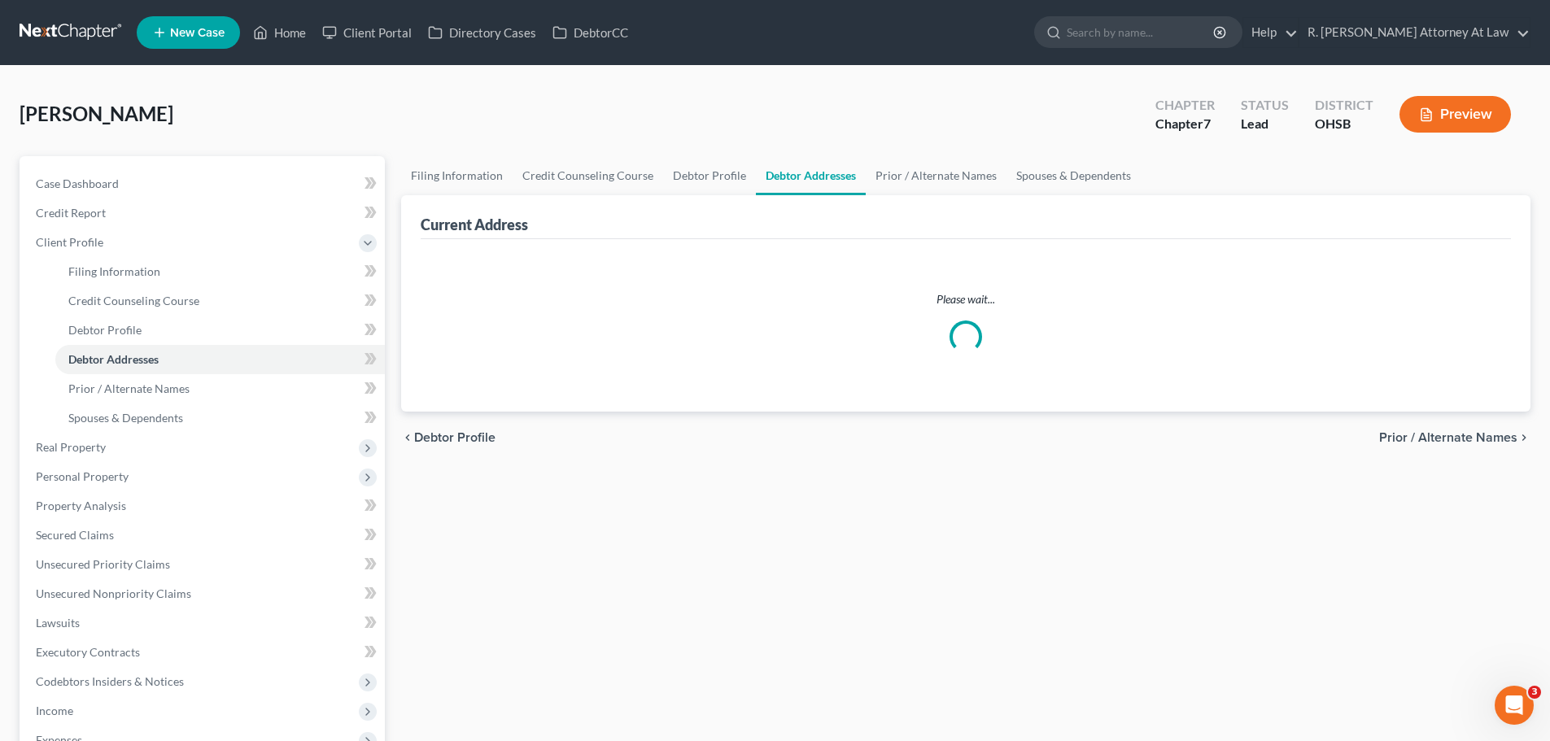
select select "0"
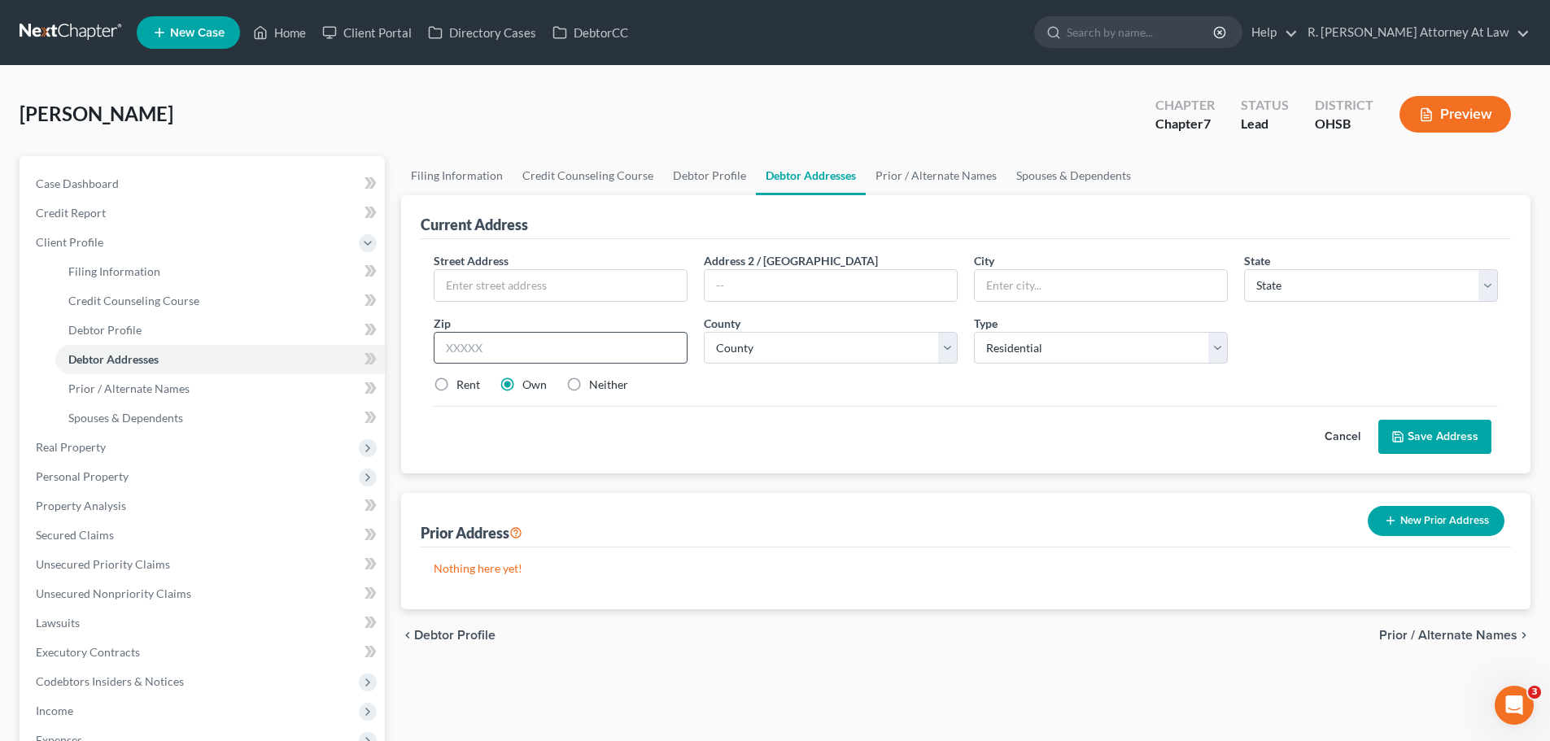
drag, startPoint x: 439, startPoint y: 388, endPoint x: 483, endPoint y: 352, distance: 57.2
click at [456, 387] on label "Rent" at bounding box center [468, 385] width 24 height 16
click at [463, 387] on input "Rent" at bounding box center [468, 382] width 11 height 11
radio input "true"
click at [497, 294] on input "text" at bounding box center [560, 285] width 252 height 31
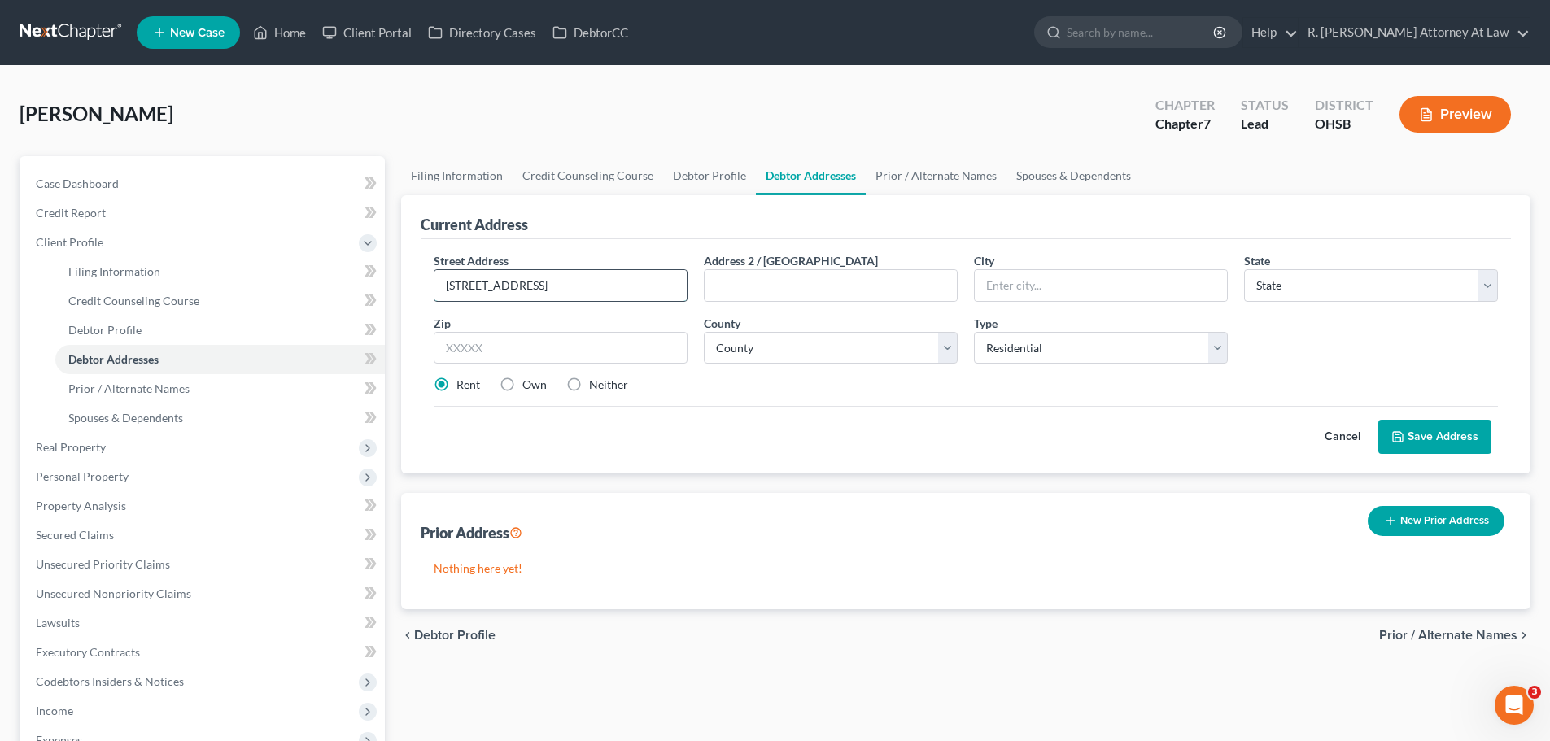
type input "18 Merlin Drive Apt E"
type input "45014"
type input "Fairfield"
select select "36"
select select "8"
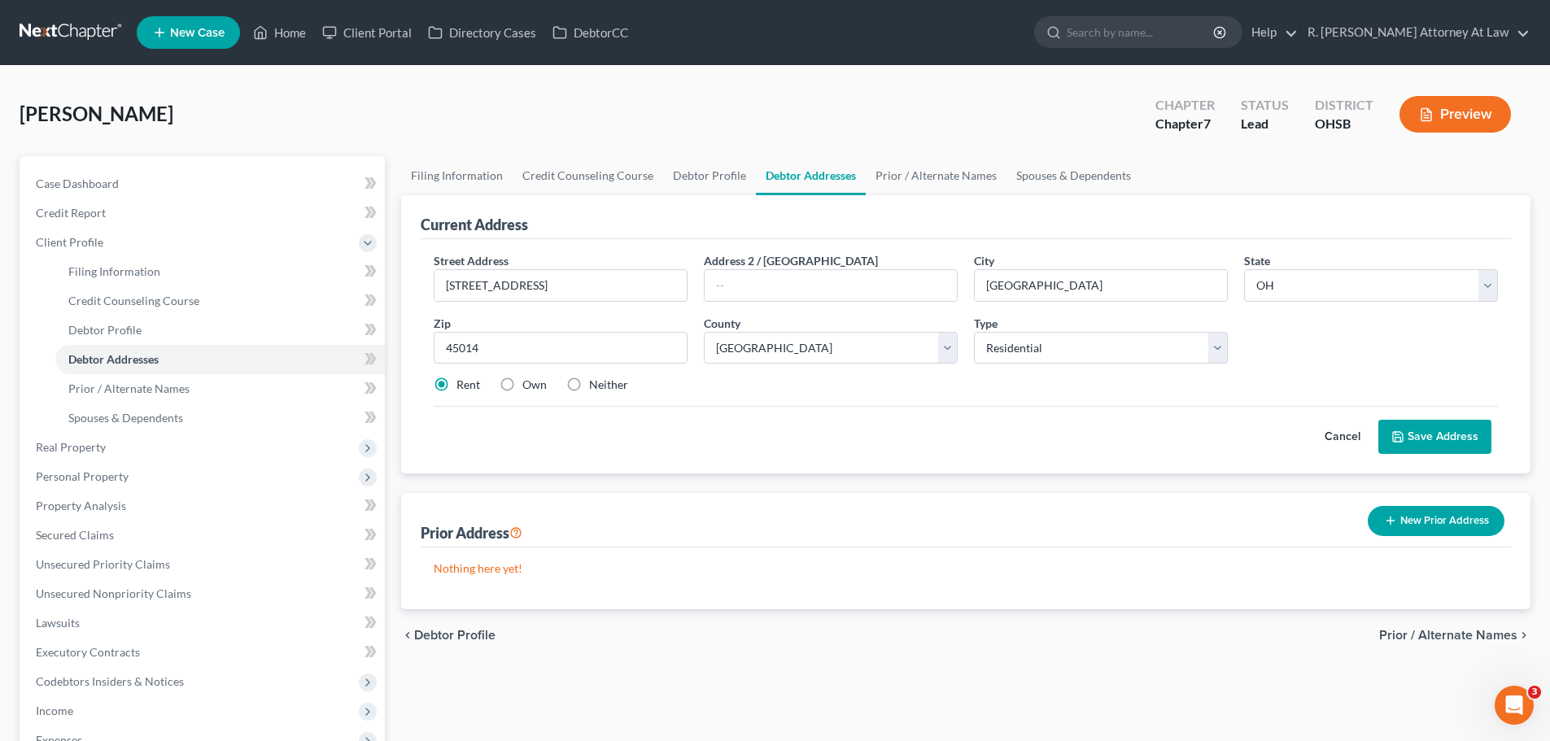
click at [1416, 422] on button "Save Address" at bounding box center [1434, 437] width 113 height 34
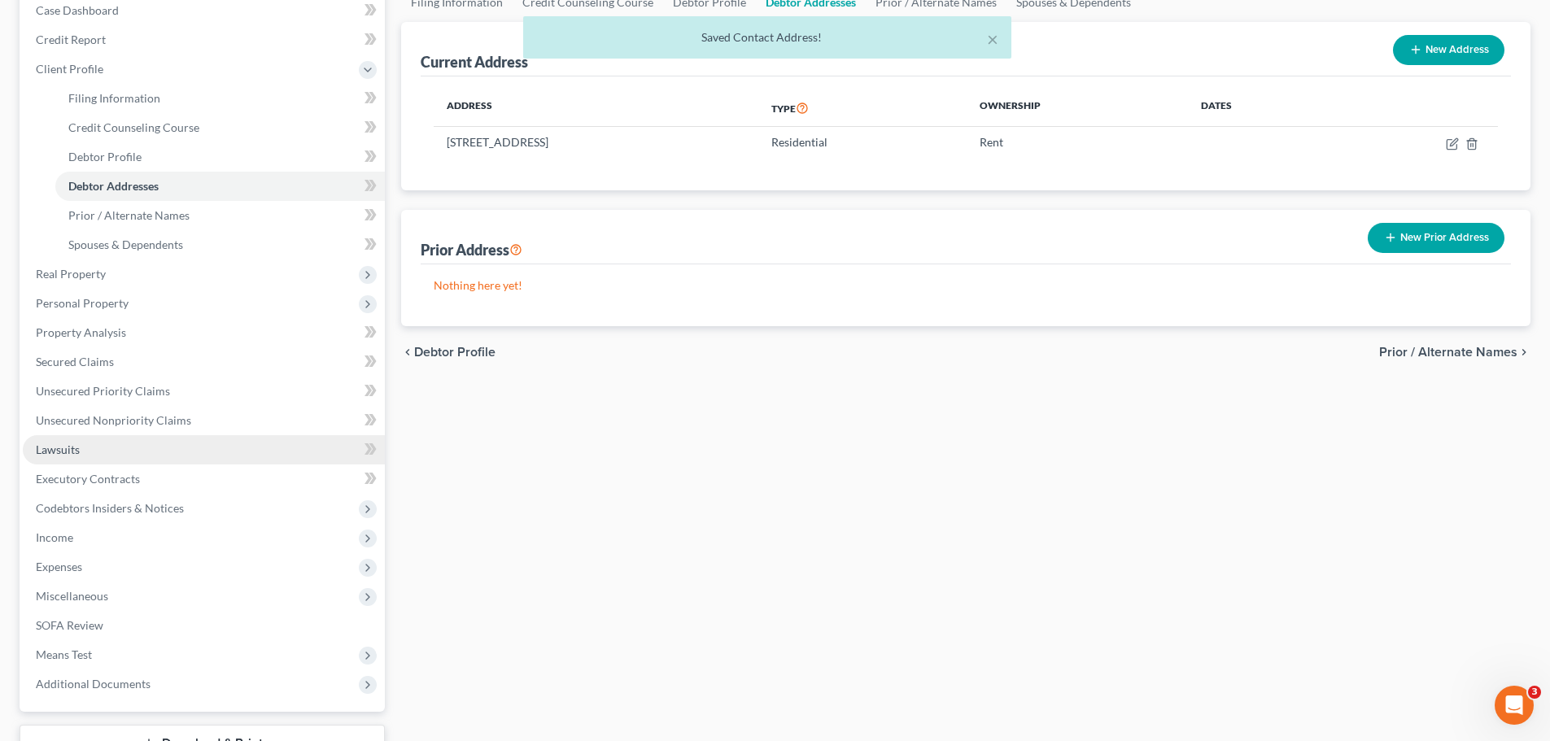
scroll to position [244, 0]
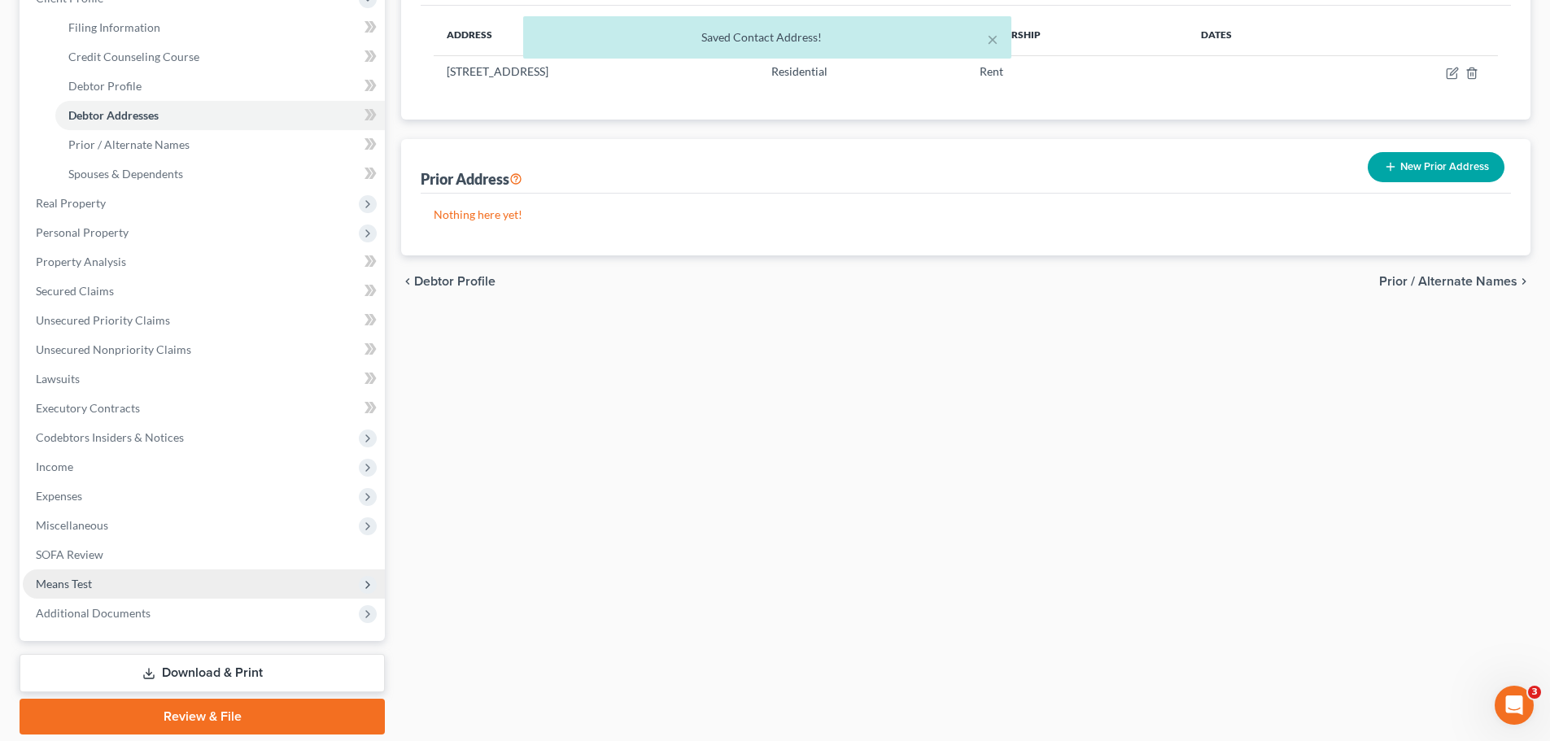
click at [83, 577] on span "Means Test" at bounding box center [64, 584] width 56 height 14
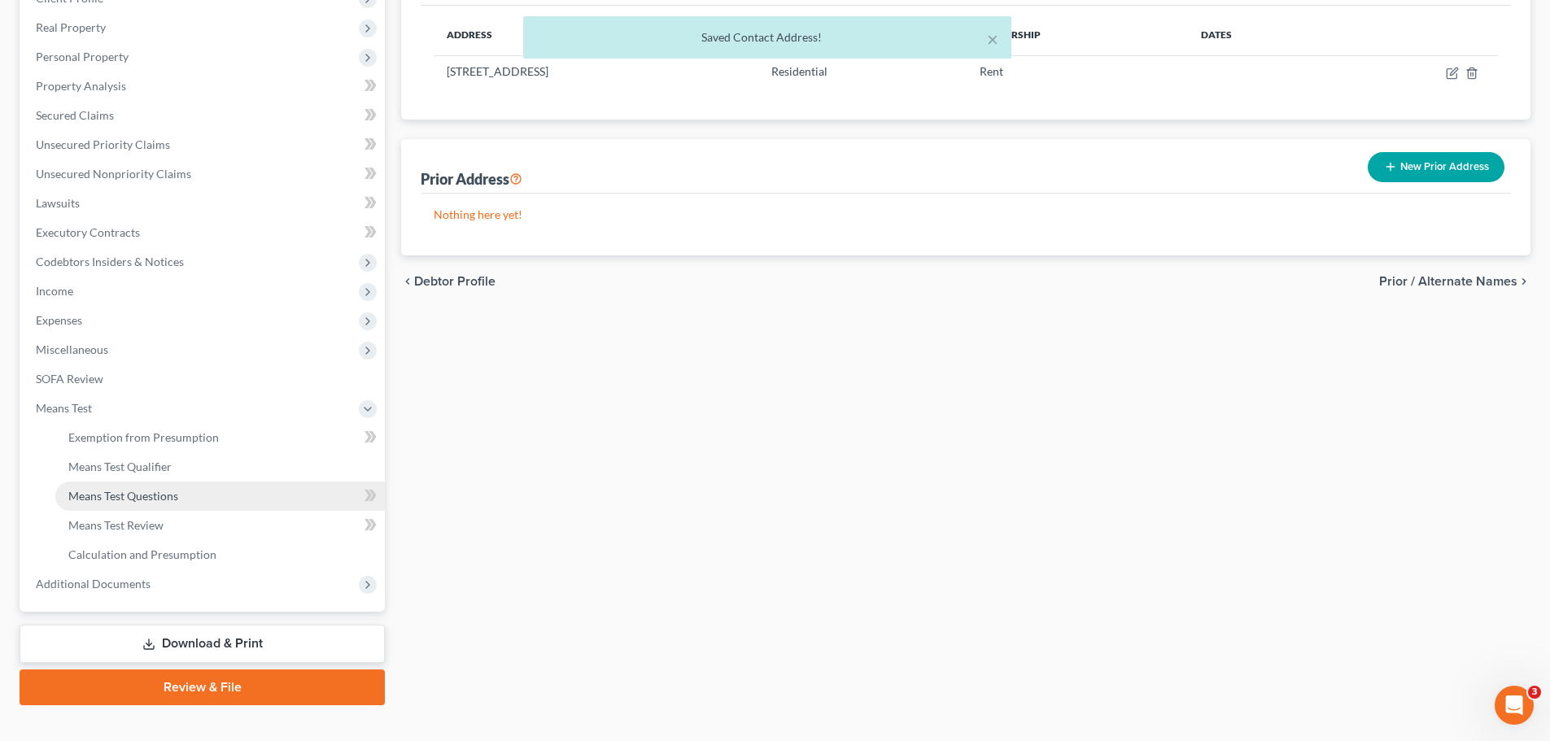
click at [141, 490] on span "Means Test Questions" at bounding box center [123, 496] width 110 height 14
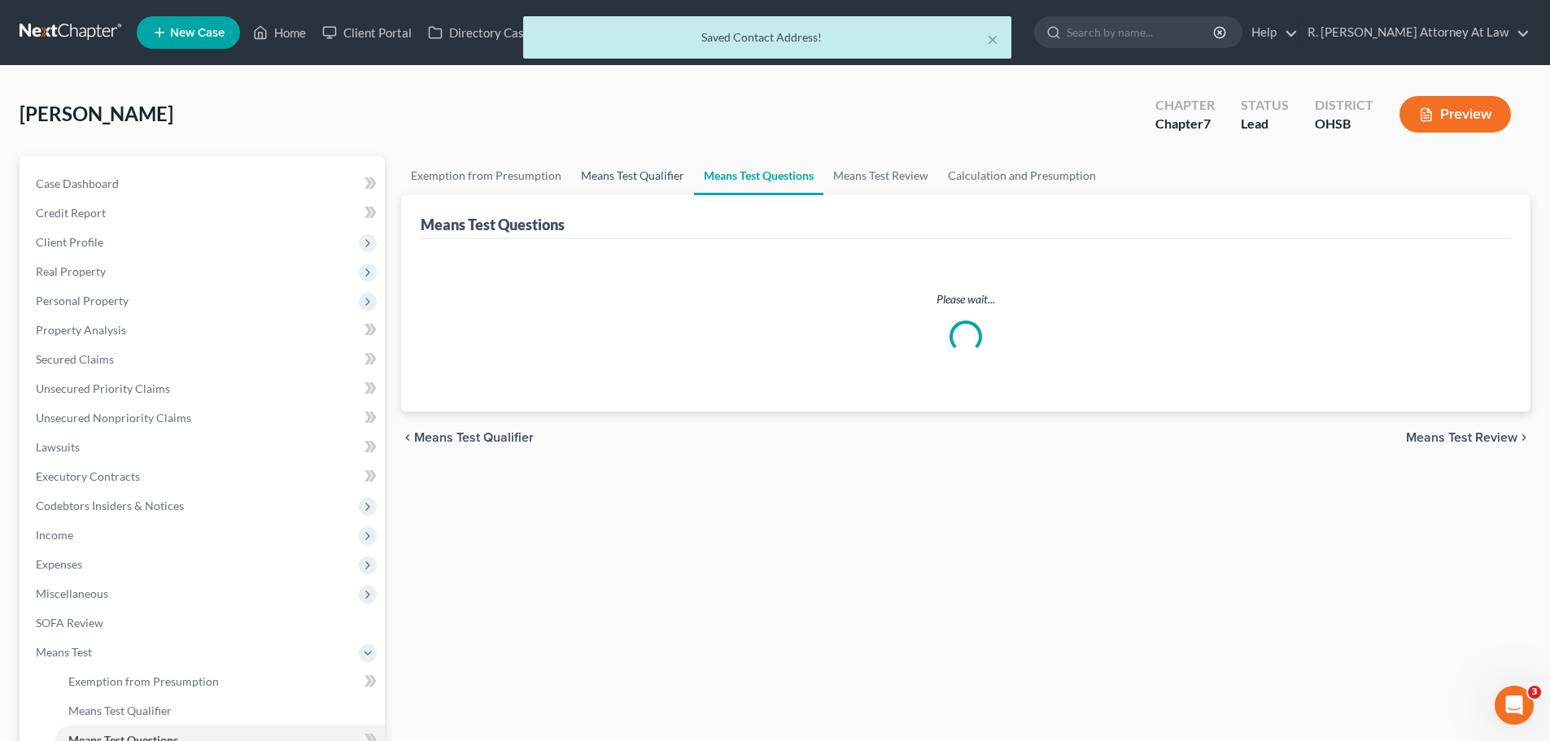
click at [657, 170] on link "Means Test Qualifier" at bounding box center [632, 175] width 123 height 39
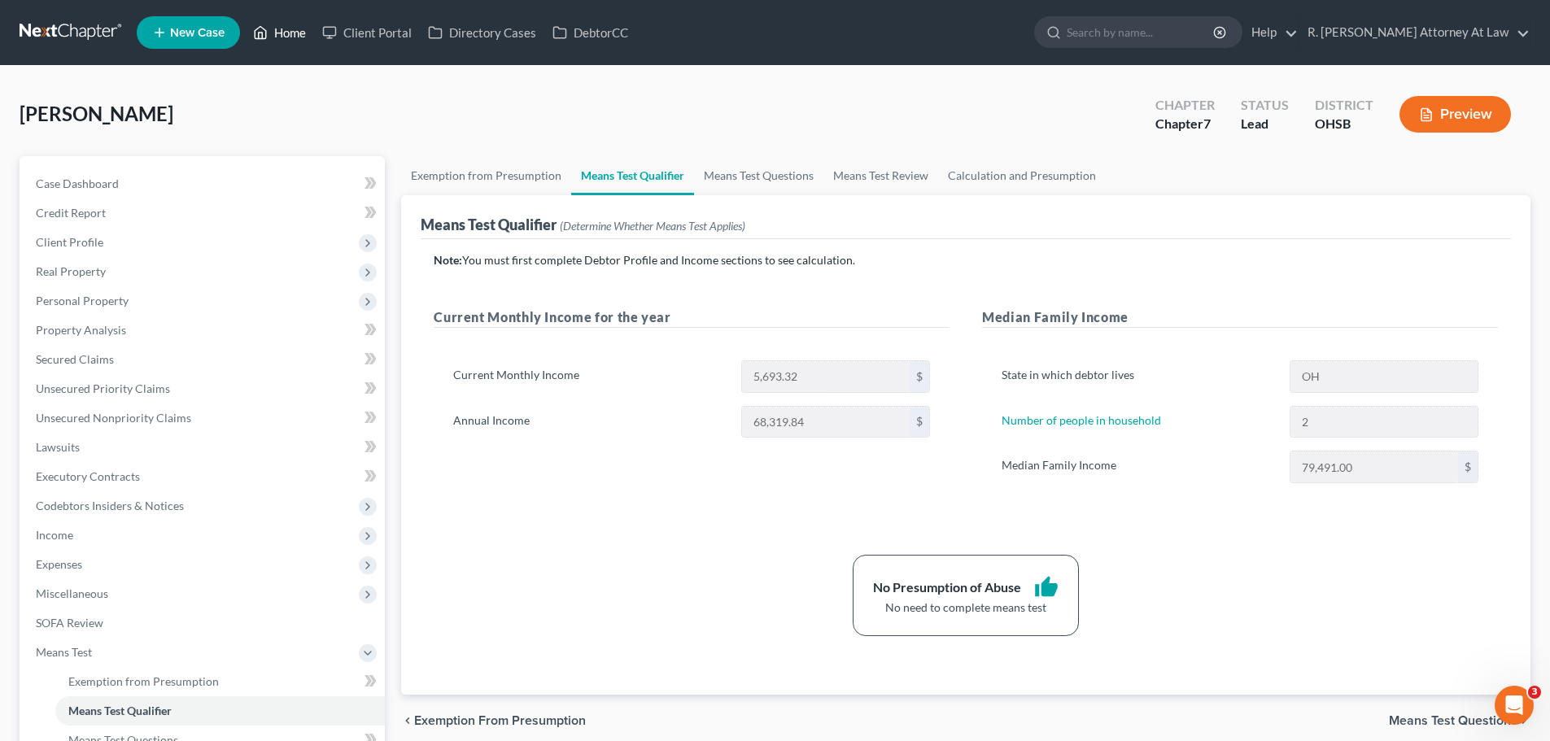
click at [277, 32] on link "Home" at bounding box center [279, 32] width 69 height 29
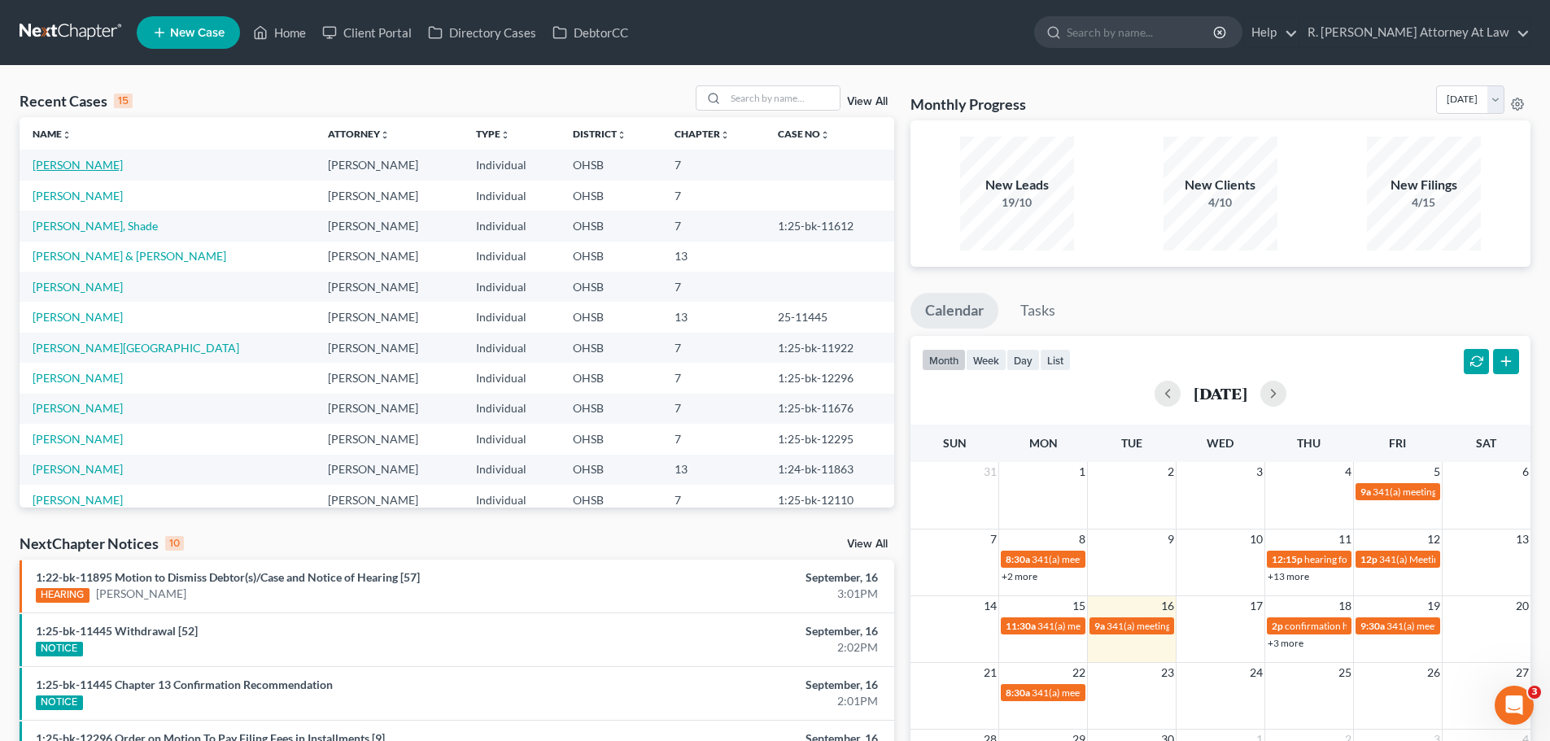
click at [51, 164] on link "[PERSON_NAME]" at bounding box center [78, 165] width 90 height 14
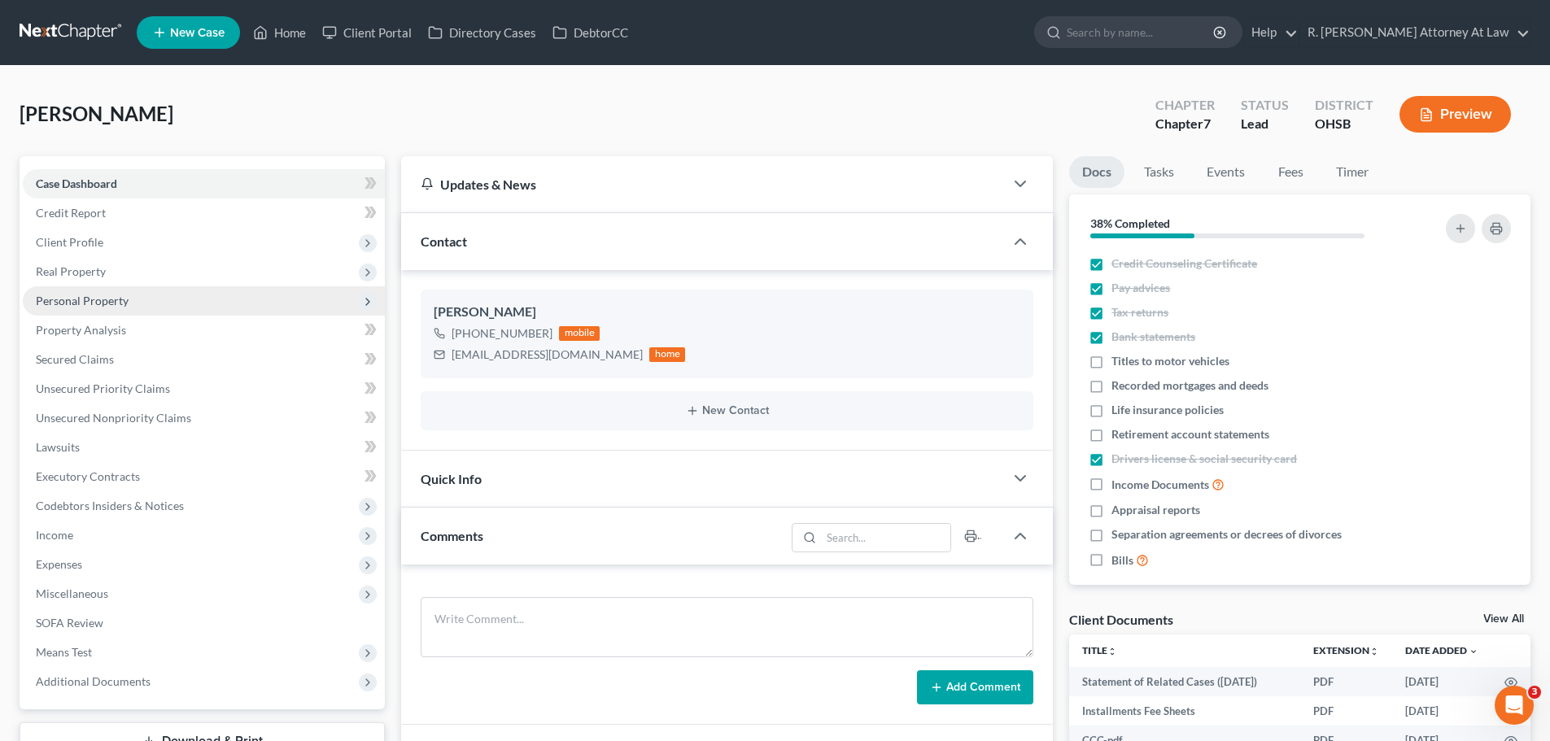
click at [97, 293] on span "Personal Property" at bounding box center [204, 300] width 362 height 29
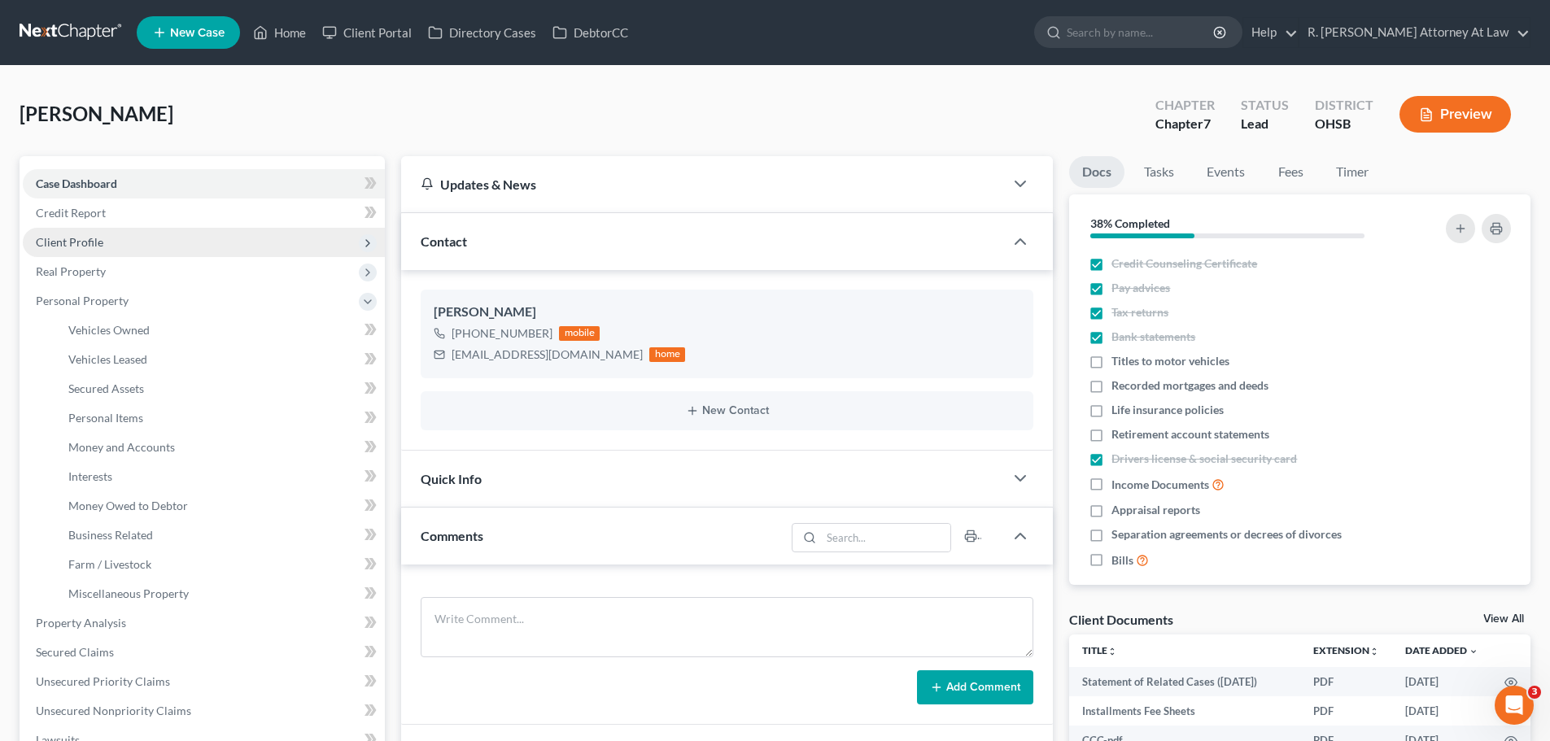
click at [81, 245] on span "Client Profile" at bounding box center [70, 242] width 68 height 14
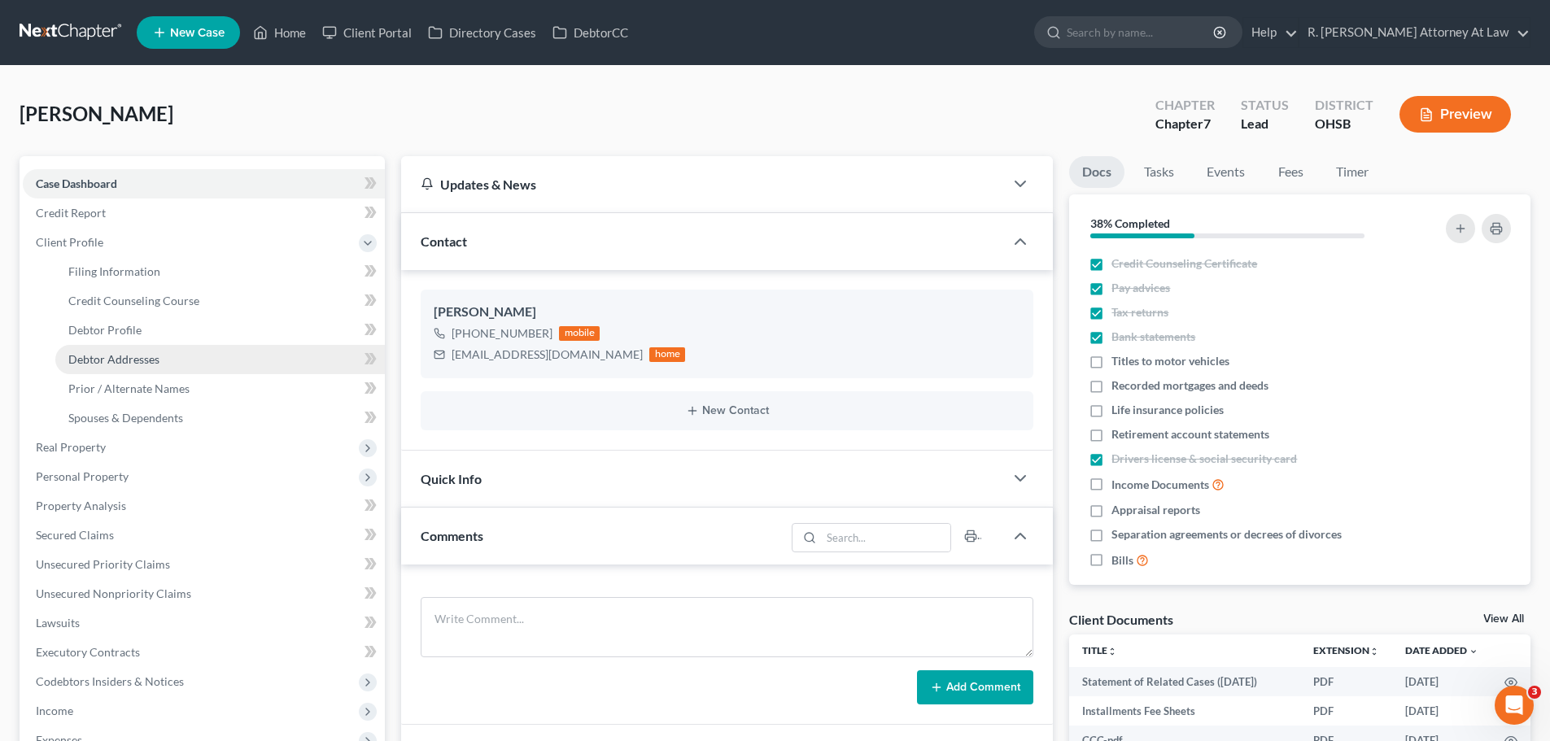
click at [126, 359] on span "Debtor Addresses" at bounding box center [113, 359] width 91 height 14
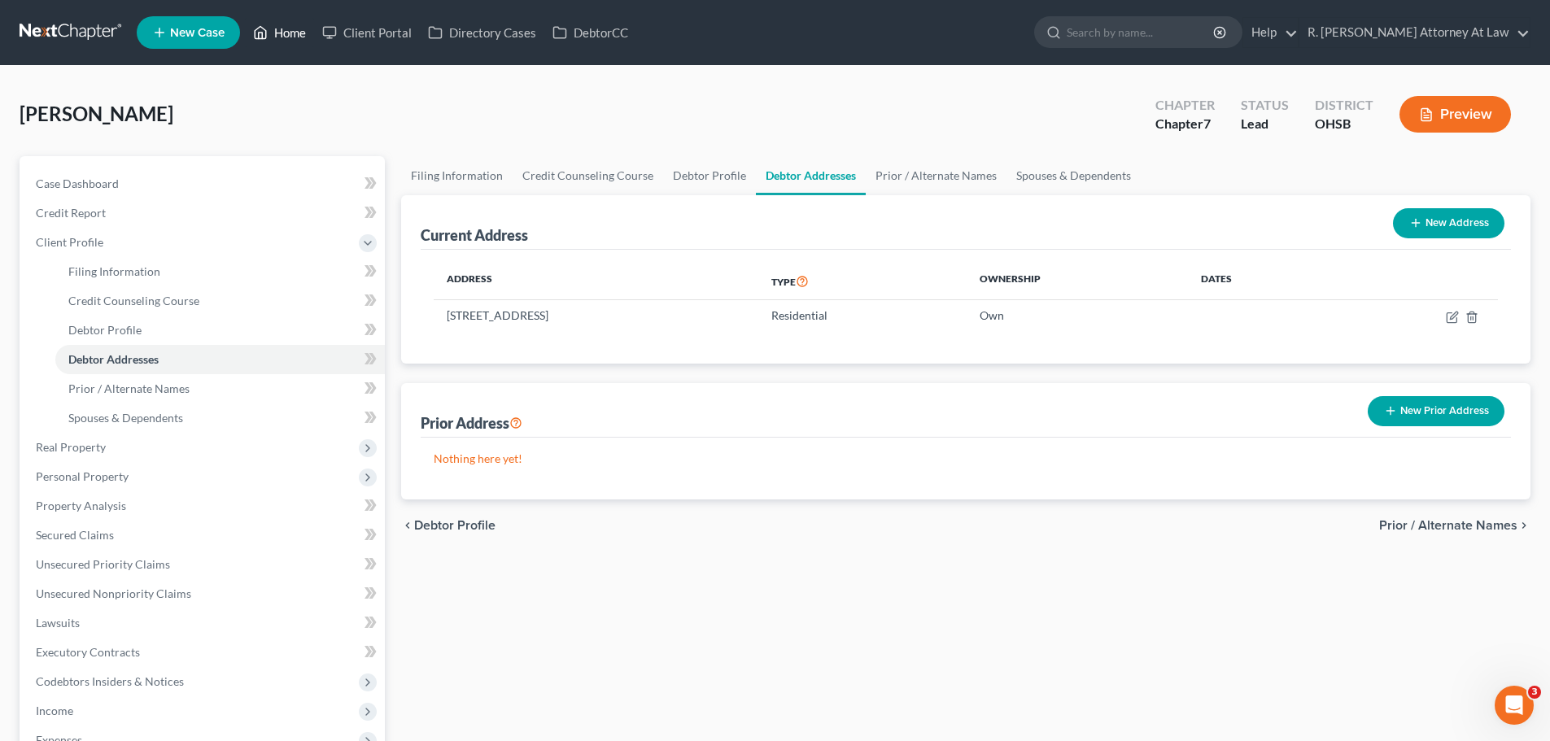
click at [275, 34] on link "Home" at bounding box center [279, 32] width 69 height 29
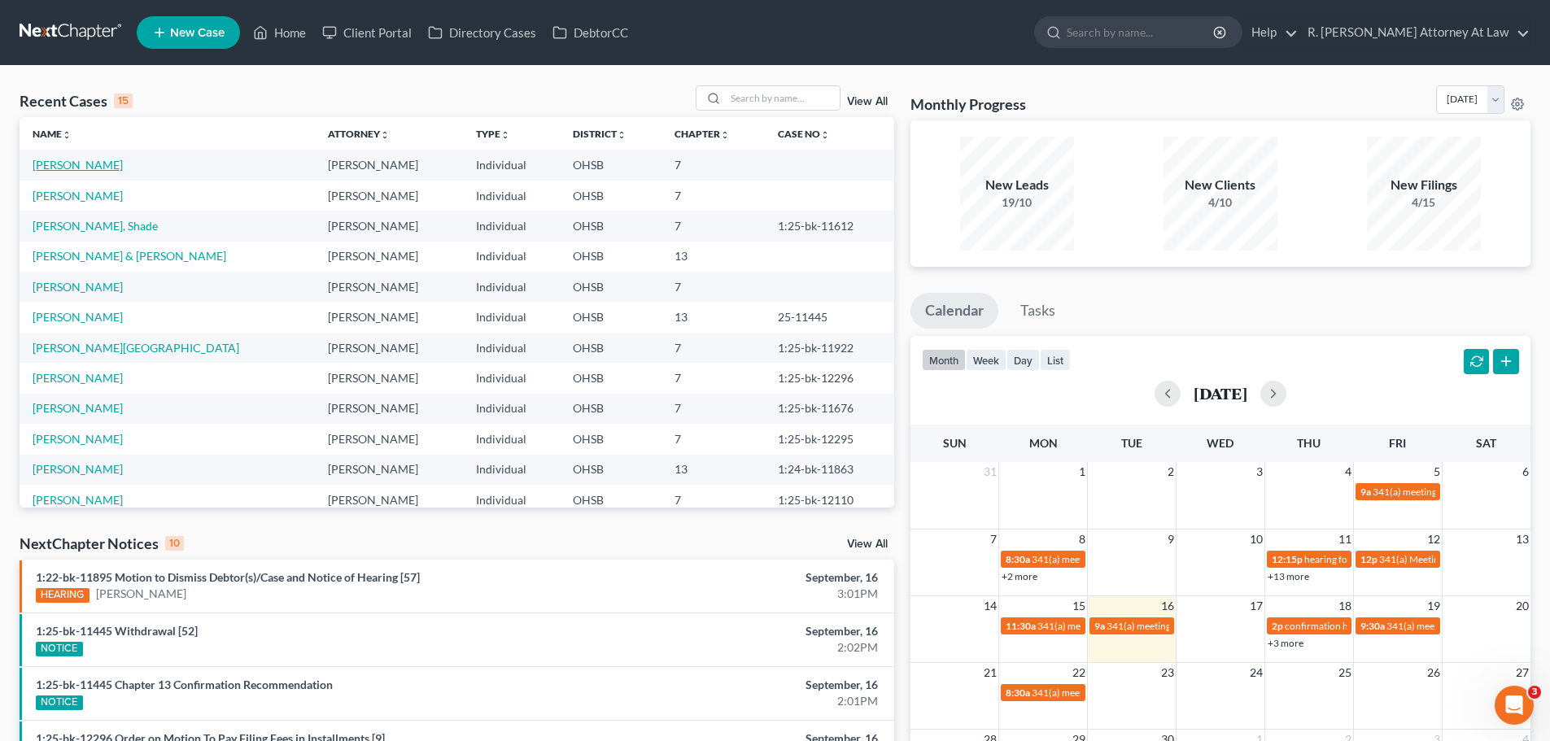
click at [88, 164] on link "[PERSON_NAME]" at bounding box center [78, 165] width 90 height 14
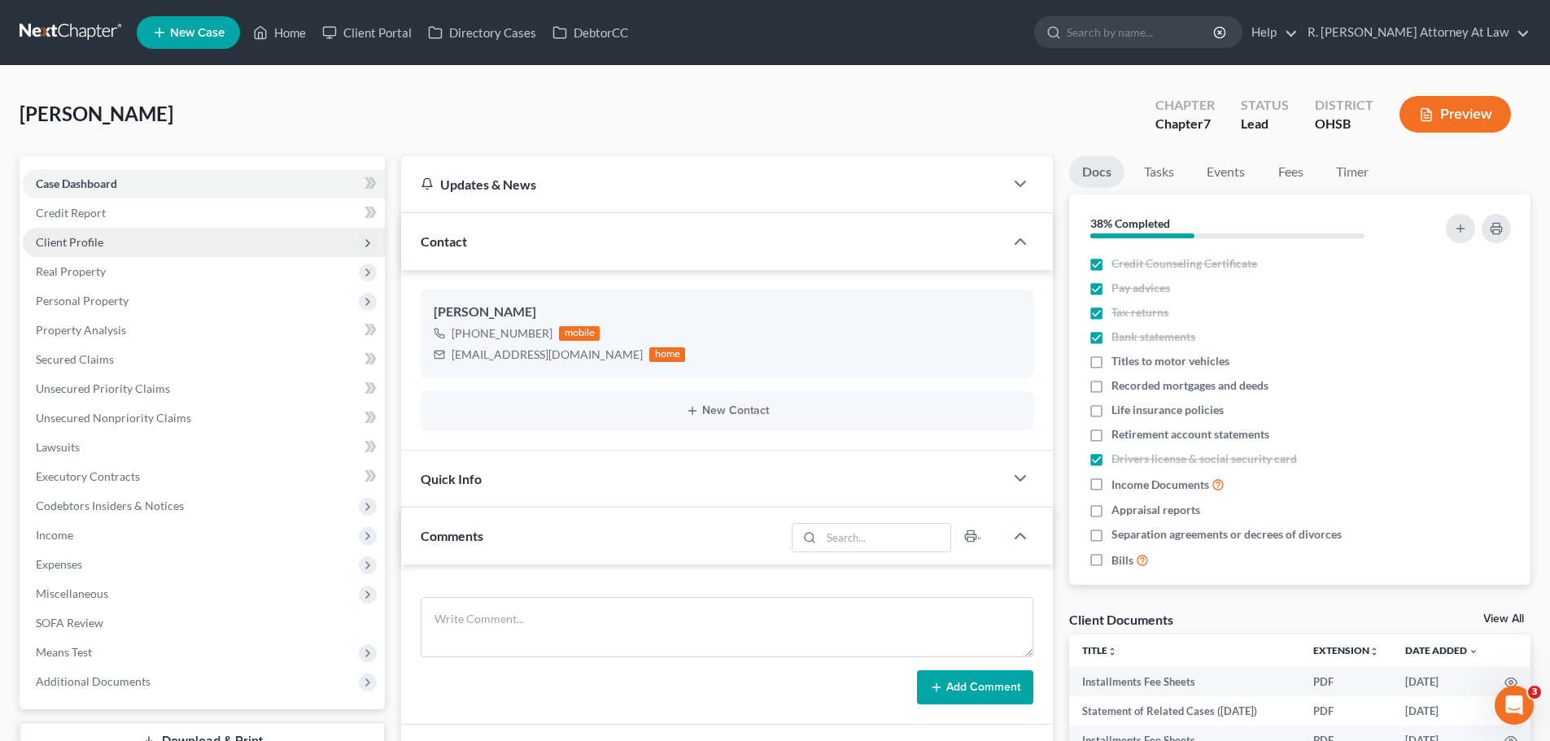
click at [81, 246] on span "Client Profile" at bounding box center [70, 242] width 68 height 14
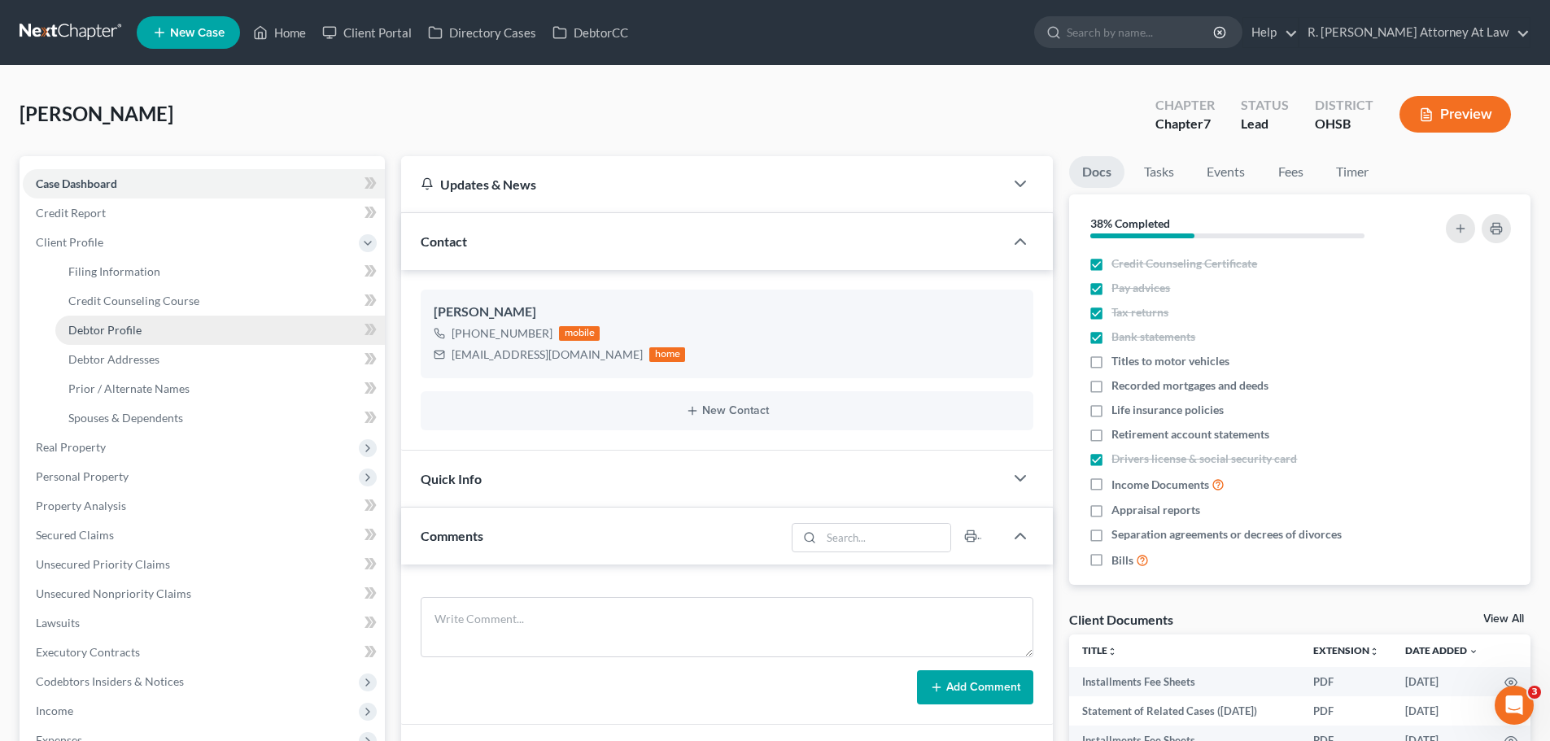
click at [102, 334] on span "Debtor Profile" at bounding box center [104, 330] width 73 height 14
select select "3"
select select "1"
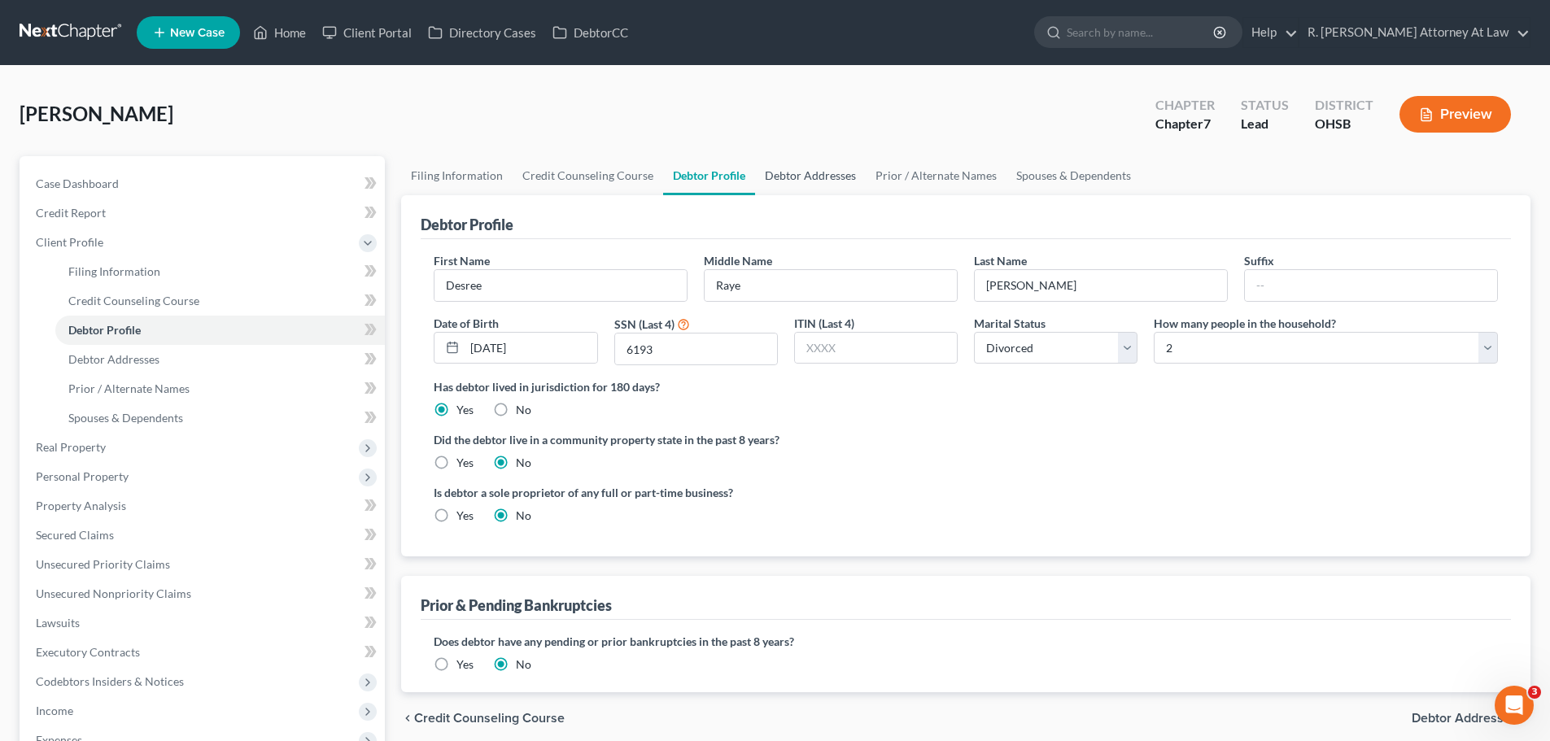
click at [785, 181] on link "Debtor Addresses" at bounding box center [810, 175] width 111 height 39
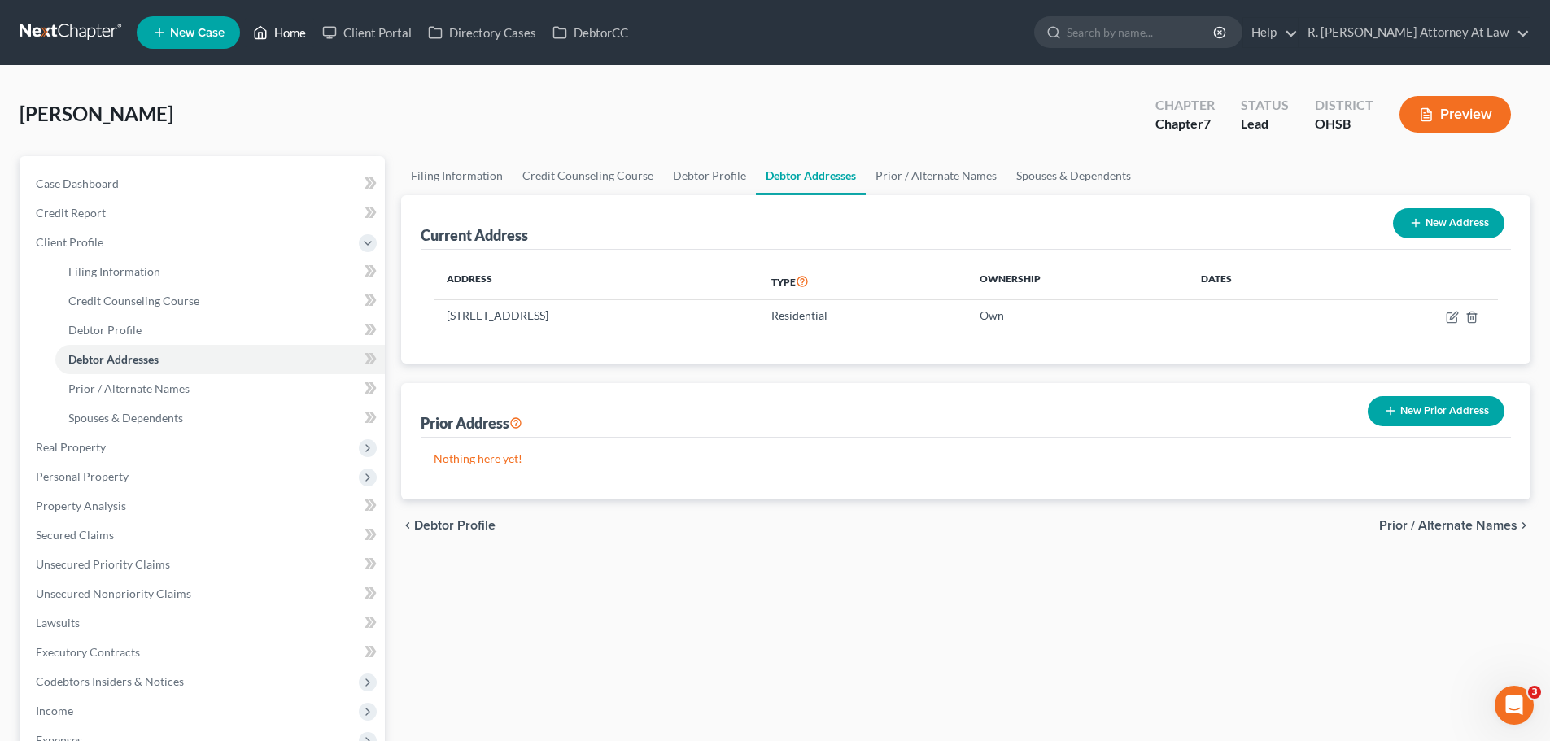
click at [286, 35] on link "Home" at bounding box center [279, 32] width 69 height 29
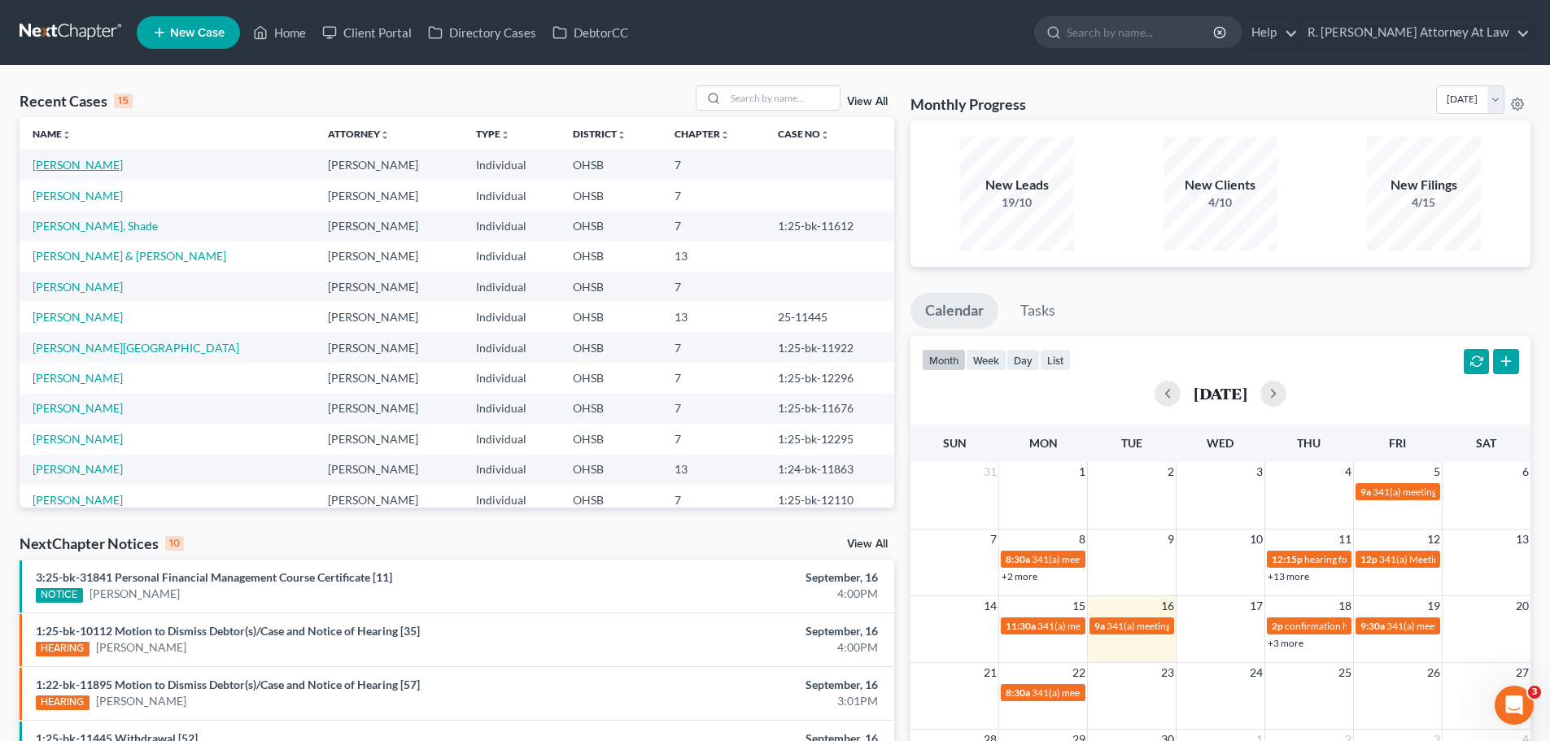
click at [96, 164] on link "[PERSON_NAME]" at bounding box center [78, 165] width 90 height 14
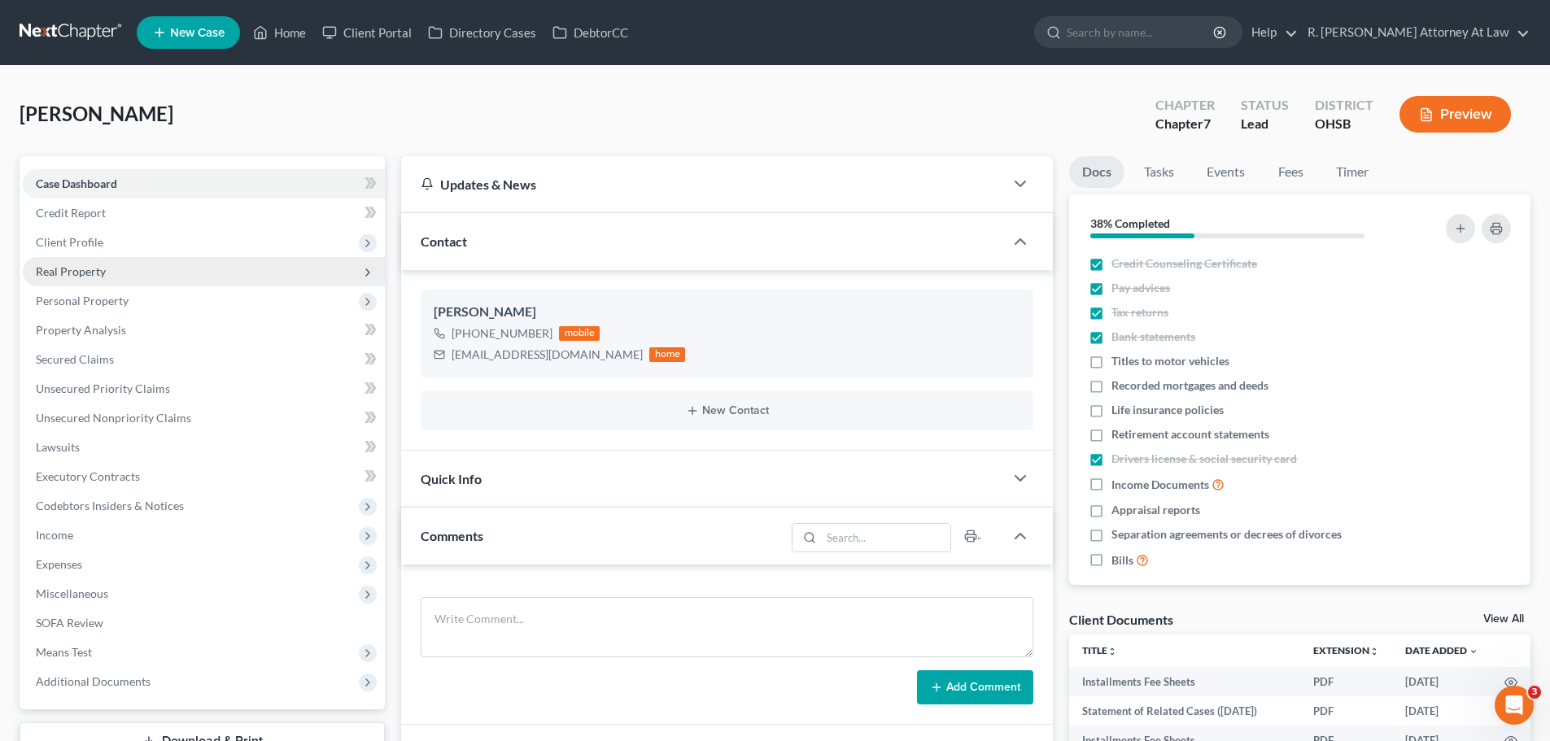
click at [71, 274] on span "Real Property" at bounding box center [71, 271] width 70 height 14
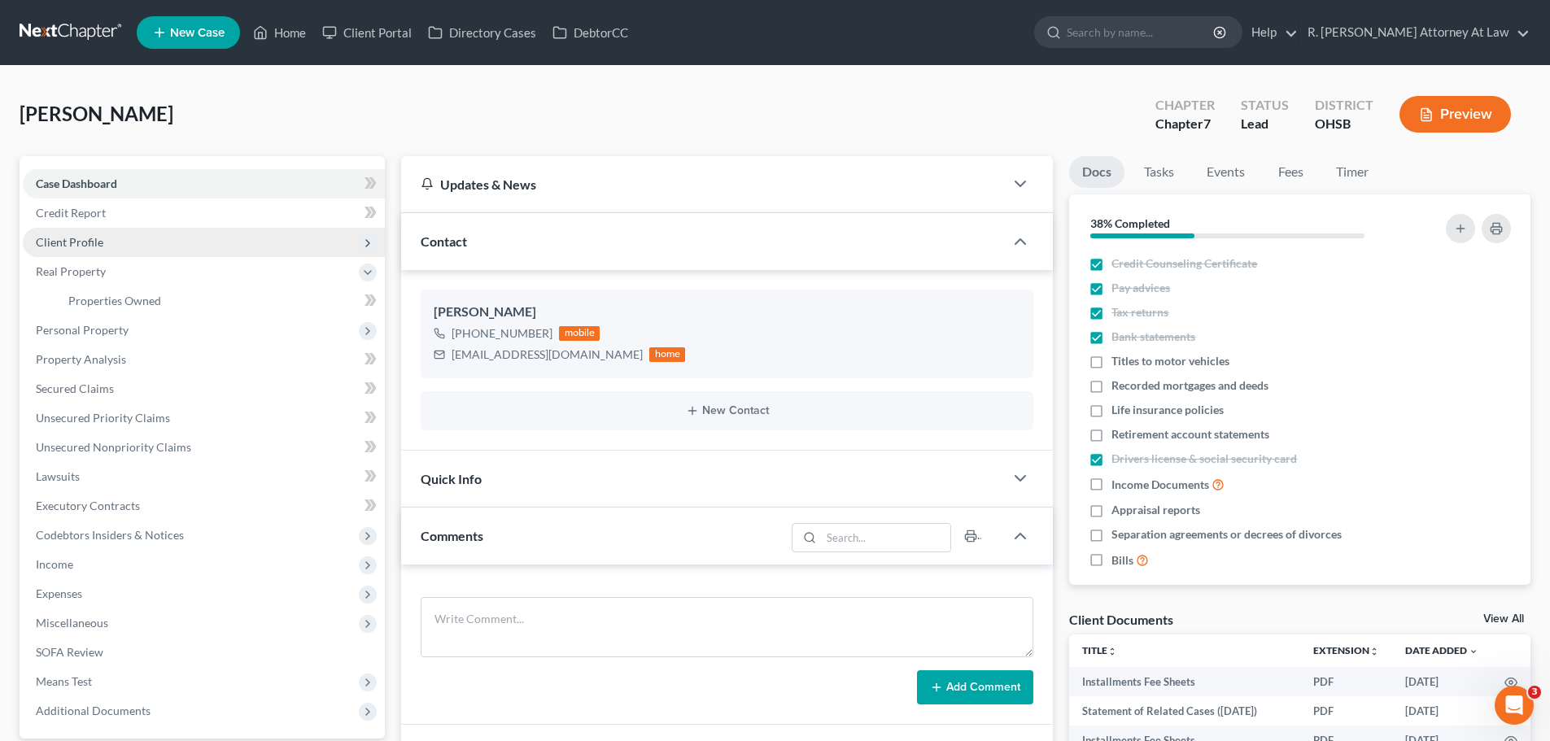
click at [72, 244] on span "Client Profile" at bounding box center [70, 242] width 68 height 14
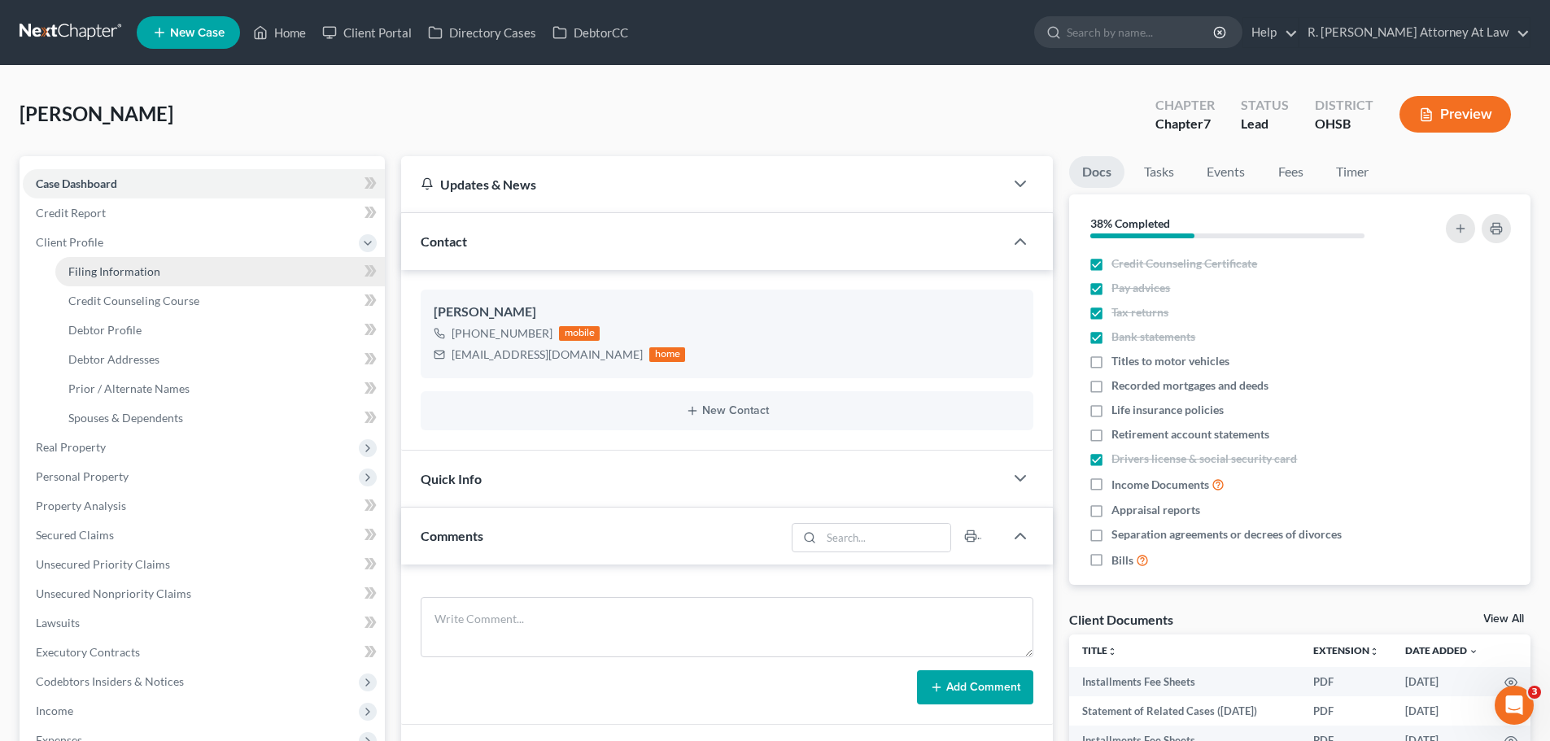
click at [99, 275] on span "Filing Information" at bounding box center [114, 271] width 92 height 14
select select "1"
select select "0"
select select "36"
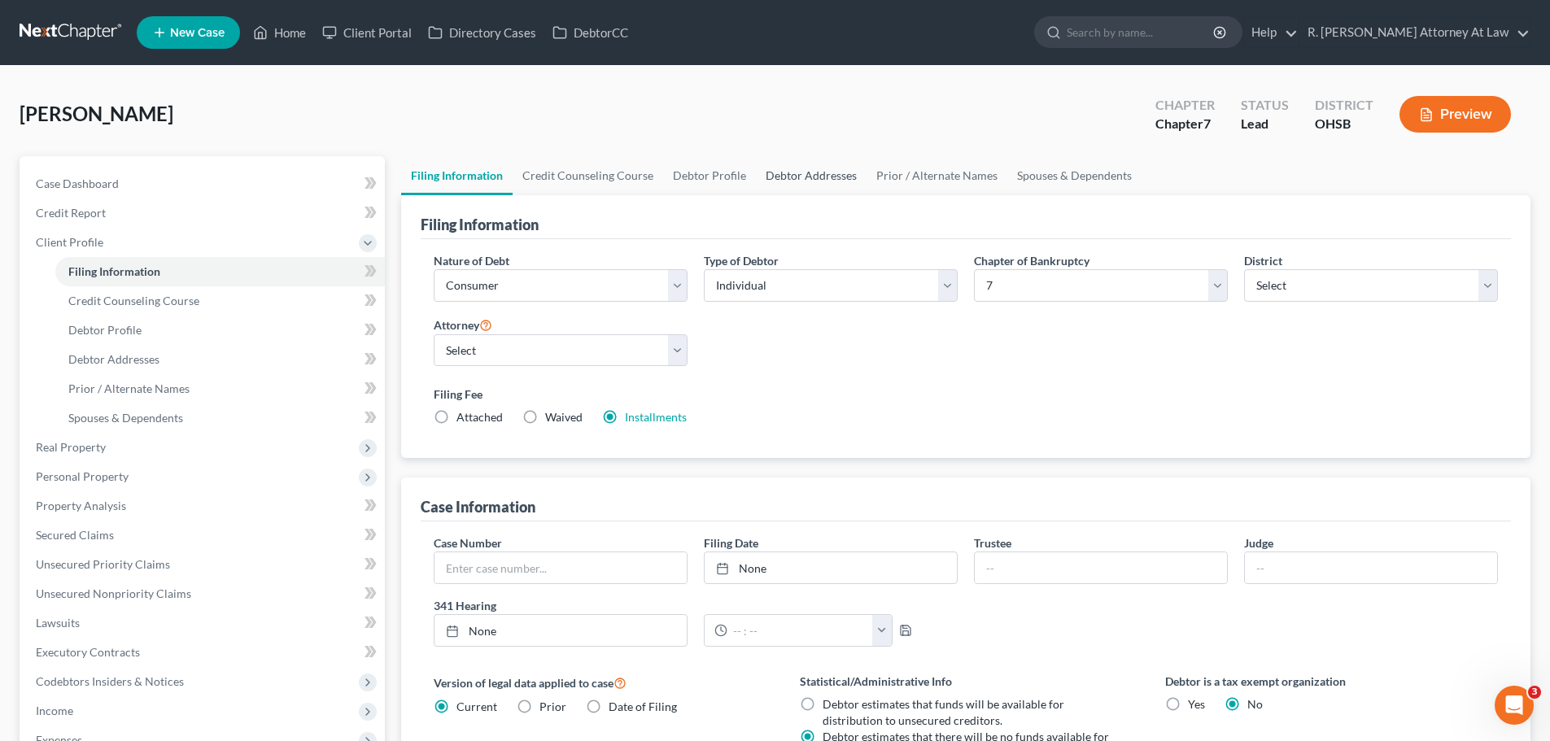
click at [810, 171] on link "Debtor Addresses" at bounding box center [811, 175] width 111 height 39
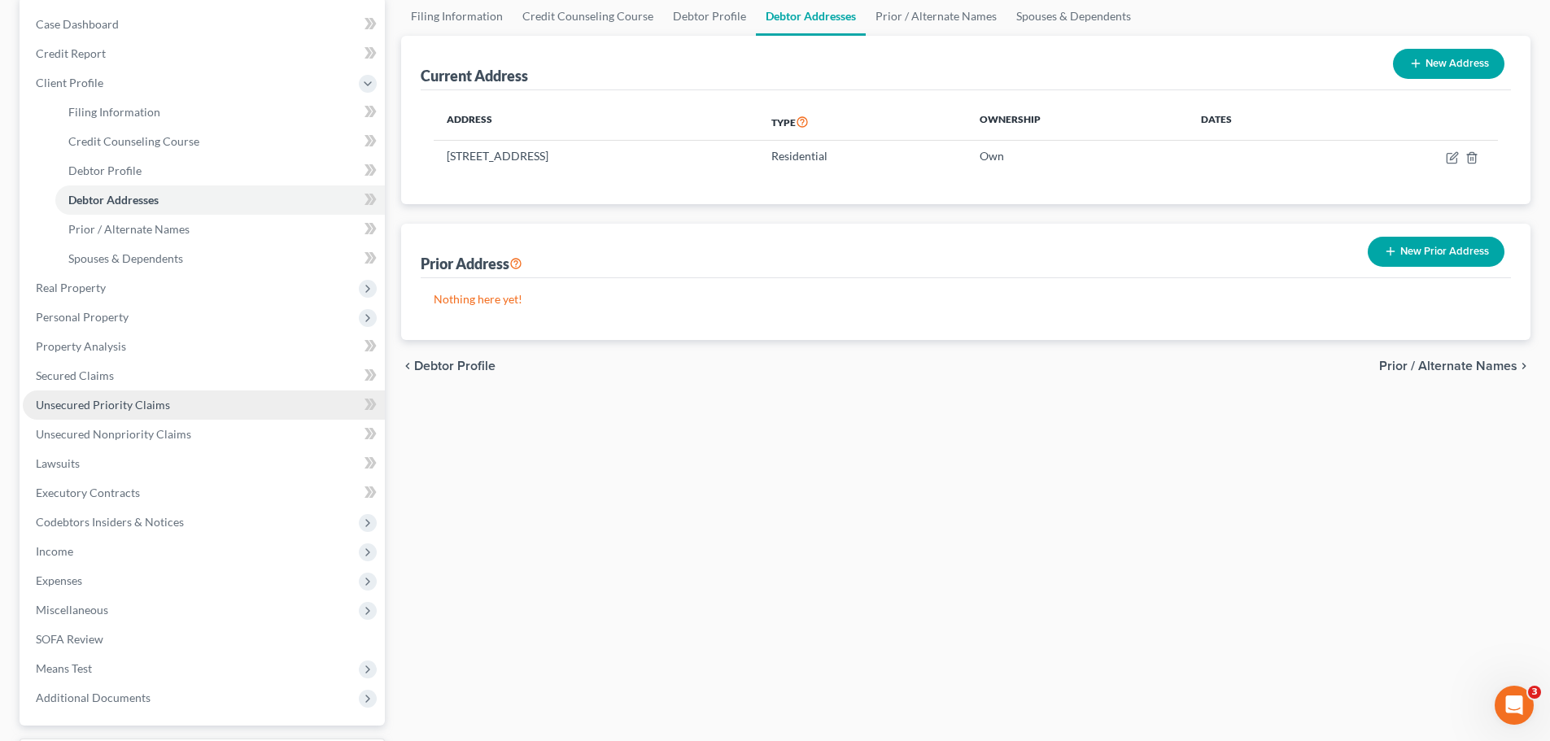
scroll to position [163, 0]
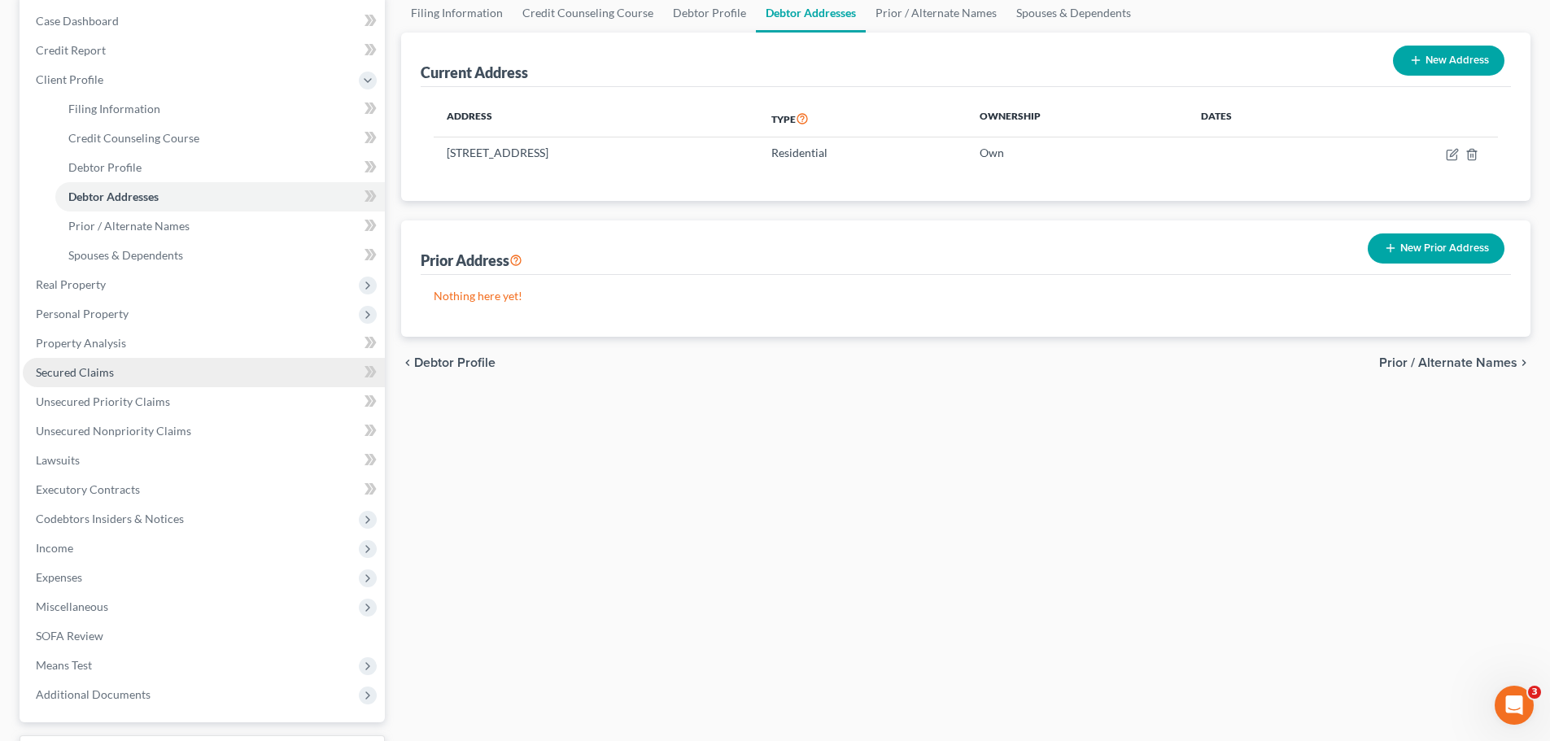
click at [76, 372] on span "Secured Claims" at bounding box center [75, 372] width 78 height 14
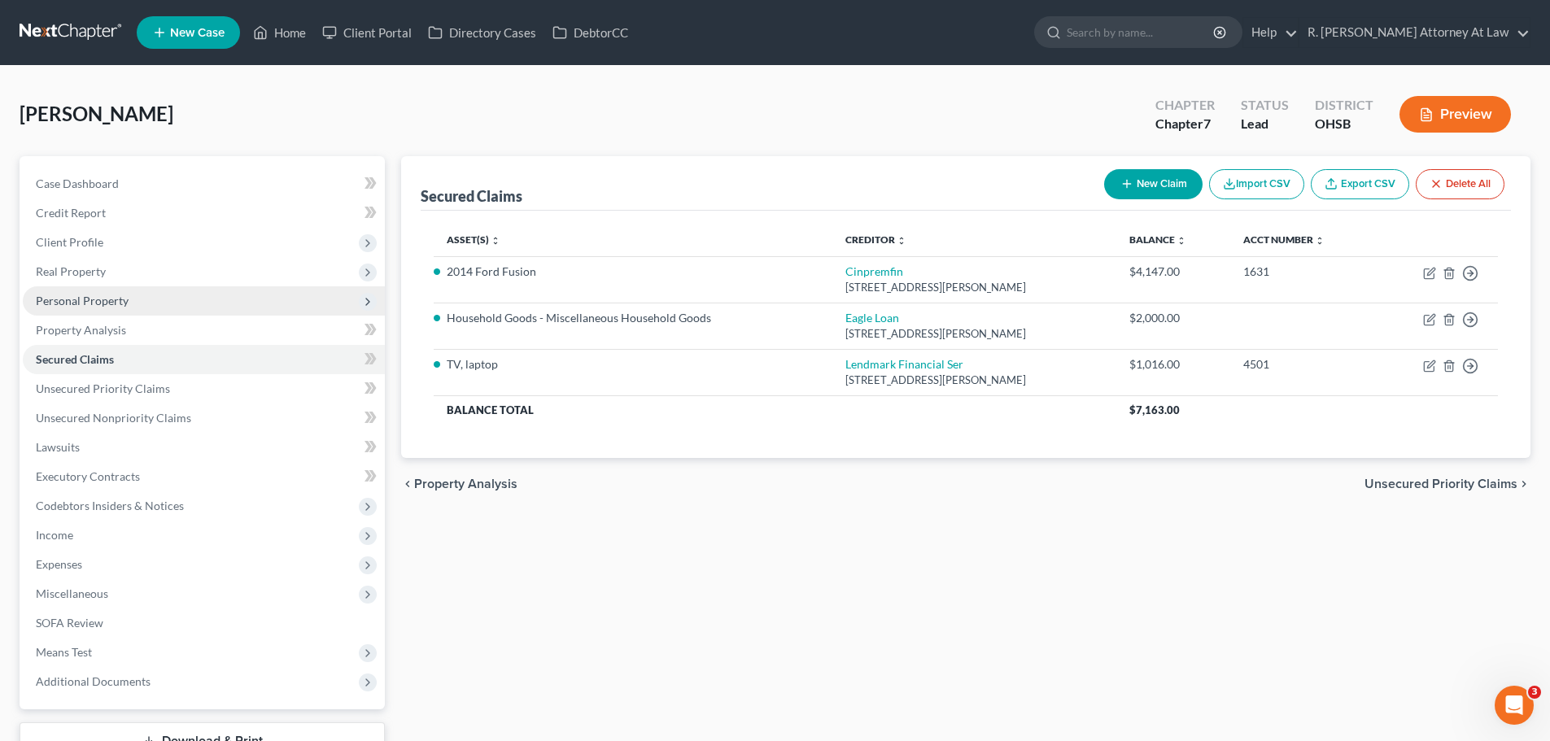
click at [87, 311] on span "Personal Property" at bounding box center [204, 300] width 362 height 29
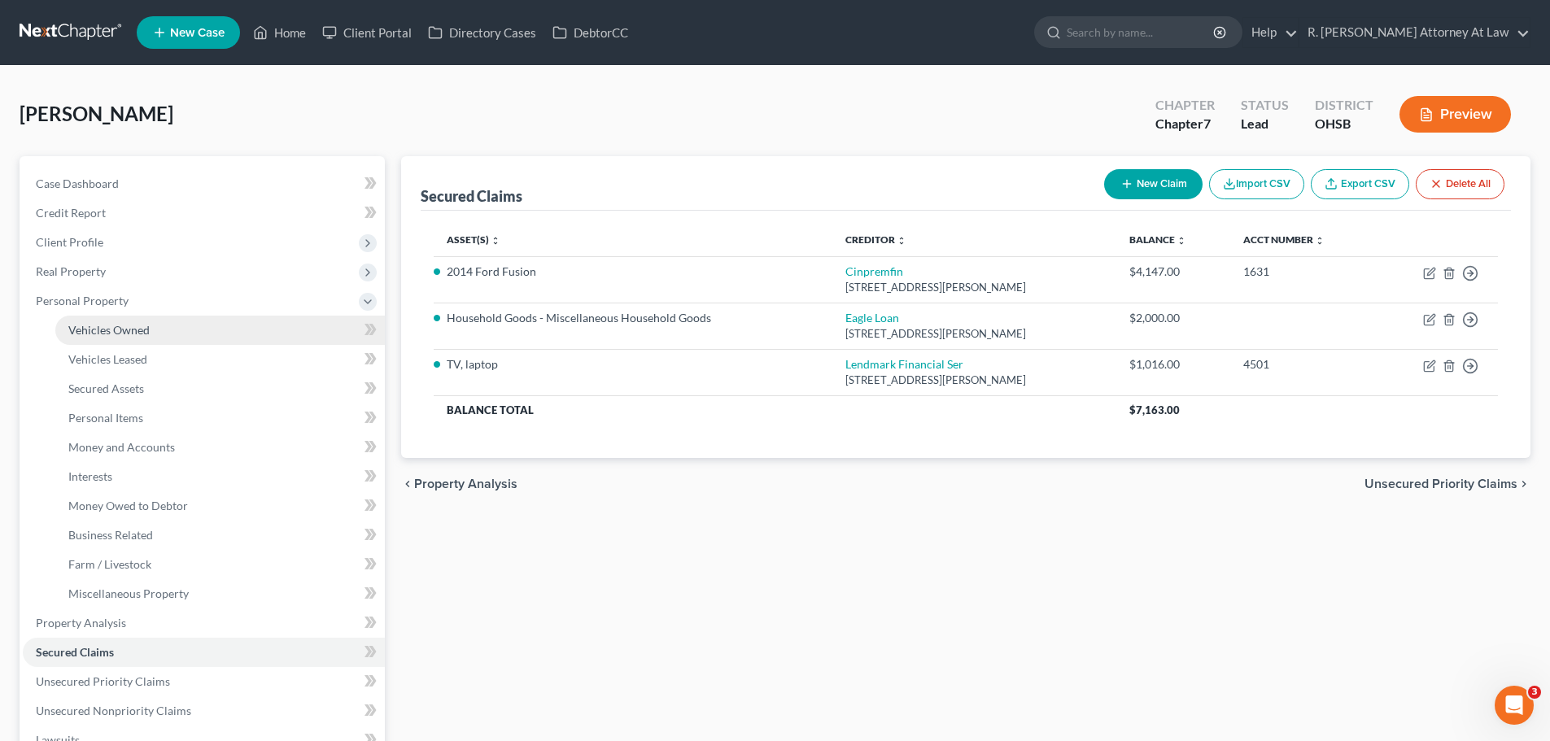
click at [113, 329] on span "Vehicles Owned" at bounding box center [108, 330] width 81 height 14
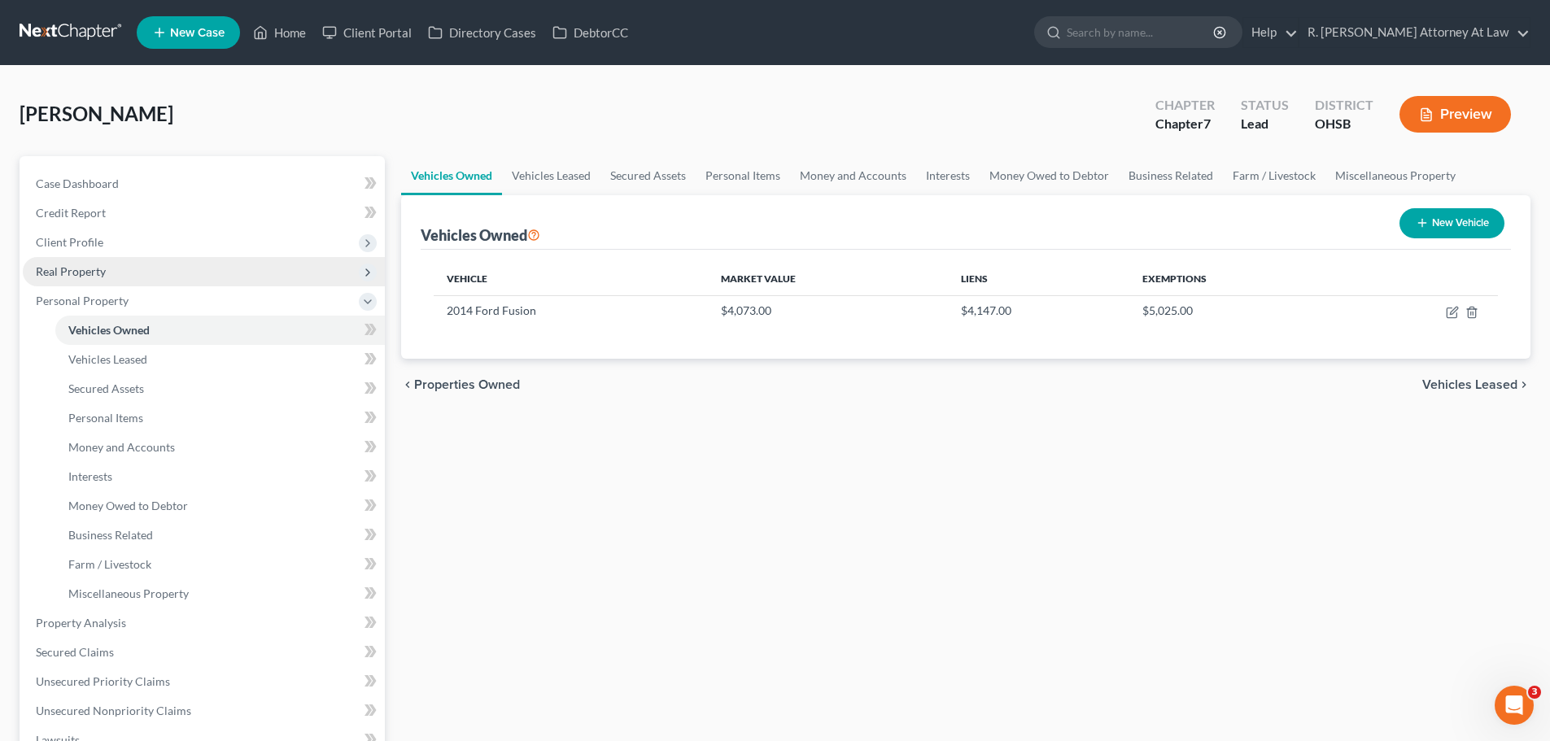
click at [63, 276] on span "Real Property" at bounding box center [71, 271] width 70 height 14
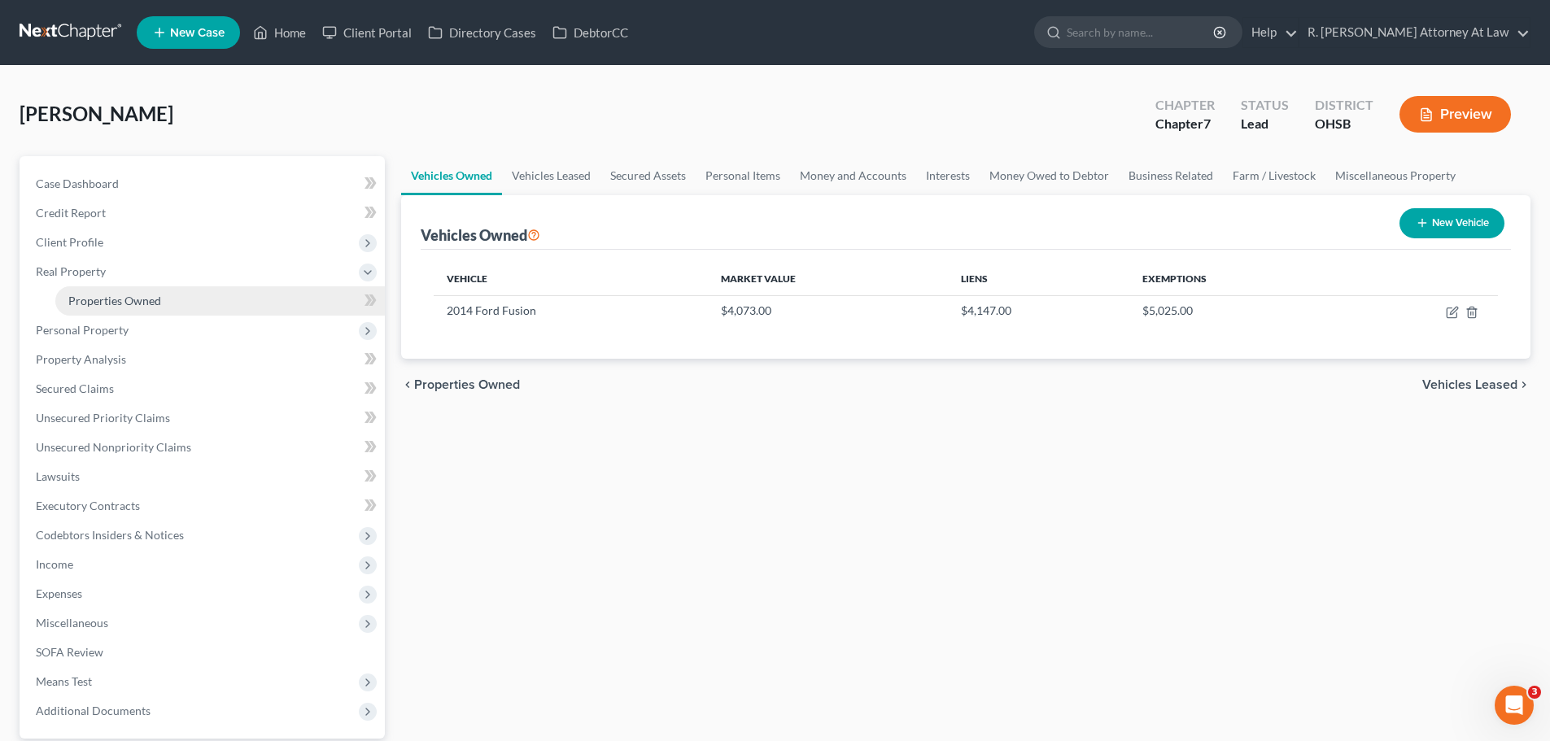
click at [90, 301] on span "Properties Owned" at bounding box center [114, 301] width 93 height 14
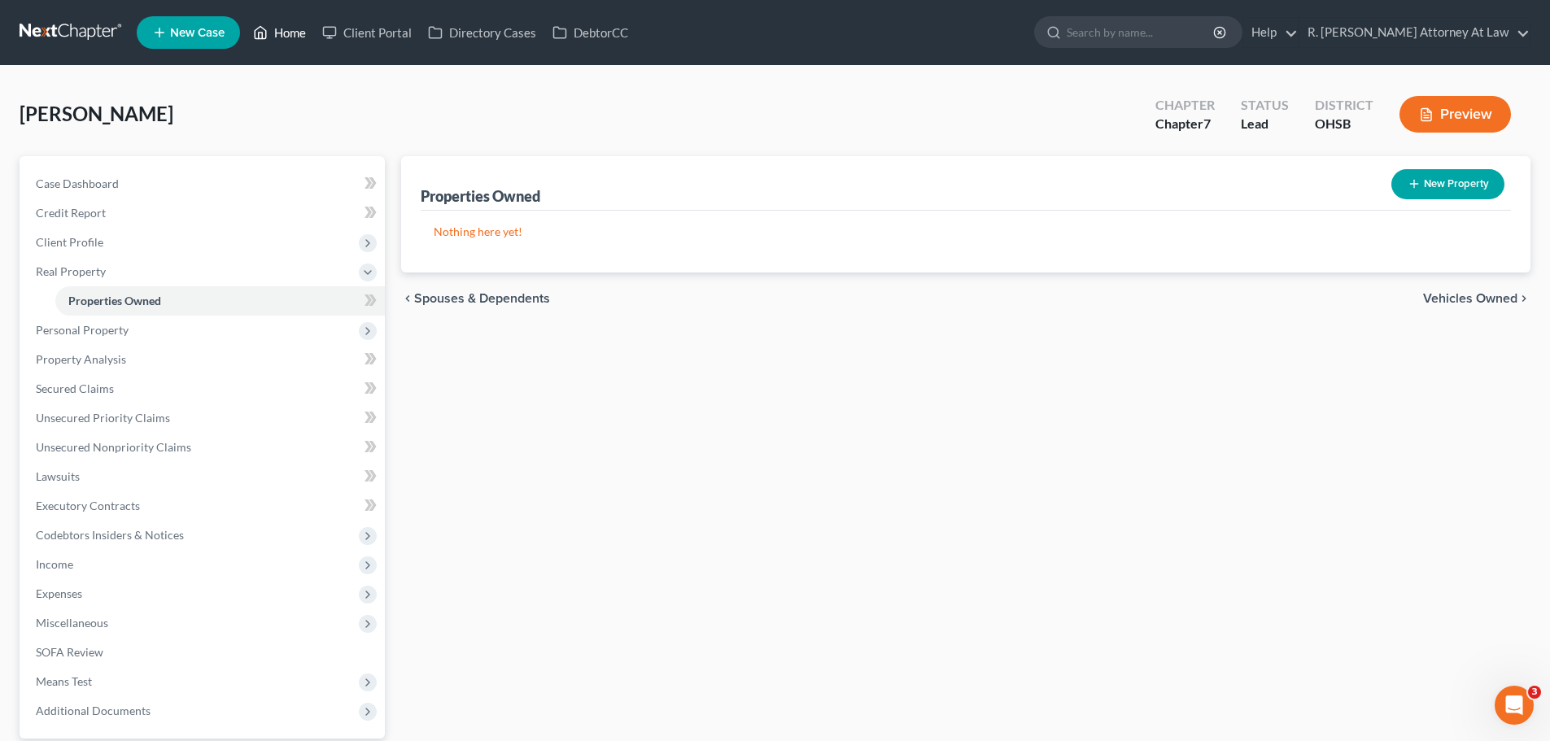
click at [264, 35] on icon at bounding box center [260, 33] width 15 height 20
